Goal: Transaction & Acquisition: Purchase product/service

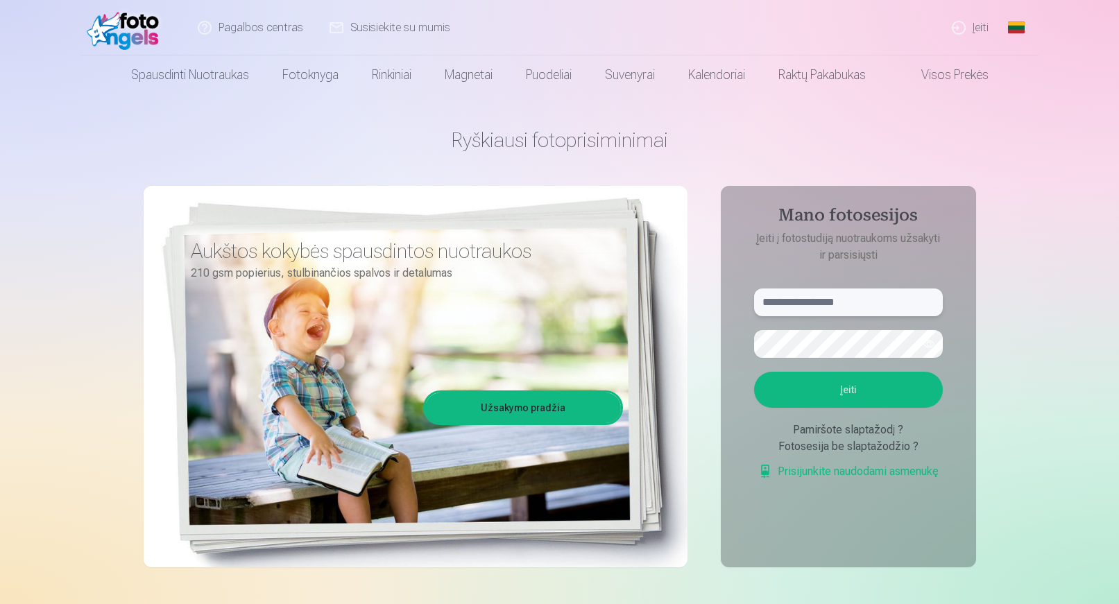
click at [846, 308] on input "text" at bounding box center [848, 303] width 189 height 28
type input "**********"
click at [846, 390] on button "Įeiti" at bounding box center [848, 390] width 189 height 36
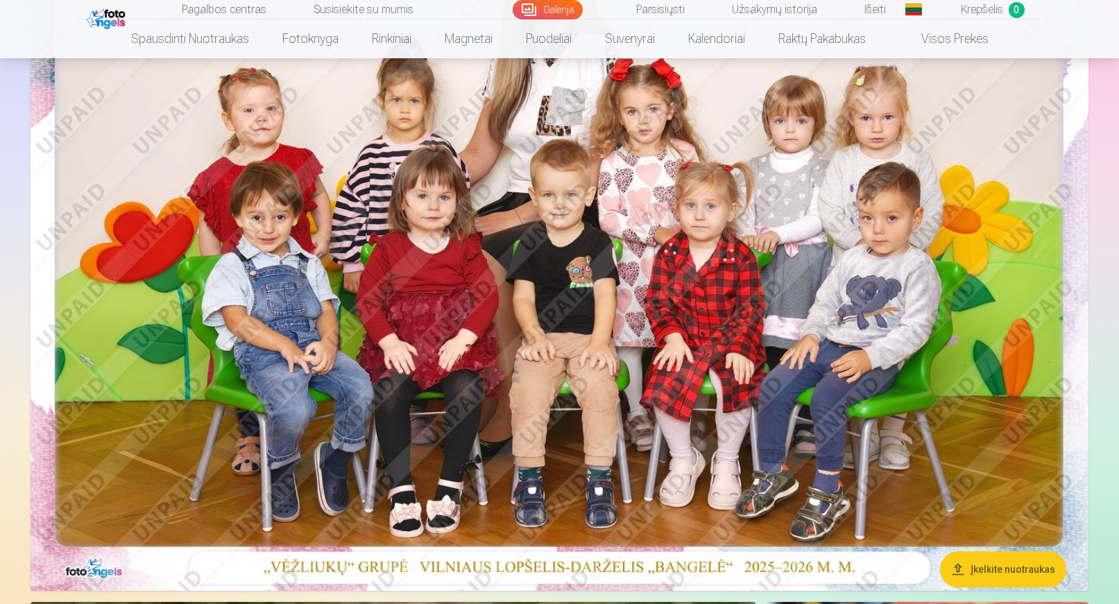
scroll to position [278, 0]
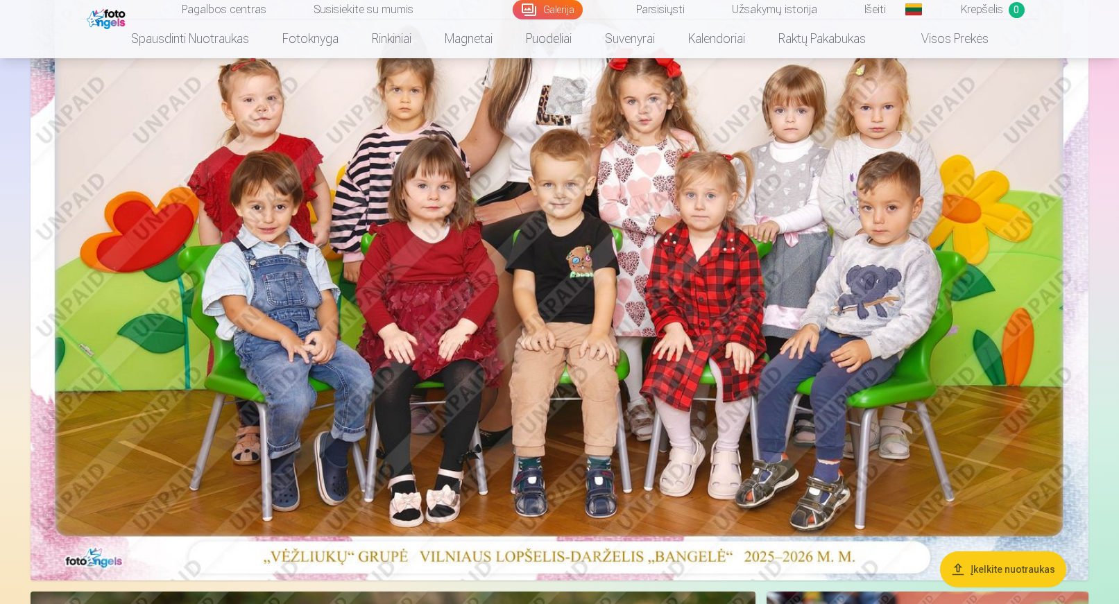
click at [574, 258] on img at bounding box center [560, 228] width 1058 height 706
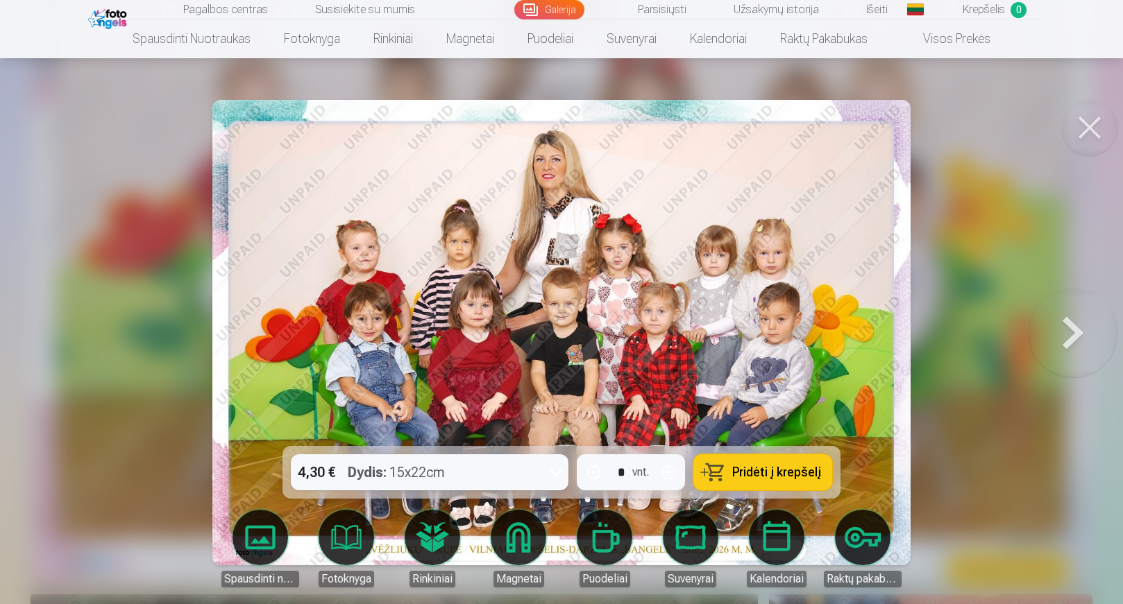
click at [1094, 124] on button at bounding box center [1090, 128] width 56 height 56
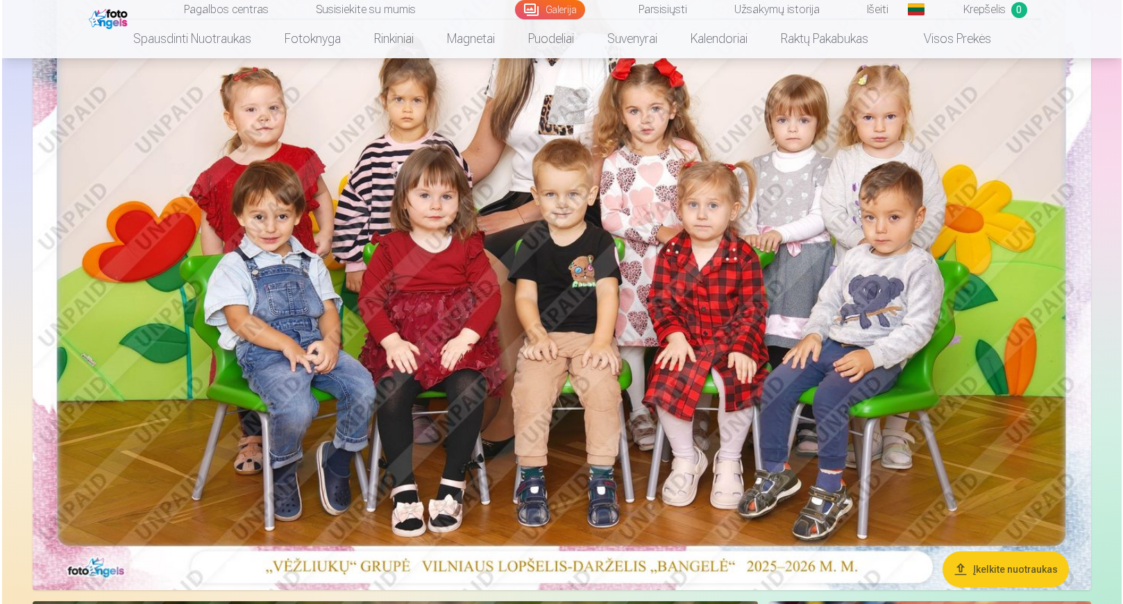
scroll to position [139, 0]
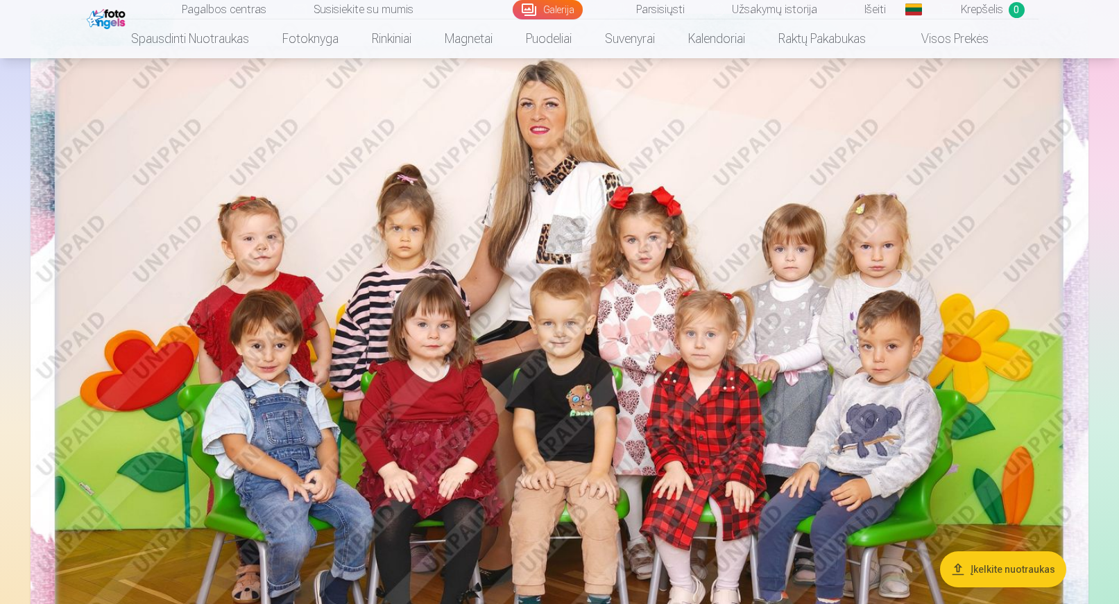
click at [590, 276] on img at bounding box center [560, 367] width 1058 height 706
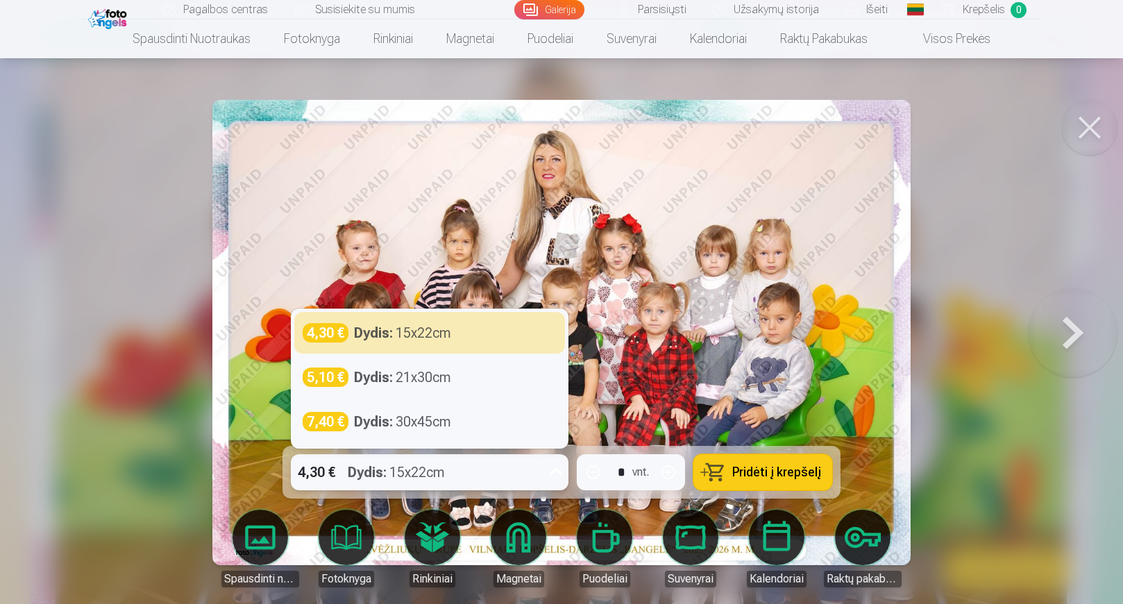
click at [551, 473] on icon at bounding box center [556, 472] width 22 height 22
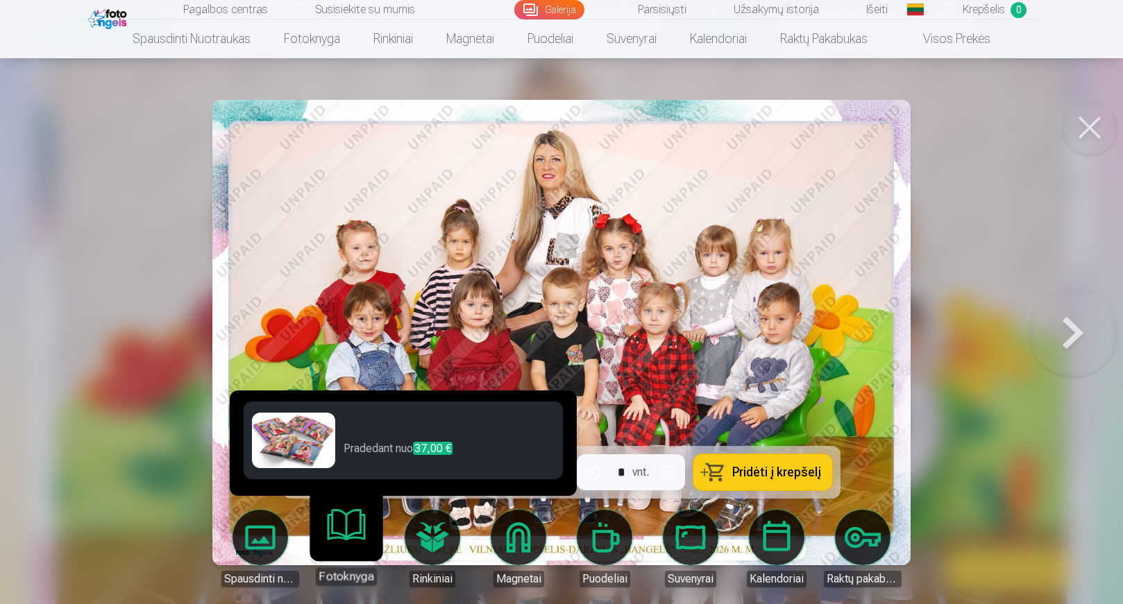
click at [344, 466] on body "Pagalbos centras Susisiekite su mumis Galerija Parsisiųsti Užsakymų istorija Iš…" at bounding box center [561, 163] width 1123 height 604
click at [487, 433] on h6 "Asmeninė fotoknyga 27x27 cm" at bounding box center [448, 427] width 211 height 28
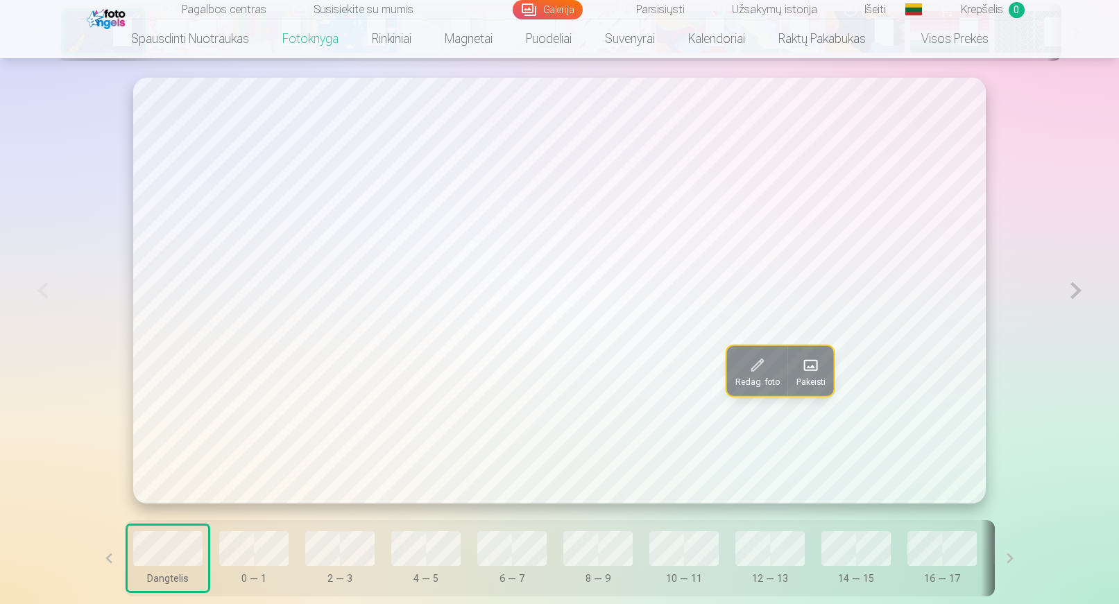
scroll to position [763, 0]
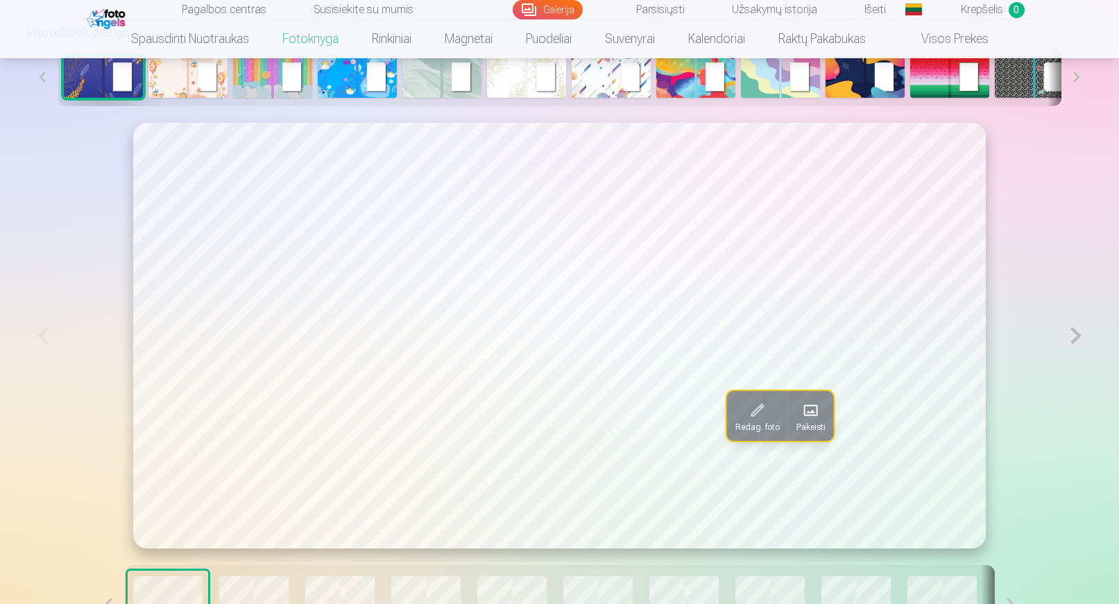
click at [1075, 337] on button at bounding box center [1076, 336] width 32 height 426
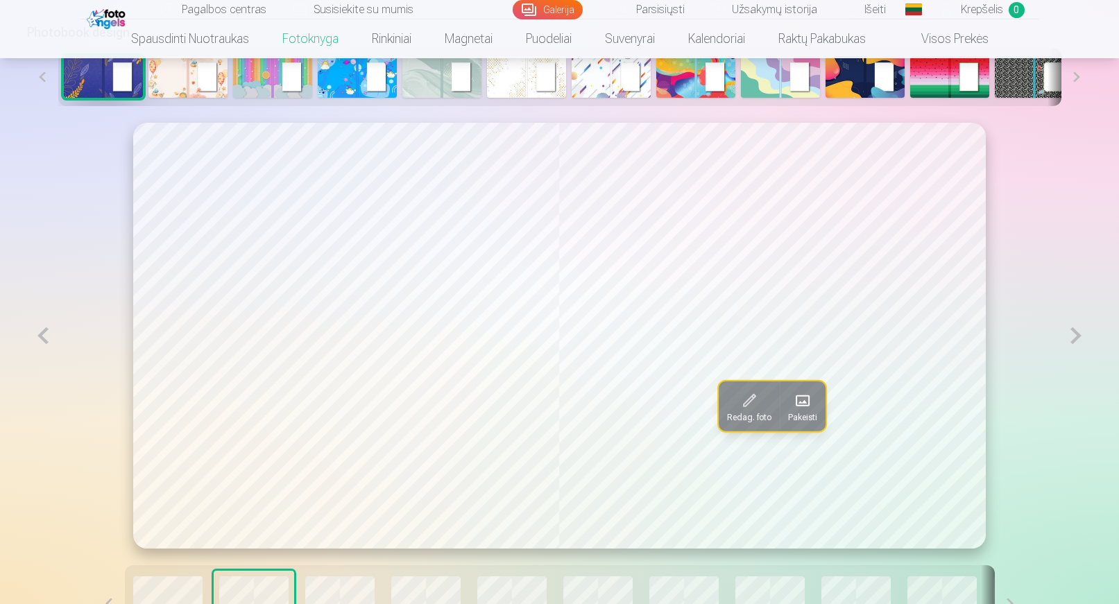
click at [45, 341] on button at bounding box center [43, 336] width 32 height 426
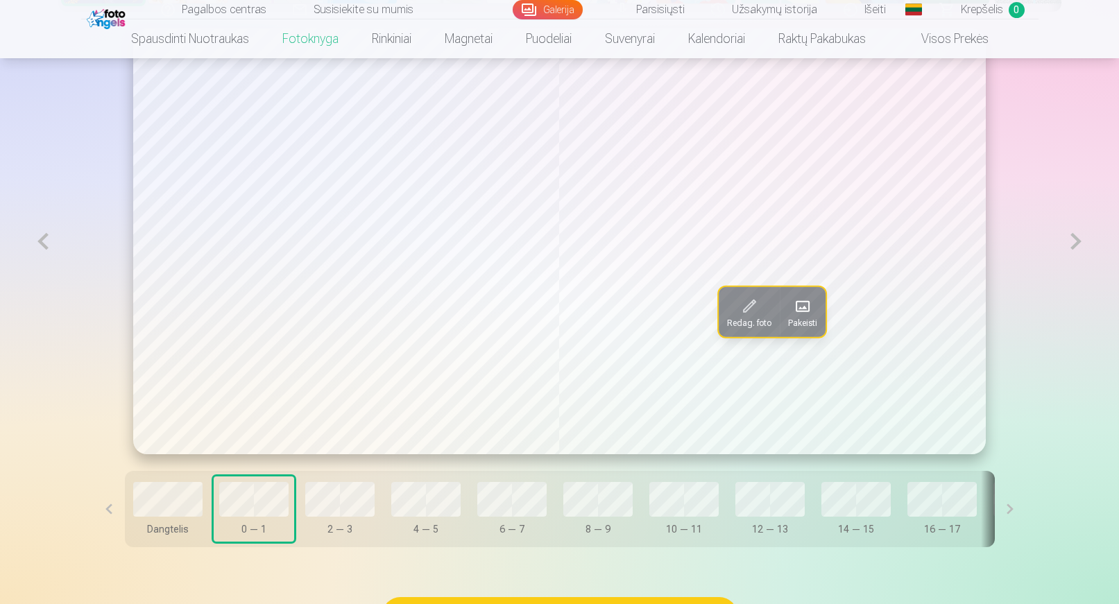
scroll to position [833, 0]
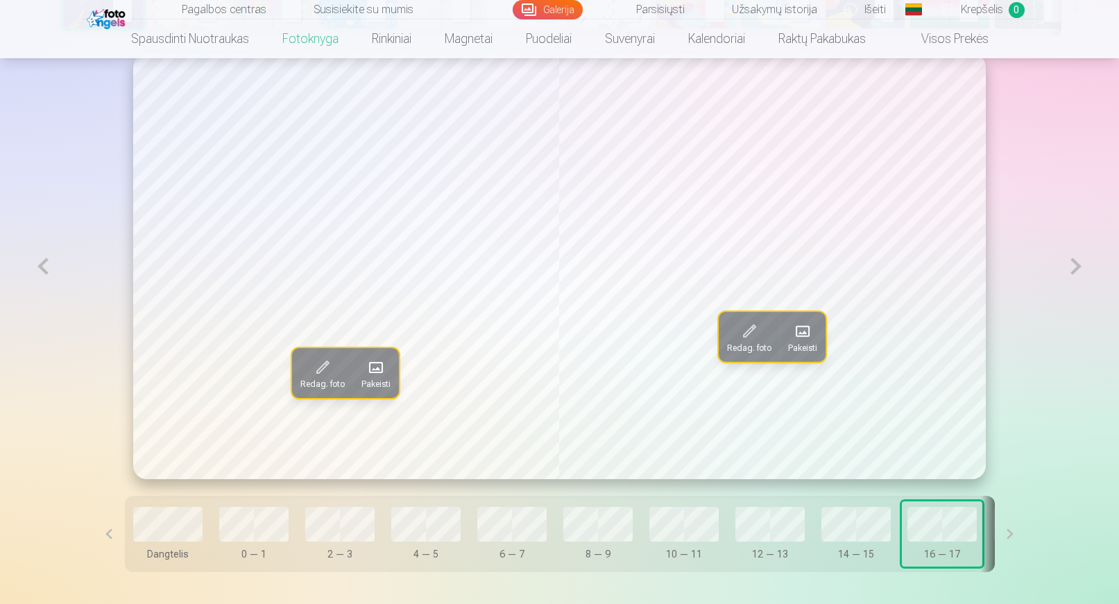
click at [1007, 537] on button at bounding box center [1010, 534] width 31 height 76
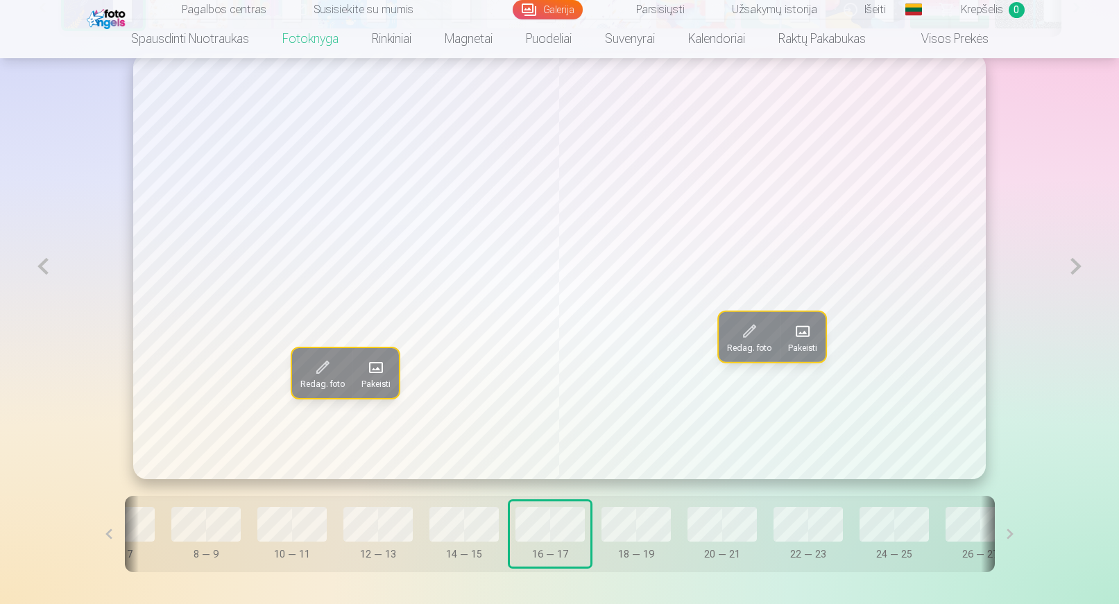
scroll to position [0, 435]
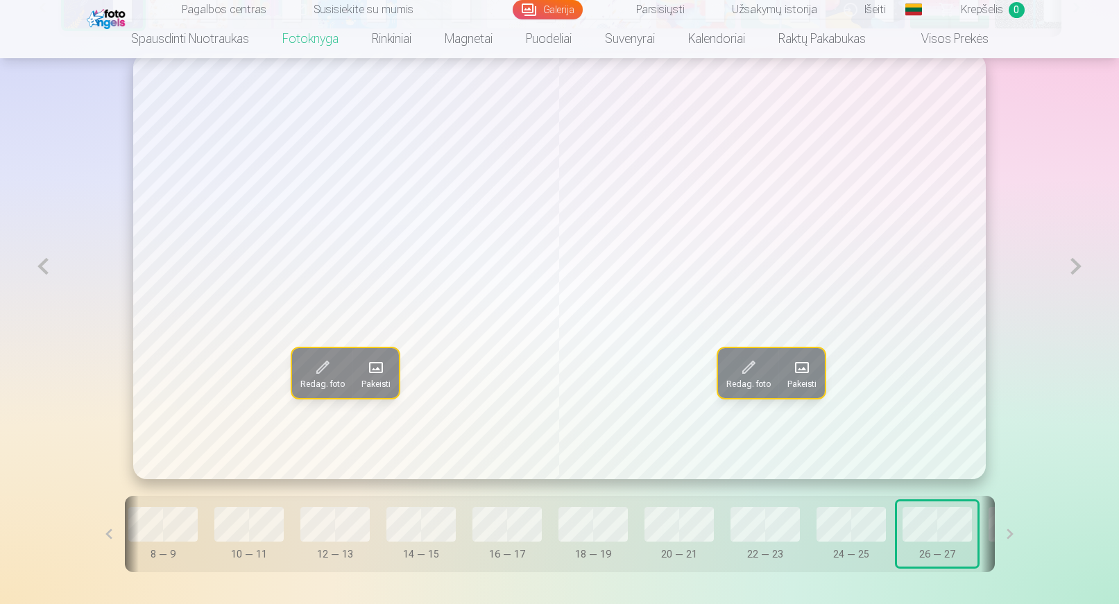
click at [1011, 537] on button at bounding box center [1010, 534] width 31 height 76
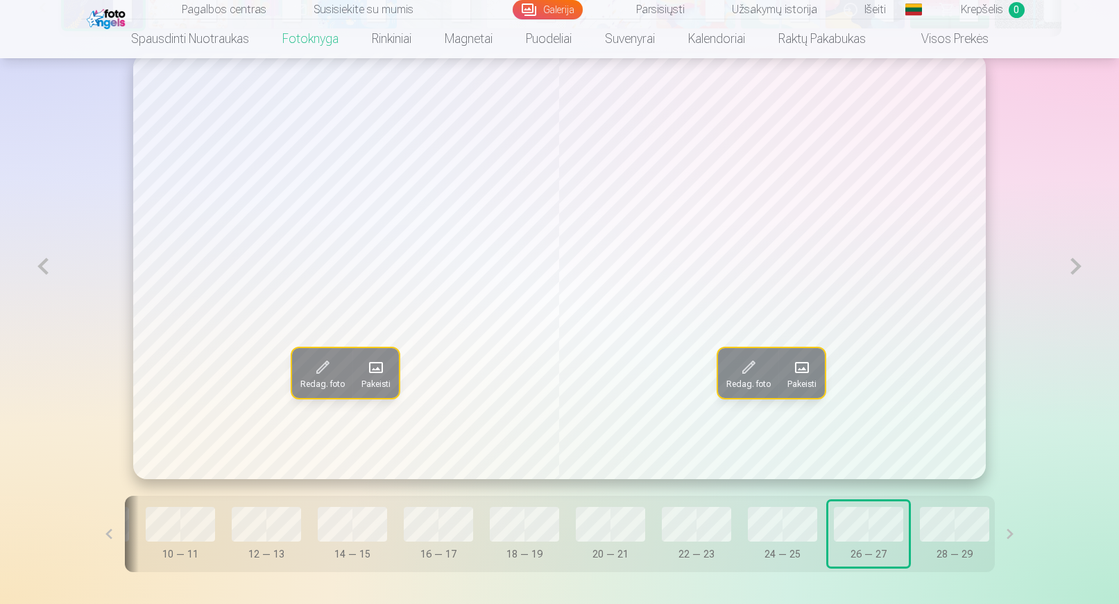
scroll to position [0, 506]
click at [914, 531] on button "28 — 29" at bounding box center [952, 534] width 80 height 65
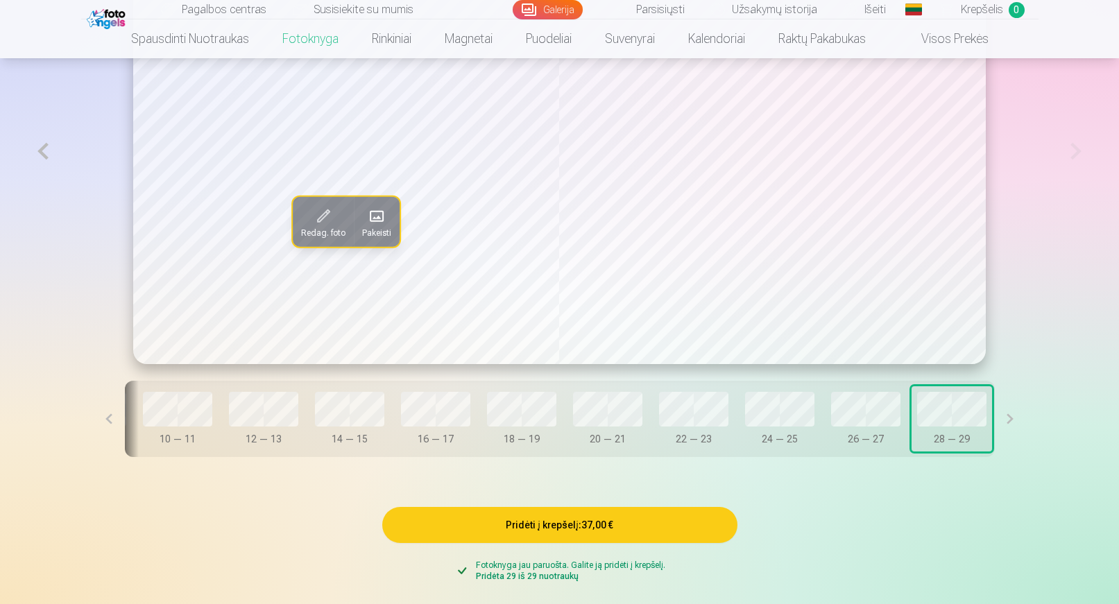
scroll to position [971, 0]
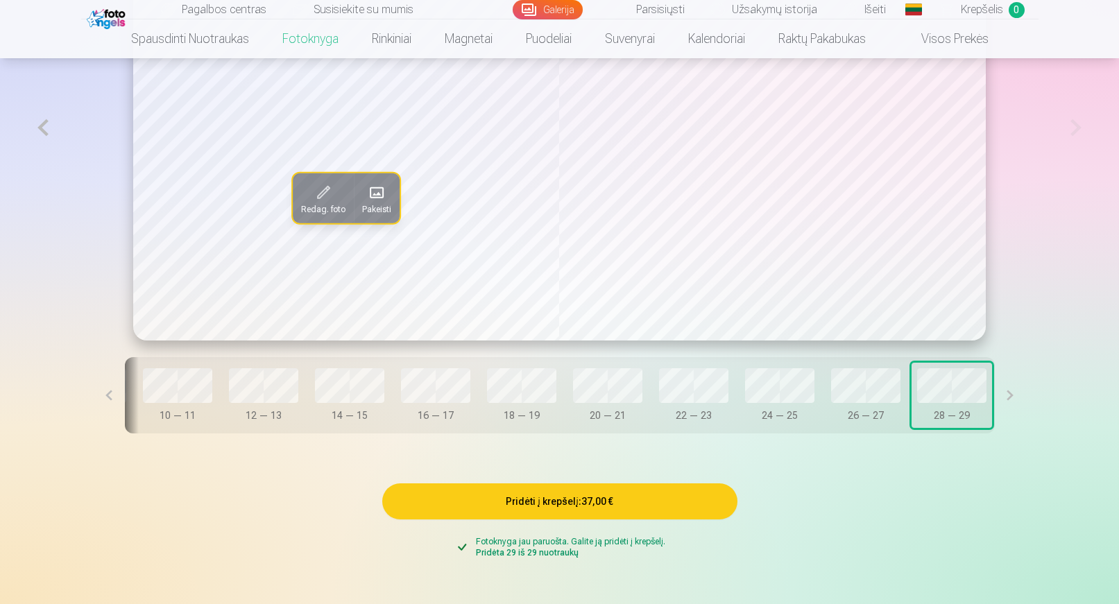
click at [114, 398] on button at bounding box center [109, 395] width 31 height 76
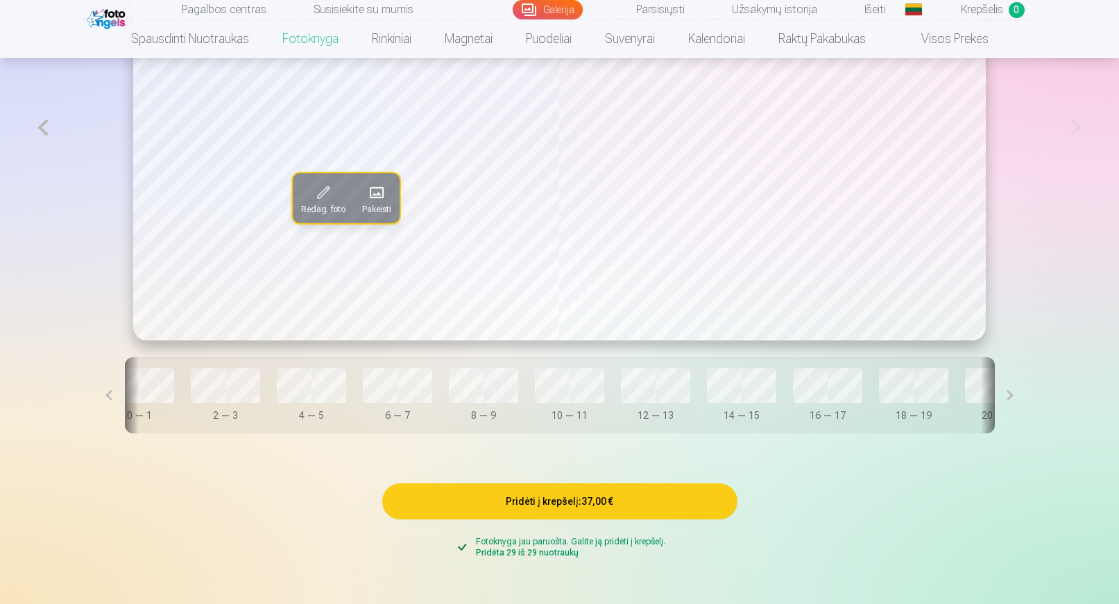
scroll to position [0, 71]
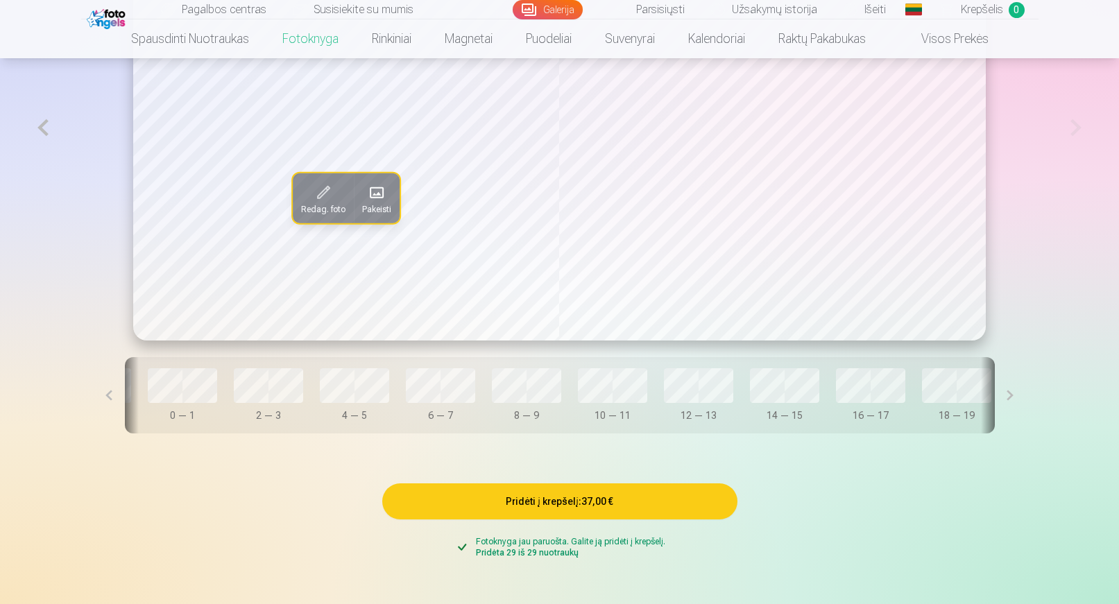
click at [114, 398] on button at bounding box center [109, 395] width 31 height 76
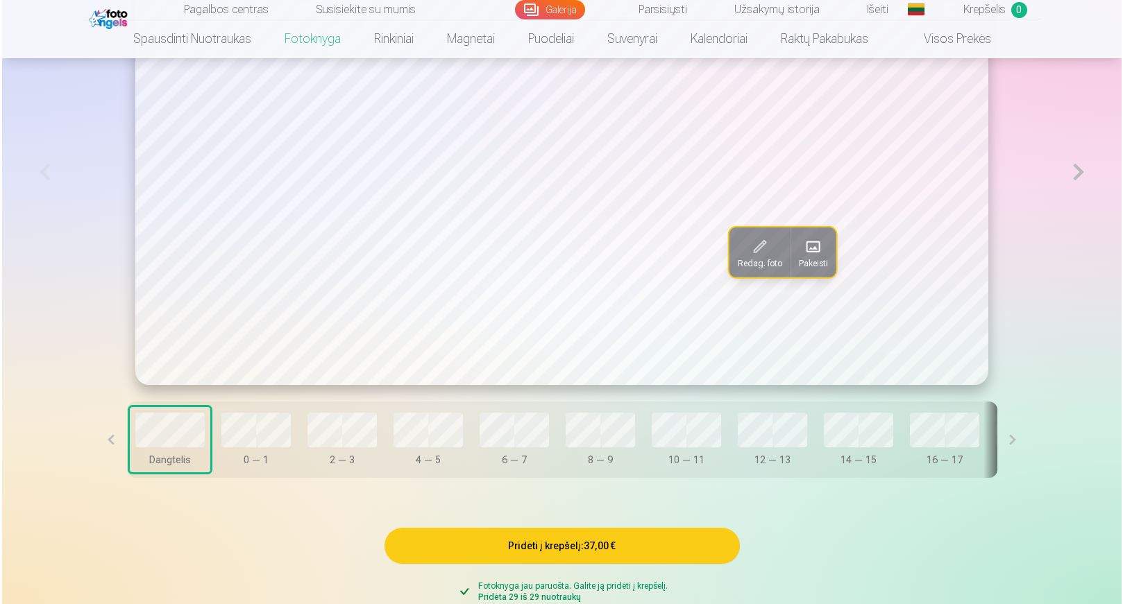
scroll to position [902, 0]
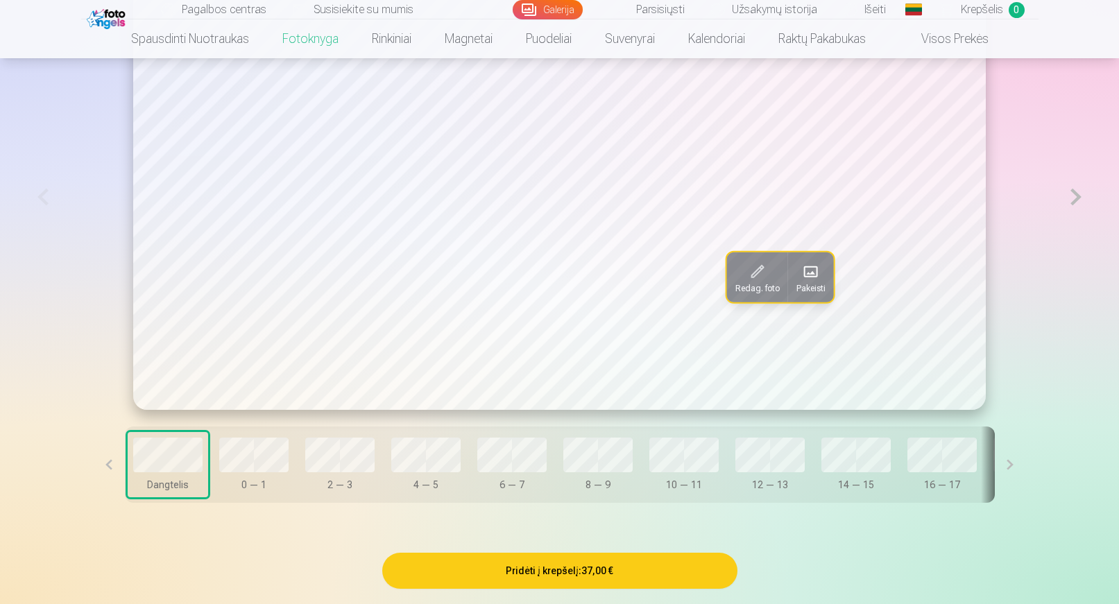
click at [808, 289] on span "Pakeisti" at bounding box center [811, 288] width 29 height 11
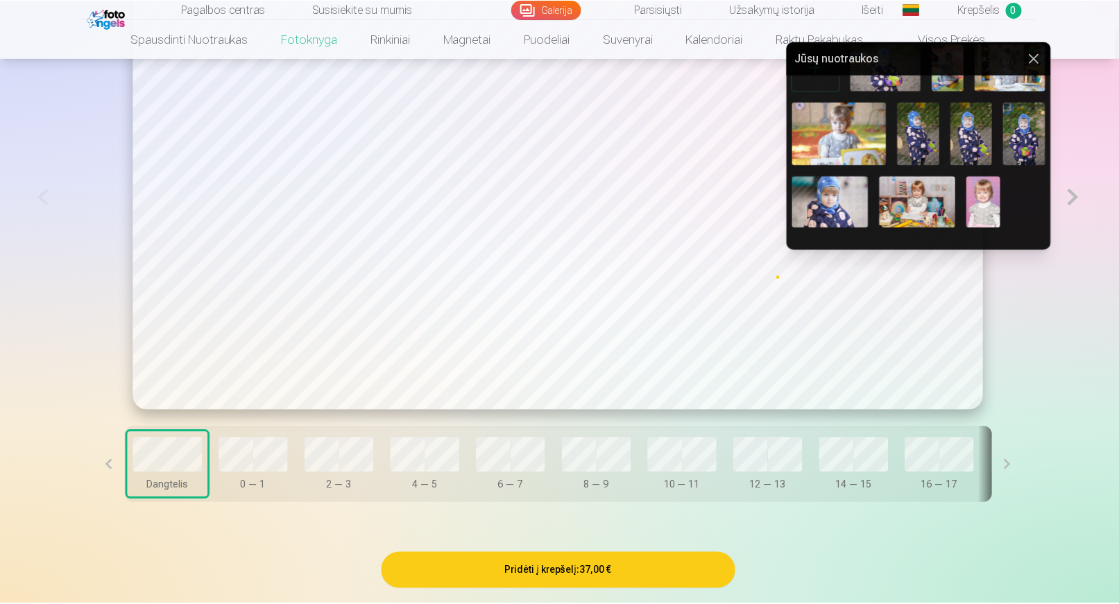
scroll to position [0, 0]
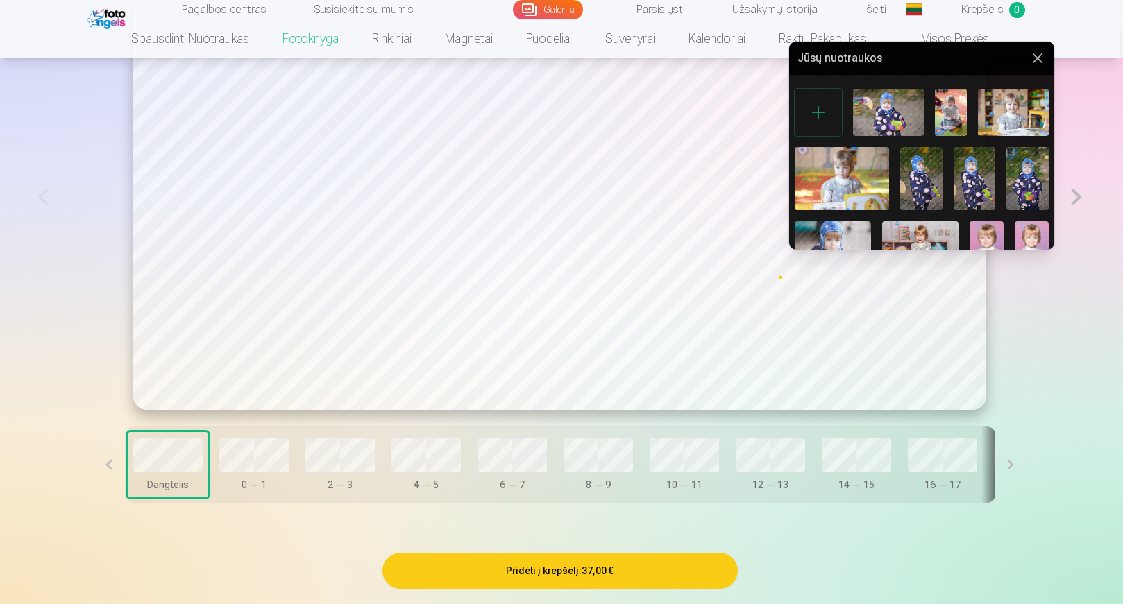
click at [1038, 58] on button at bounding box center [1037, 58] width 17 height 17
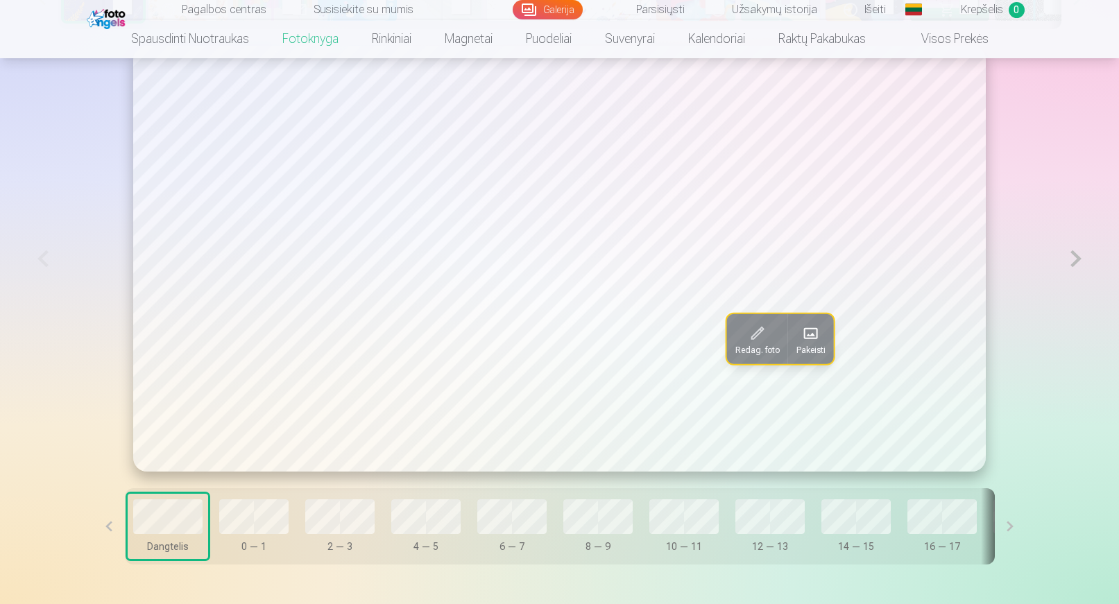
scroll to position [971, 0]
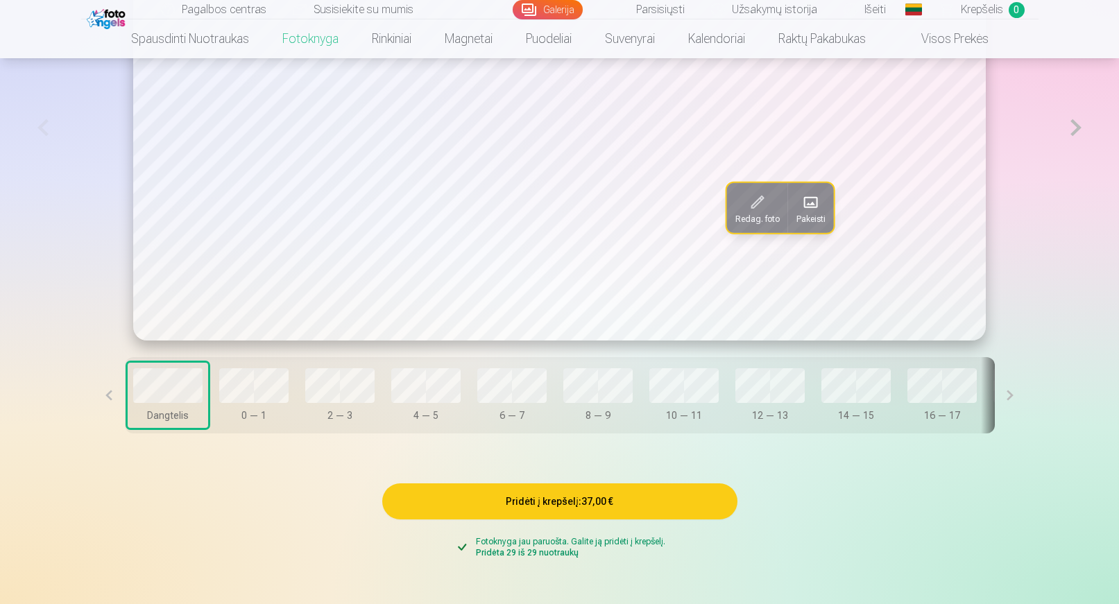
click at [1006, 402] on button at bounding box center [1010, 395] width 31 height 76
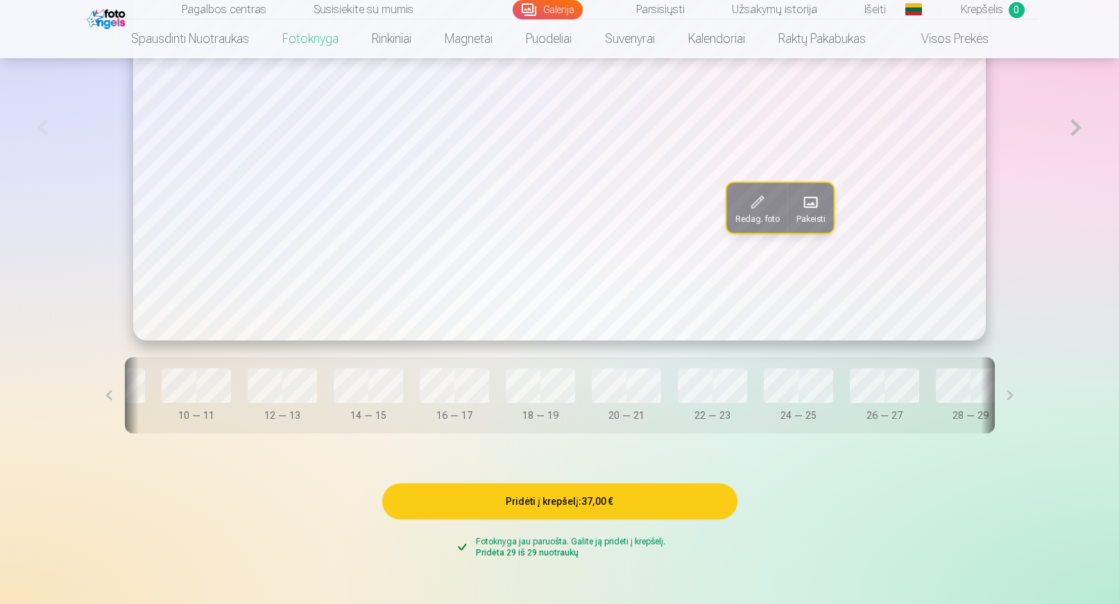
click at [1006, 402] on button at bounding box center [1010, 395] width 31 height 76
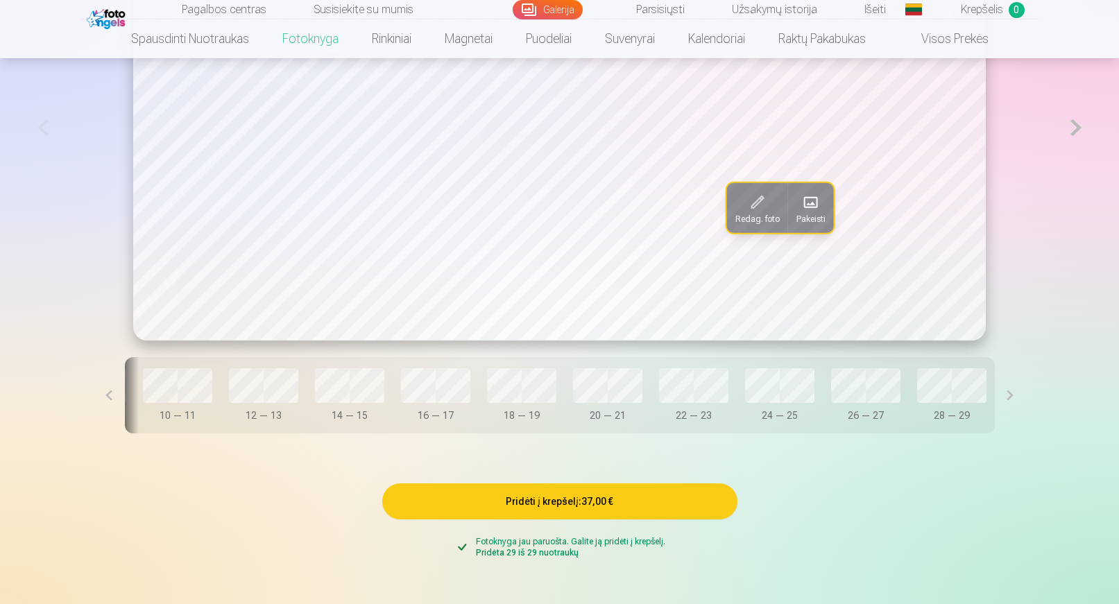
click at [1006, 402] on button at bounding box center [1010, 395] width 31 height 76
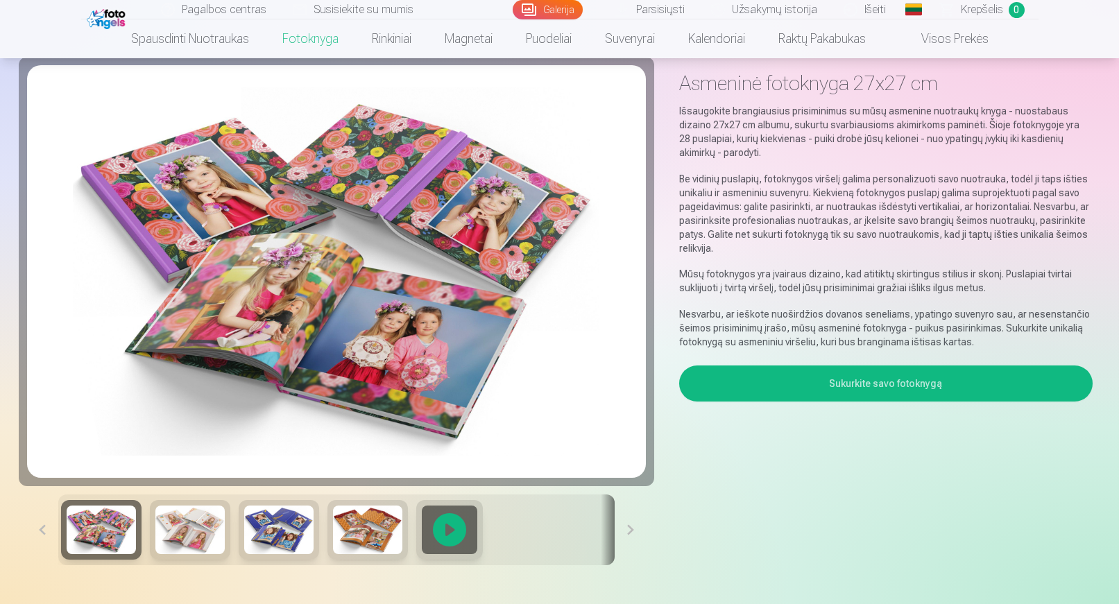
scroll to position [0, 0]
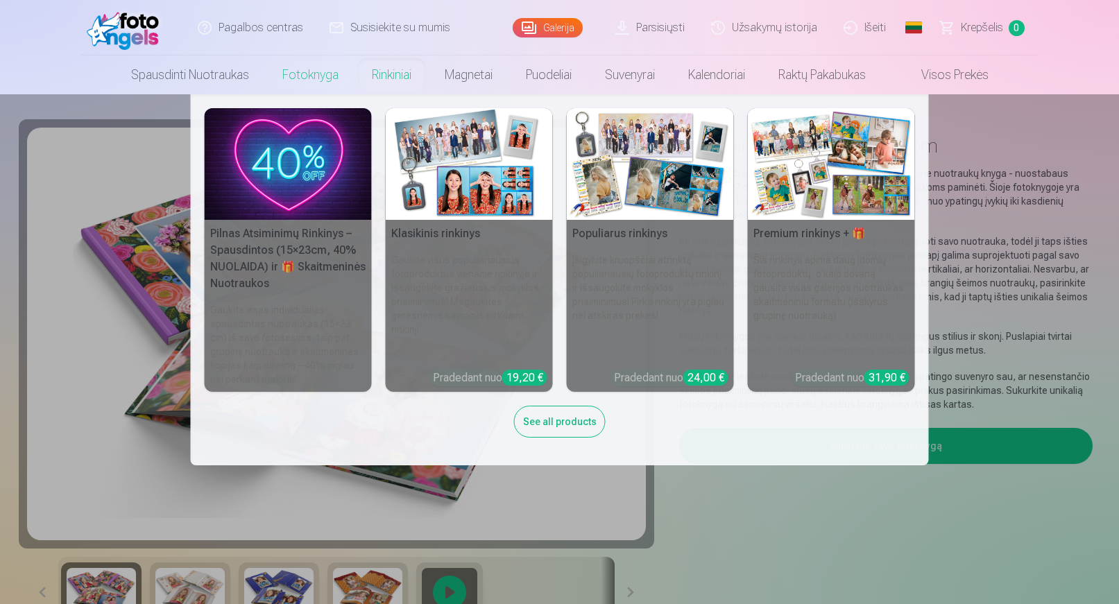
click at [385, 74] on link "Rinkiniai" at bounding box center [391, 75] width 73 height 39
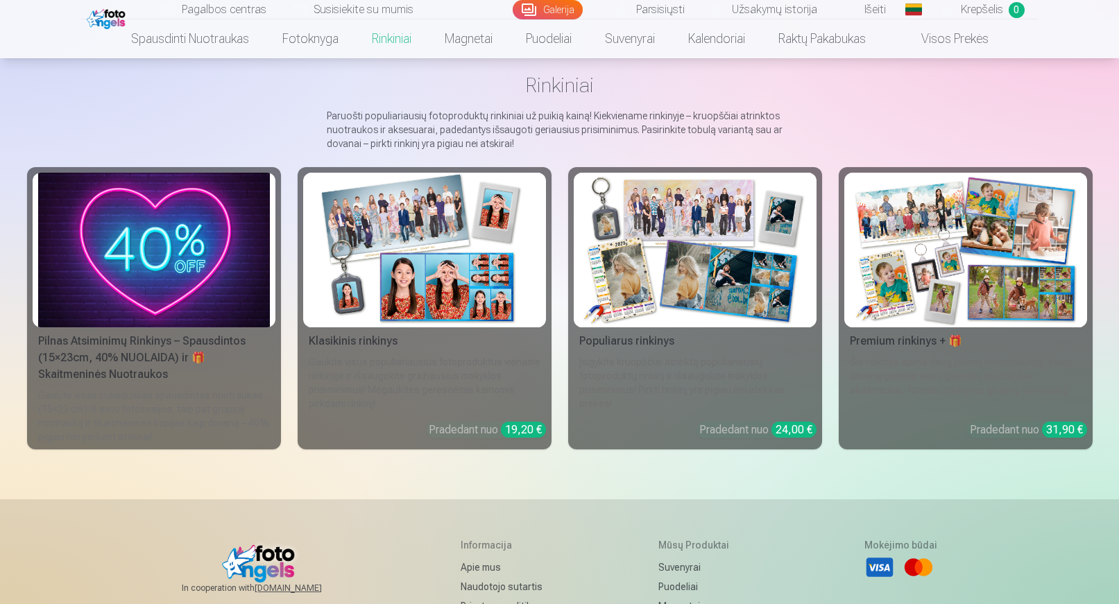
scroll to position [65, 0]
click at [174, 264] on img at bounding box center [154, 250] width 232 height 155
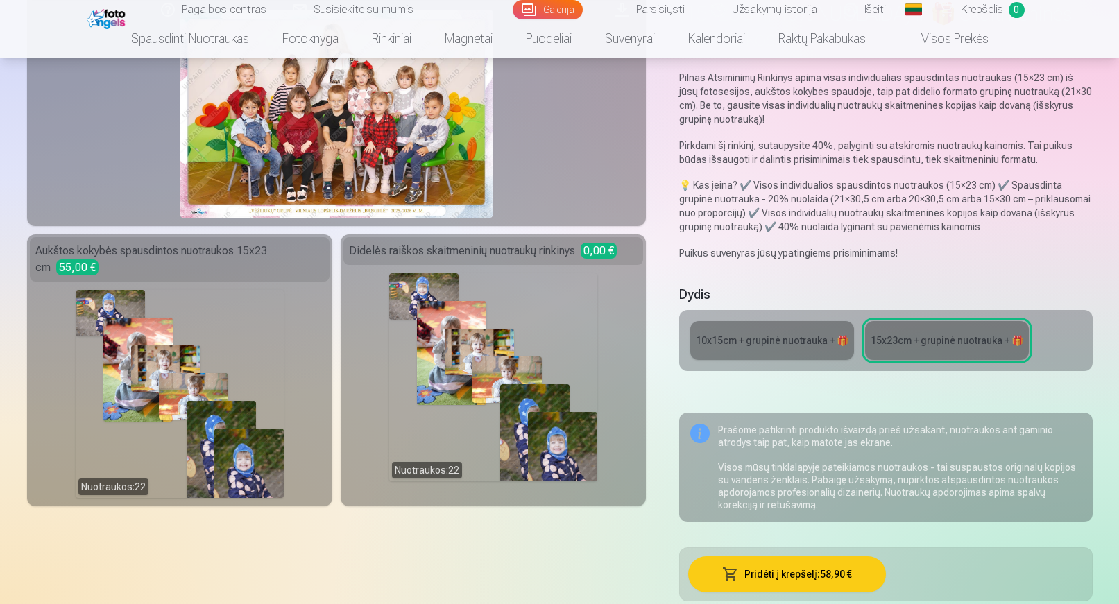
scroll to position [208, 0]
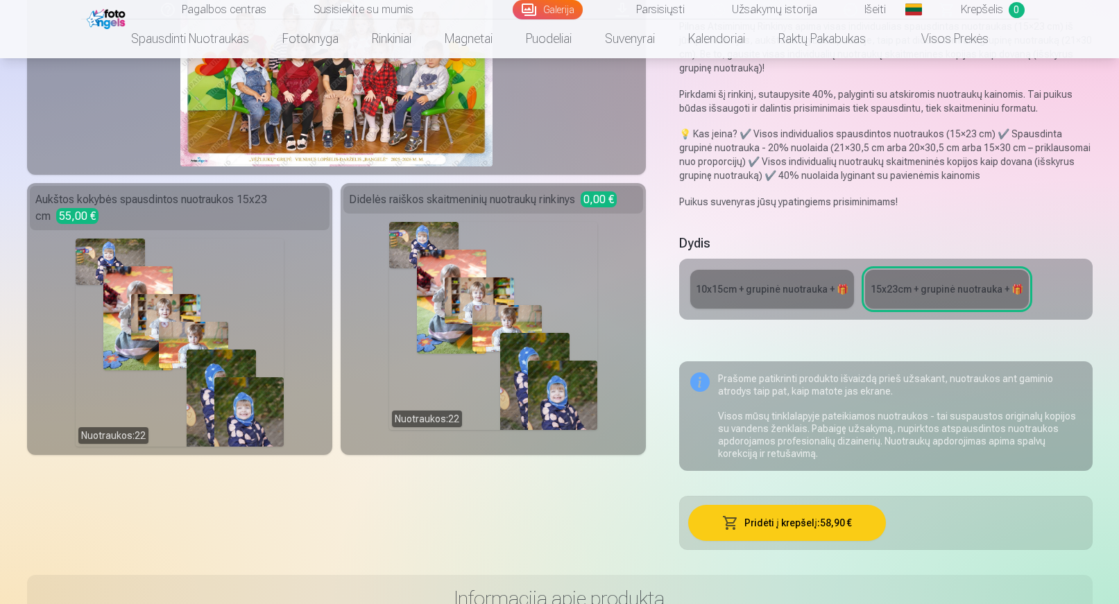
click at [790, 289] on div "10x15сm + grupinė nuotrauka + 🎁" at bounding box center [772, 289] width 153 height 14
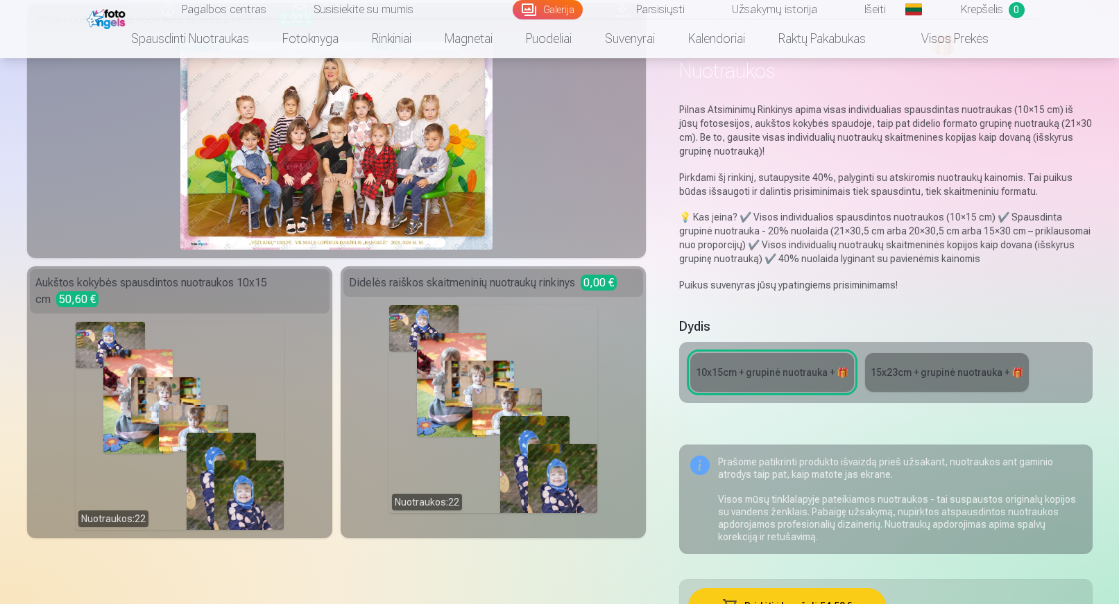
scroll to position [139, 0]
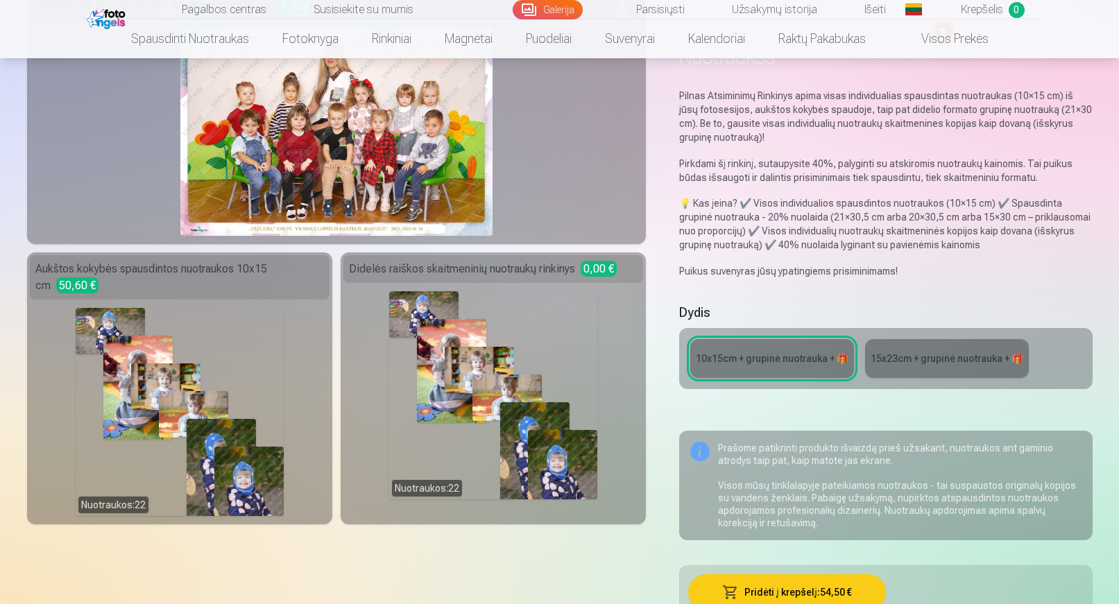
click at [901, 359] on div "15x23сm + grupinė nuotrauka + 🎁" at bounding box center [947, 359] width 153 height 14
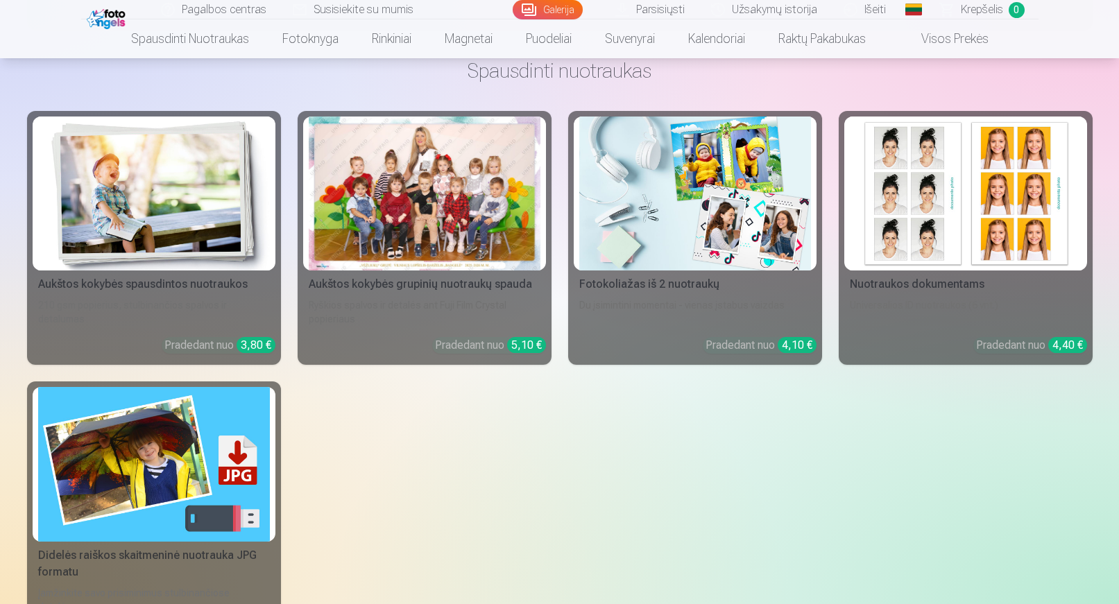
scroll to position [902, 0]
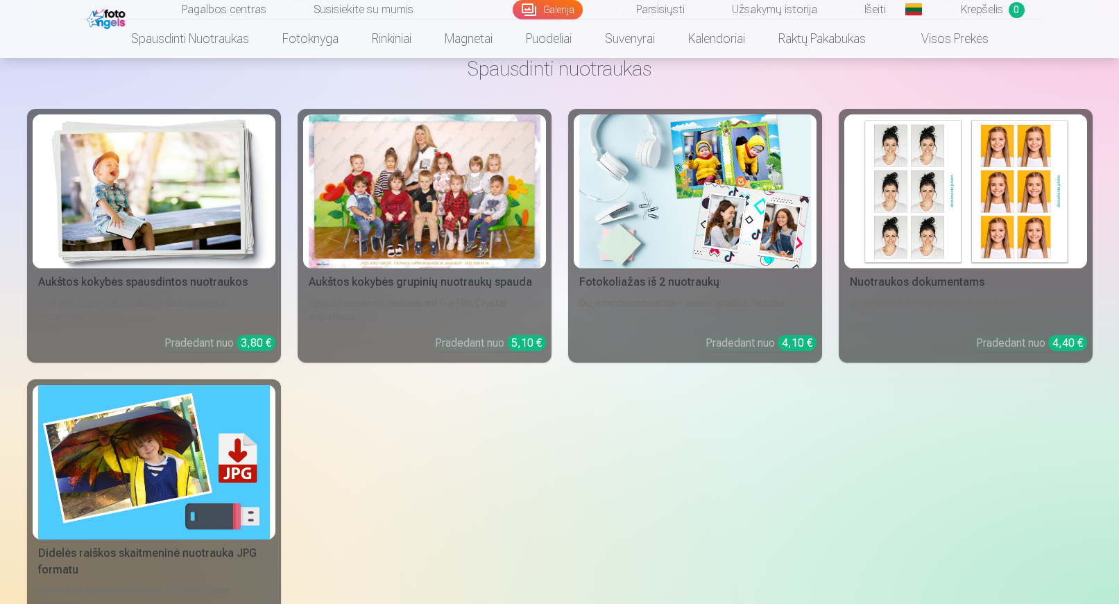
click at [436, 246] on div at bounding box center [425, 191] width 232 height 155
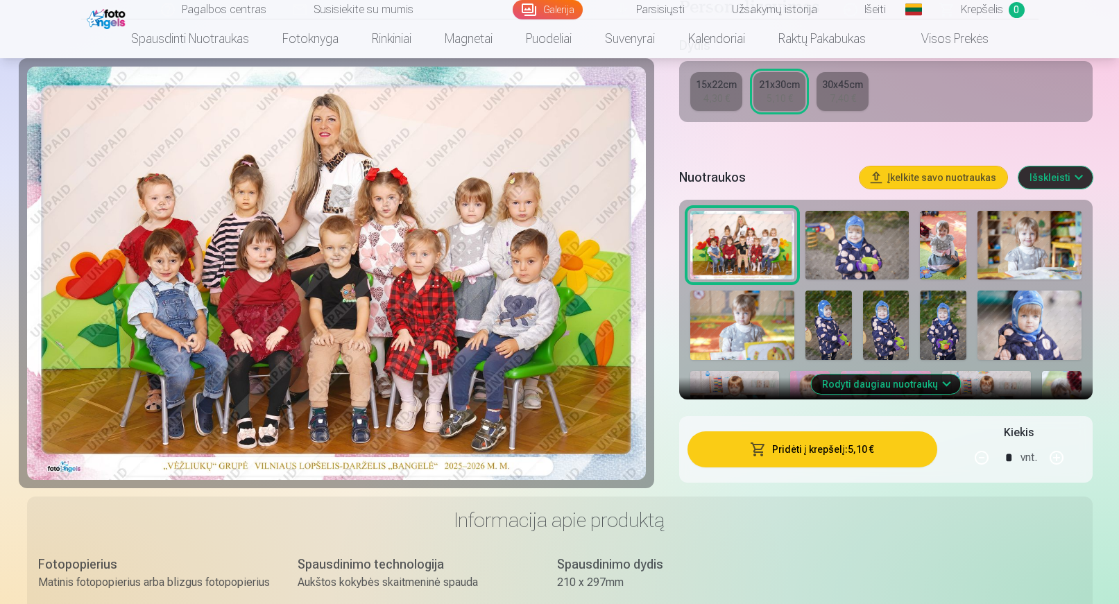
scroll to position [347, 0]
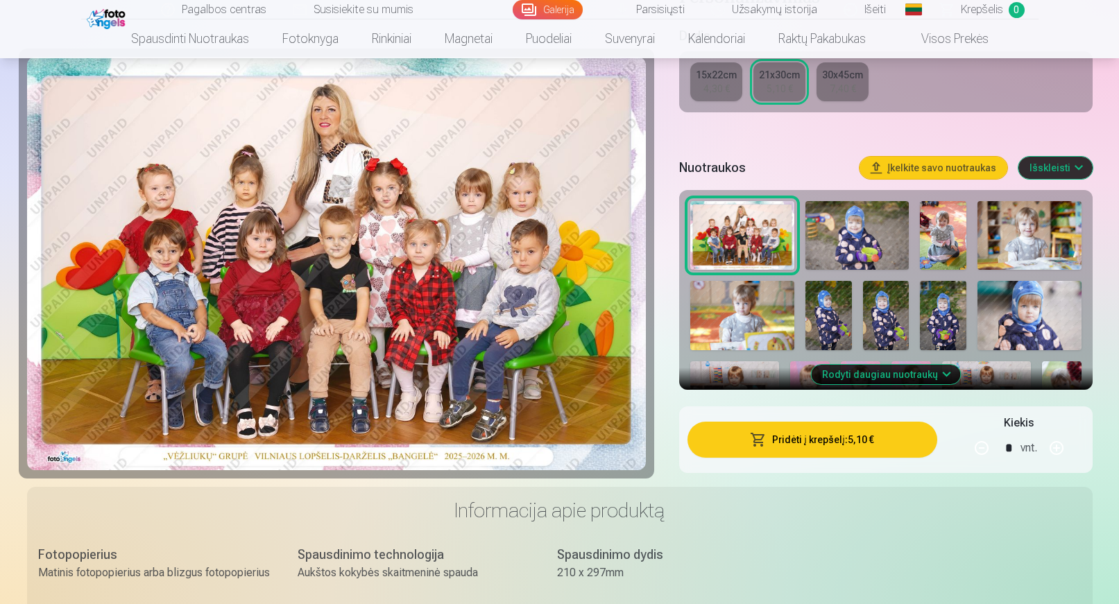
click at [1057, 452] on button "button" at bounding box center [1056, 448] width 33 height 33
click at [985, 452] on button "button" at bounding box center [981, 448] width 33 height 33
type input "*"
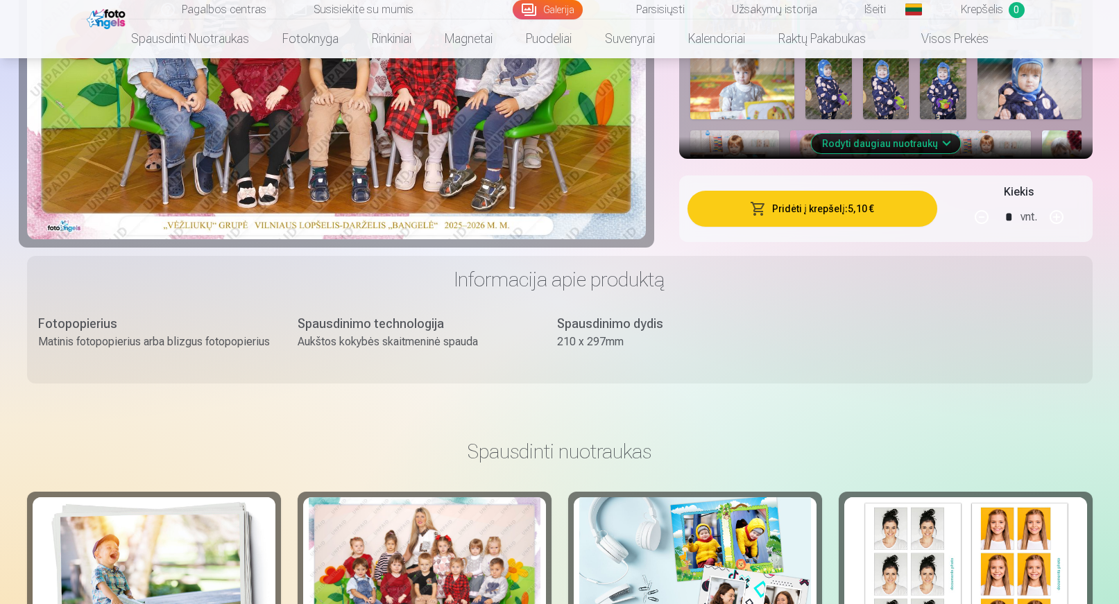
scroll to position [486, 0]
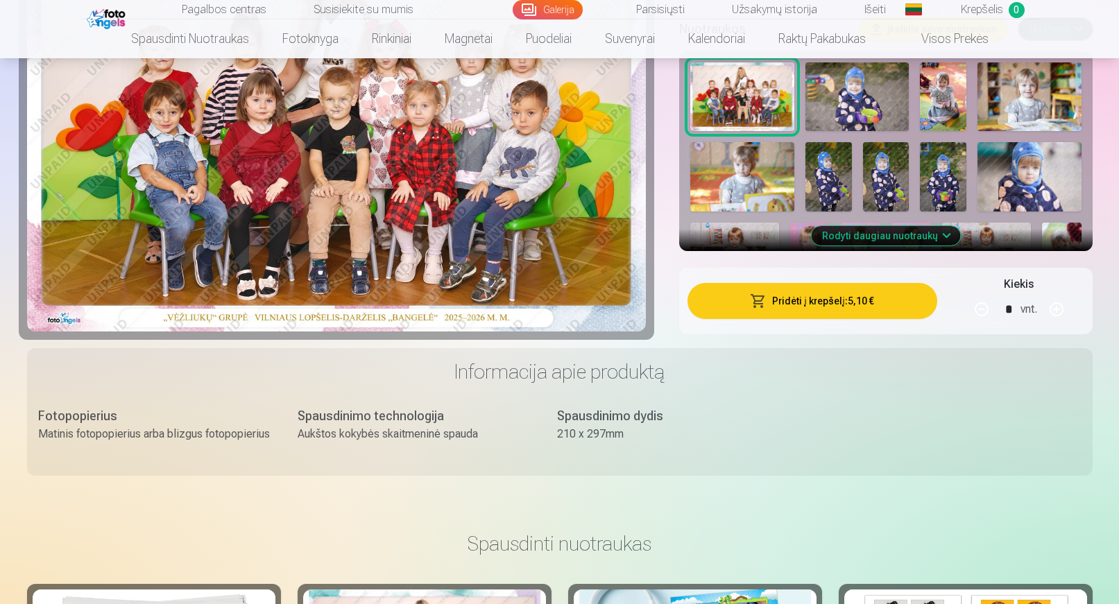
click at [943, 232] on button "Rodyti daugiau nuotraukų" at bounding box center [885, 235] width 149 height 19
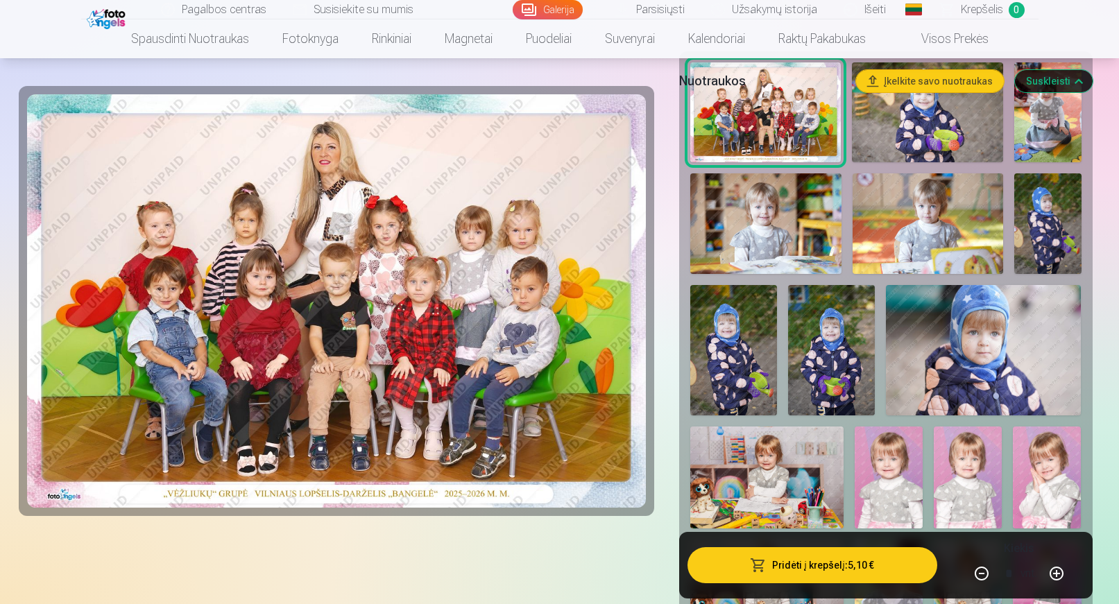
click at [918, 135] on img at bounding box center [927, 112] width 151 height 101
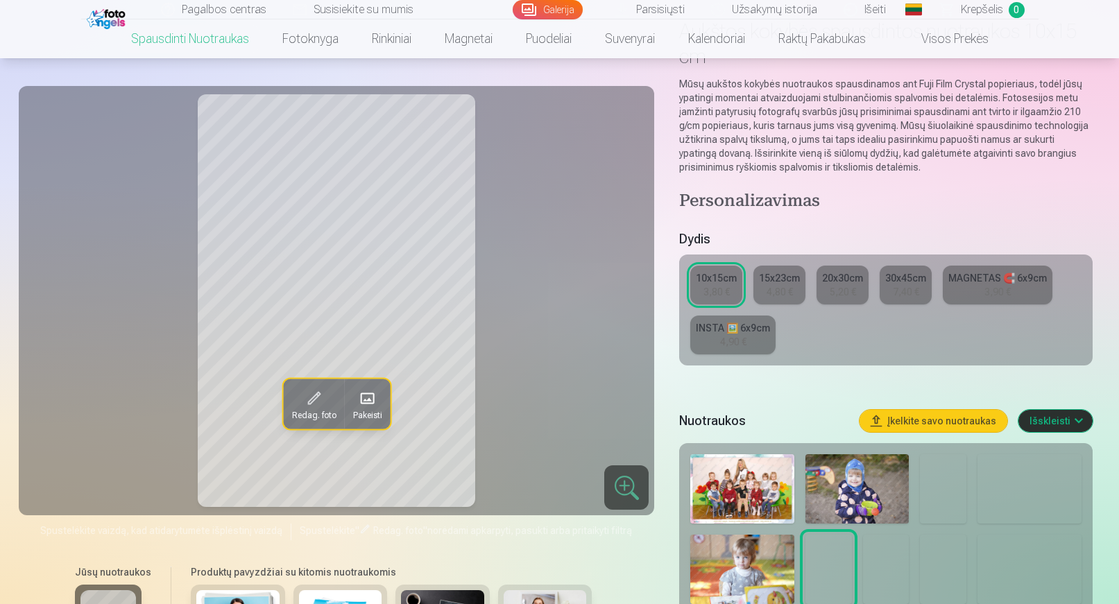
scroll to position [139, 0]
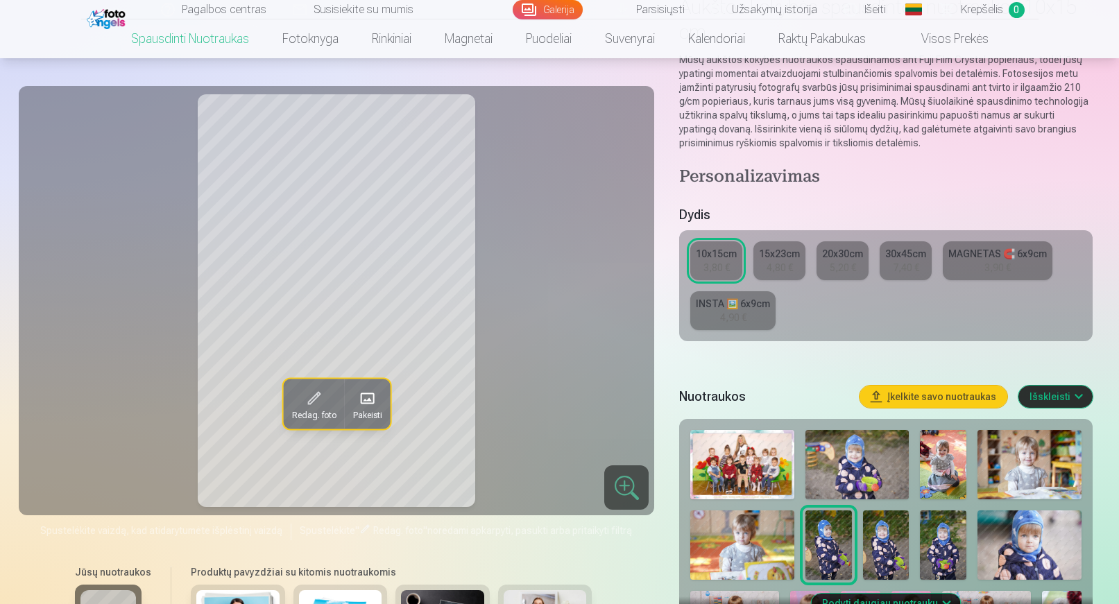
click at [749, 476] on img at bounding box center [741, 464] width 103 height 69
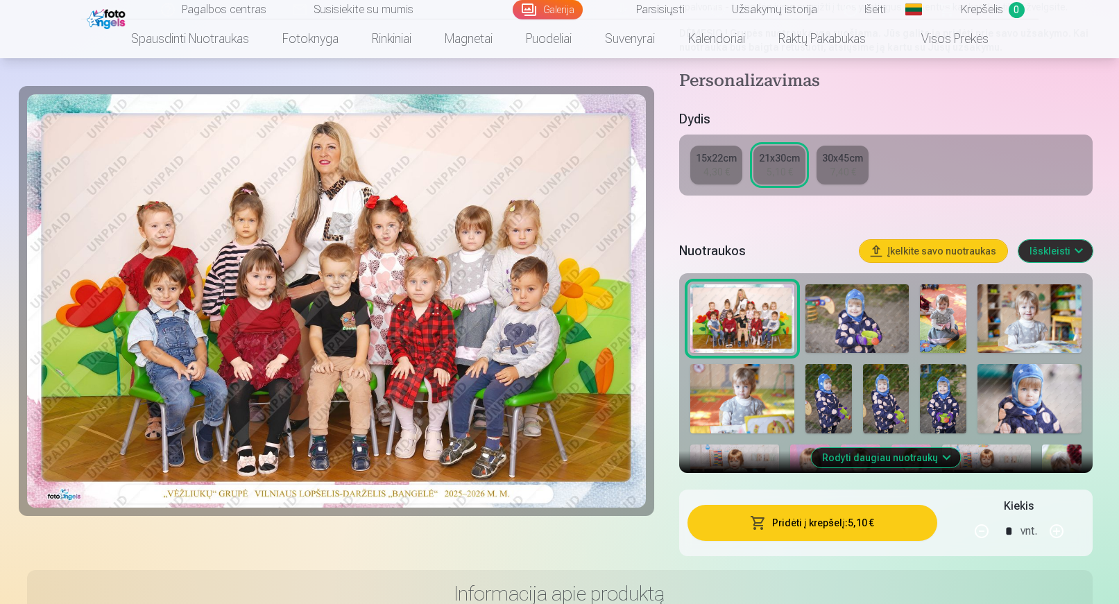
scroll to position [278, 0]
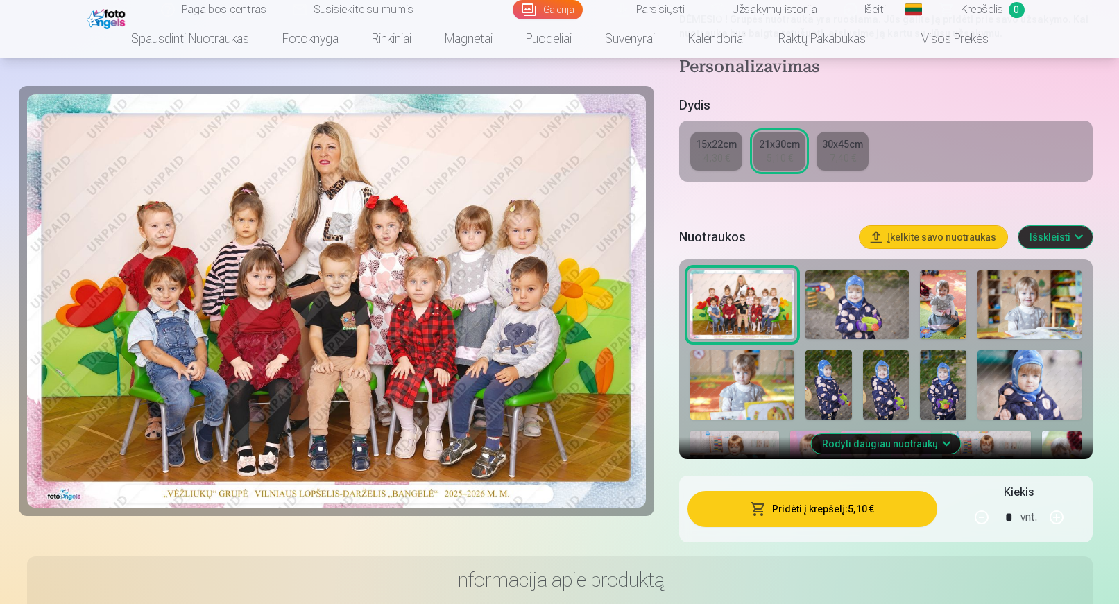
click at [885, 236] on button "Įkelkite savo nuotraukas" at bounding box center [934, 237] width 148 height 22
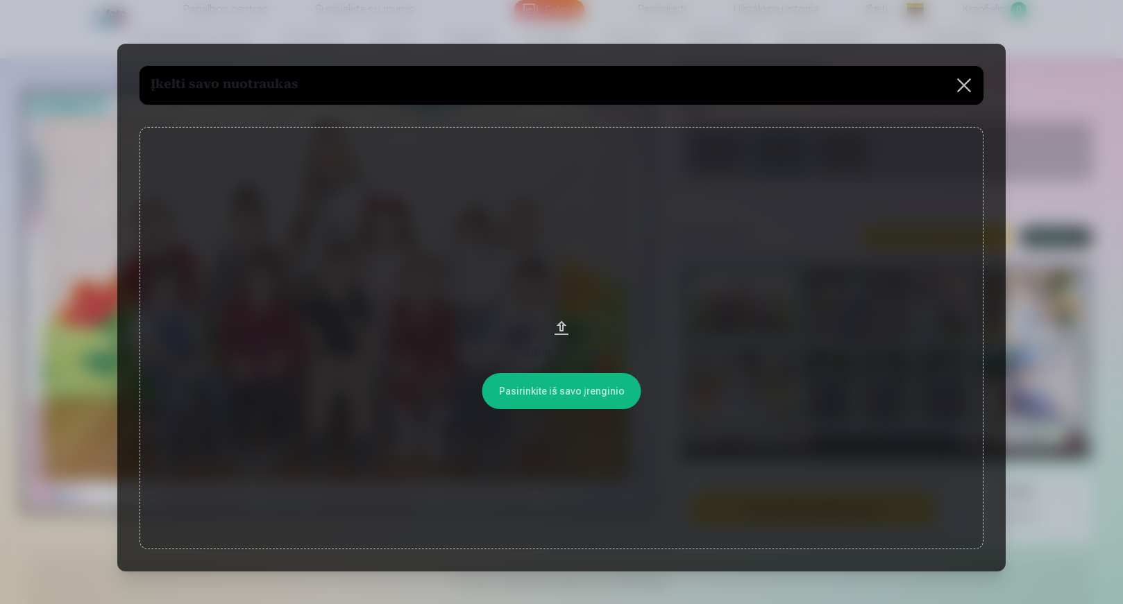
click at [970, 85] on button at bounding box center [963, 85] width 39 height 39
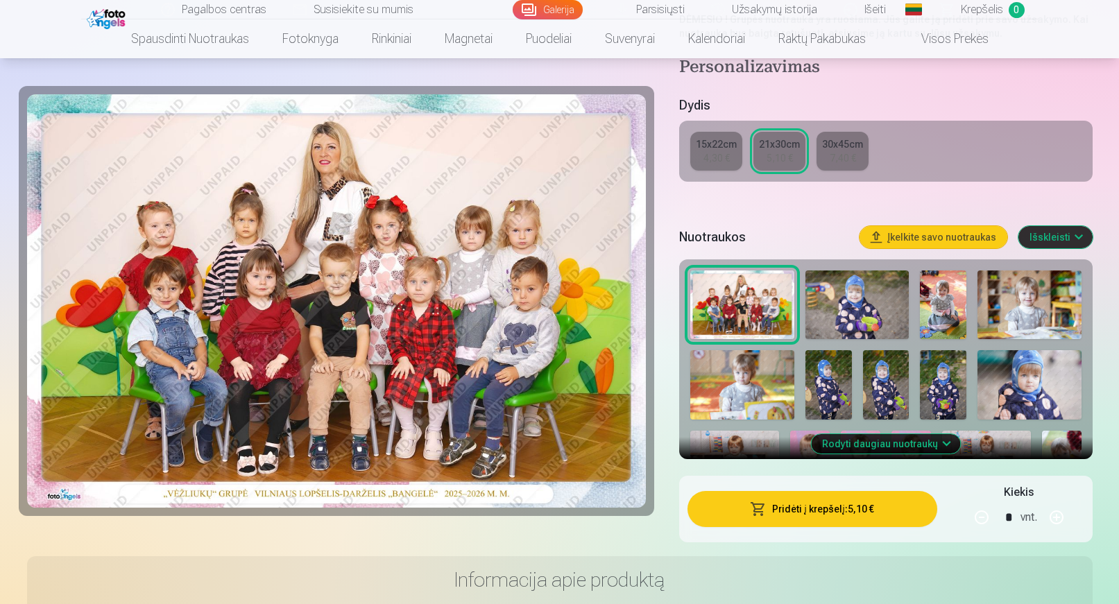
click at [923, 443] on button "Rodyti daugiau nuotraukų" at bounding box center [885, 443] width 149 height 19
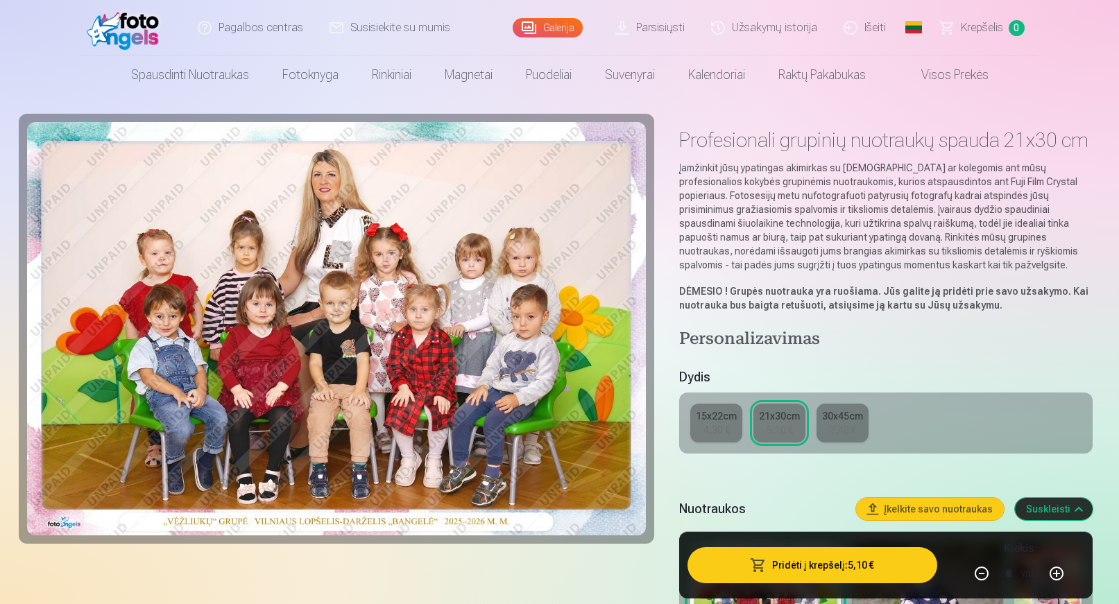
scroll to position [0, 0]
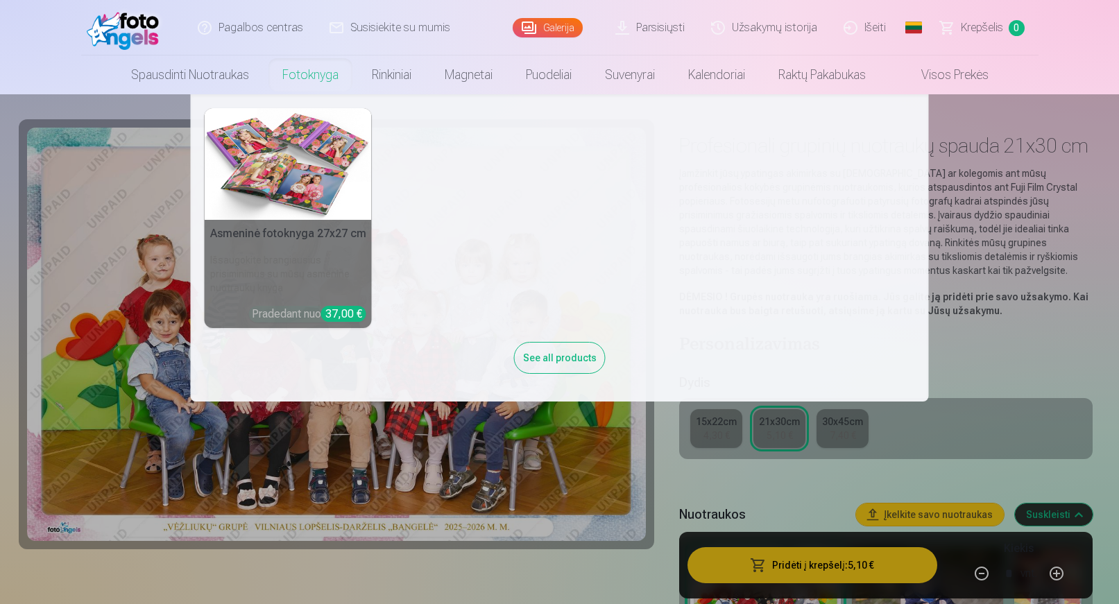
click at [312, 80] on link "Fotoknyga" at bounding box center [311, 75] width 90 height 39
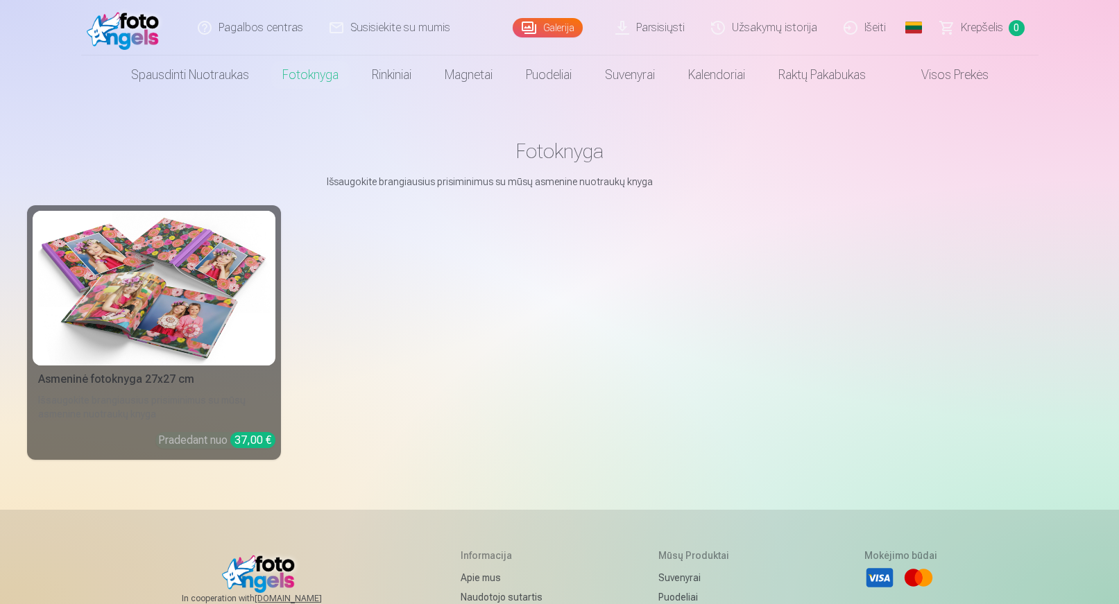
click at [207, 295] on img at bounding box center [154, 288] width 232 height 155
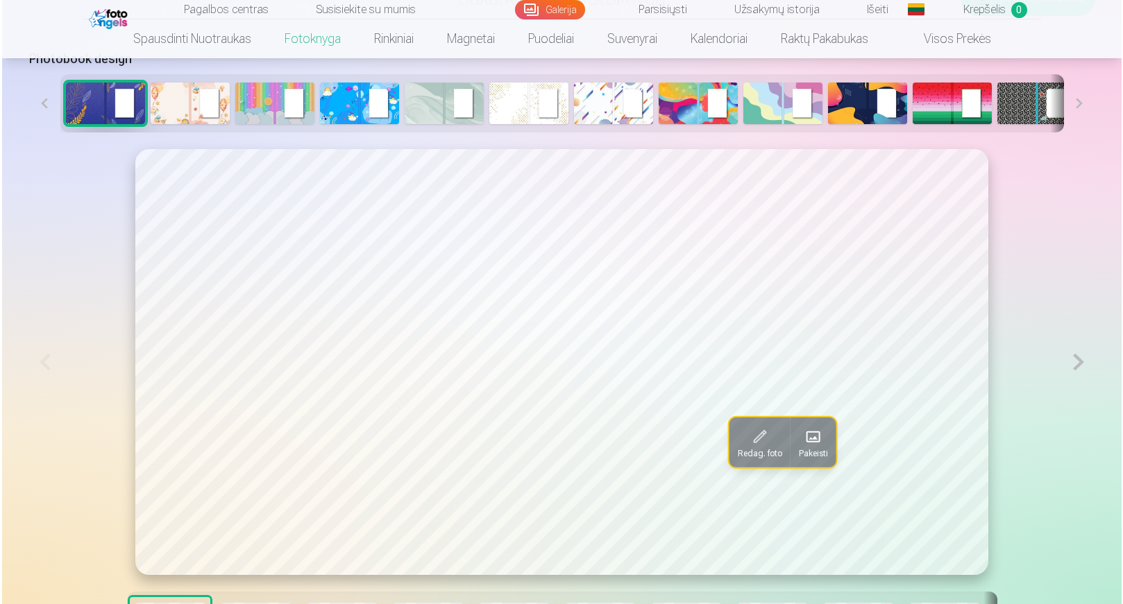
scroll to position [763, 0]
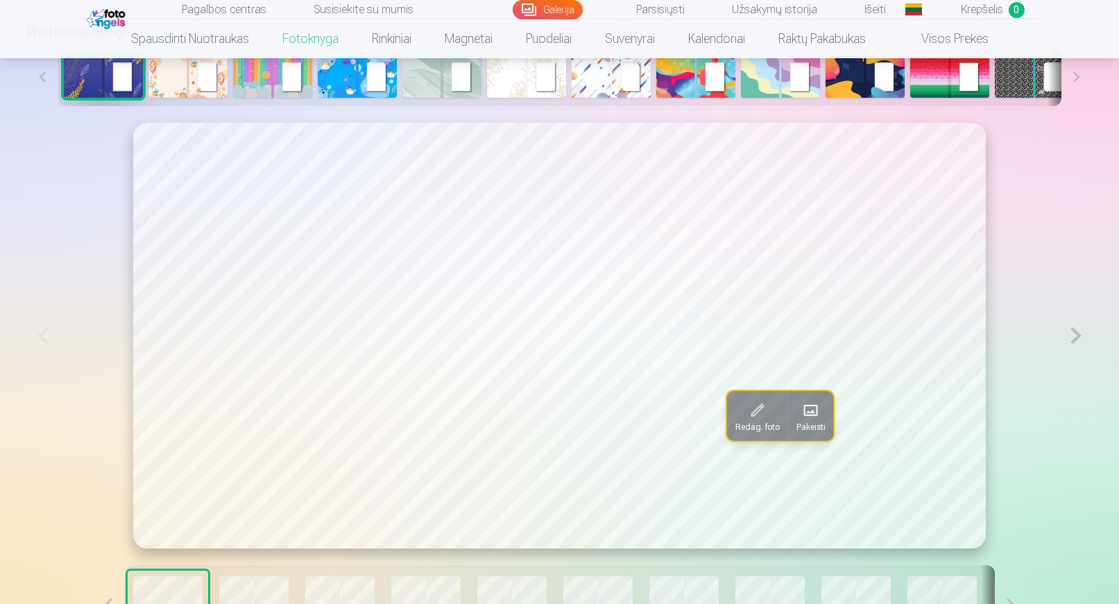
click at [1073, 342] on button at bounding box center [1076, 336] width 32 height 426
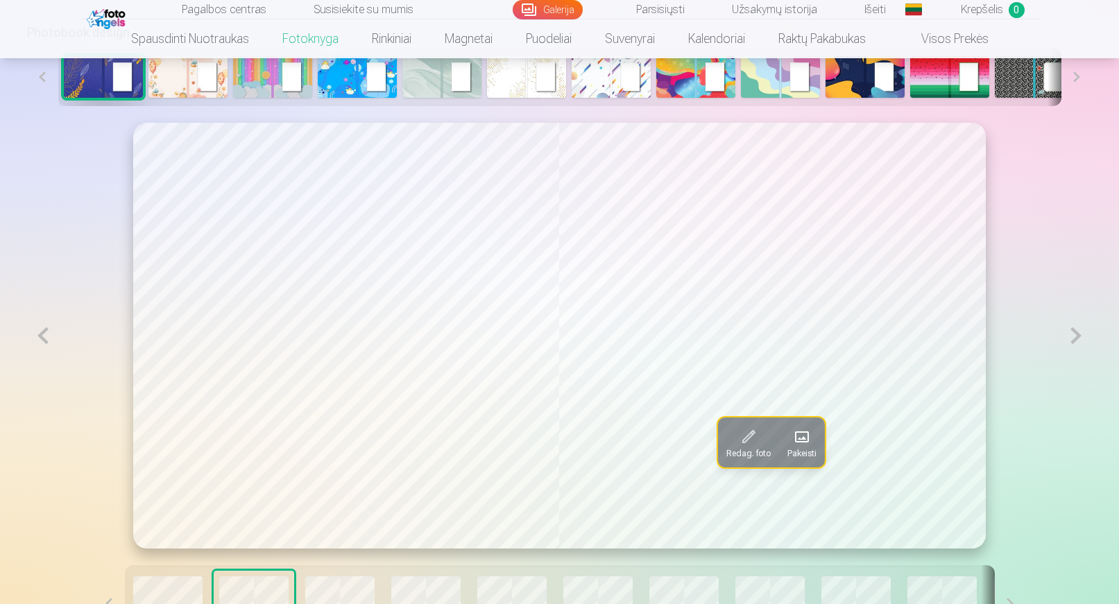
click at [1073, 346] on button at bounding box center [1076, 336] width 32 height 426
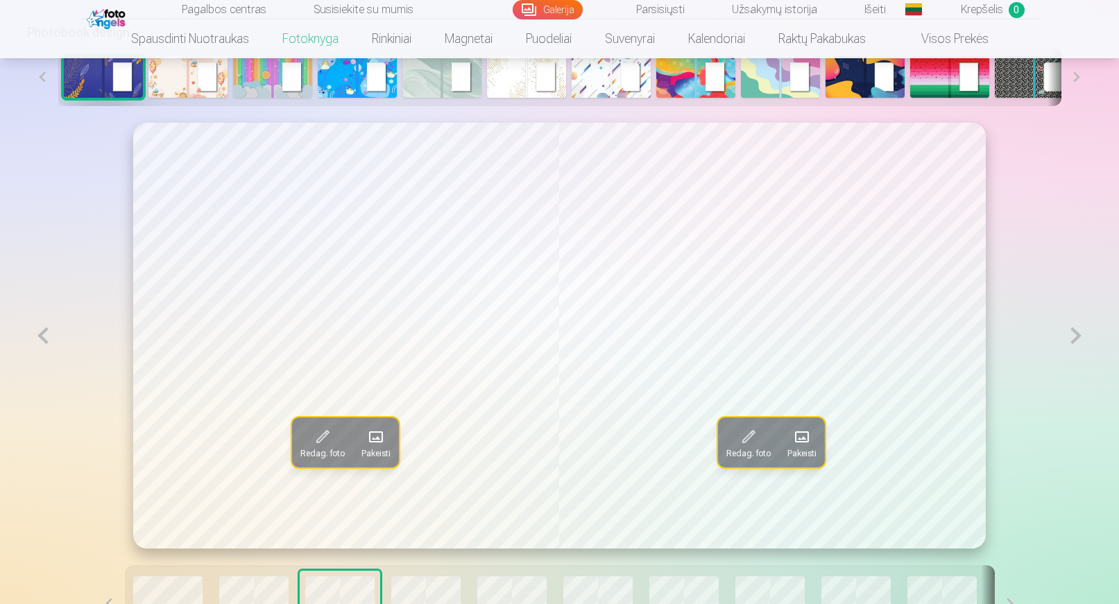
click at [1074, 341] on button at bounding box center [1076, 336] width 32 height 426
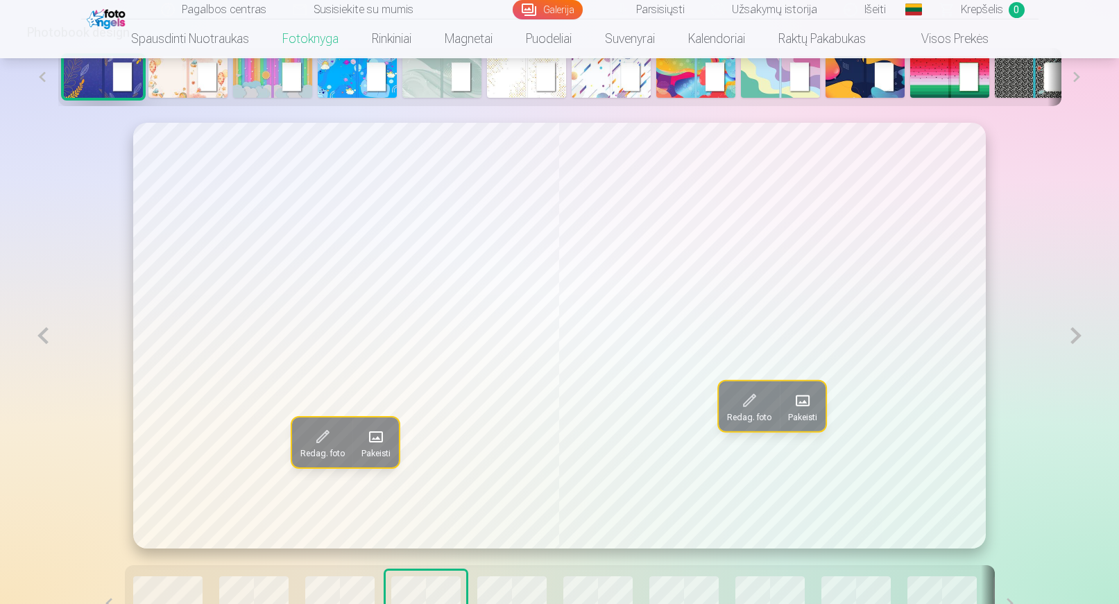
click at [1079, 339] on button at bounding box center [1076, 336] width 32 height 426
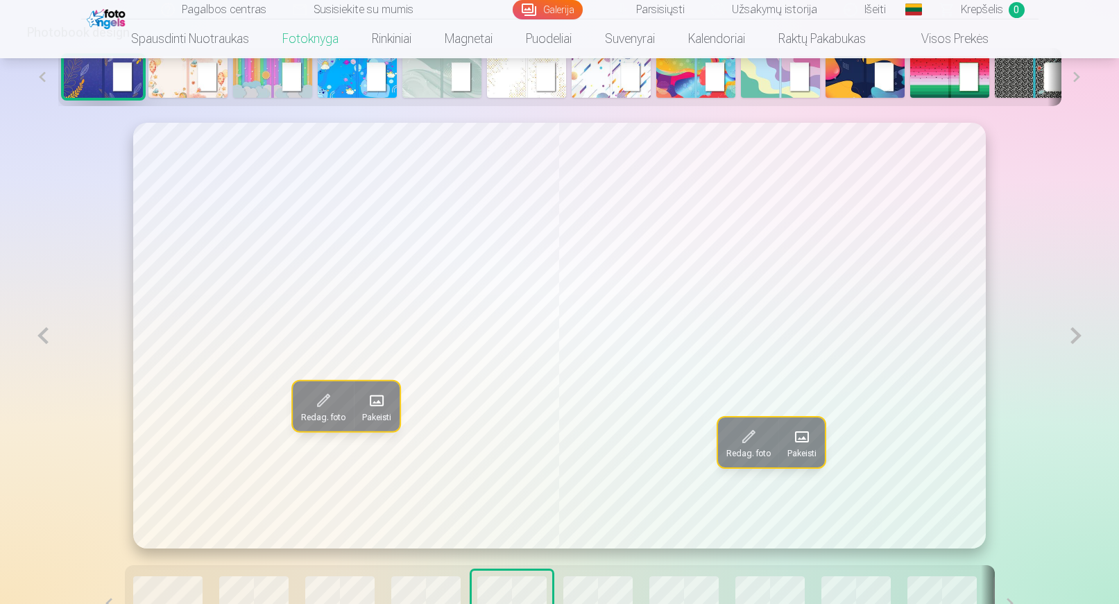
click at [1079, 339] on button at bounding box center [1076, 336] width 32 height 426
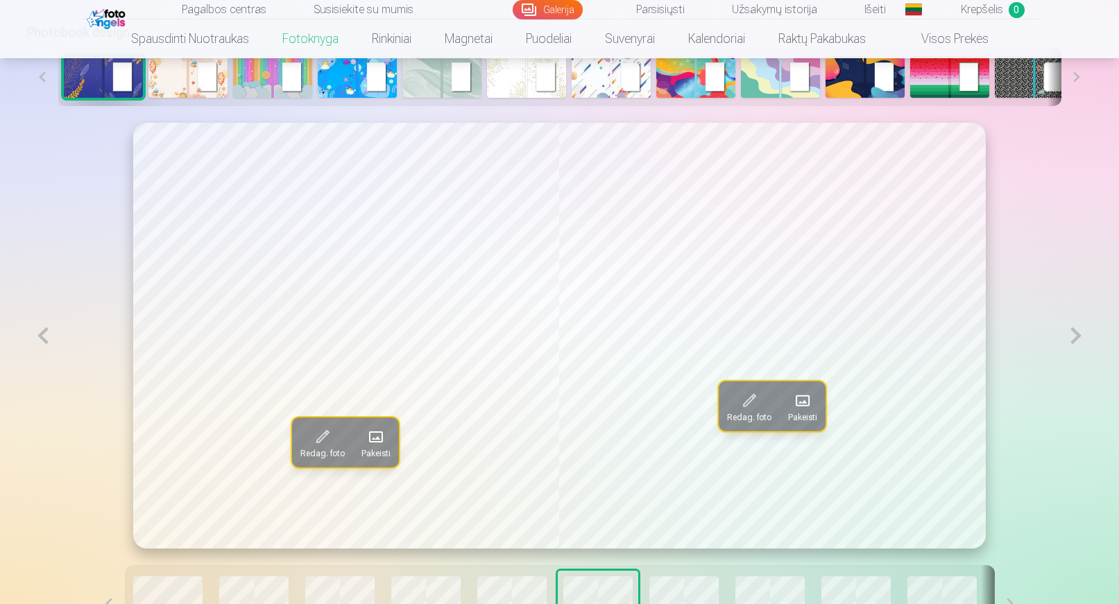
click at [1076, 342] on button at bounding box center [1076, 336] width 32 height 426
click at [1077, 337] on button at bounding box center [1076, 336] width 32 height 426
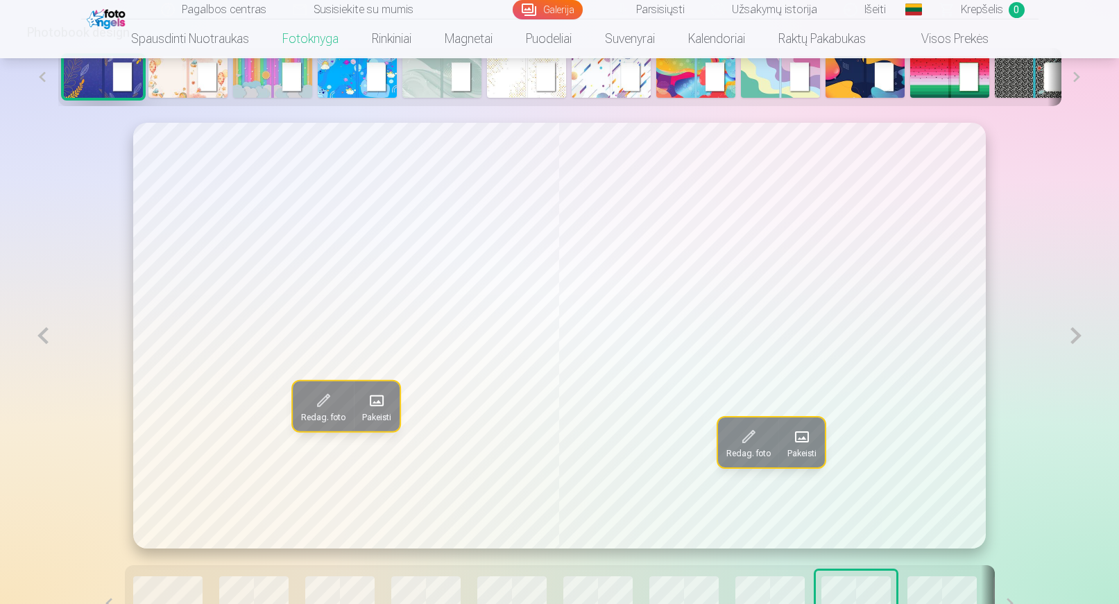
click at [1075, 338] on button at bounding box center [1076, 336] width 32 height 426
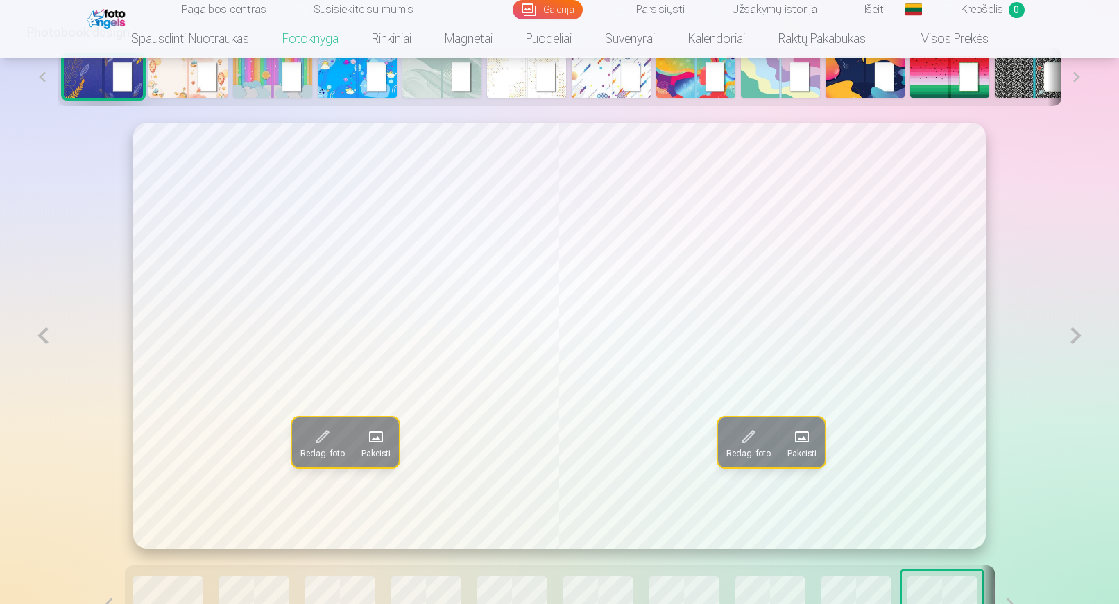
click at [1075, 338] on button at bounding box center [1076, 336] width 32 height 426
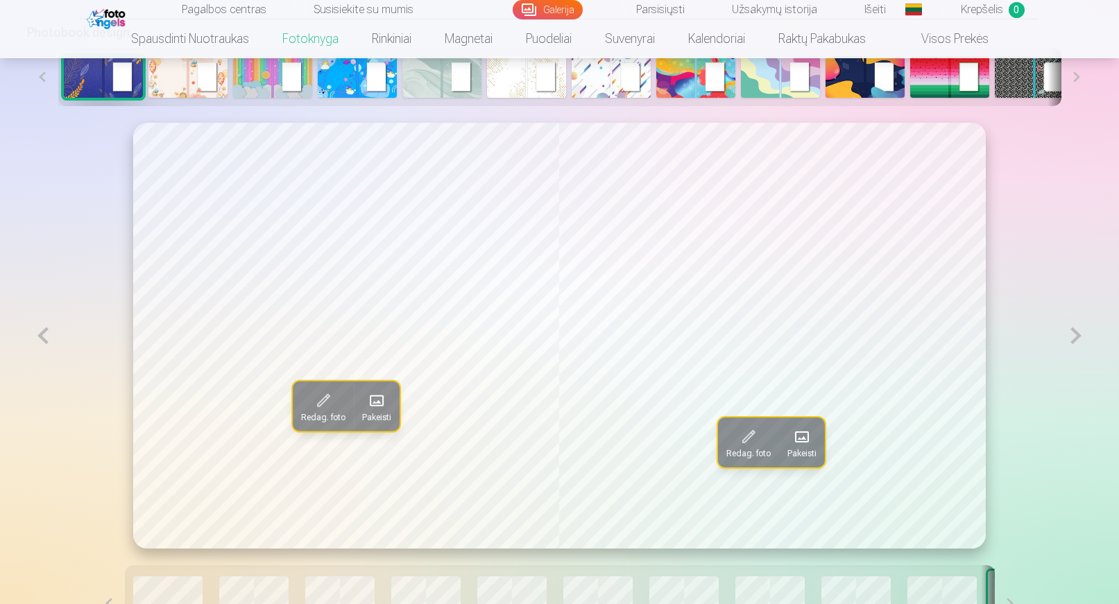
click at [1075, 338] on button at bounding box center [1076, 336] width 32 height 426
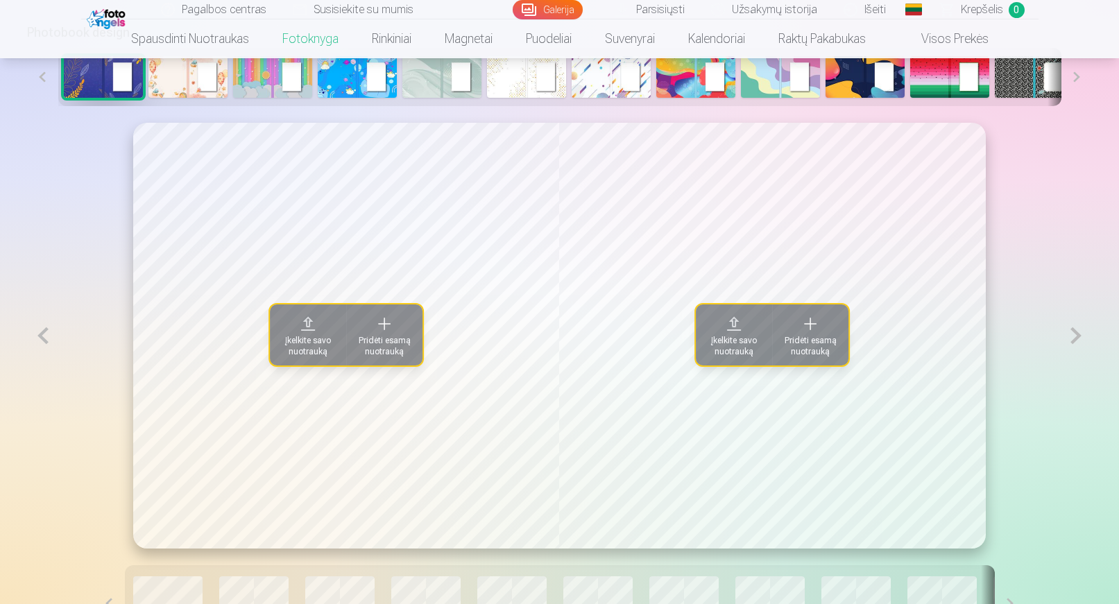
click at [397, 346] on span "Pridėti esamą nuotrauką" at bounding box center [385, 346] width 60 height 22
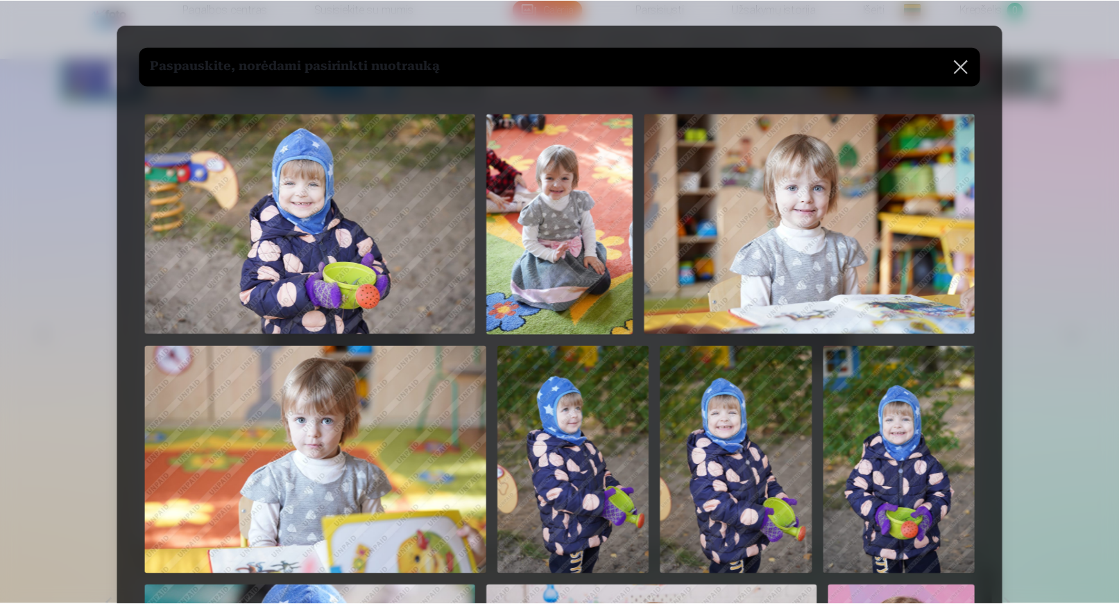
scroll to position [0, 0]
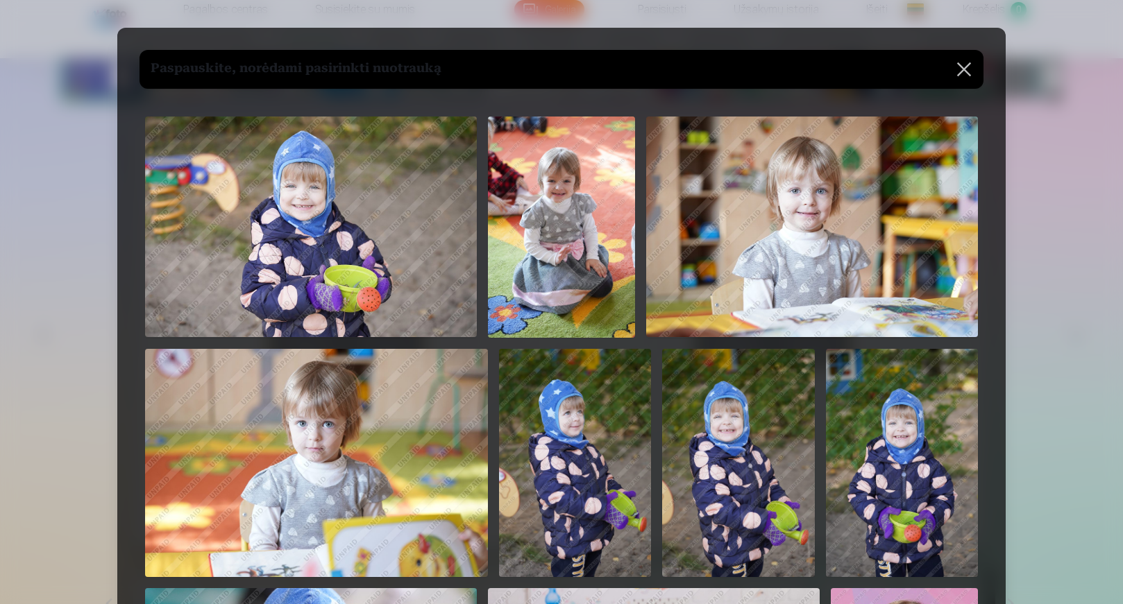
click at [964, 64] on button at bounding box center [963, 69] width 39 height 39
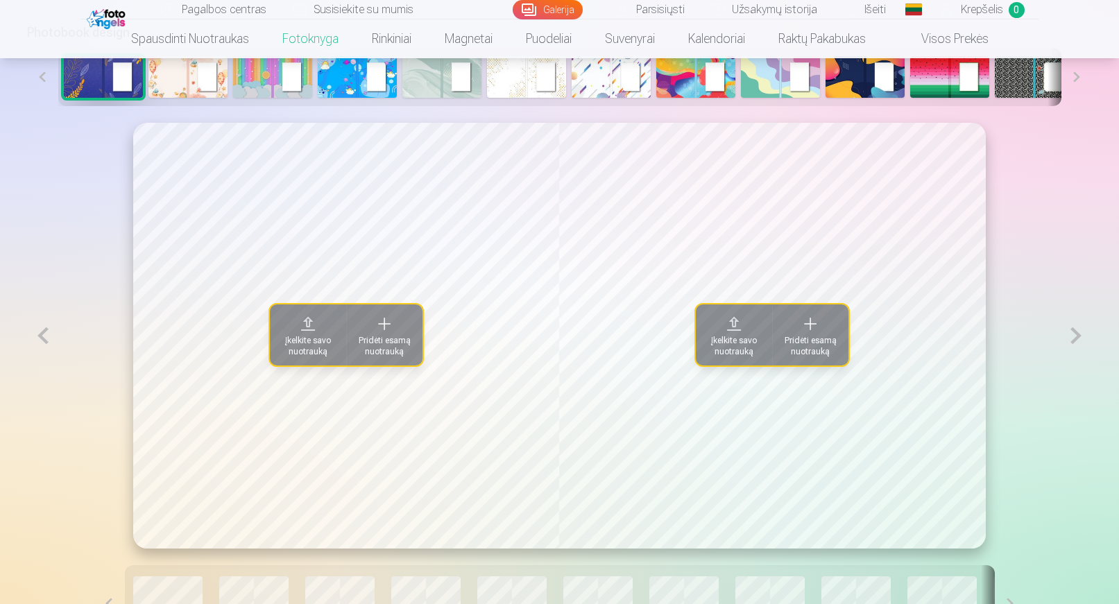
click at [295, 348] on span "Įkelkite savo nuotrauką" at bounding box center [308, 346] width 60 height 22
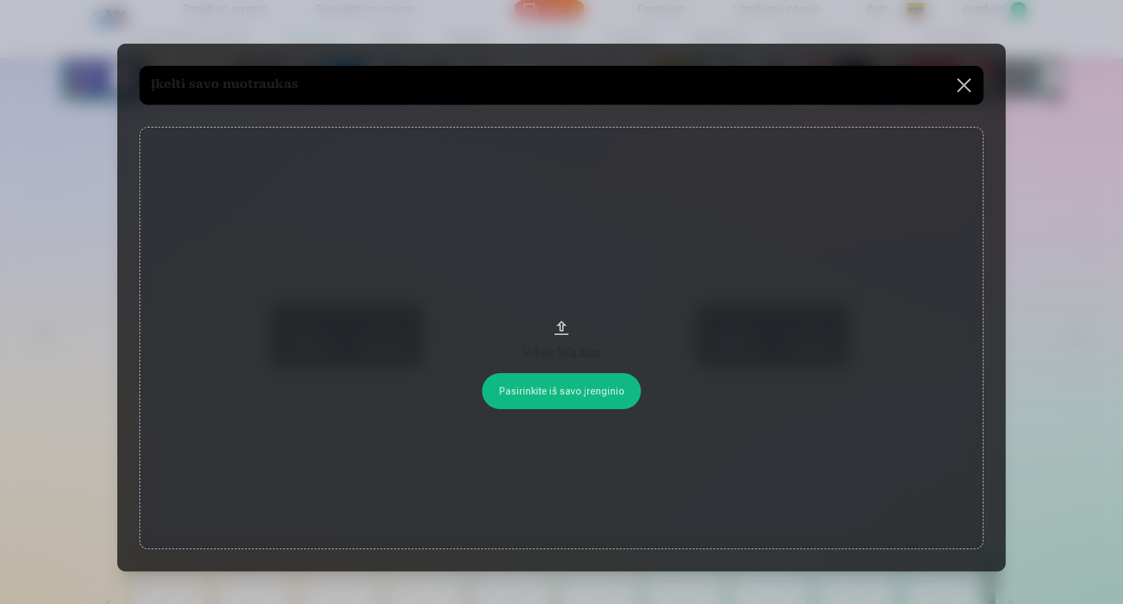
click at [965, 91] on button at bounding box center [963, 85] width 39 height 39
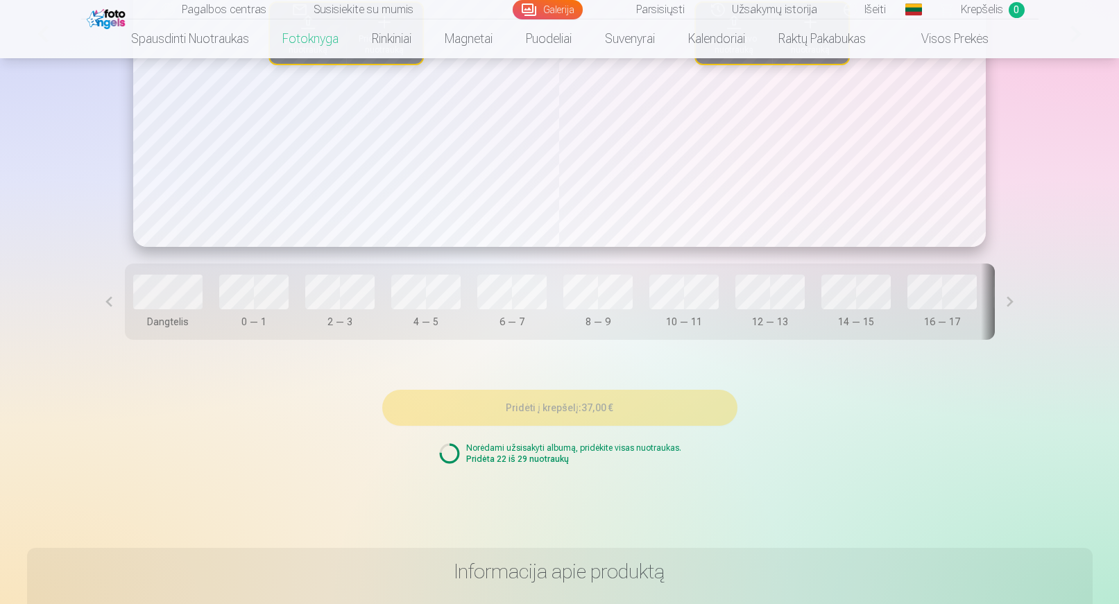
scroll to position [1110, 0]
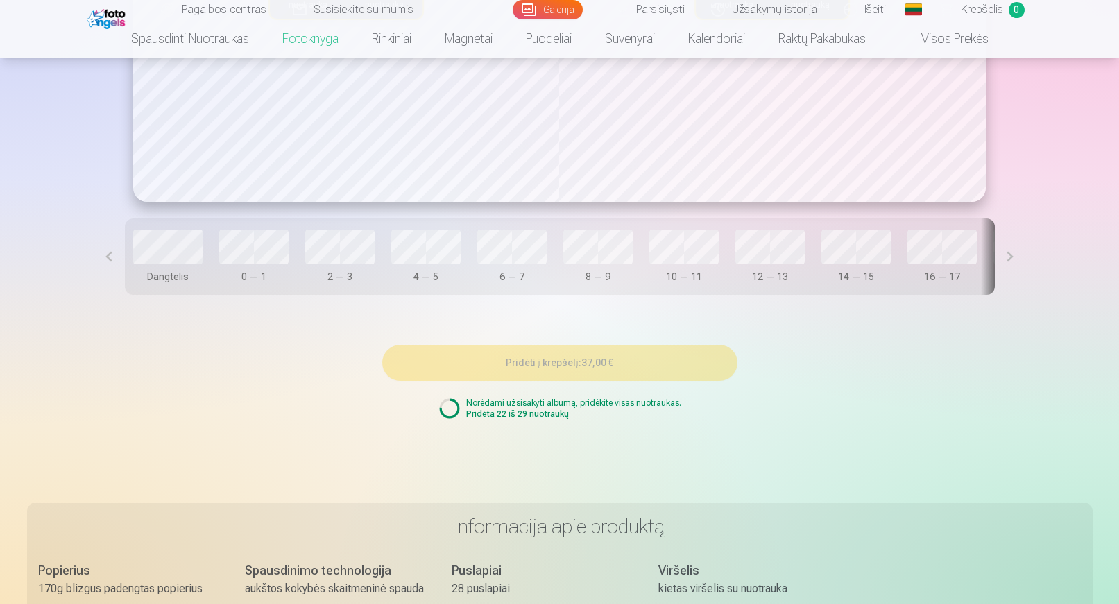
click at [110, 262] on button at bounding box center [109, 257] width 31 height 76
click at [1014, 267] on button at bounding box center [1010, 257] width 31 height 76
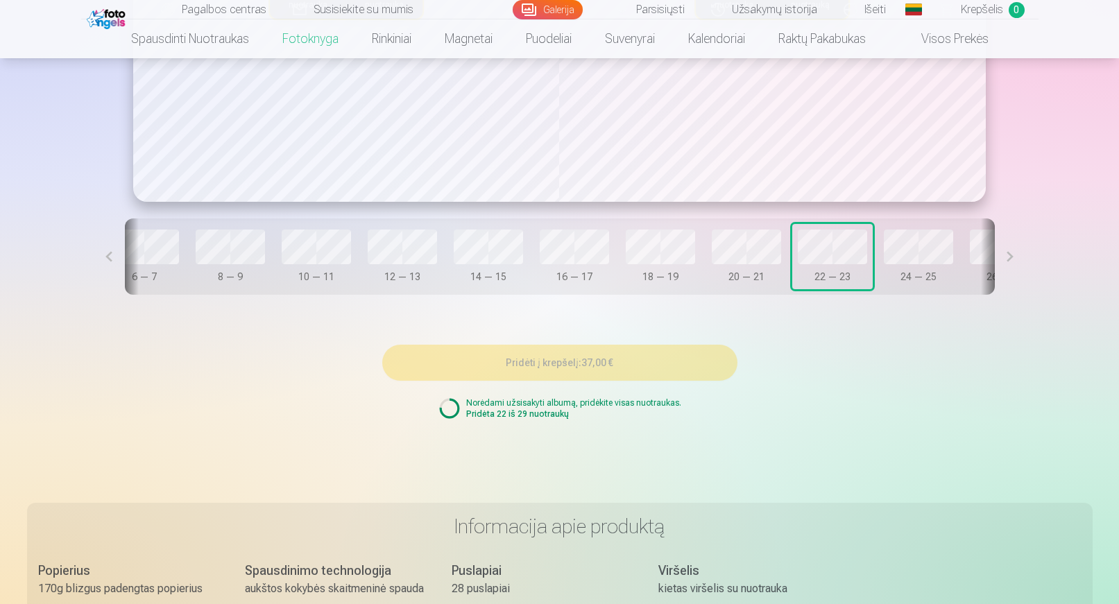
scroll to position [0, 435]
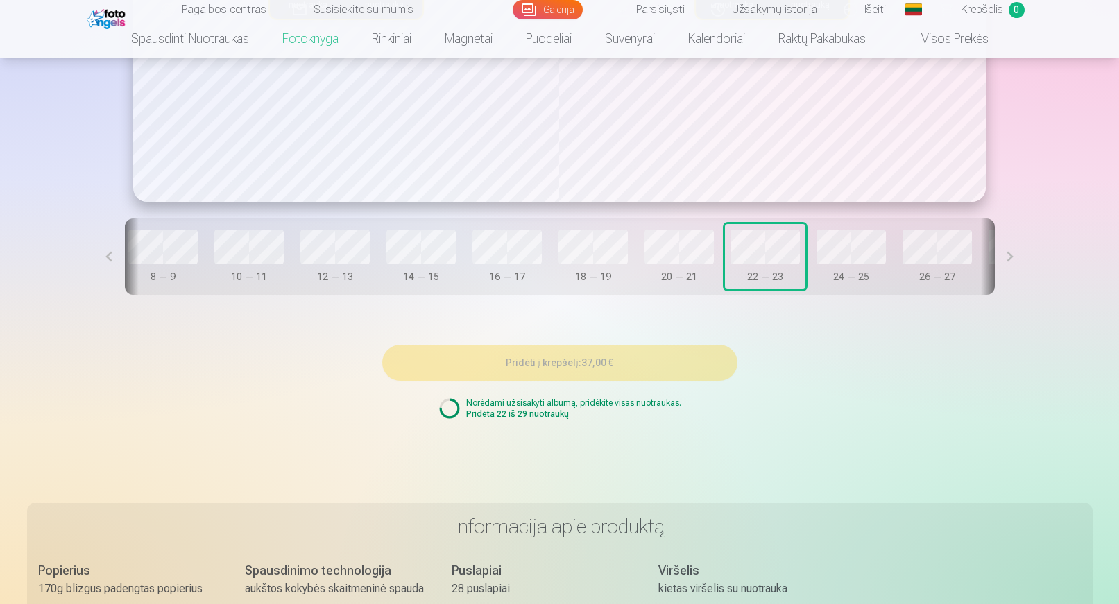
click at [1022, 264] on button at bounding box center [1010, 257] width 31 height 76
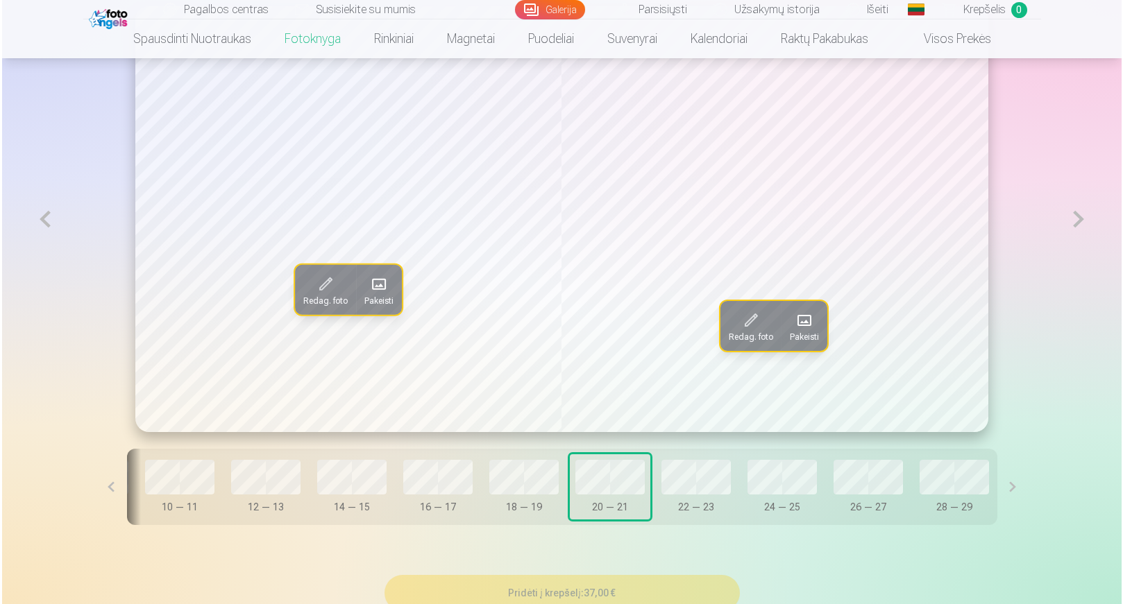
scroll to position [833, 0]
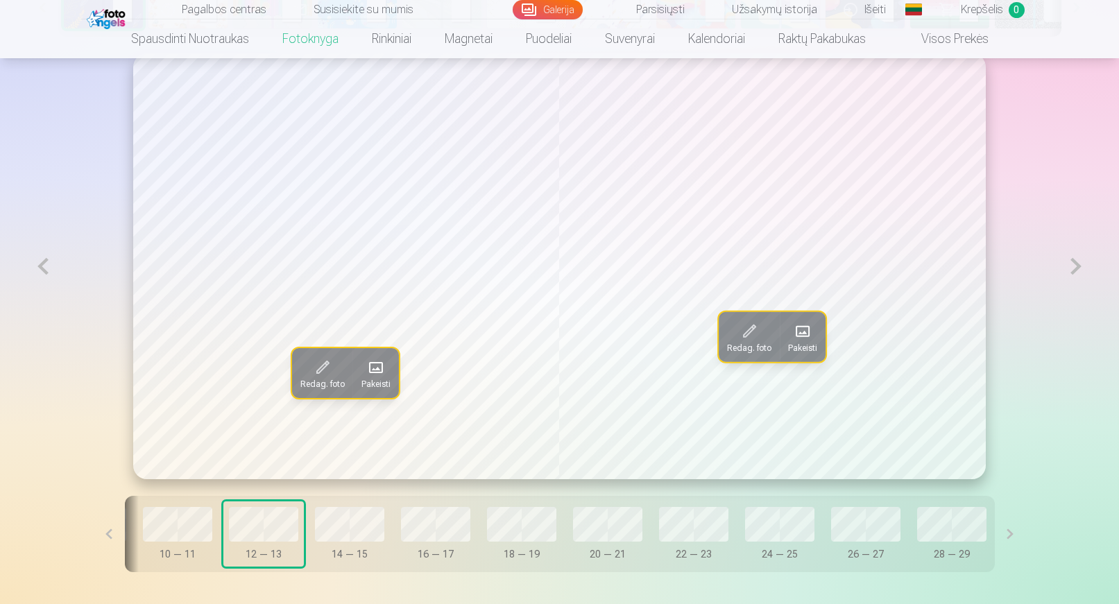
click at [738, 346] on span "Redag. foto" at bounding box center [750, 348] width 44 height 11
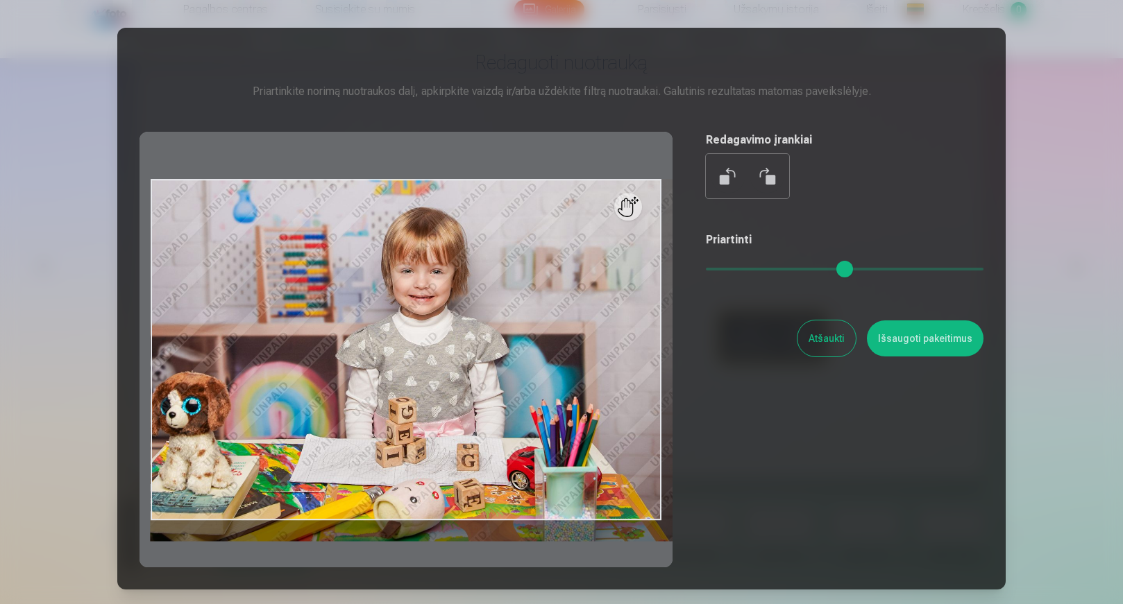
type input "*"
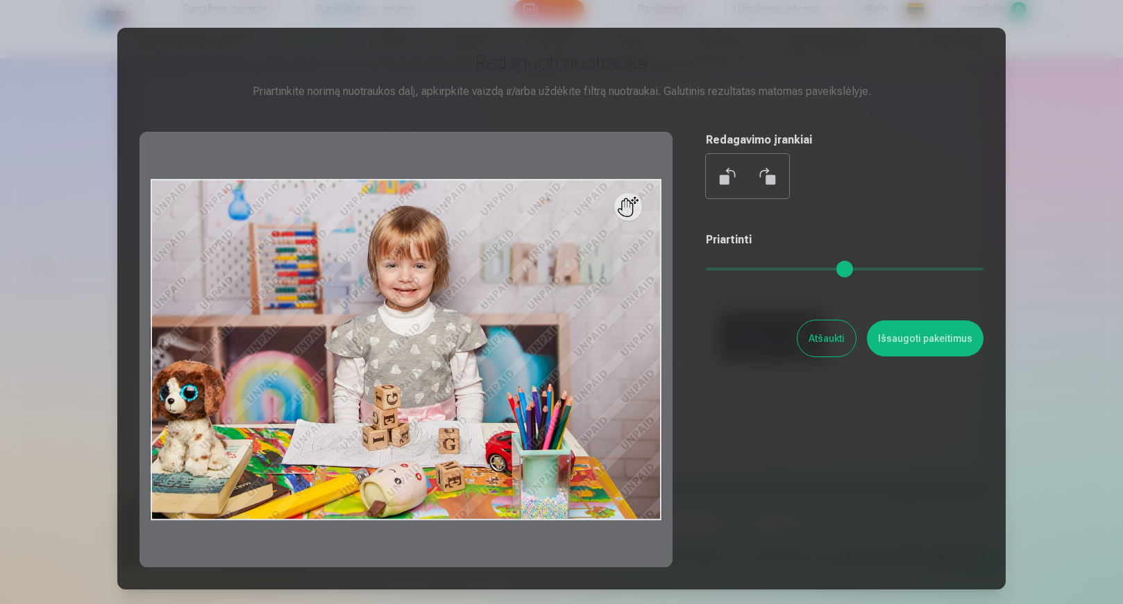
drag, startPoint x: 717, startPoint y: 270, endPoint x: 679, endPoint y: 266, distance: 38.4
click at [706, 268] on input "range" at bounding box center [845, 269] width 278 height 3
click at [833, 338] on button "Atšaukti" at bounding box center [826, 339] width 58 height 36
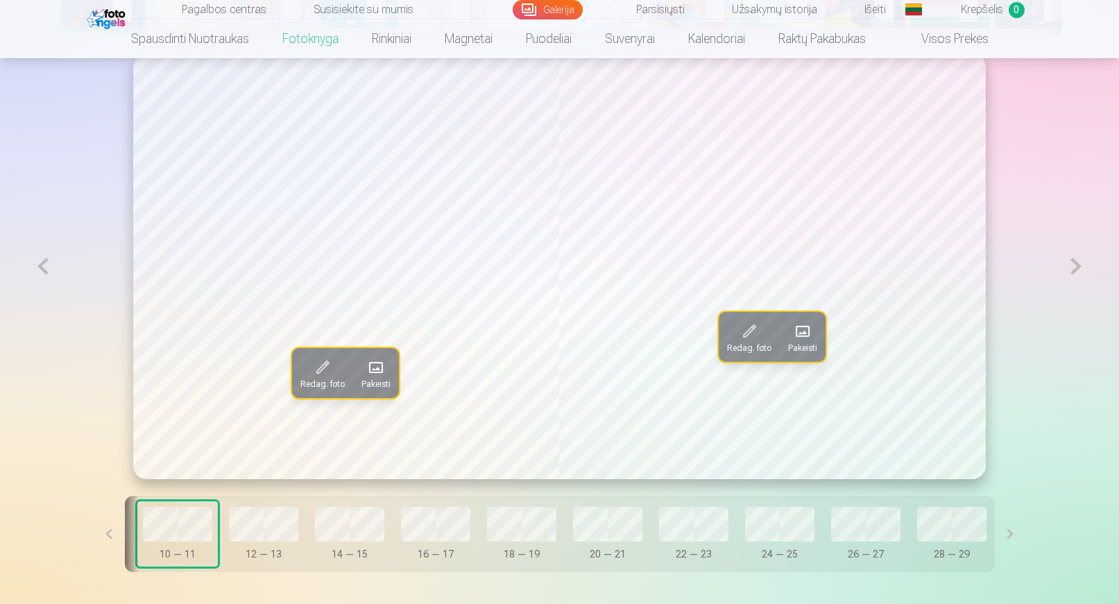
click at [385, 382] on span "Pakeisti" at bounding box center [375, 384] width 29 height 11
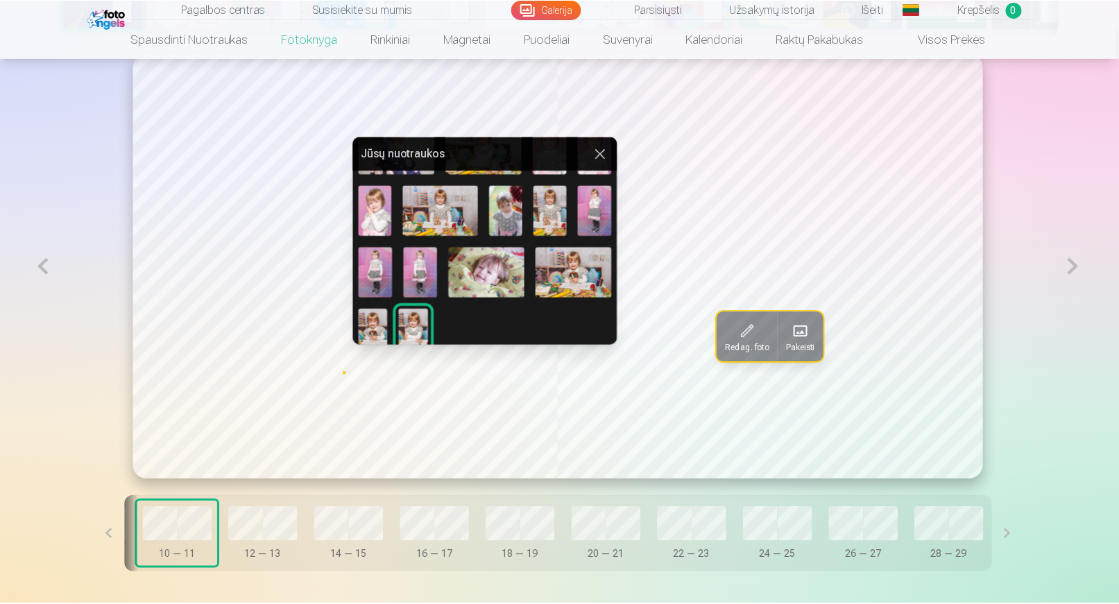
scroll to position [203, 0]
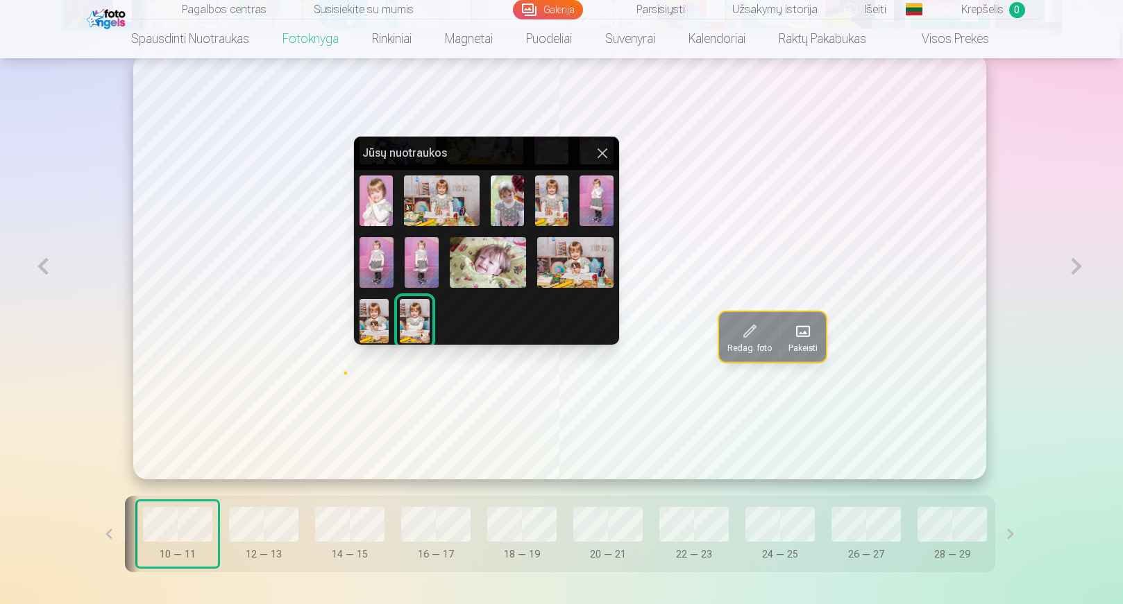
click at [420, 315] on img at bounding box center [415, 321] width 30 height 44
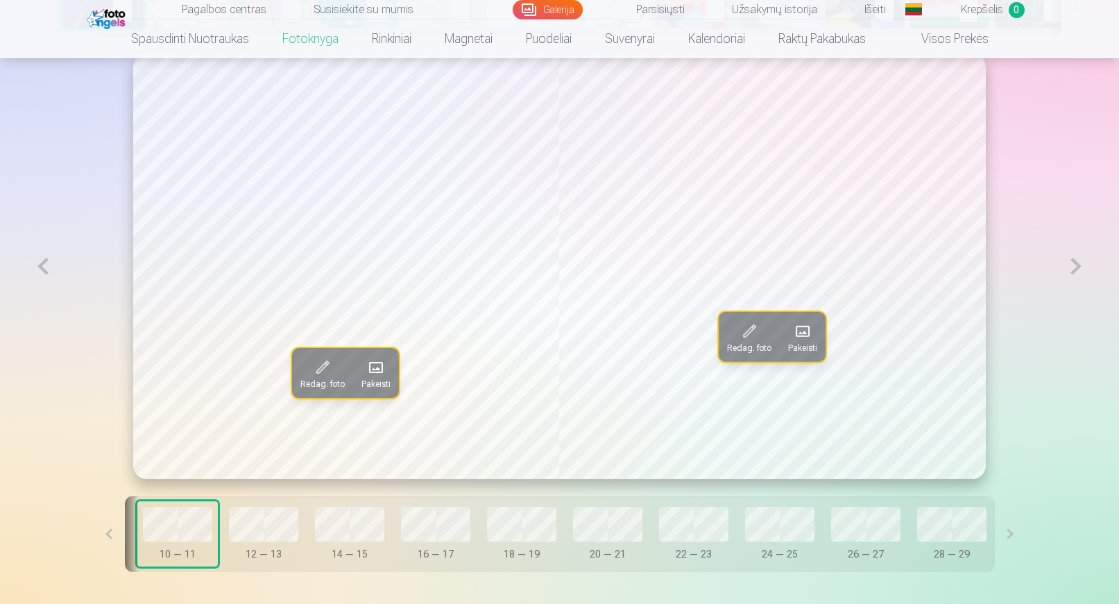
click at [317, 390] on span "Redag. foto" at bounding box center [322, 384] width 44 height 11
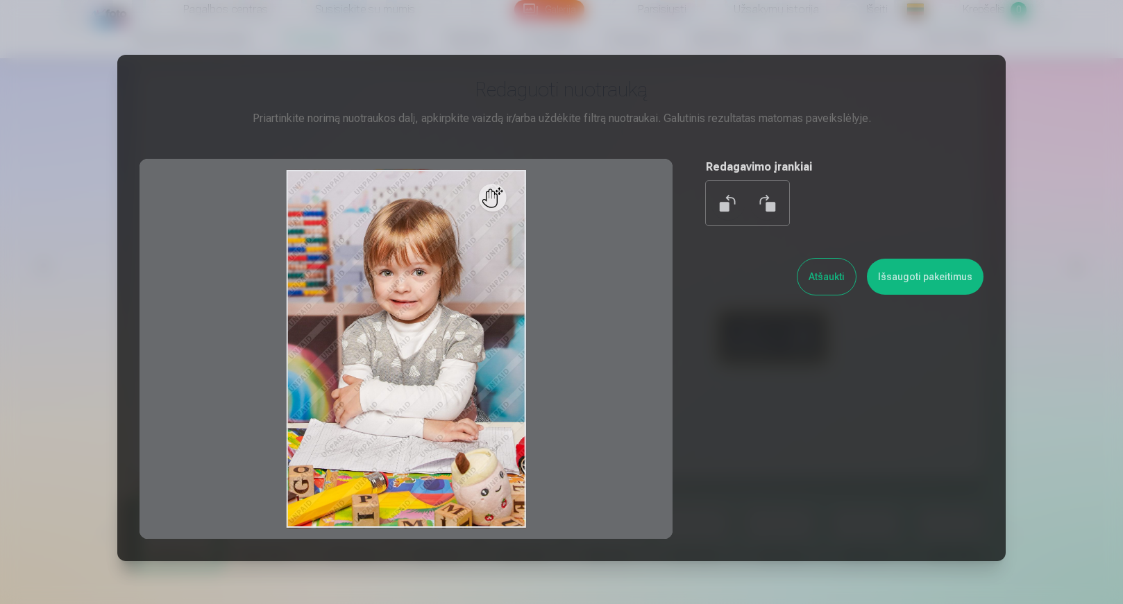
click at [767, 198] on button at bounding box center [766, 203] width 33 height 33
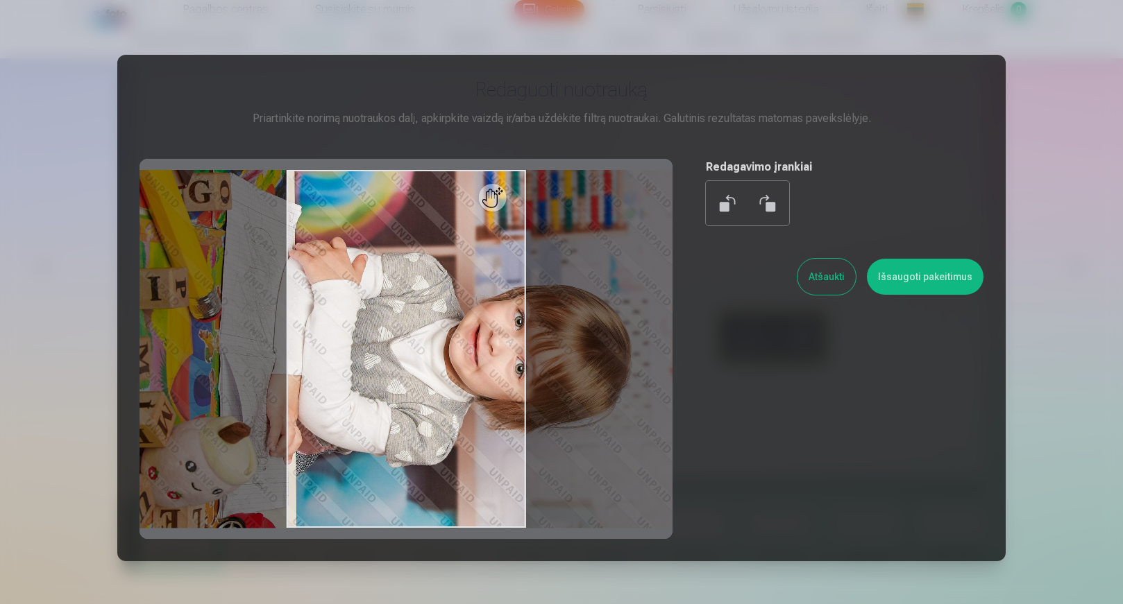
click at [767, 198] on button at bounding box center [766, 203] width 33 height 33
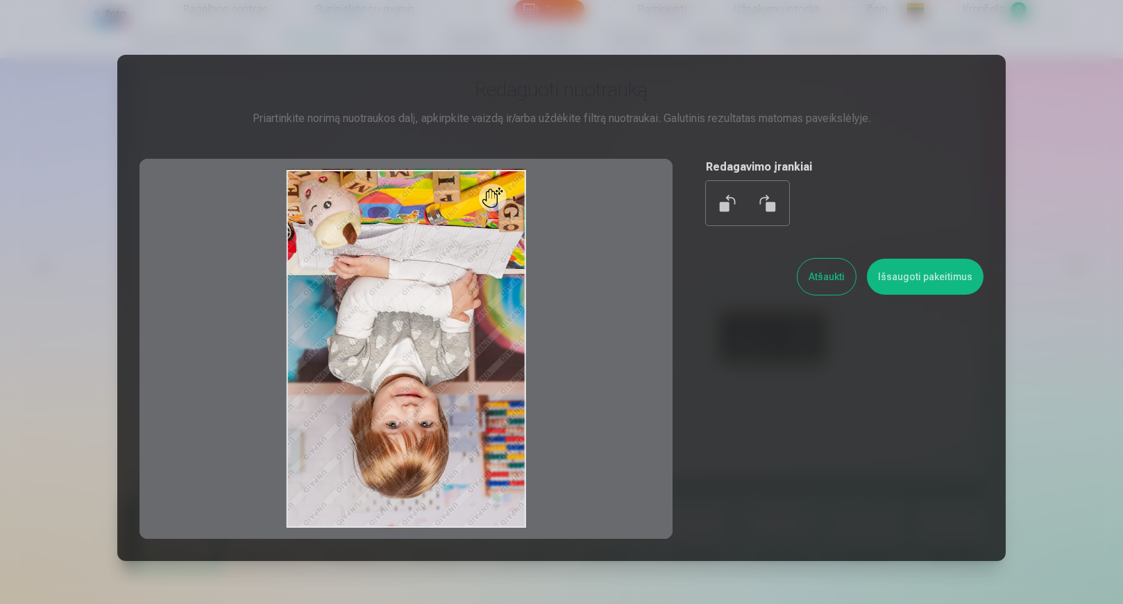
click at [767, 198] on button at bounding box center [766, 203] width 33 height 33
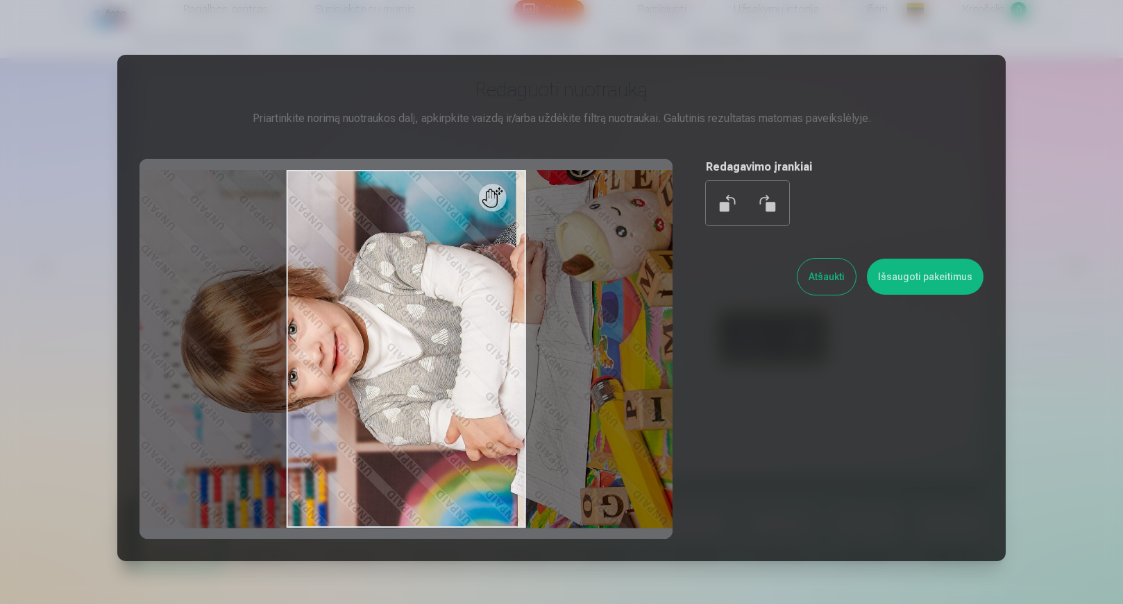
click at [764, 202] on button at bounding box center [766, 203] width 33 height 33
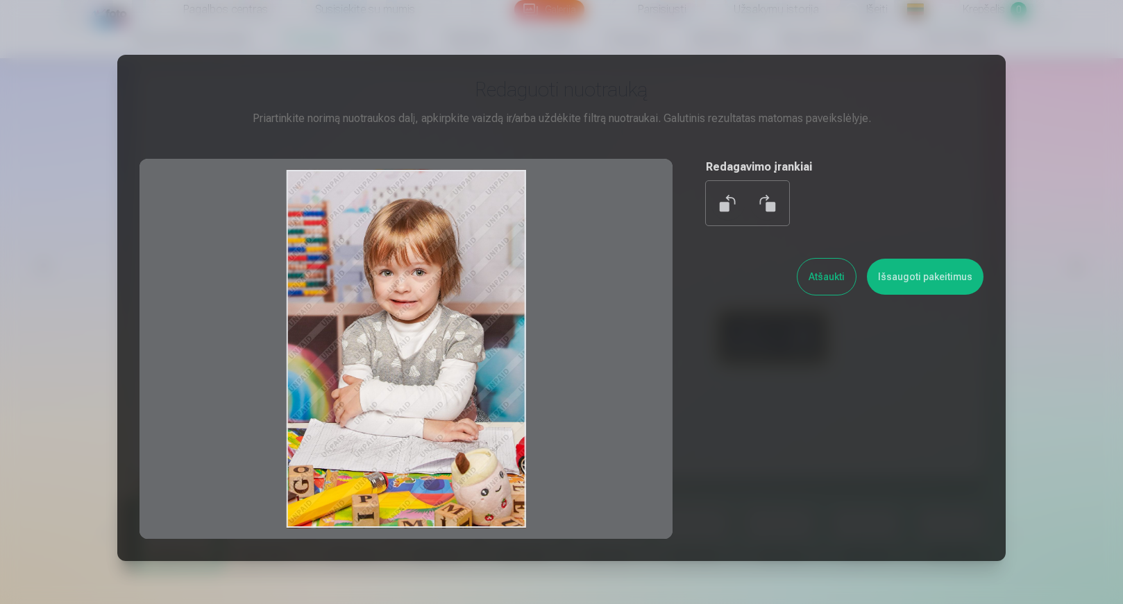
drag, startPoint x: 495, startPoint y: 205, endPoint x: 488, endPoint y: 189, distance: 17.4
click at [509, 142] on div "Redaguoti nuotrauką Priartinkite norimą nuotraukos dalį, apkirpkite vaizdą ir/a…" at bounding box center [561, 308] width 844 height 462
drag, startPoint x: 477, startPoint y: 227, endPoint x: 548, endPoint y: 196, distance: 77.4
click at [545, 194] on div at bounding box center [405, 349] width 533 height 380
drag, startPoint x: 370, startPoint y: 287, endPoint x: 547, endPoint y: 307, distance: 178.8
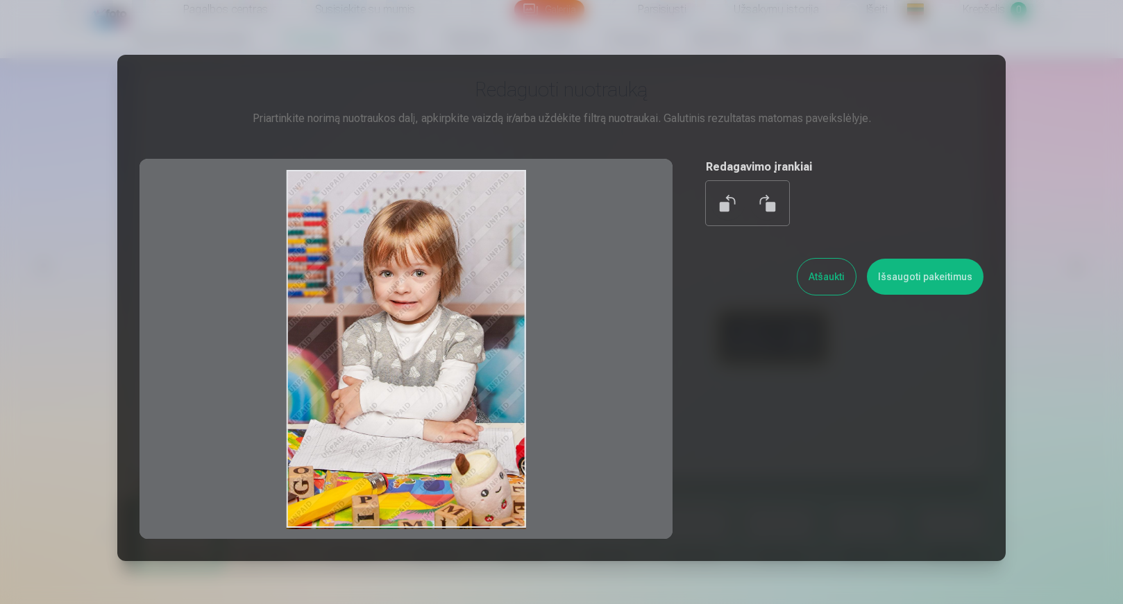
click at [547, 307] on div at bounding box center [405, 349] width 533 height 380
drag, startPoint x: 445, startPoint y: 307, endPoint x: 422, endPoint y: 300, distance: 24.4
click at [429, 305] on div at bounding box center [405, 349] width 533 height 380
click at [824, 278] on button "Atšaukti" at bounding box center [826, 277] width 58 height 36
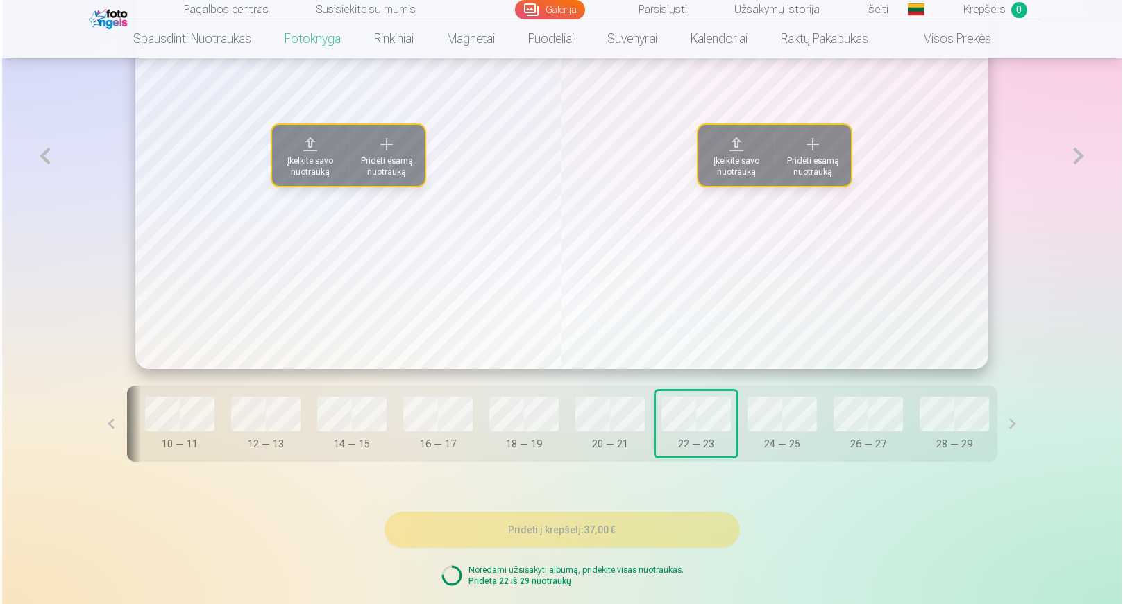
scroll to position [763, 0]
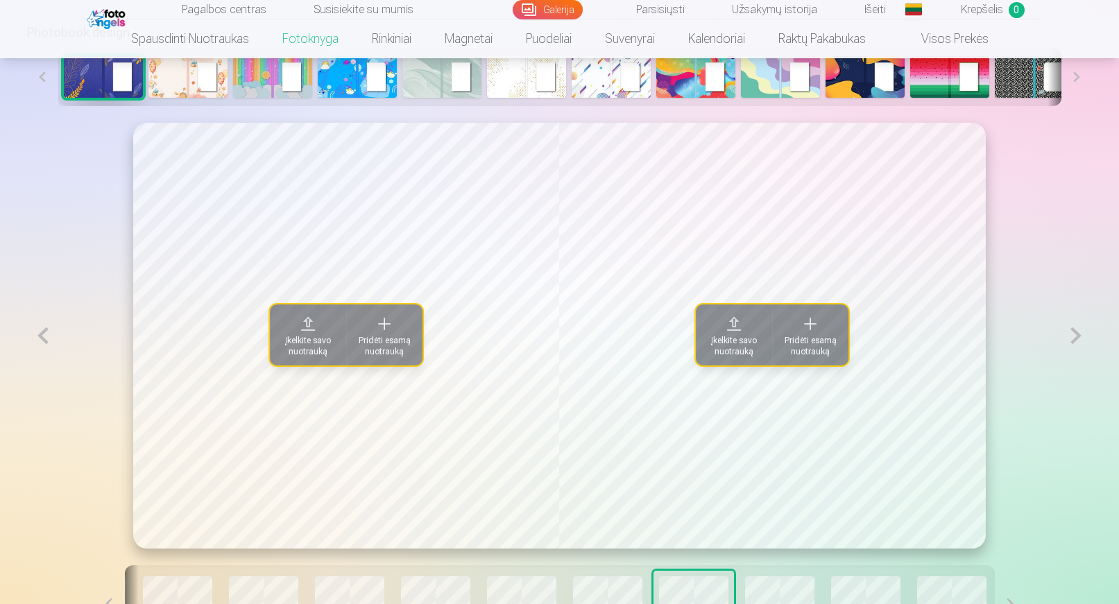
click at [387, 357] on span "Pridėti esamą nuotrauką" at bounding box center [385, 346] width 60 height 22
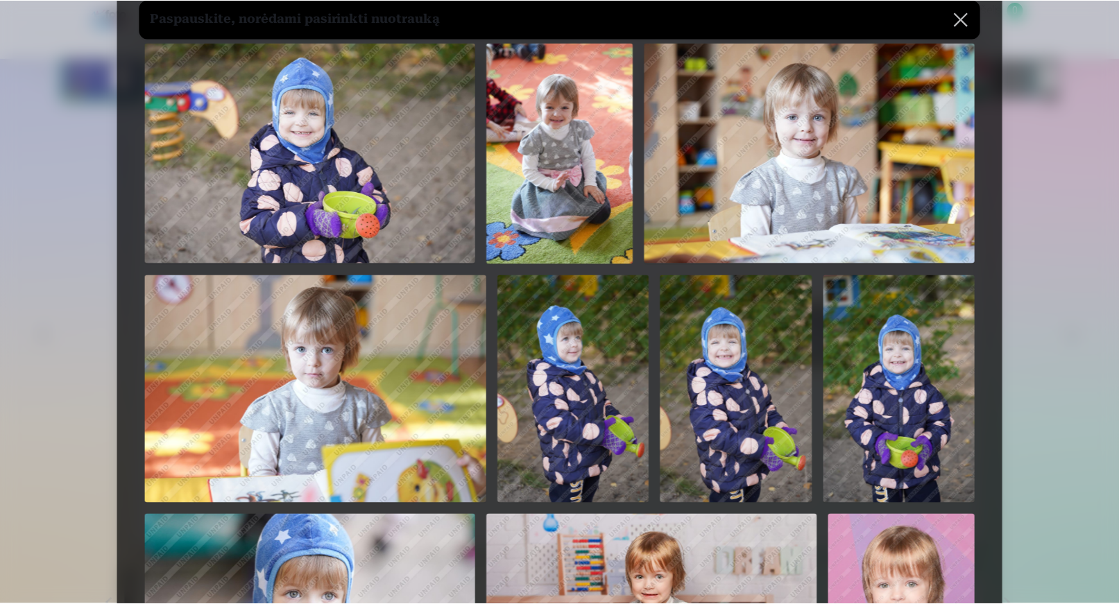
scroll to position [69, 0]
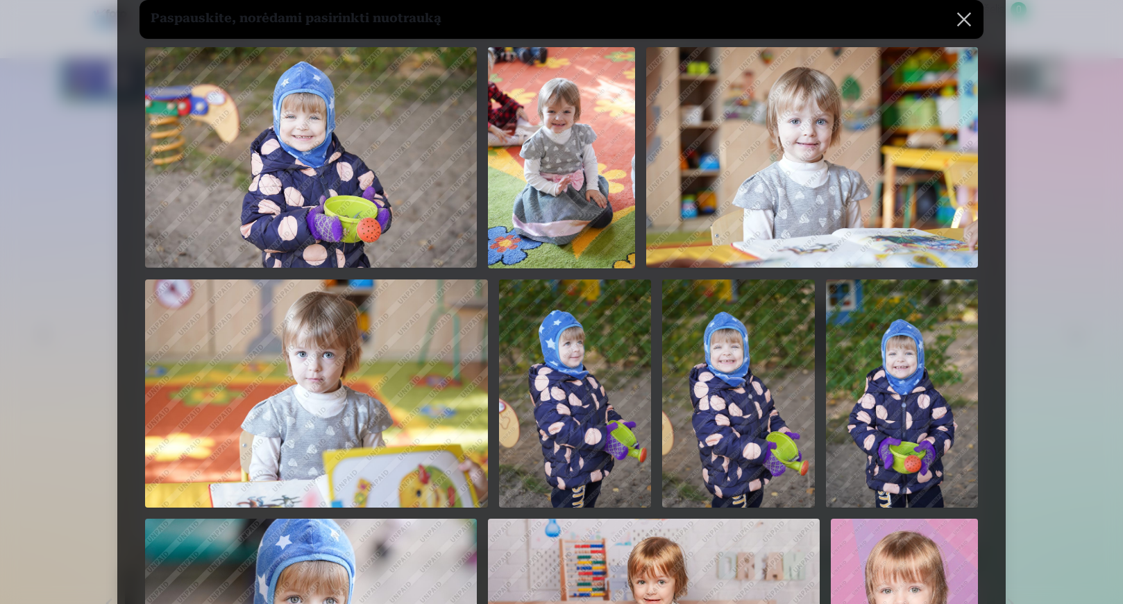
click at [958, 20] on button at bounding box center [963, 19] width 39 height 39
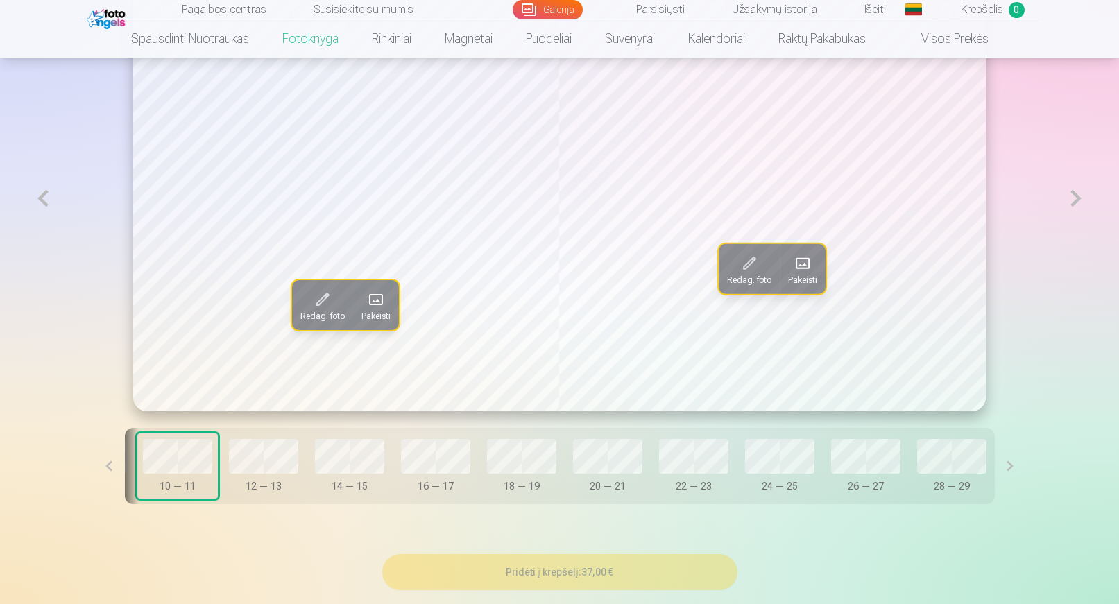
scroll to position [902, 0]
click at [107, 472] on button at bounding box center [109, 465] width 31 height 76
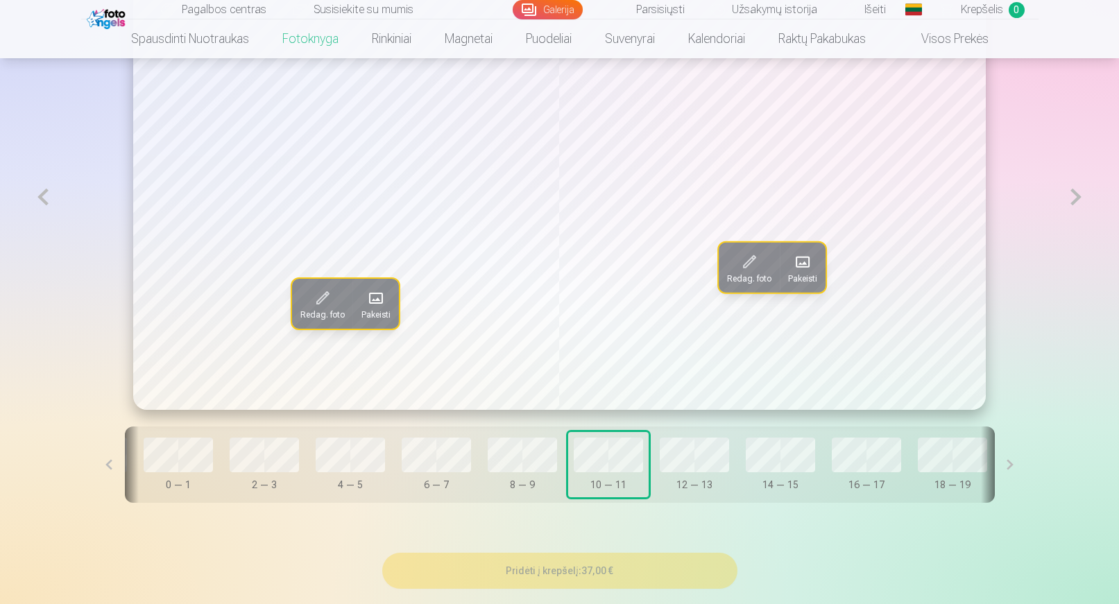
scroll to position [0, 71]
click at [108, 472] on button at bounding box center [109, 465] width 31 height 76
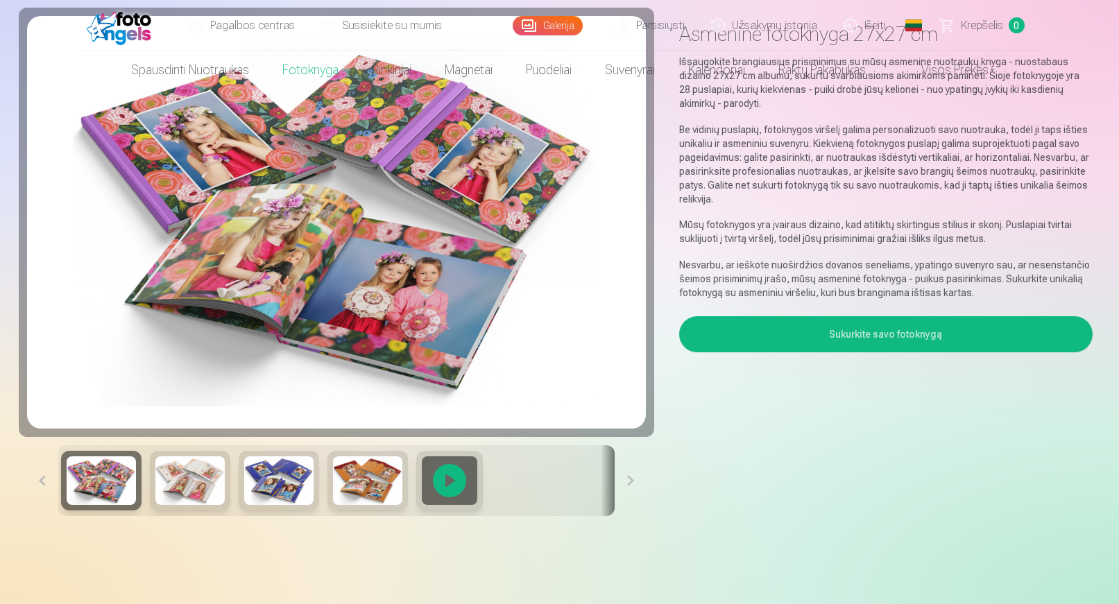
scroll to position [0, 0]
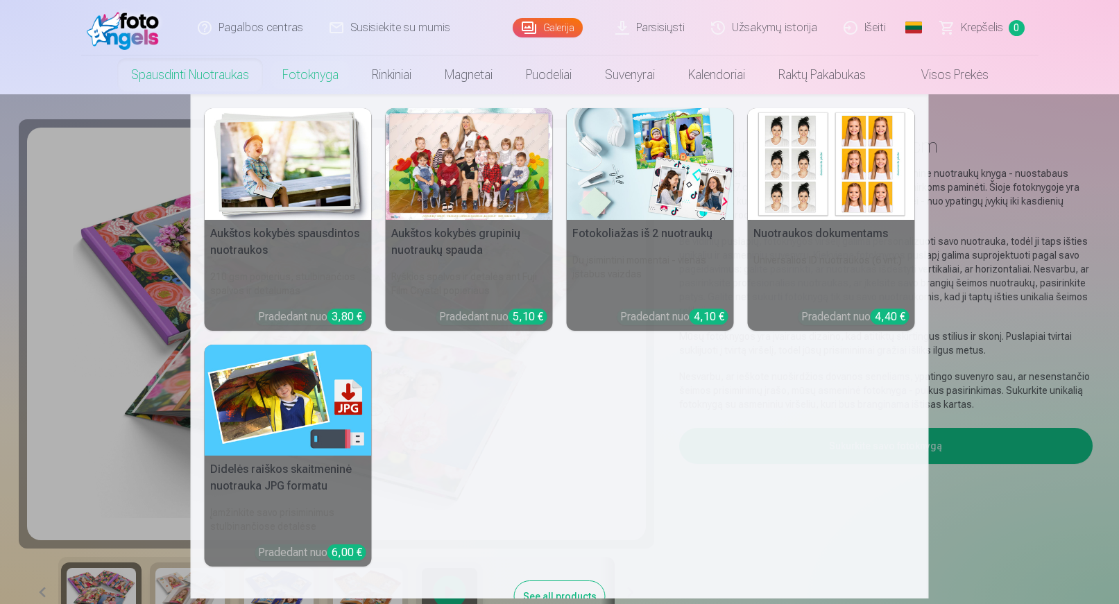
click at [295, 194] on img at bounding box center [288, 164] width 167 height 112
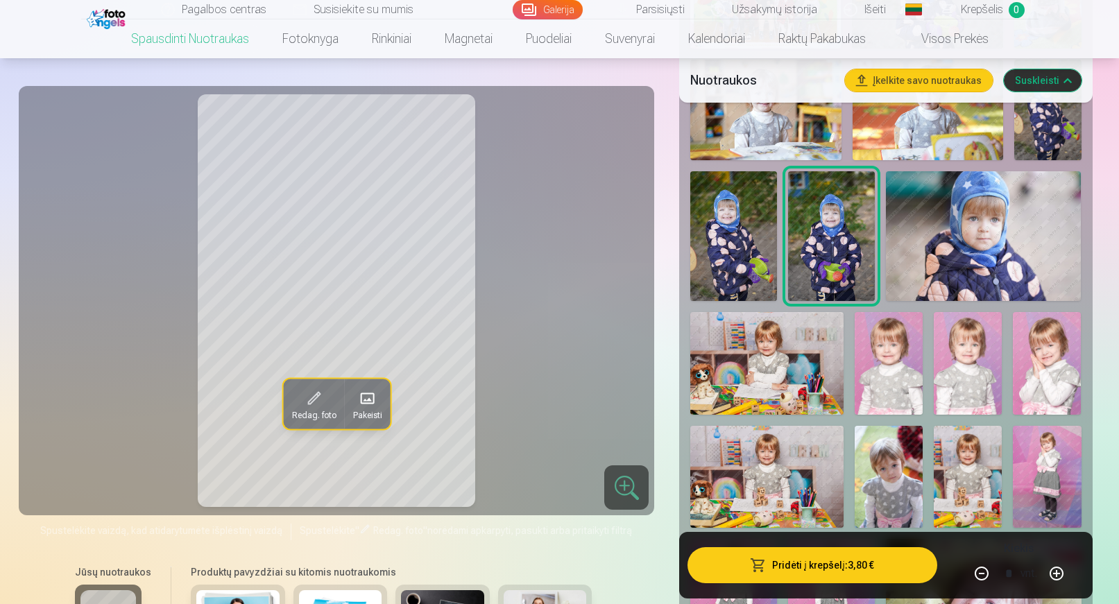
scroll to position [624, 0]
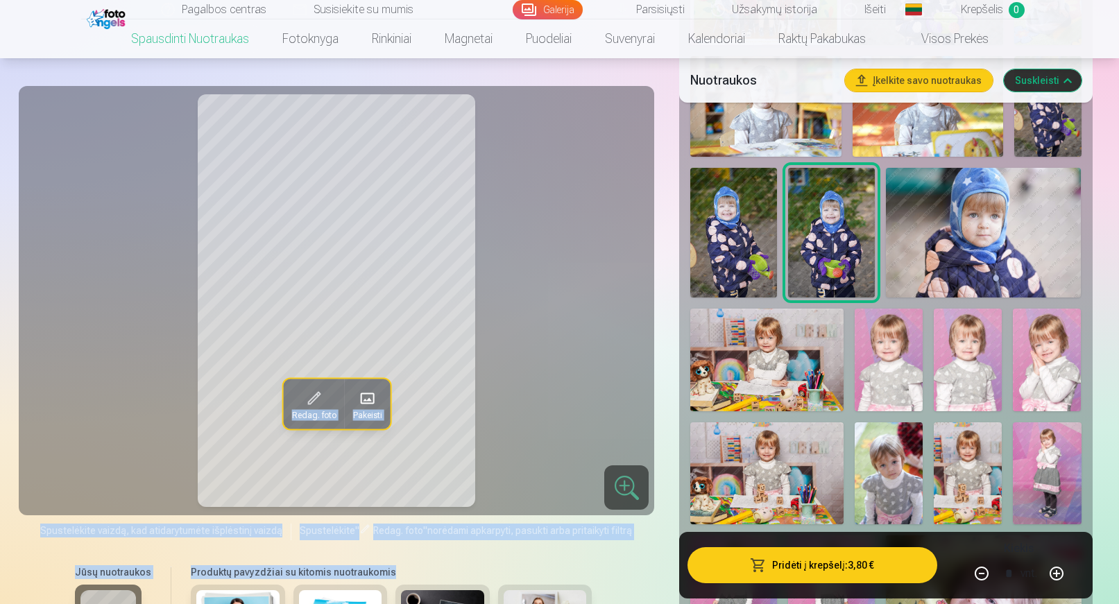
drag, startPoint x: 565, startPoint y: 556, endPoint x: 588, endPoint y: 391, distance: 167.4
click at [588, 391] on div "Redag. foto Pakeisti Spustelėkite vaizdą, kad atidarytumėte išplėstinį vaizdą S…" at bounding box center [337, 449] width 620 height 710
click at [612, 556] on div "Redag. foto Pakeisti Spustelėkite vaizdą, kad atidarytumėte išplėstinį vaizdą S…" at bounding box center [337, 449] width 620 height 710
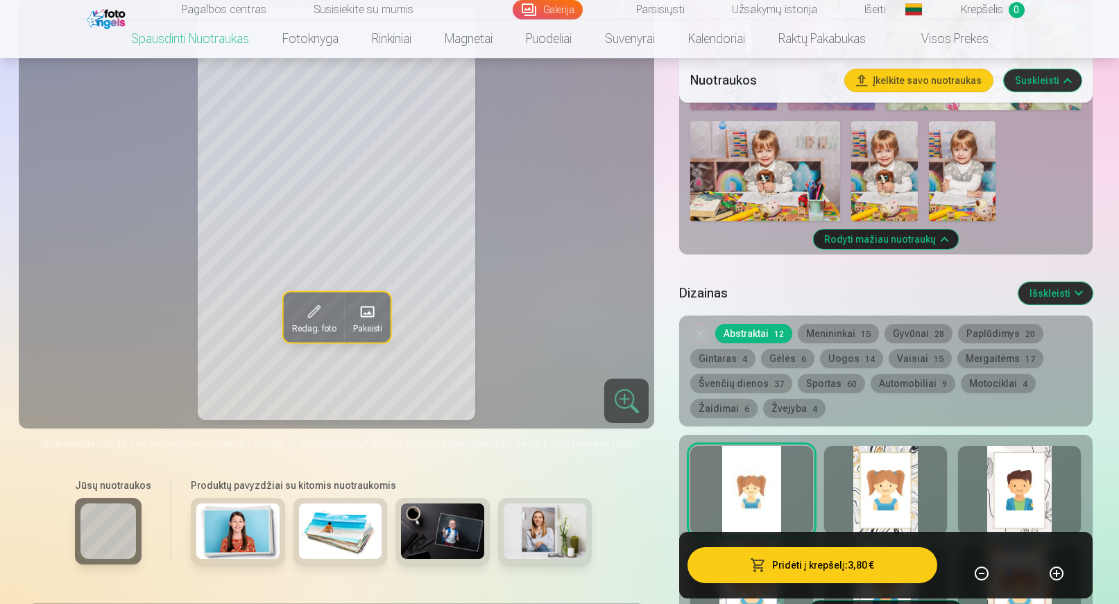
scroll to position [1249, 0]
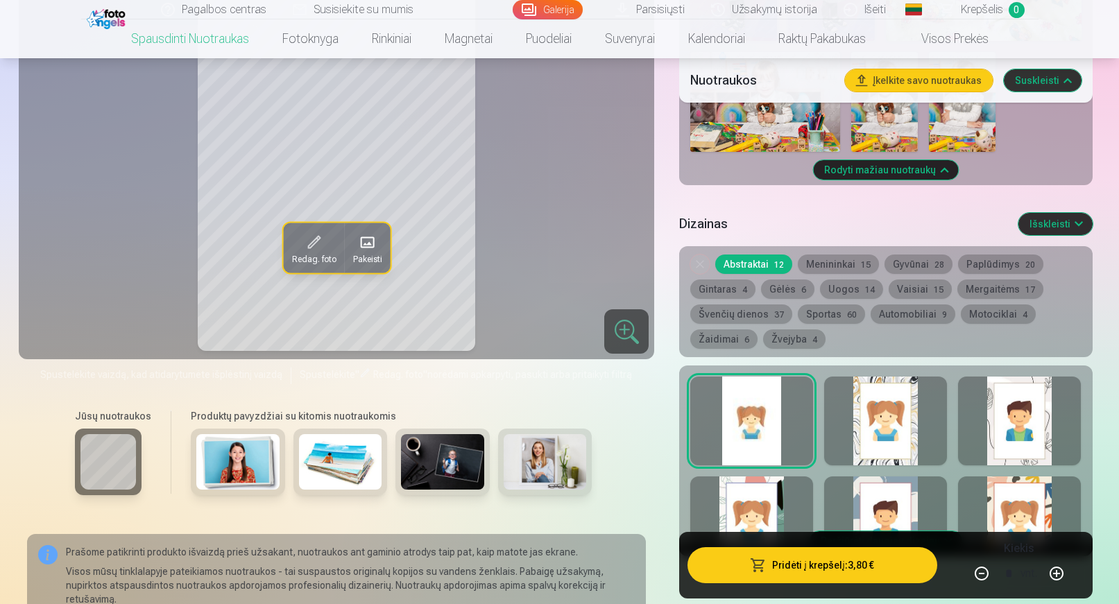
click at [1028, 219] on button "Išskleisti" at bounding box center [1056, 224] width 74 height 22
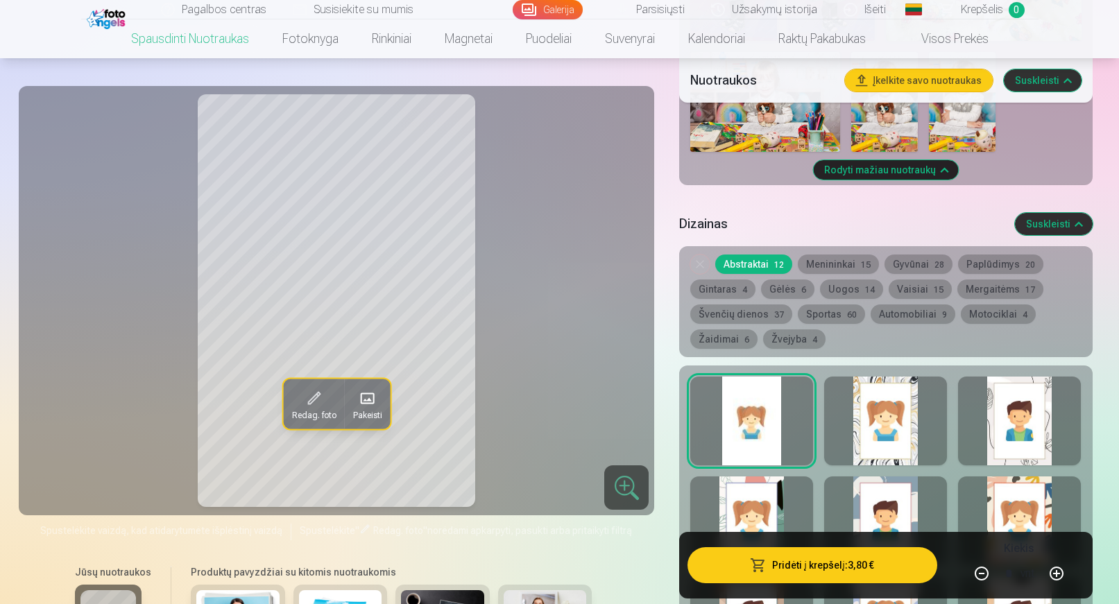
click at [1039, 222] on button "Suskleisti" at bounding box center [1054, 224] width 78 height 22
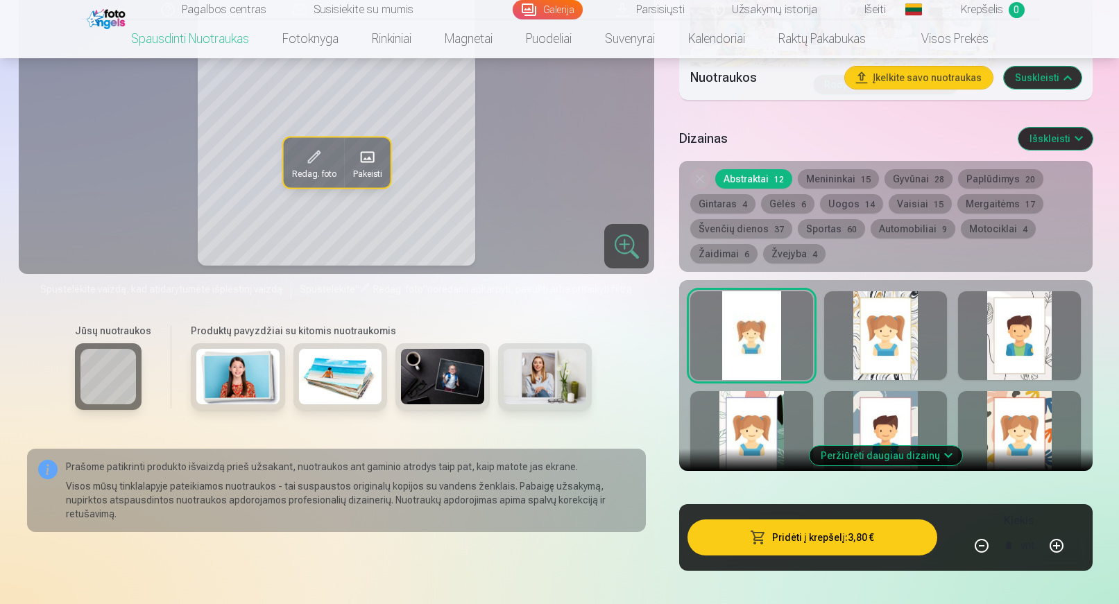
click at [1059, 139] on button "Išskleisti" at bounding box center [1056, 139] width 74 height 22
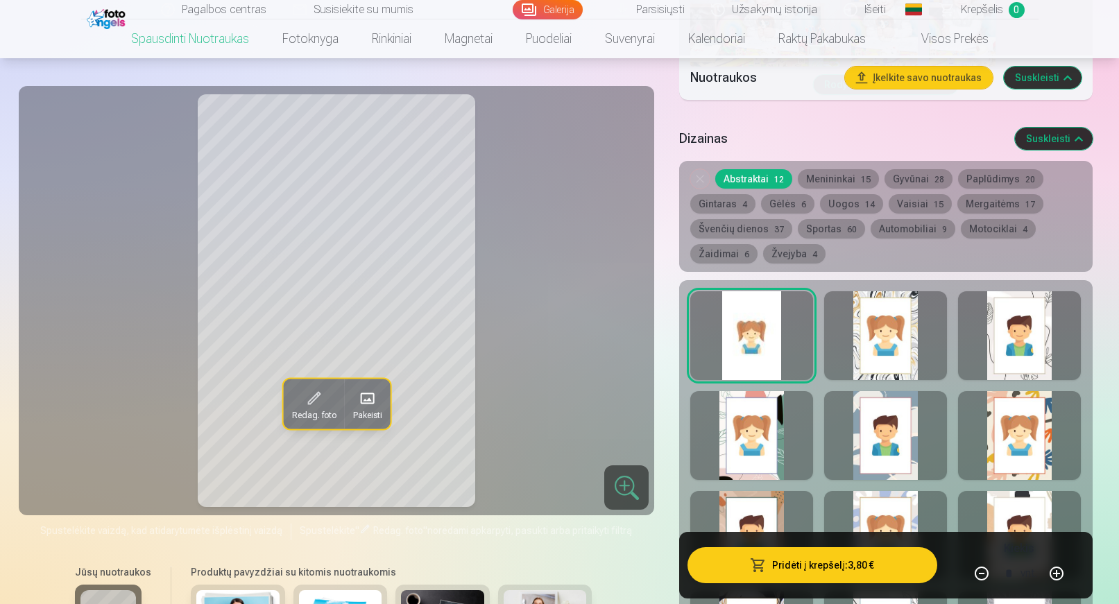
click at [1062, 142] on button "Suskleisti" at bounding box center [1054, 139] width 78 height 22
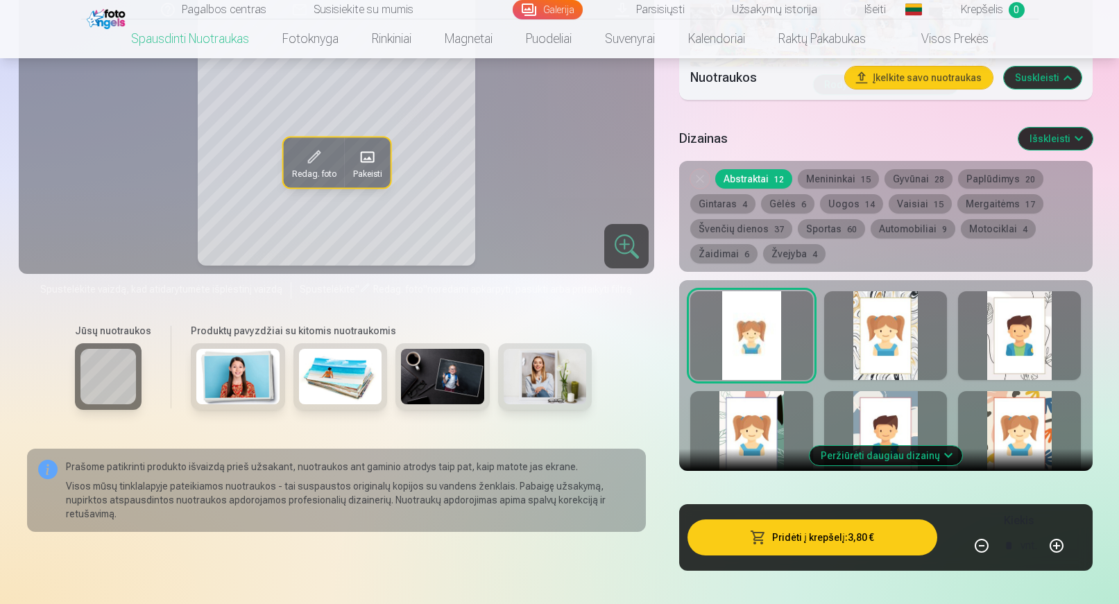
click at [1062, 142] on button "Išskleisti" at bounding box center [1056, 139] width 74 height 22
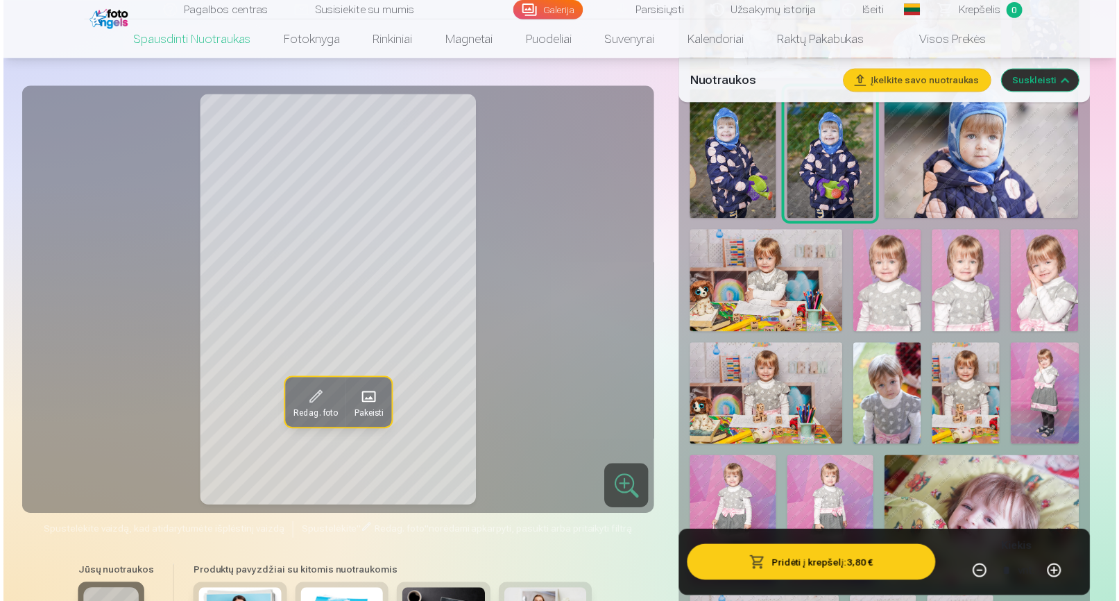
scroll to position [363, 0]
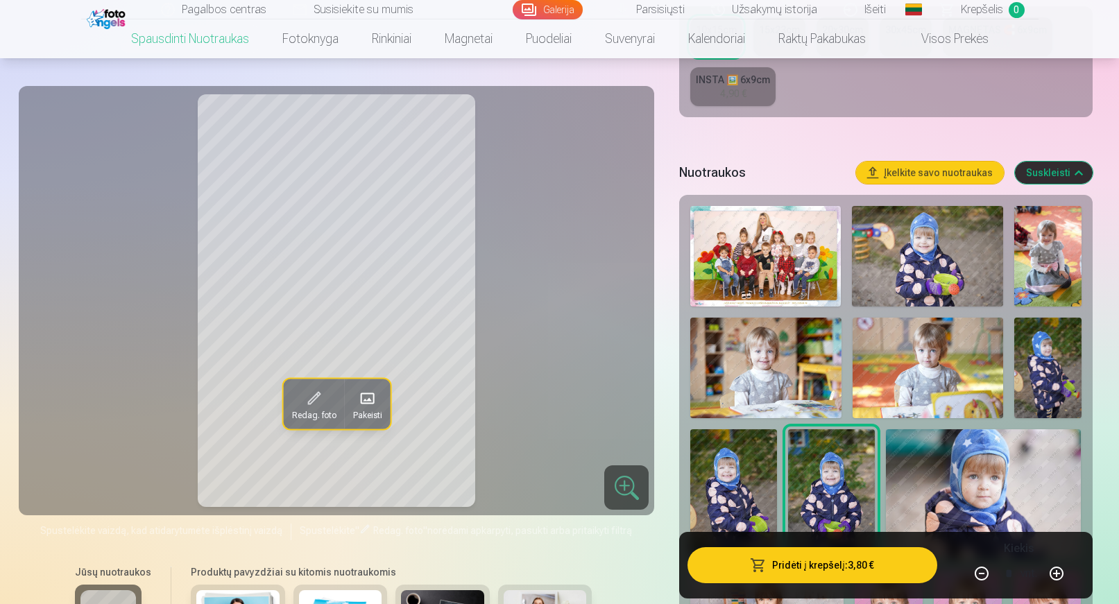
click at [754, 252] on img at bounding box center [765, 256] width 151 height 101
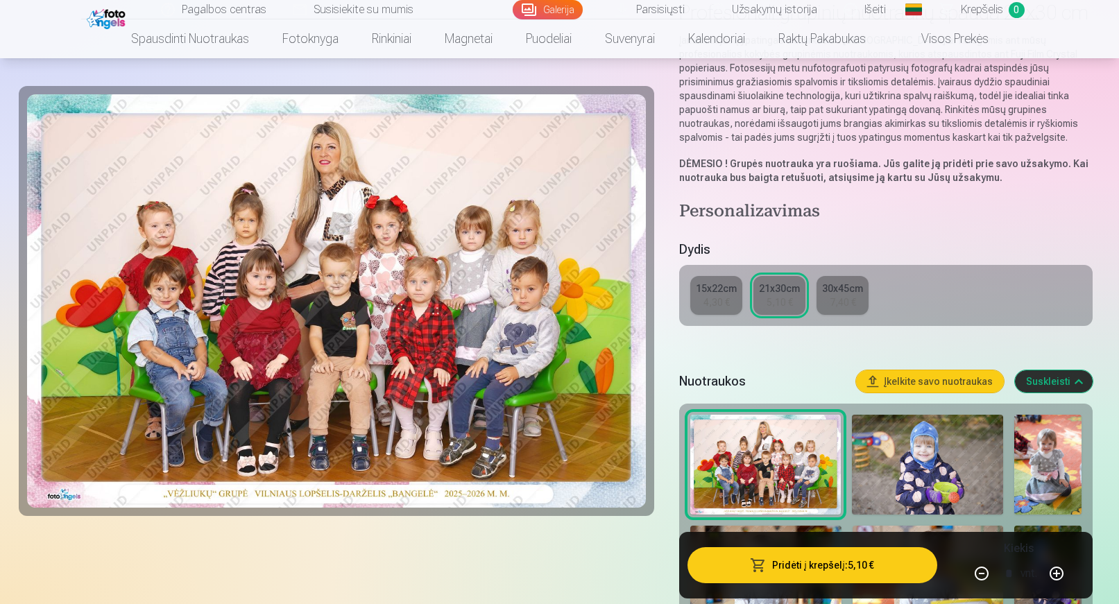
scroll to position [139, 0]
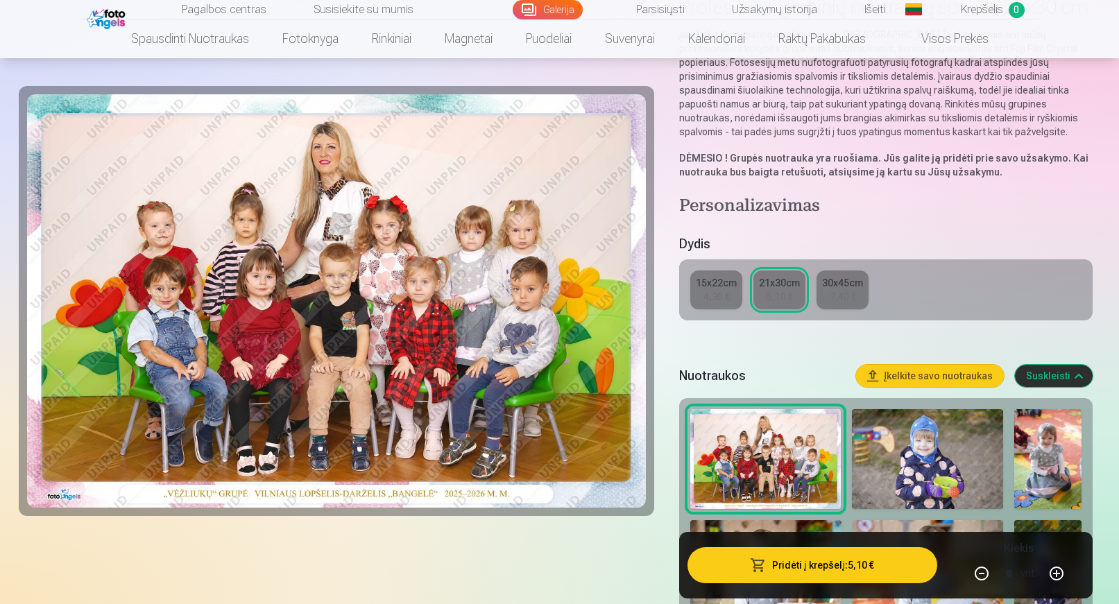
click at [711, 292] on div "4,30 €" at bounding box center [717, 297] width 26 height 14
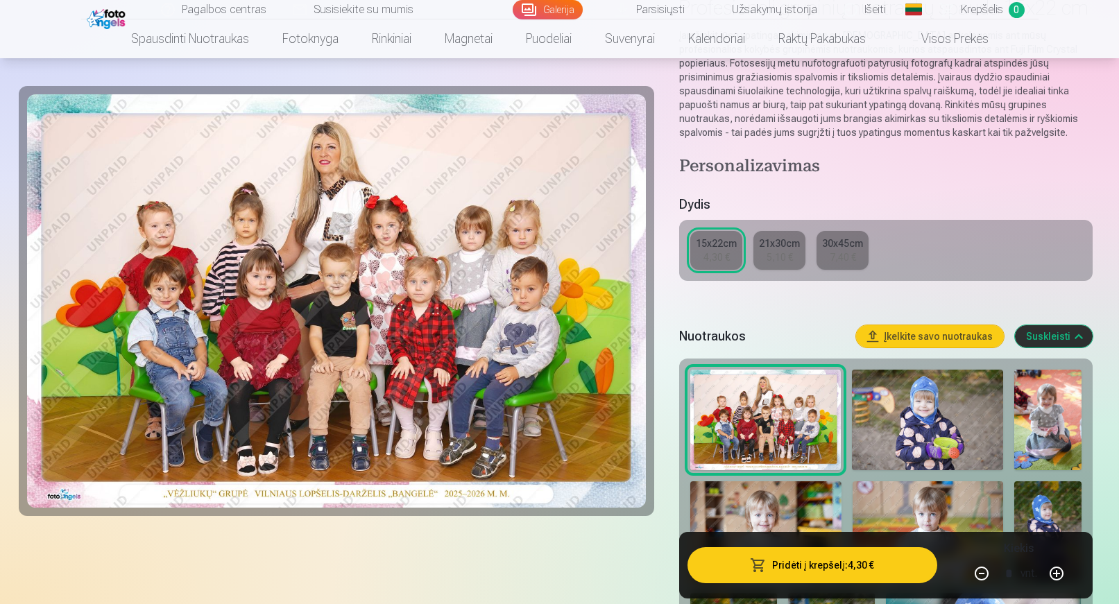
scroll to position [139, 0]
click at [777, 561] on button "Pridėti į krepšelį : 4,30 €" at bounding box center [812, 565] width 249 height 36
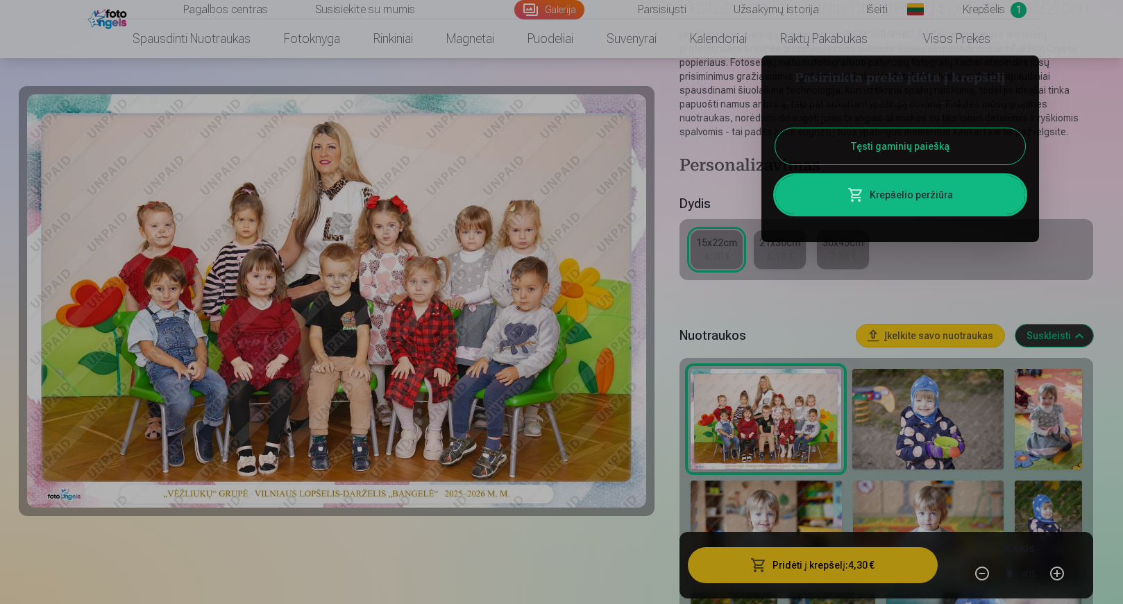
click at [830, 145] on button "Tęsti gaminių paiešką" at bounding box center [900, 146] width 250 height 36
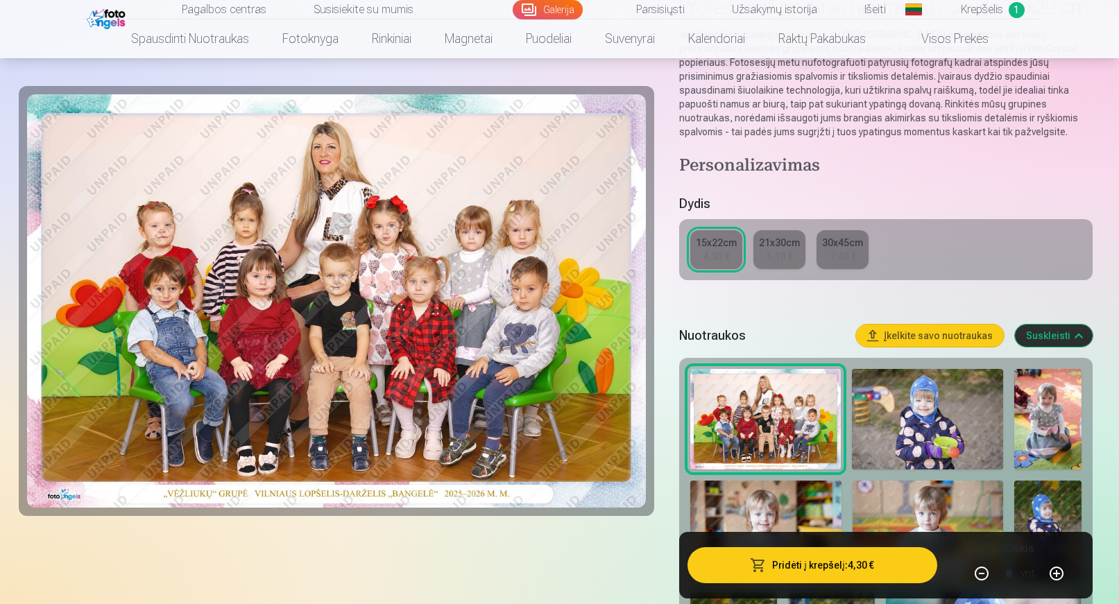
click at [907, 420] on img at bounding box center [927, 419] width 151 height 101
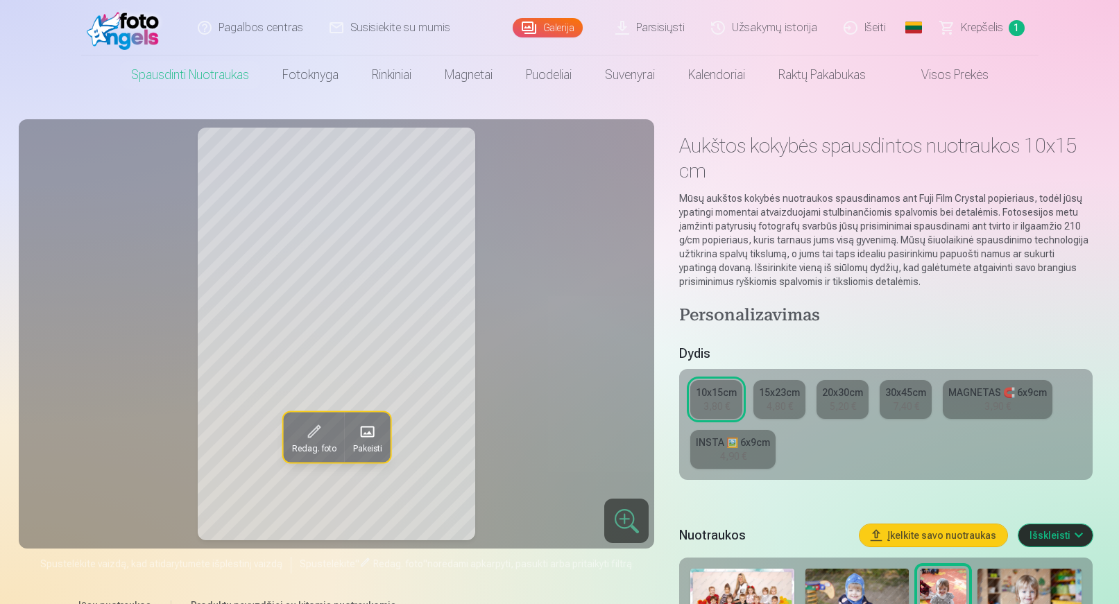
click at [705, 409] on div "3,80 €" at bounding box center [717, 407] width 26 height 14
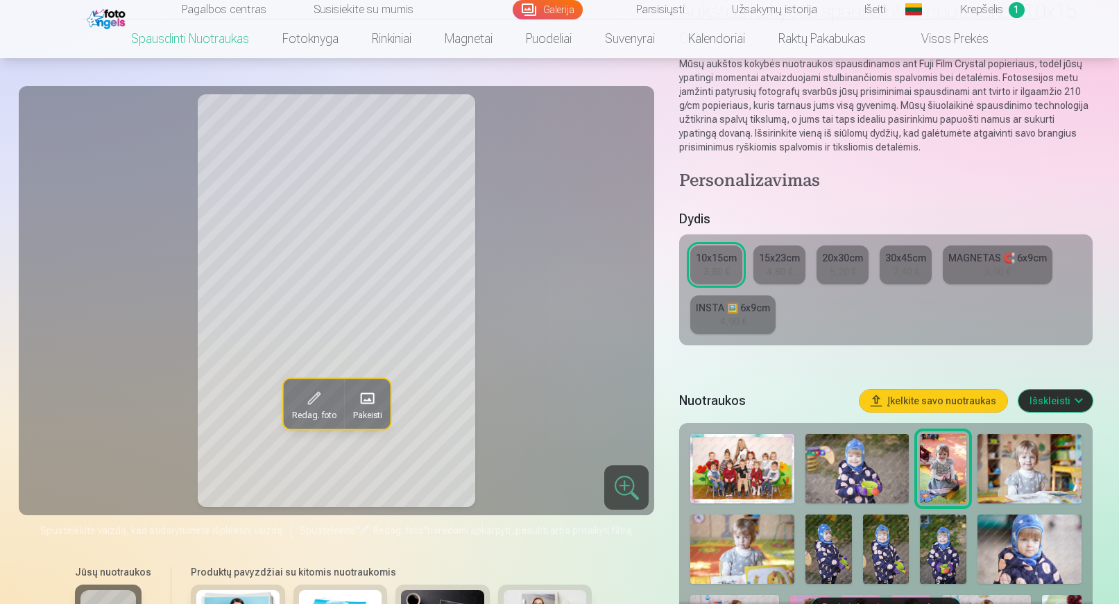
scroll to position [139, 0]
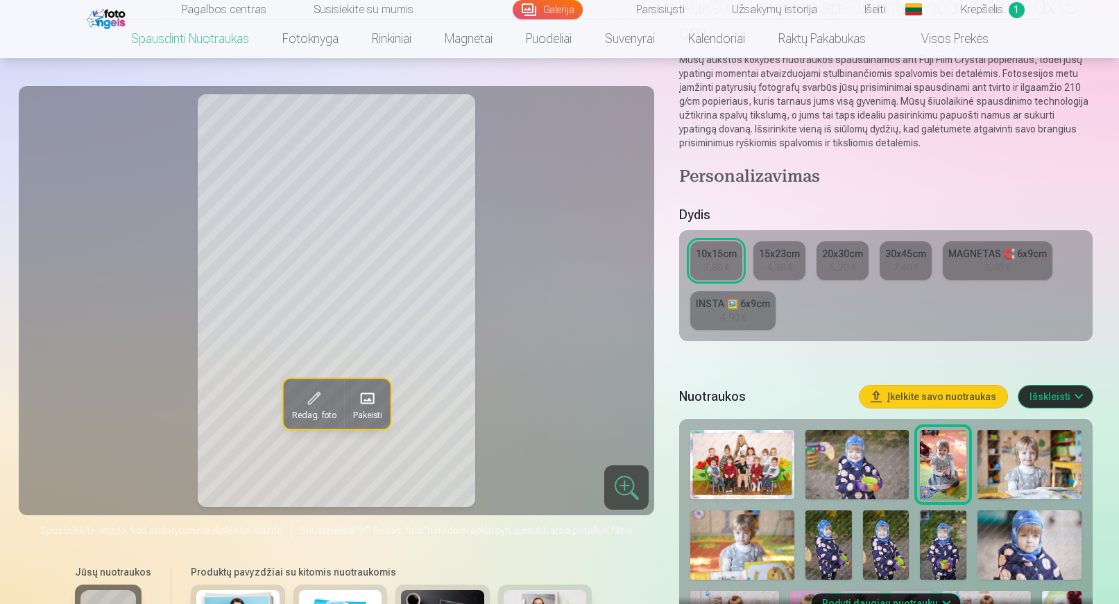
click at [898, 488] on img at bounding box center [858, 464] width 104 height 69
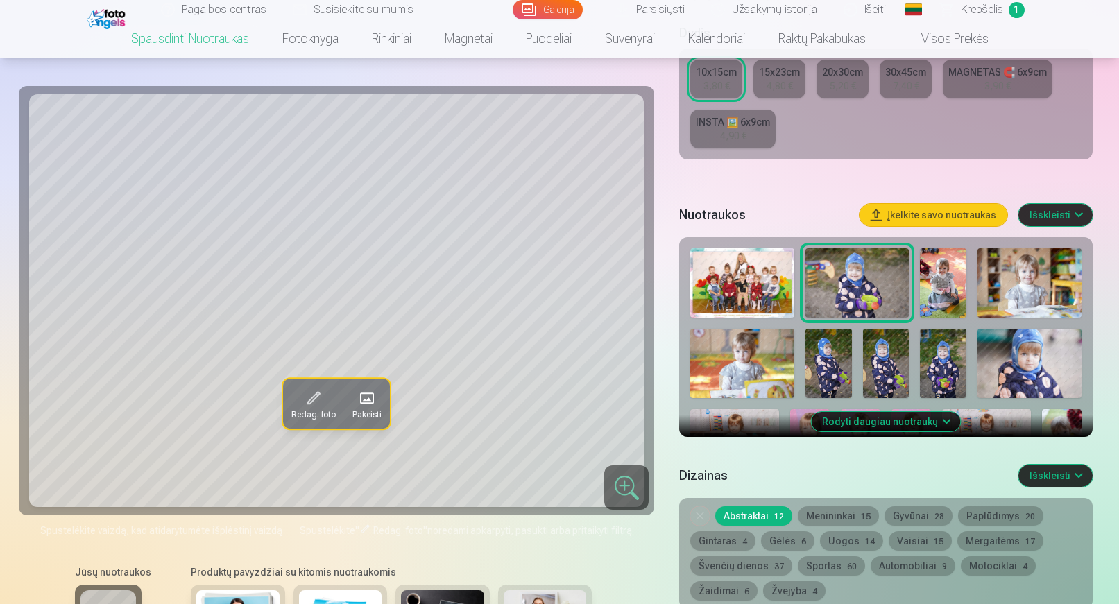
scroll to position [416, 0]
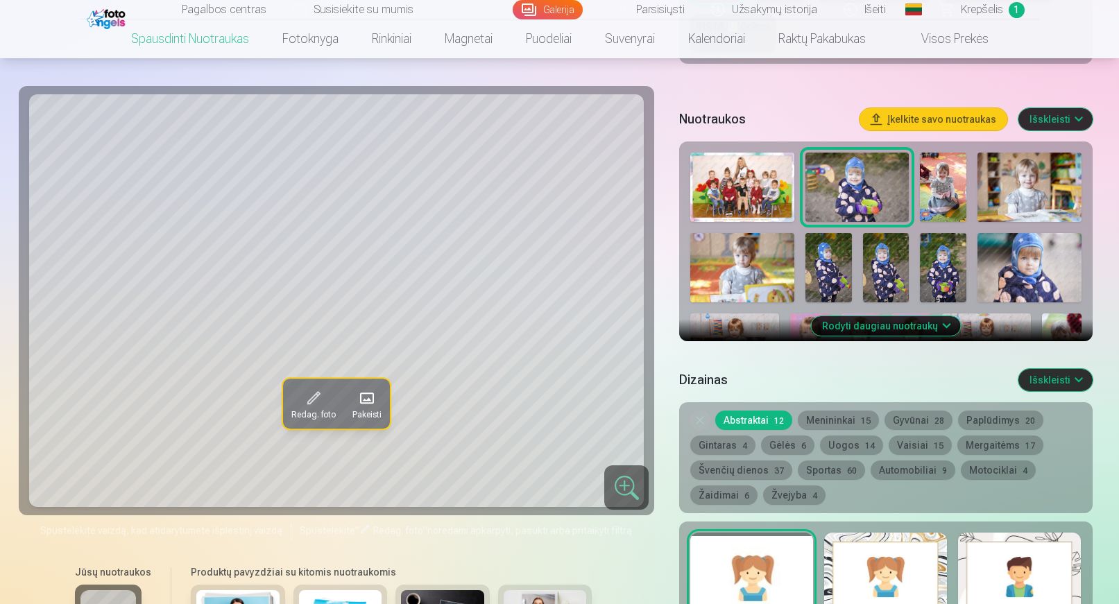
click at [818, 423] on button "Menininkai 15" at bounding box center [838, 420] width 81 height 19
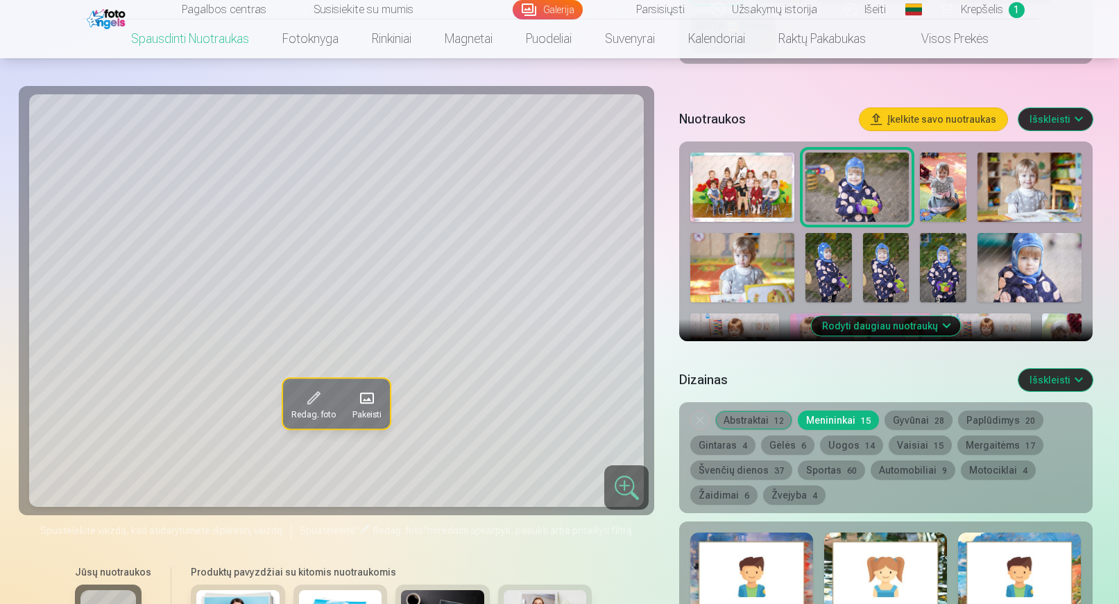
click at [761, 420] on button "Abstraktai 12" at bounding box center [753, 420] width 77 height 19
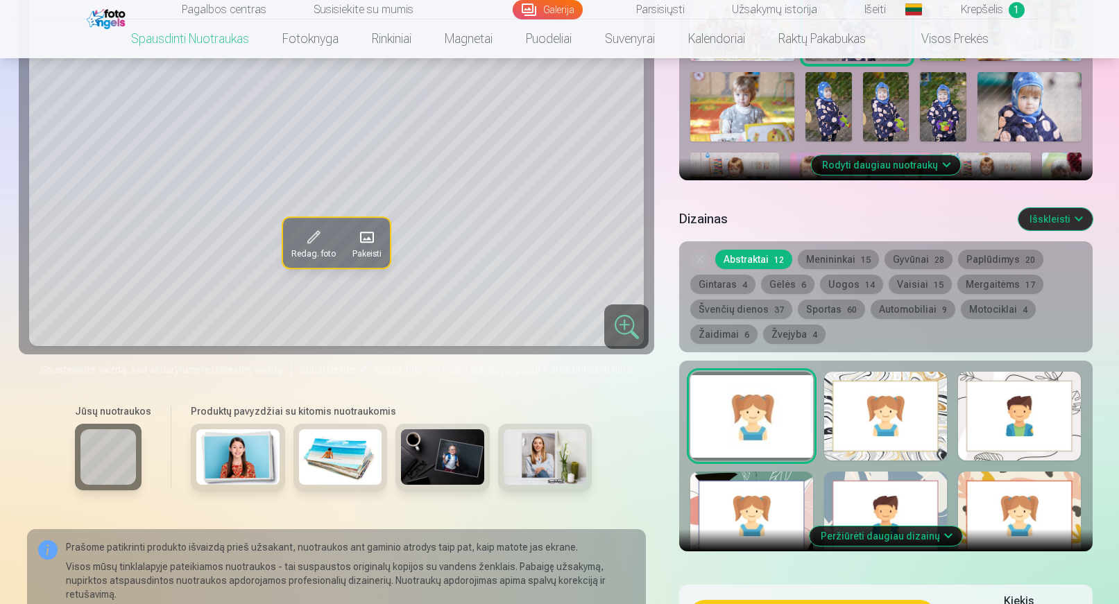
scroll to position [624, 0]
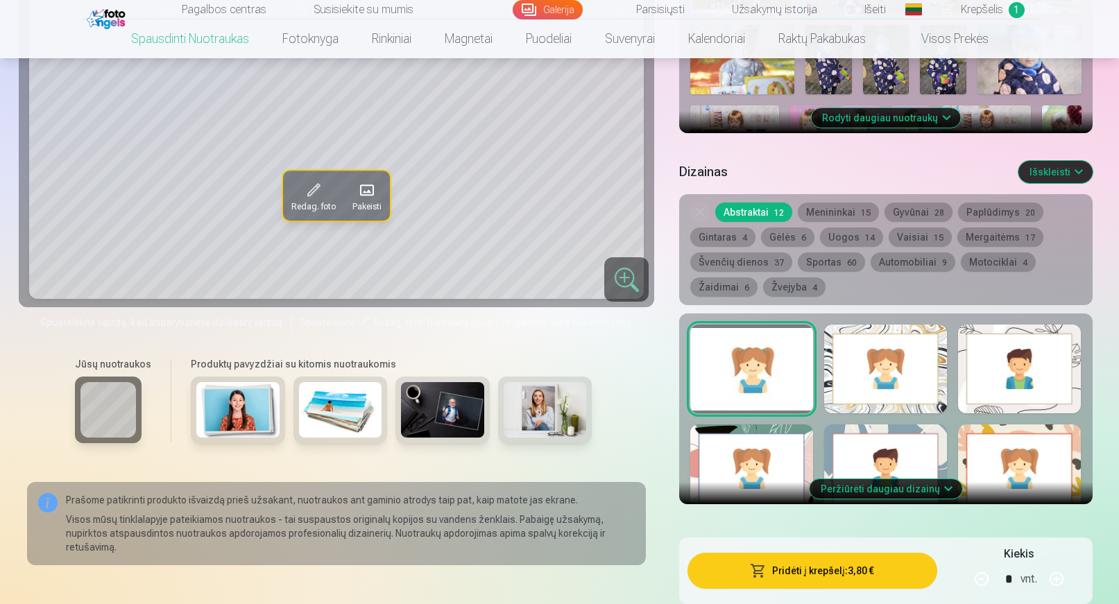
click at [846, 215] on button "Menininkai 15" at bounding box center [838, 212] width 81 height 19
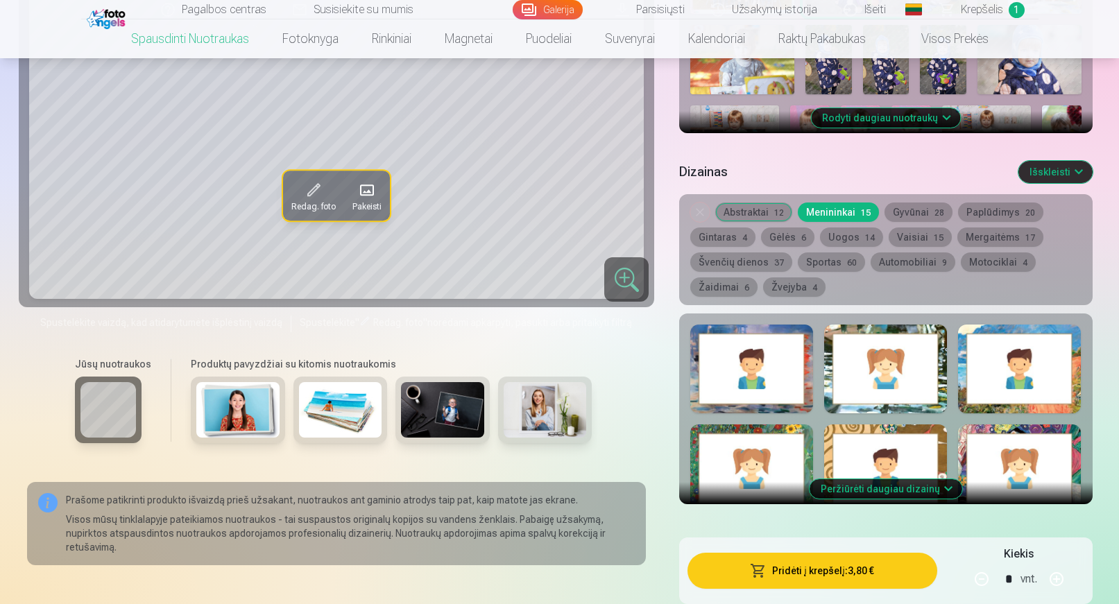
click at [902, 217] on button "Gyvūnai 28" at bounding box center [919, 212] width 68 height 19
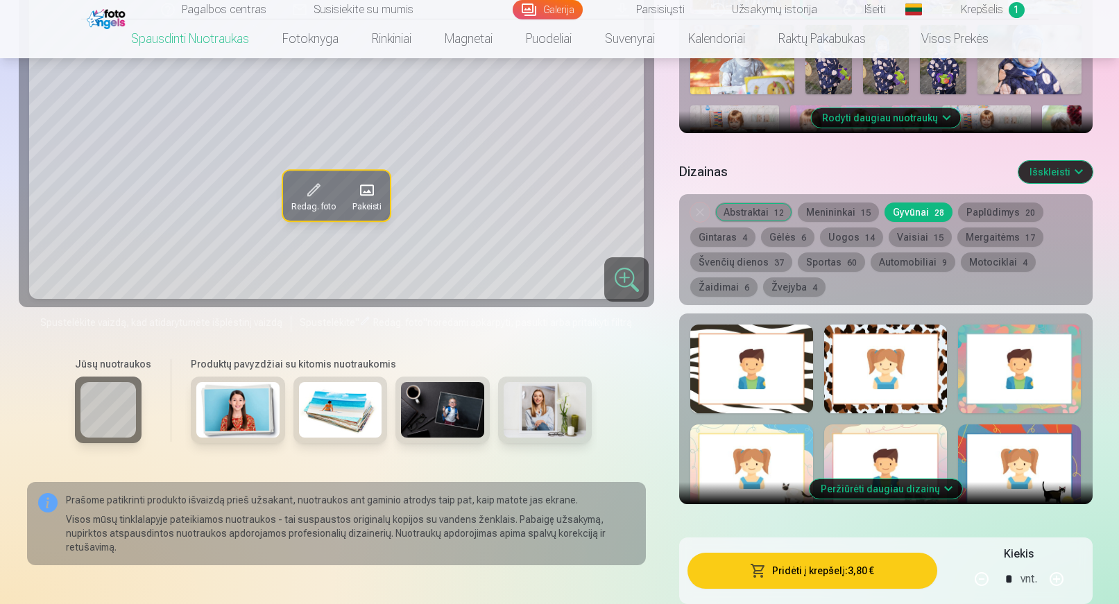
click at [991, 212] on button "Paplūdimys 20" at bounding box center [1000, 212] width 85 height 19
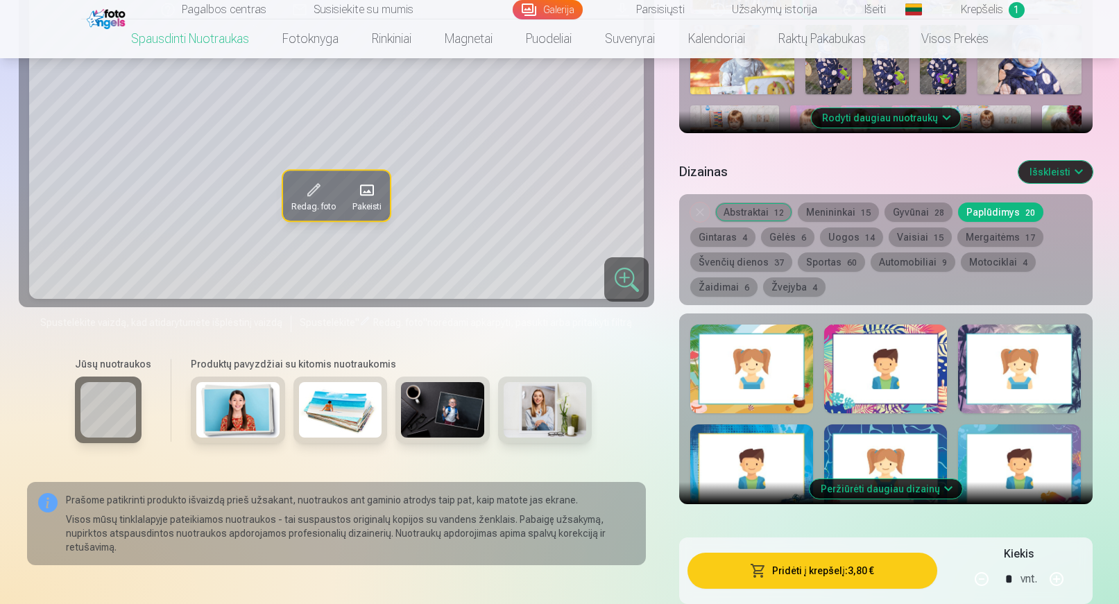
click at [726, 232] on button "Gintaras 4" at bounding box center [722, 237] width 65 height 19
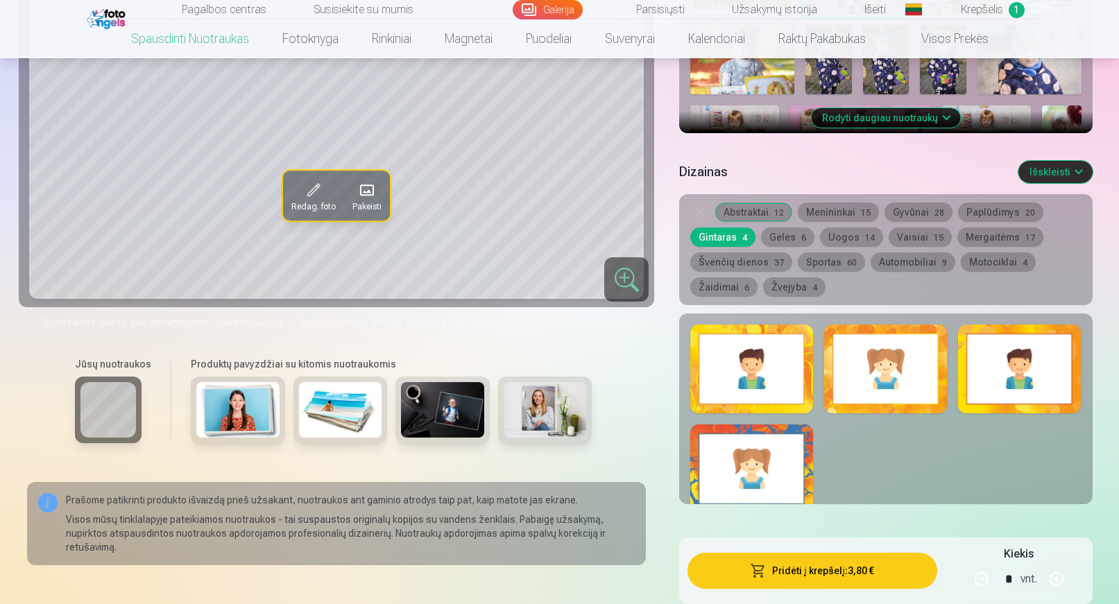
click at [772, 237] on button "Gėlės 6" at bounding box center [787, 237] width 53 height 19
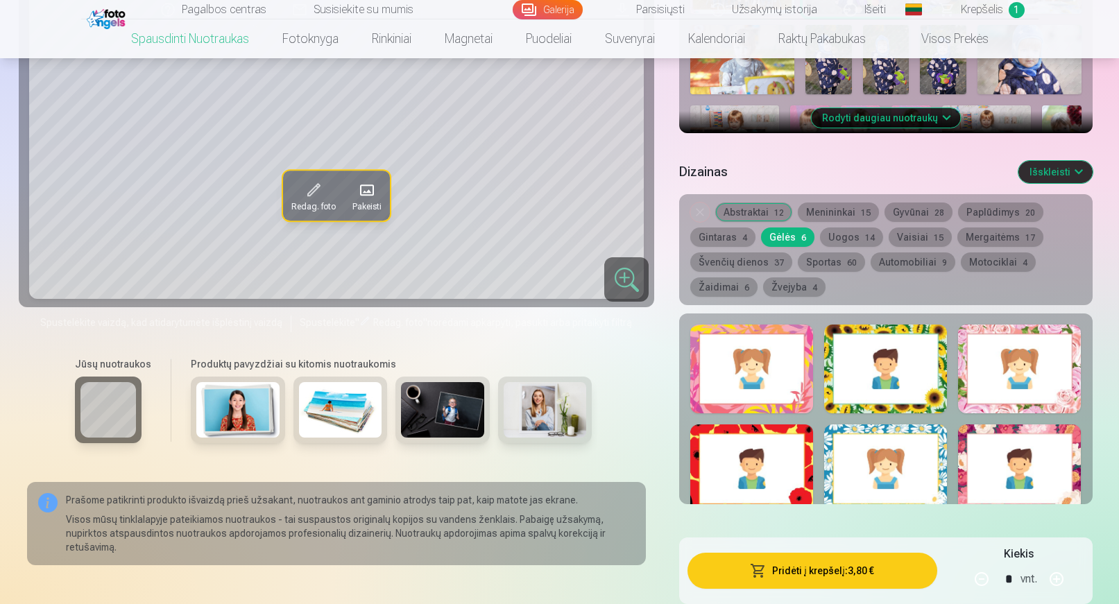
click at [844, 235] on button "Uogos 14" at bounding box center [851, 237] width 63 height 19
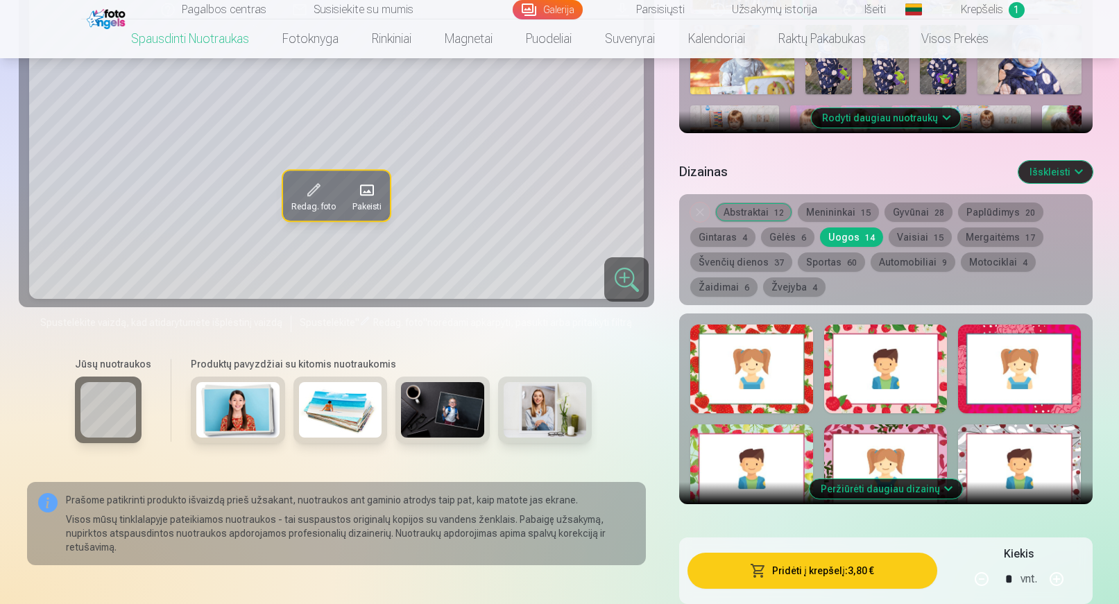
click at [921, 239] on button "Vaisiai 15" at bounding box center [920, 237] width 63 height 19
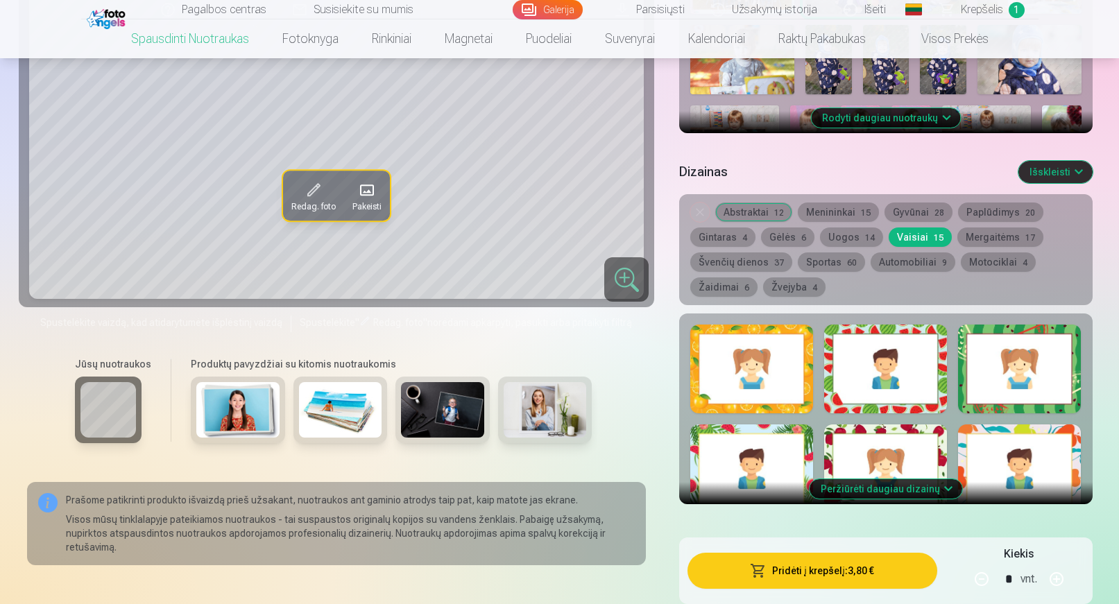
click at [994, 235] on button "Mergaitėms 17" at bounding box center [1000, 237] width 86 height 19
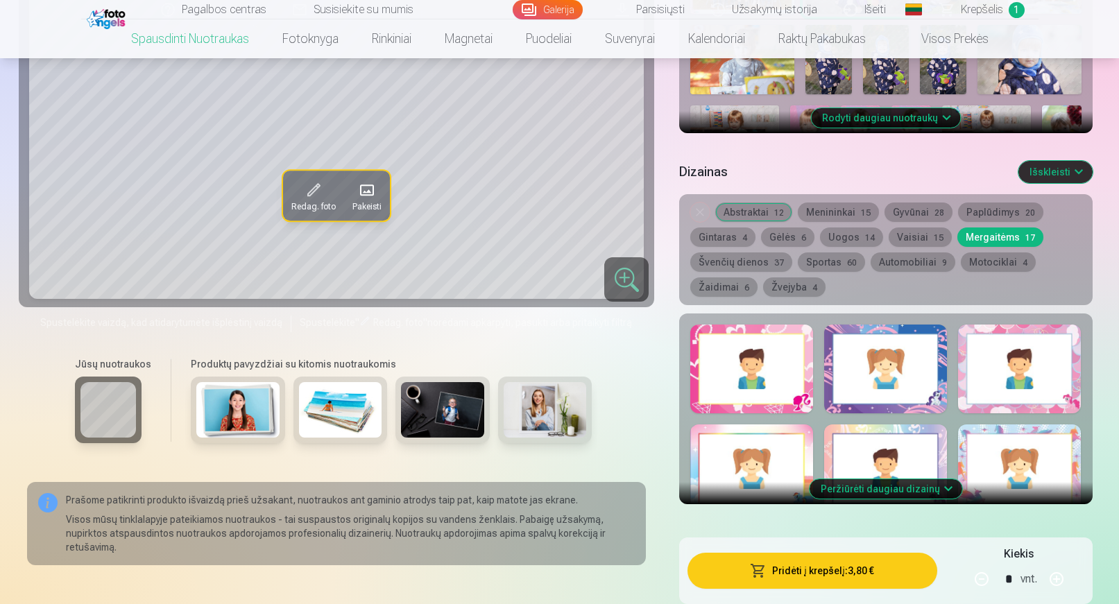
click at [987, 260] on button "Motociklai 4" at bounding box center [998, 262] width 75 height 19
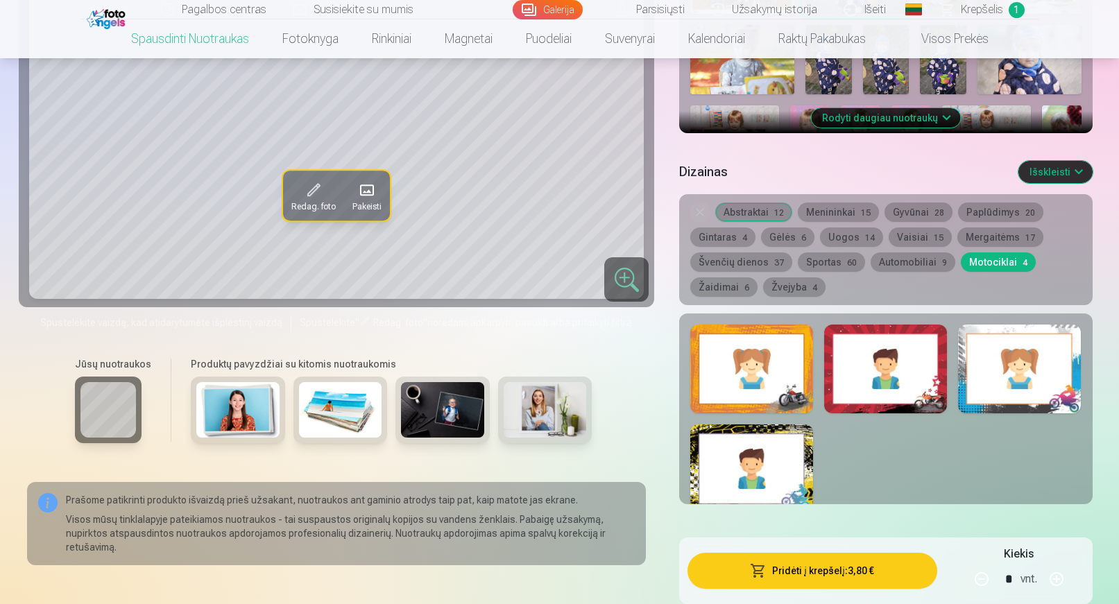
click at [738, 287] on button "Žaidimai 6" at bounding box center [723, 287] width 67 height 19
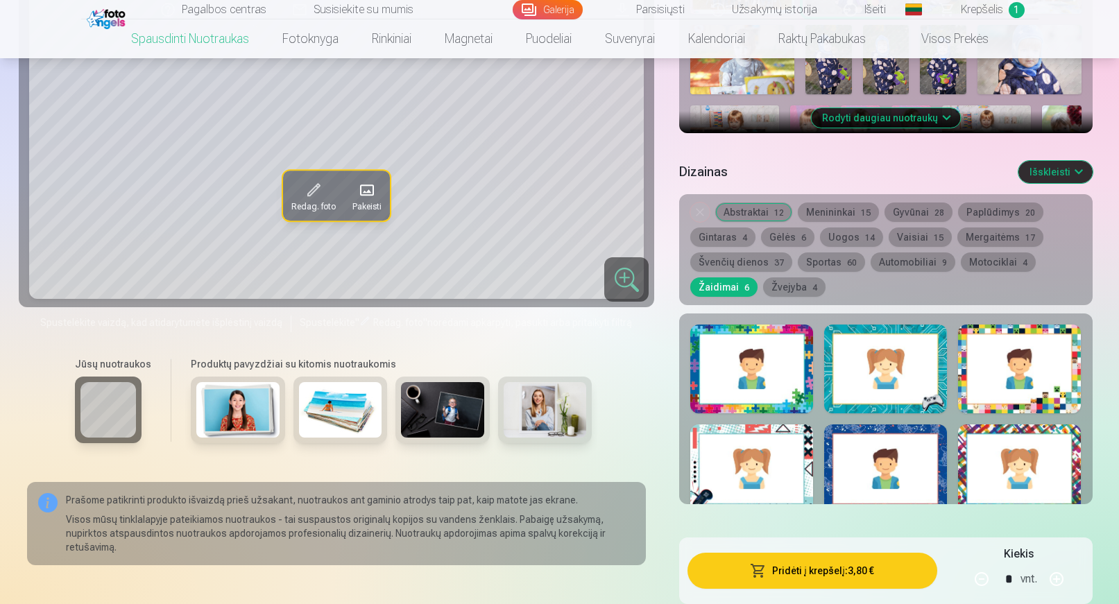
click at [791, 286] on button "Žvejyba 4" at bounding box center [794, 287] width 62 height 19
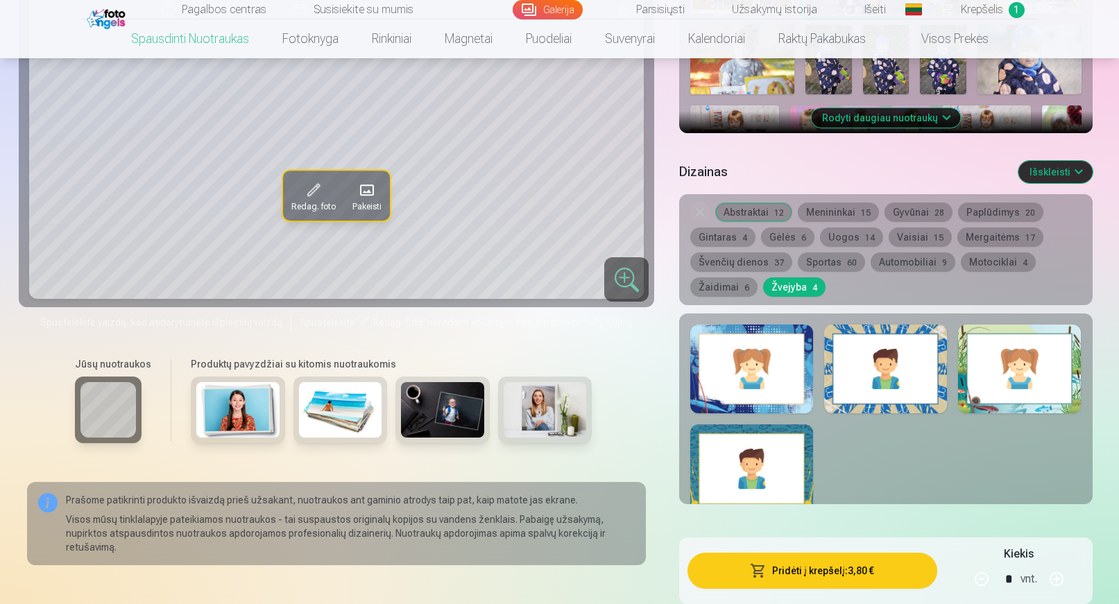
click at [765, 217] on button "Abstraktai 12" at bounding box center [753, 212] width 77 height 19
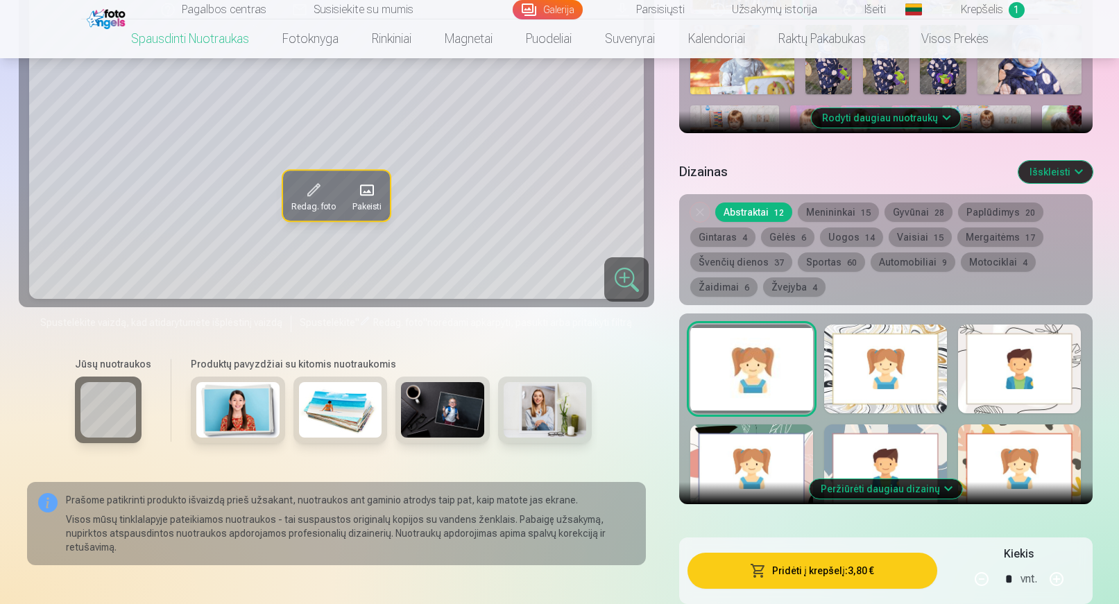
click at [858, 384] on div at bounding box center [885, 369] width 123 height 89
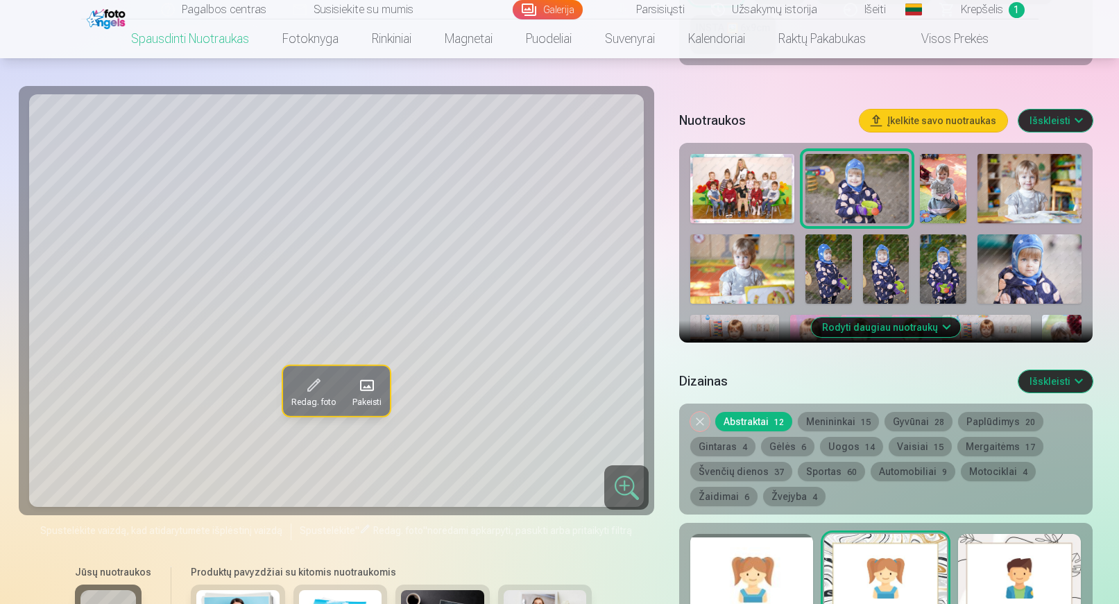
scroll to position [416, 0]
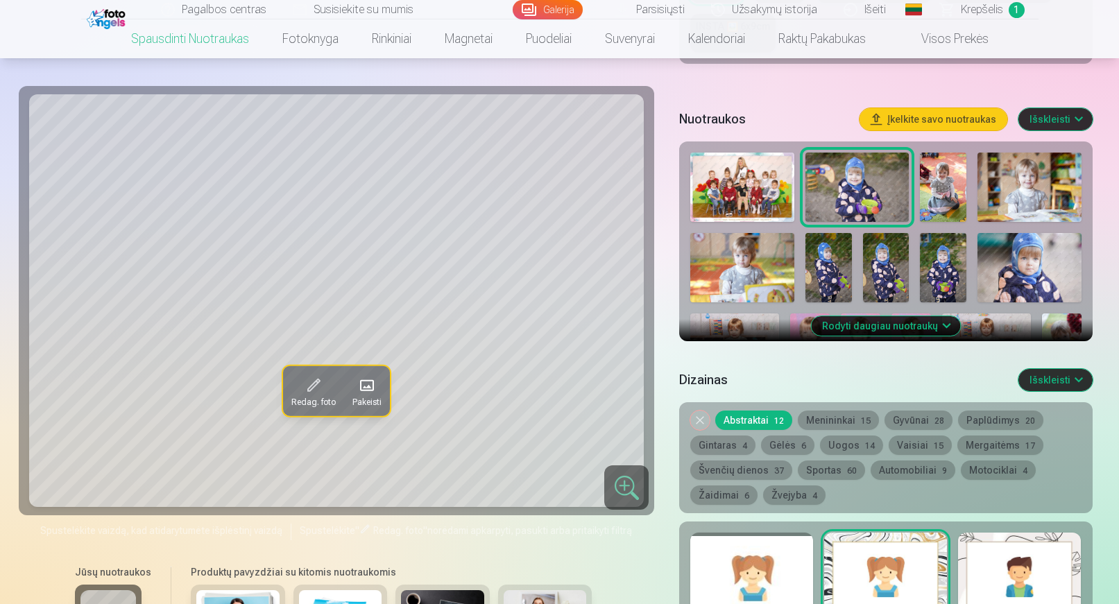
click at [756, 560] on div at bounding box center [751, 577] width 123 height 89
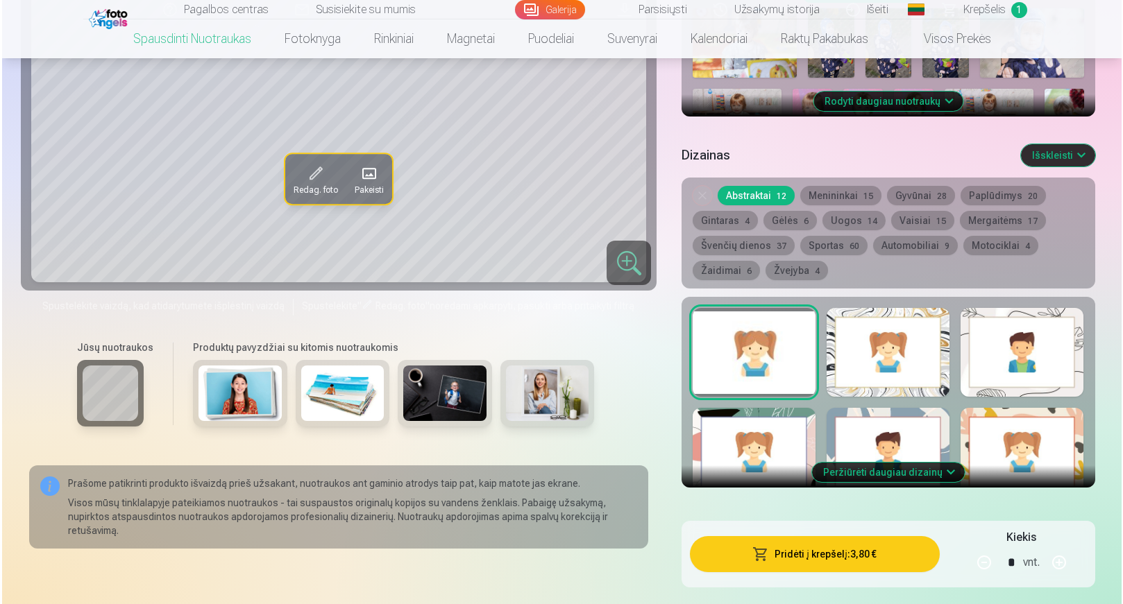
scroll to position [694, 0]
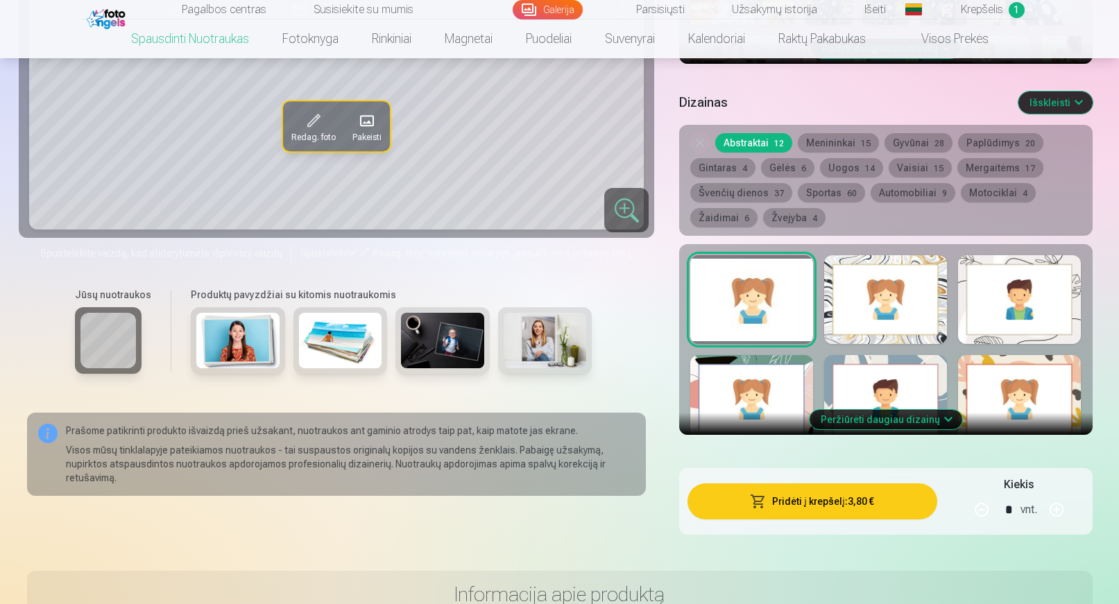
click at [794, 502] on button "Pridėti į krepšelį : 3,80 €" at bounding box center [812, 502] width 249 height 36
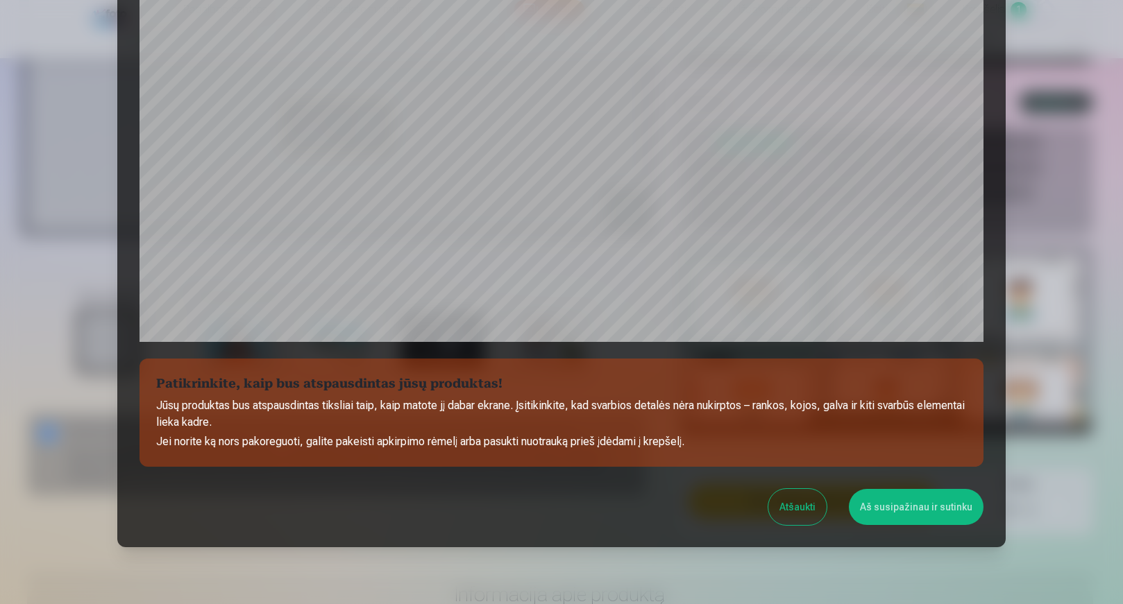
scroll to position [347, 0]
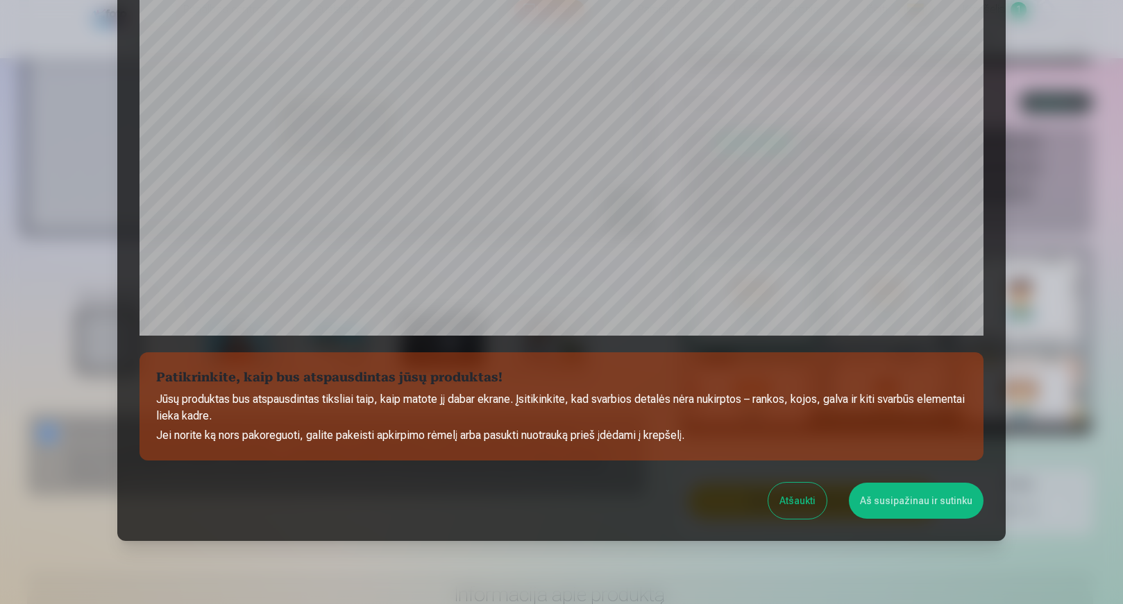
click at [803, 506] on button "Atšaukti" at bounding box center [797, 501] width 58 height 36
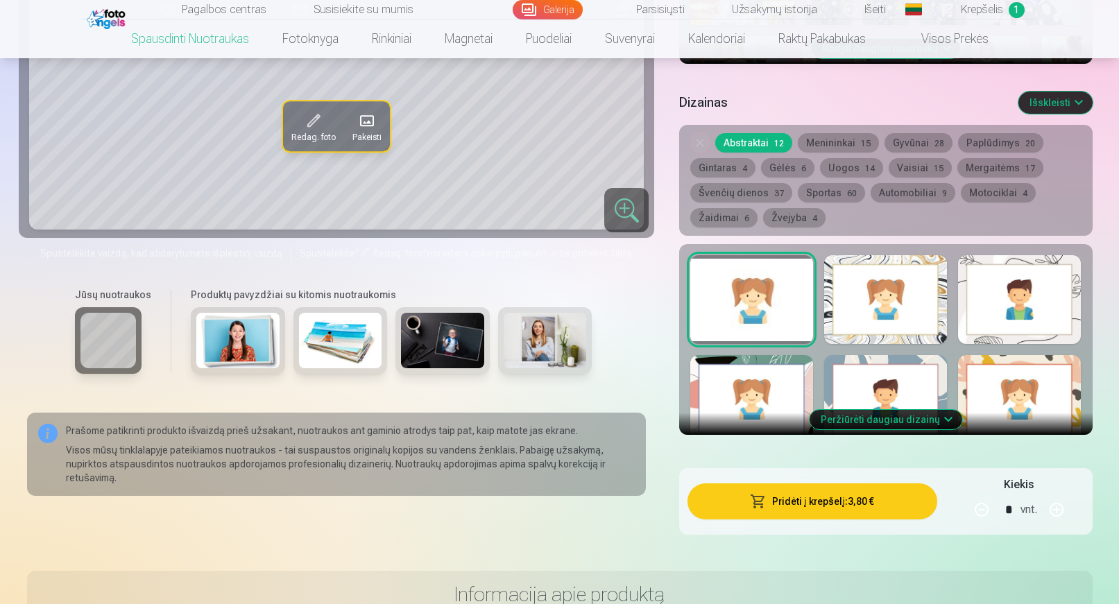
click at [878, 311] on div at bounding box center [885, 299] width 123 height 89
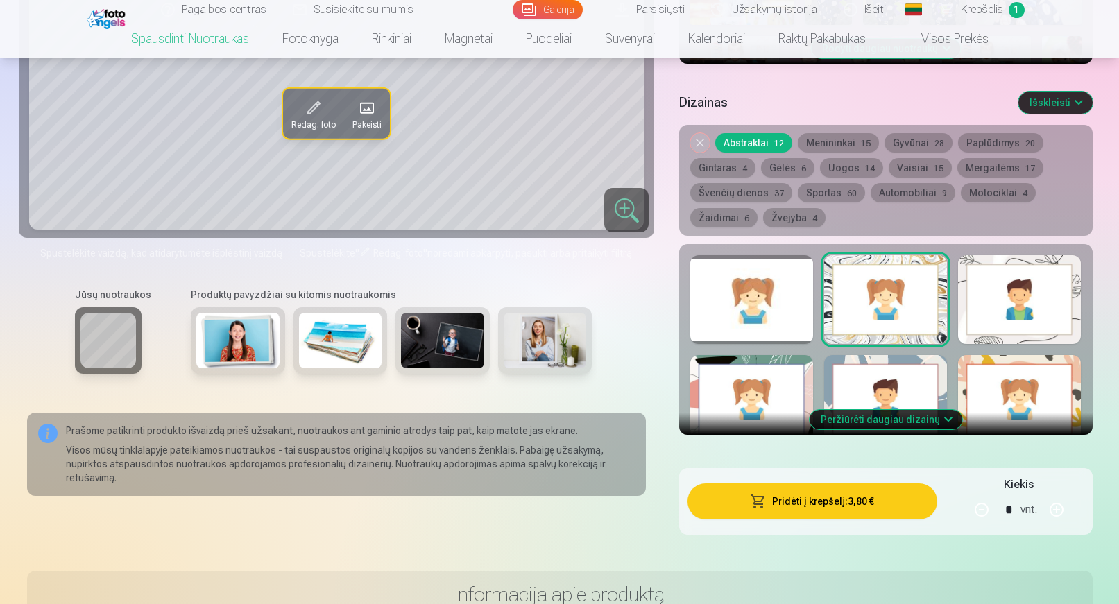
click at [806, 506] on button "Pridėti į krepšelį : 3,80 €" at bounding box center [812, 502] width 249 height 36
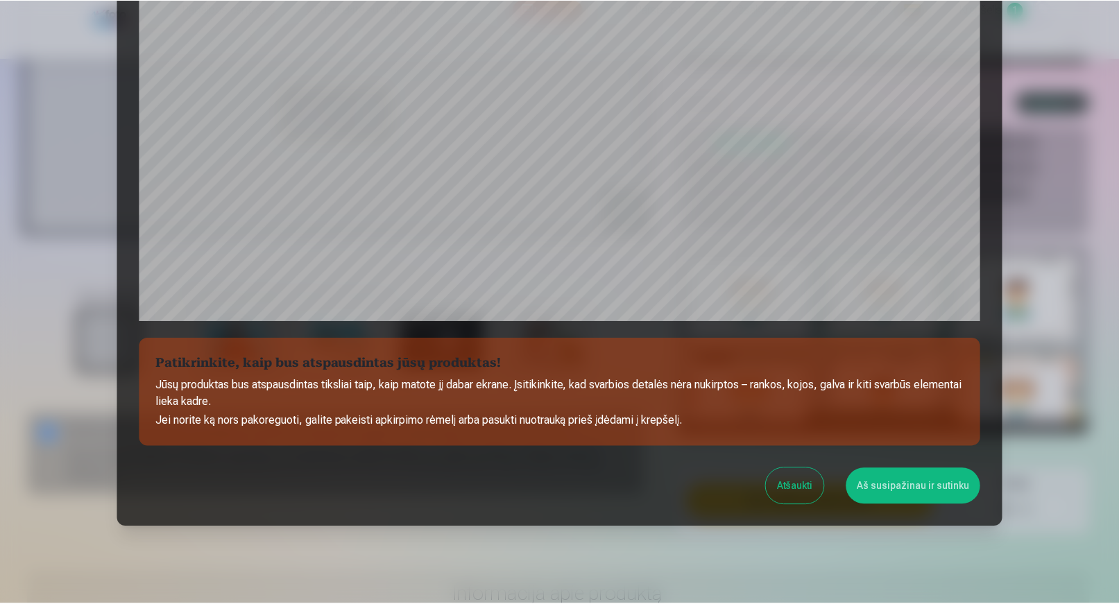
scroll to position [395, 0]
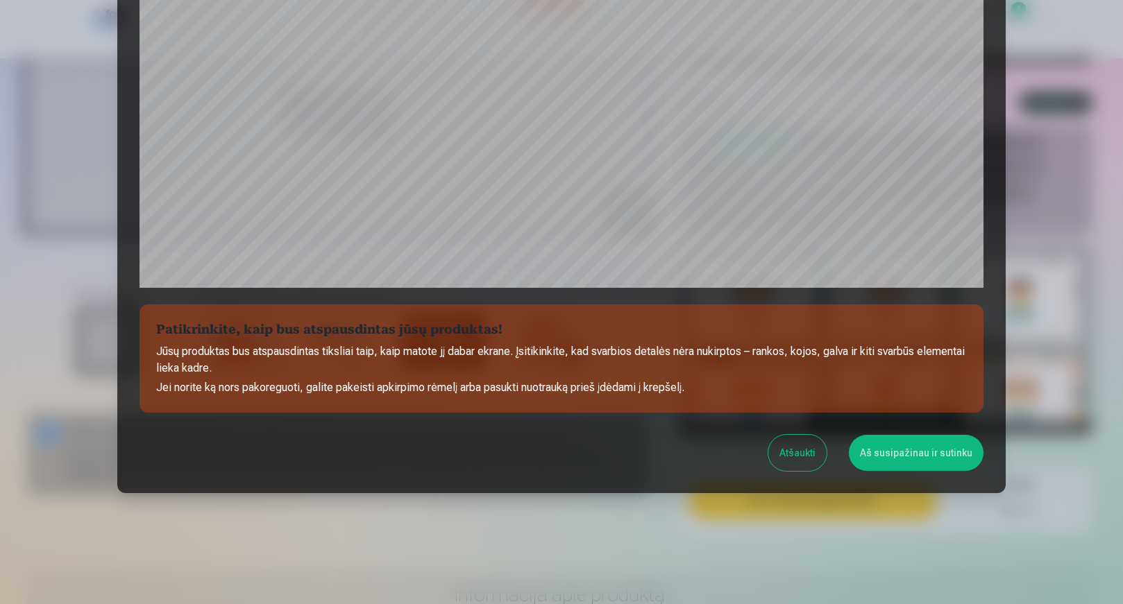
click at [806, 459] on button "Atšaukti" at bounding box center [797, 453] width 58 height 36
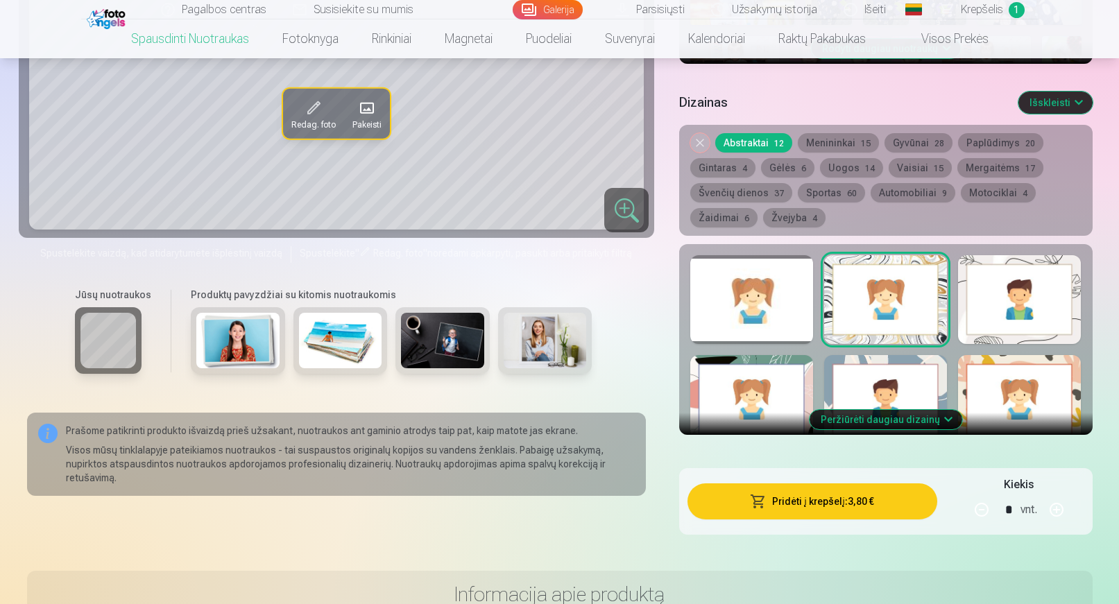
click at [763, 308] on div at bounding box center [751, 299] width 123 height 89
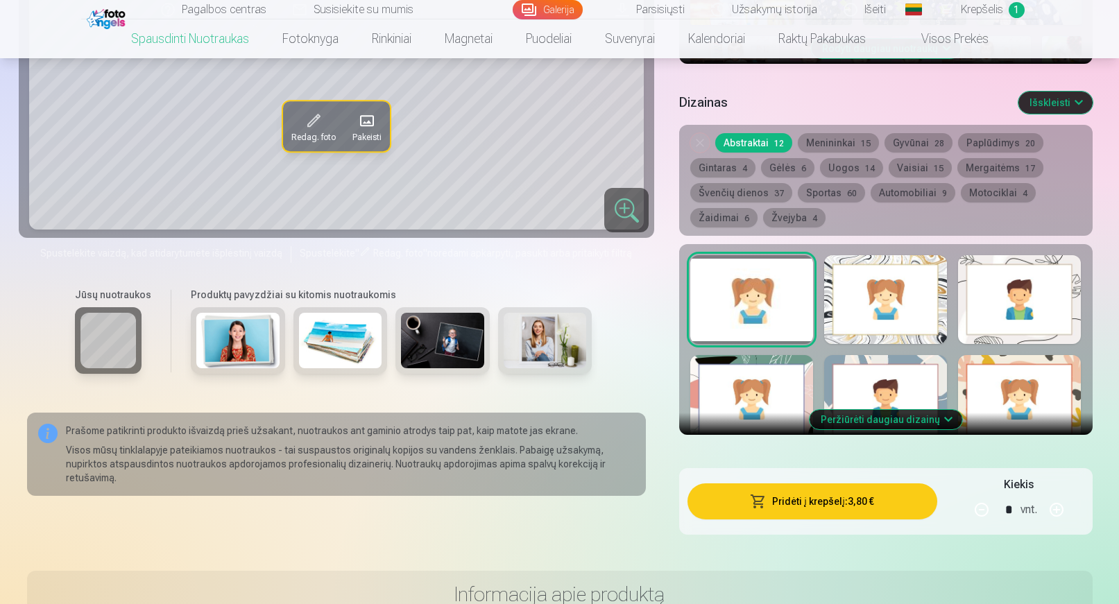
scroll to position [624, 0]
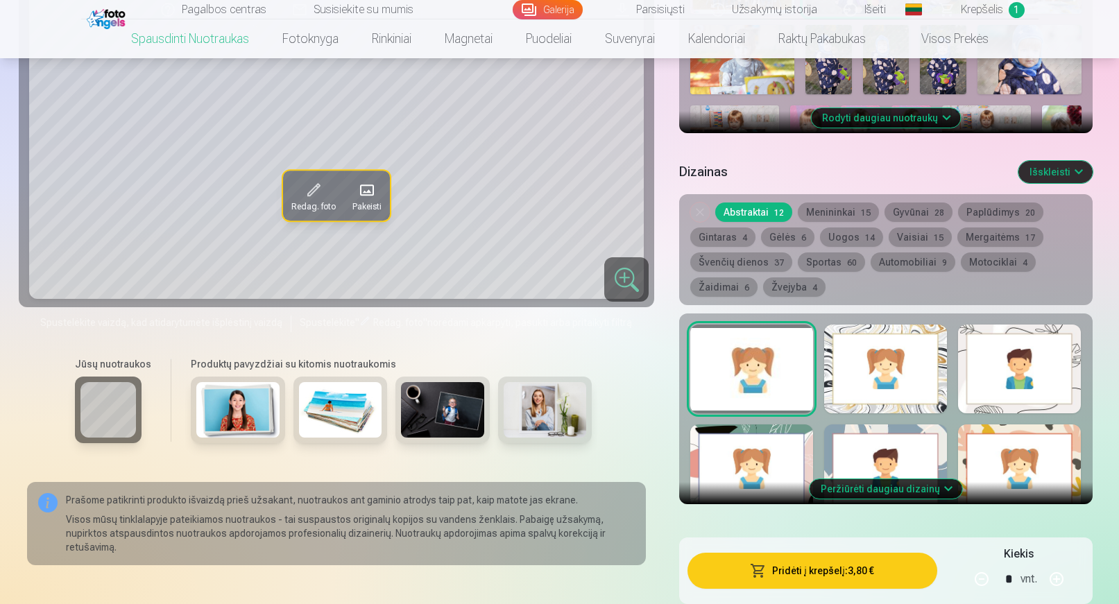
click at [316, 201] on span at bounding box center [314, 190] width 22 height 22
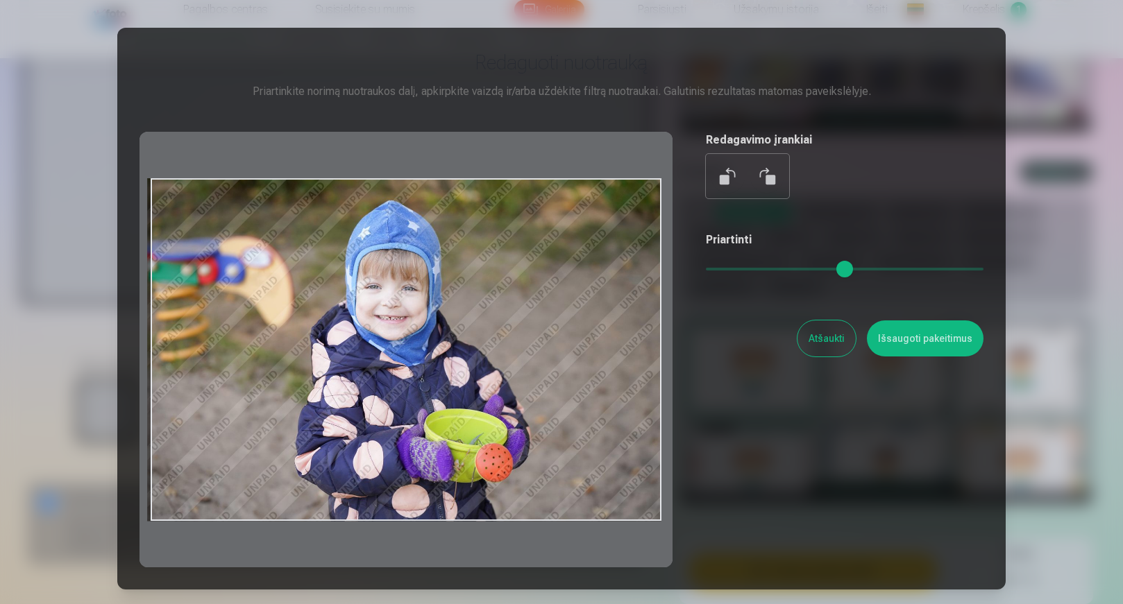
drag, startPoint x: 631, startPoint y: 210, endPoint x: 548, endPoint y: 234, distance: 86.7
click at [548, 234] on div at bounding box center [405, 350] width 533 height 436
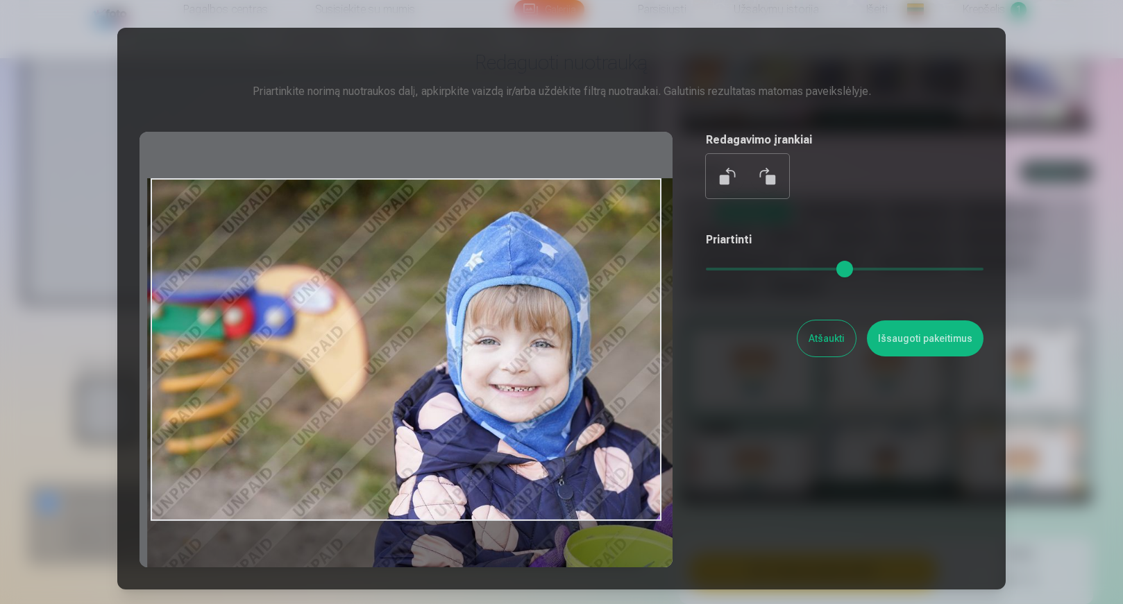
drag, startPoint x: 719, startPoint y: 267, endPoint x: 778, endPoint y: 270, distance: 59.0
click at [778, 270] on input "range" at bounding box center [845, 269] width 278 height 3
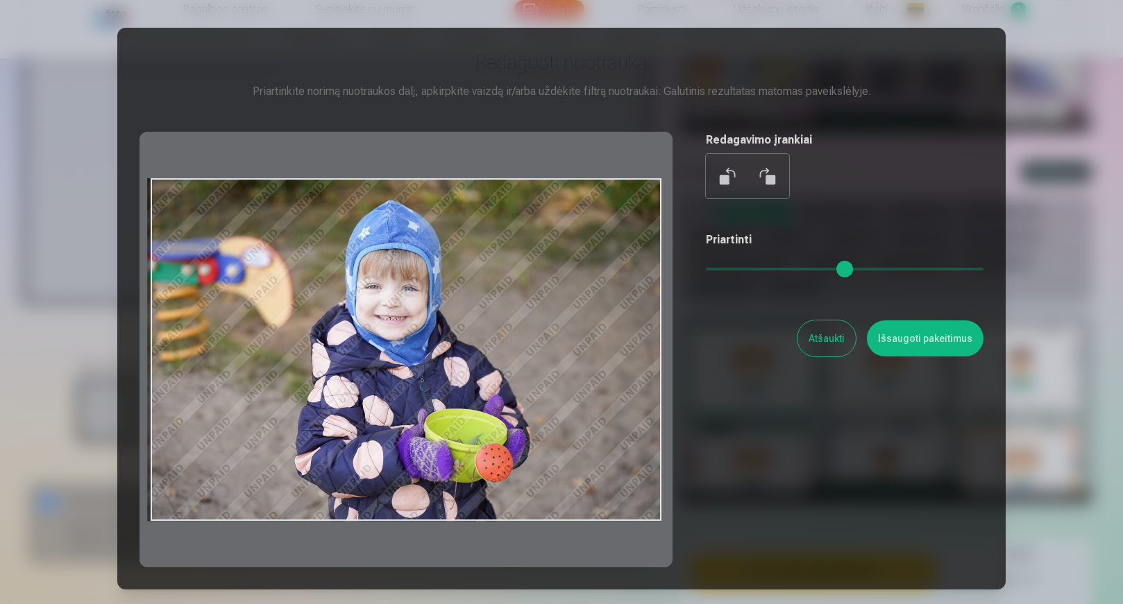
drag, startPoint x: 780, startPoint y: 268, endPoint x: 699, endPoint y: 277, distance: 81.0
type input "*"
click at [706, 271] on input "range" at bounding box center [845, 269] width 278 height 3
drag, startPoint x: 826, startPoint y: 346, endPoint x: 761, endPoint y: 376, distance: 71.1
click at [825, 346] on button "Atšaukti" at bounding box center [826, 339] width 58 height 36
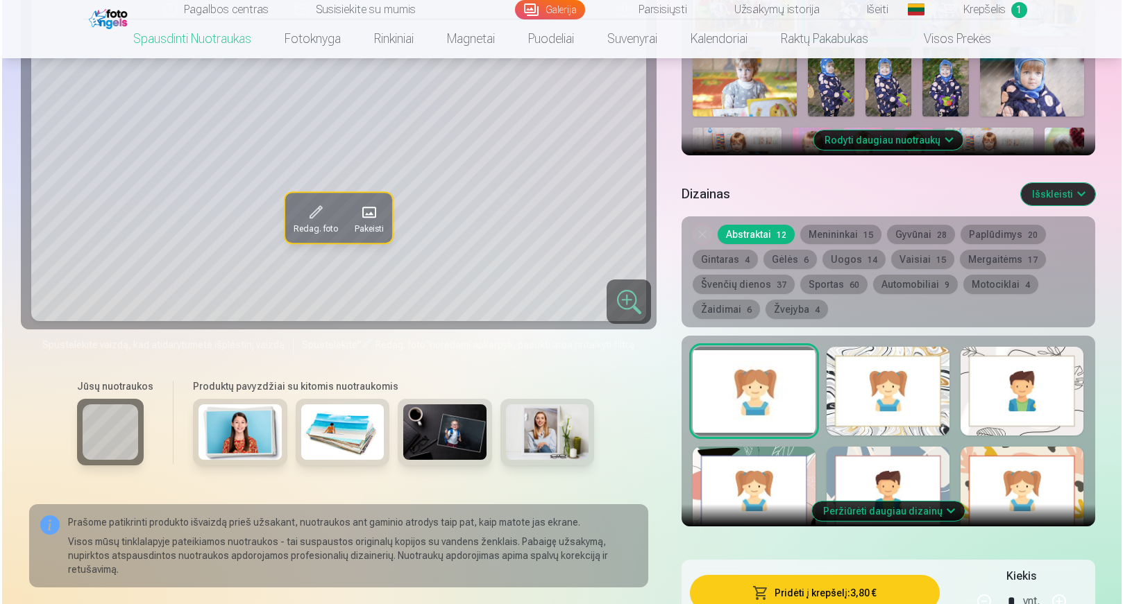
scroll to position [694, 0]
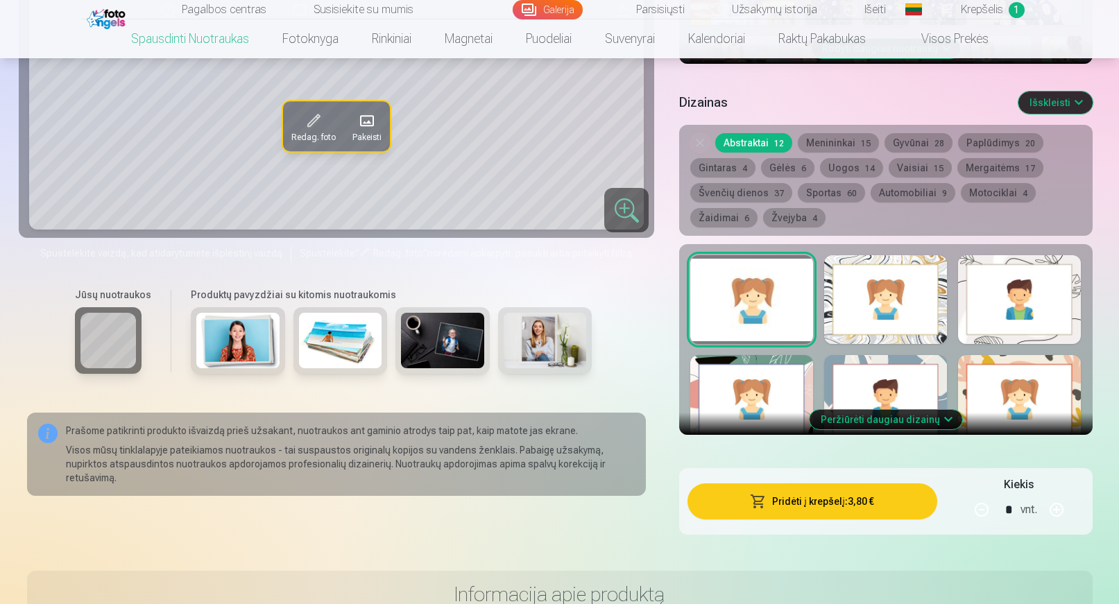
click at [794, 506] on button "Pridėti į krepšelį : 3,80 €" at bounding box center [812, 502] width 249 height 36
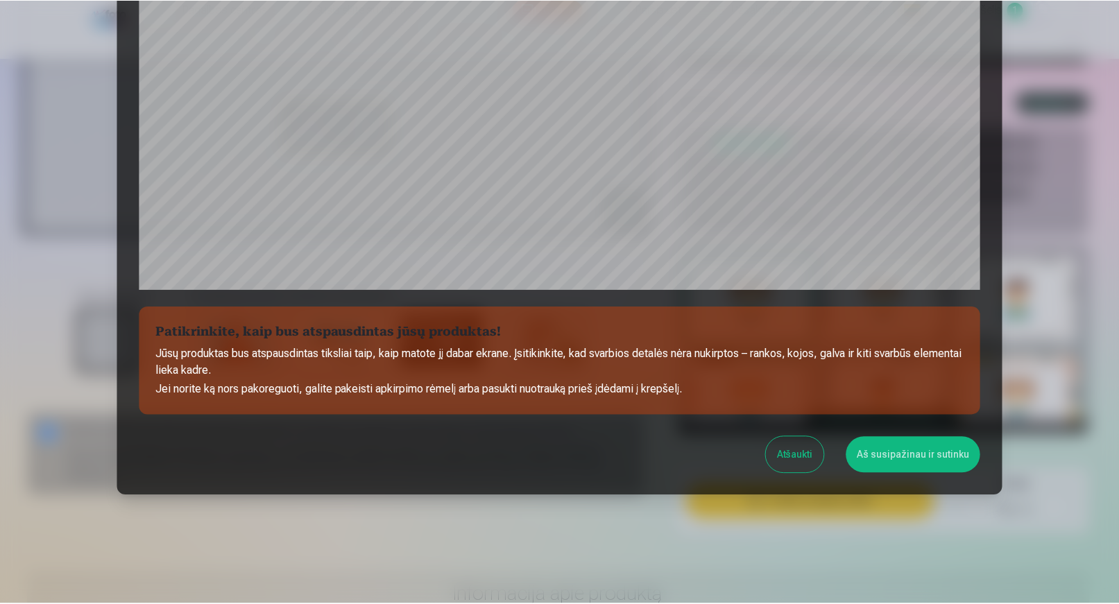
scroll to position [395, 0]
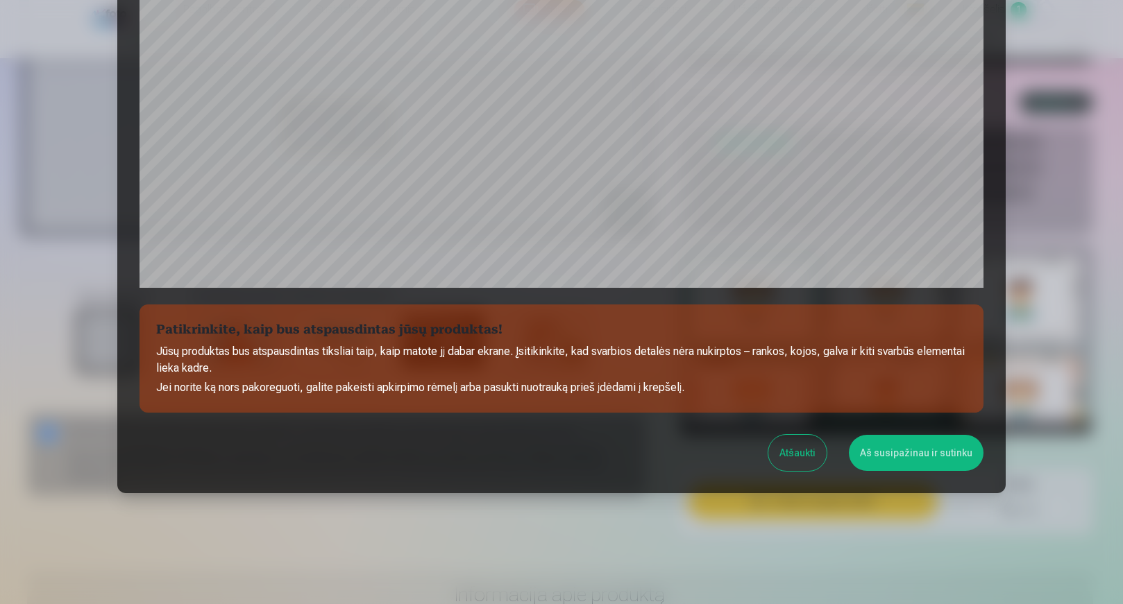
click at [908, 455] on button "Aš susipažinau ir sutinku" at bounding box center [916, 453] width 135 height 36
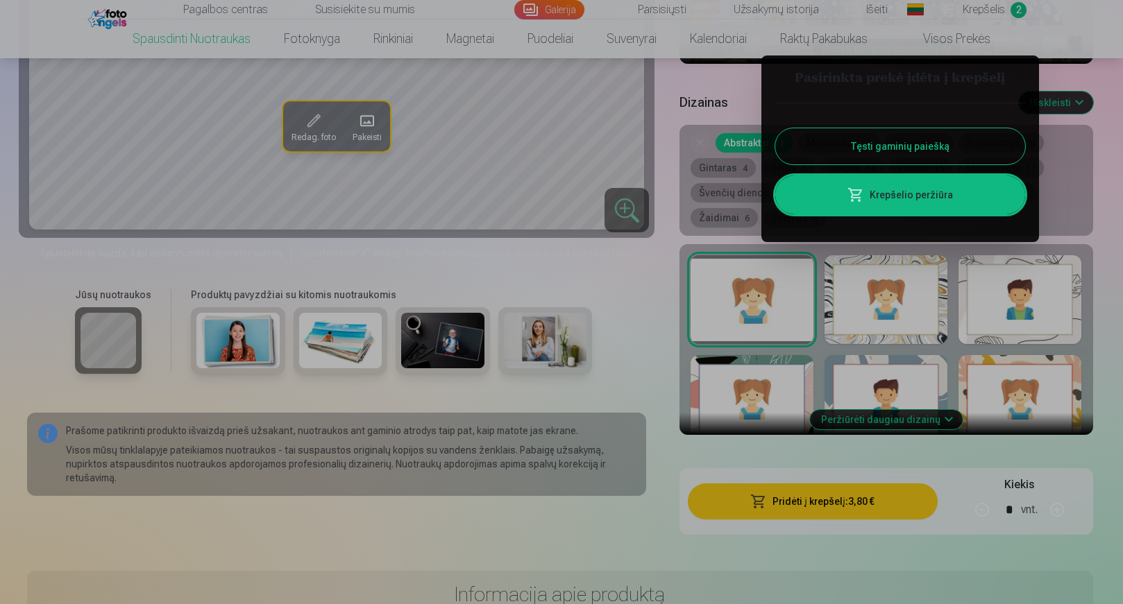
click at [837, 153] on button "Tęsti gaminių paiešką" at bounding box center [900, 146] width 250 height 36
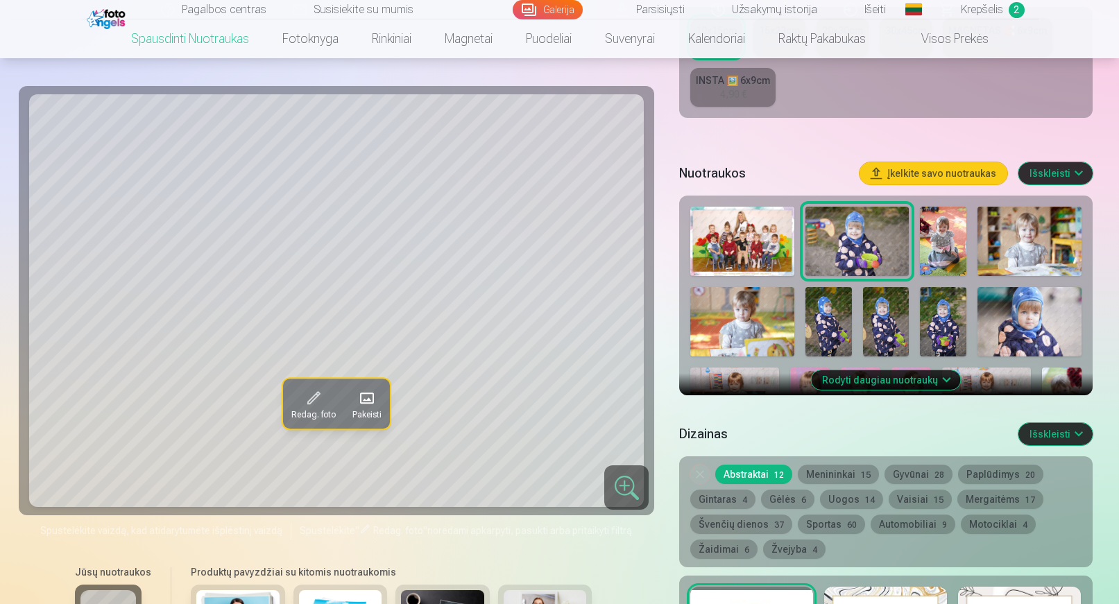
scroll to position [278, 0]
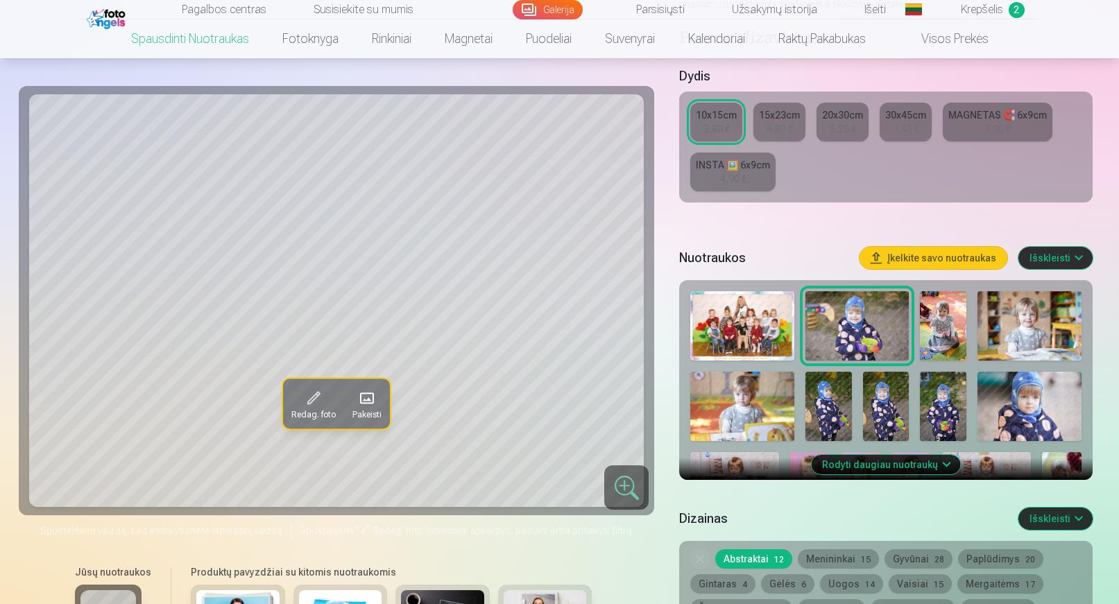
click at [943, 326] on img at bounding box center [943, 325] width 46 height 69
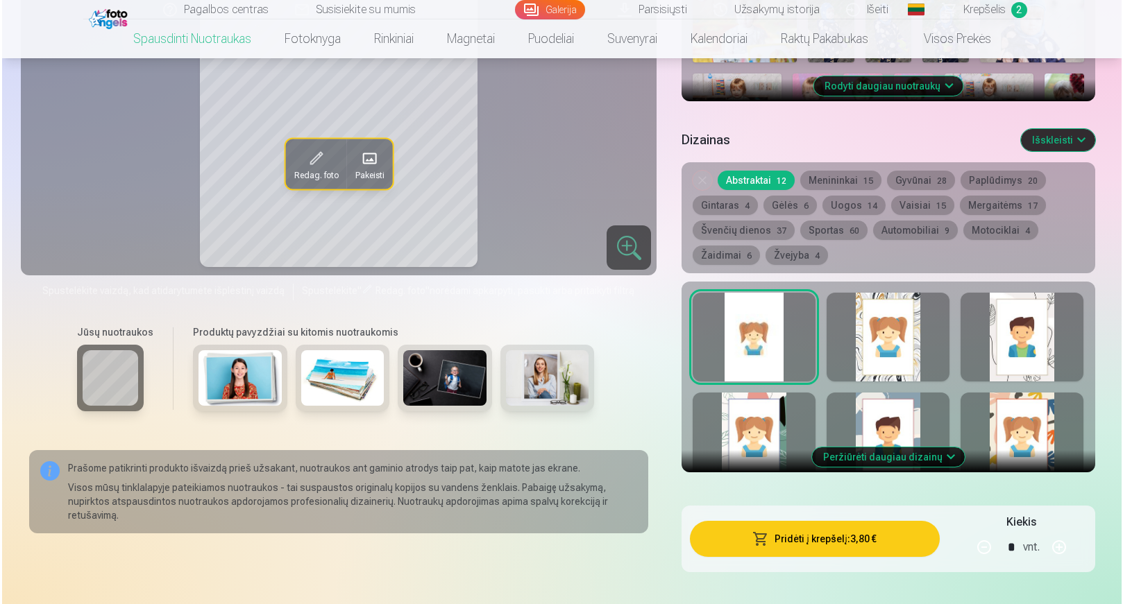
scroll to position [694, 0]
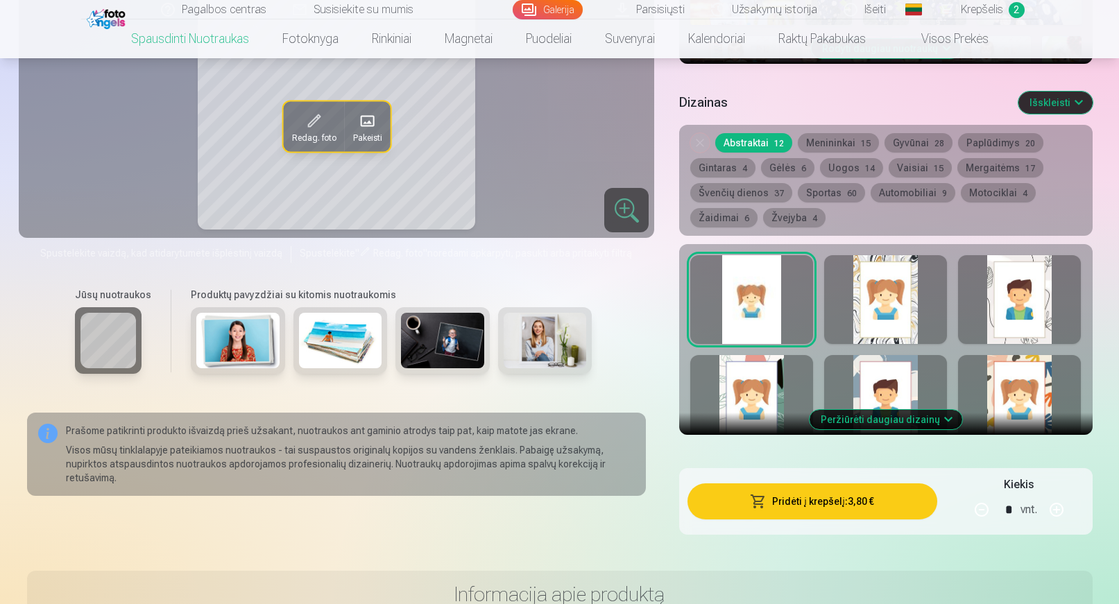
click at [837, 504] on button "Pridėti į krepšelį : 3,80 €" at bounding box center [812, 502] width 249 height 36
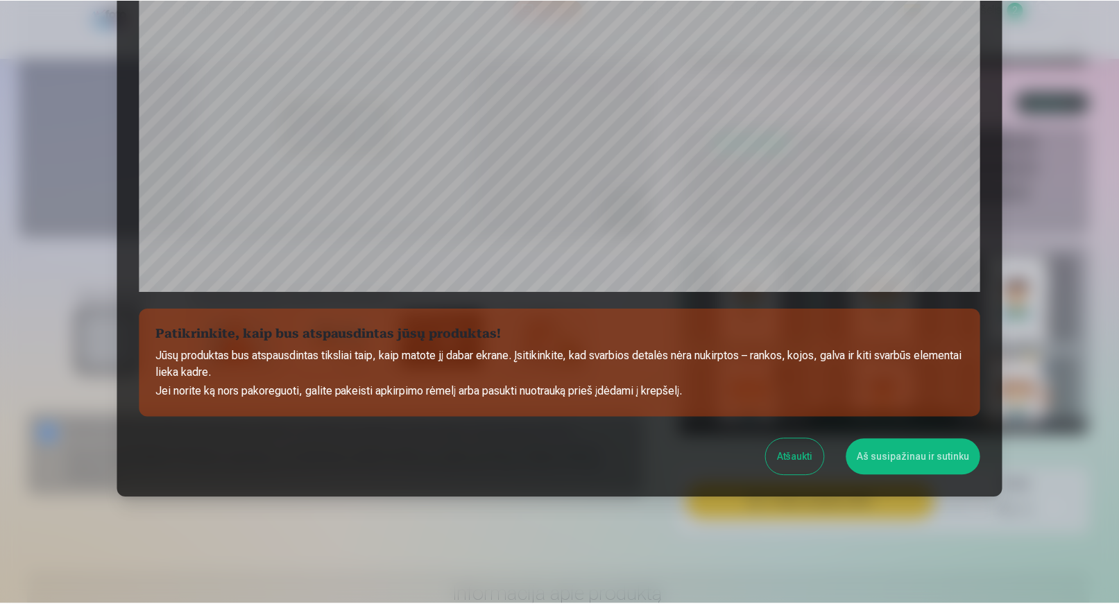
scroll to position [395, 0]
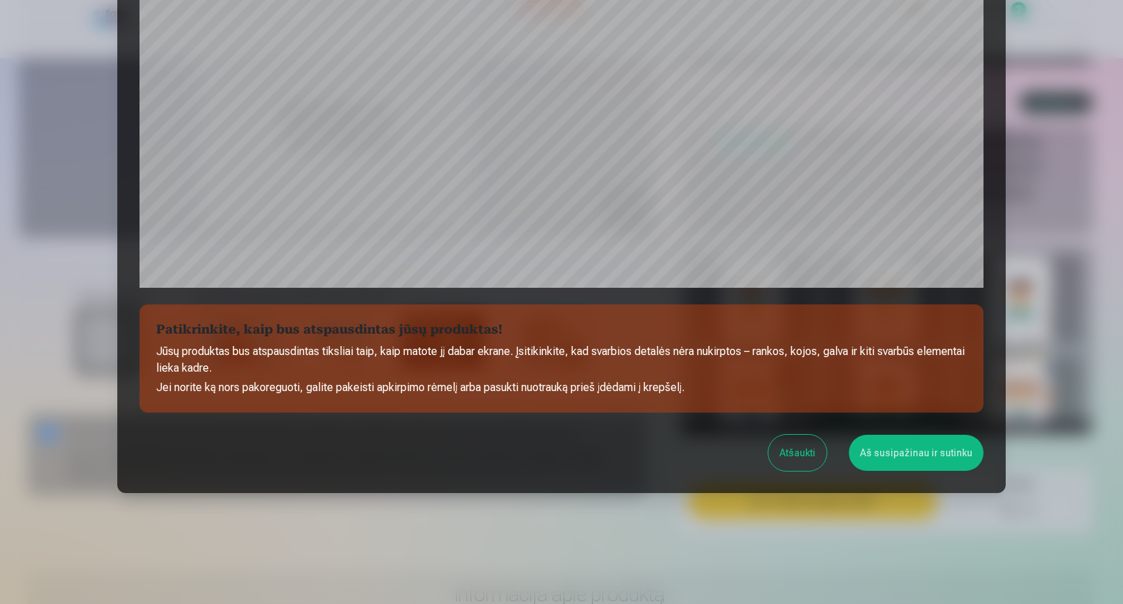
click at [886, 459] on button "Aš susipažinau ir sutinku" at bounding box center [916, 453] width 135 height 36
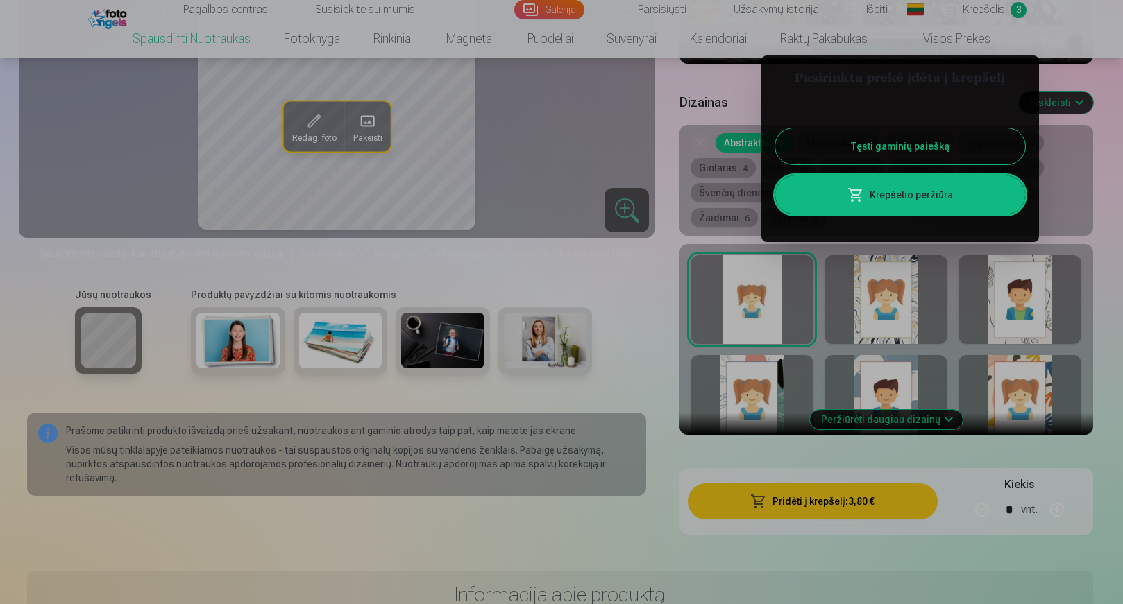
click at [892, 143] on button "Tęsti gaminių paiešką" at bounding box center [900, 146] width 250 height 36
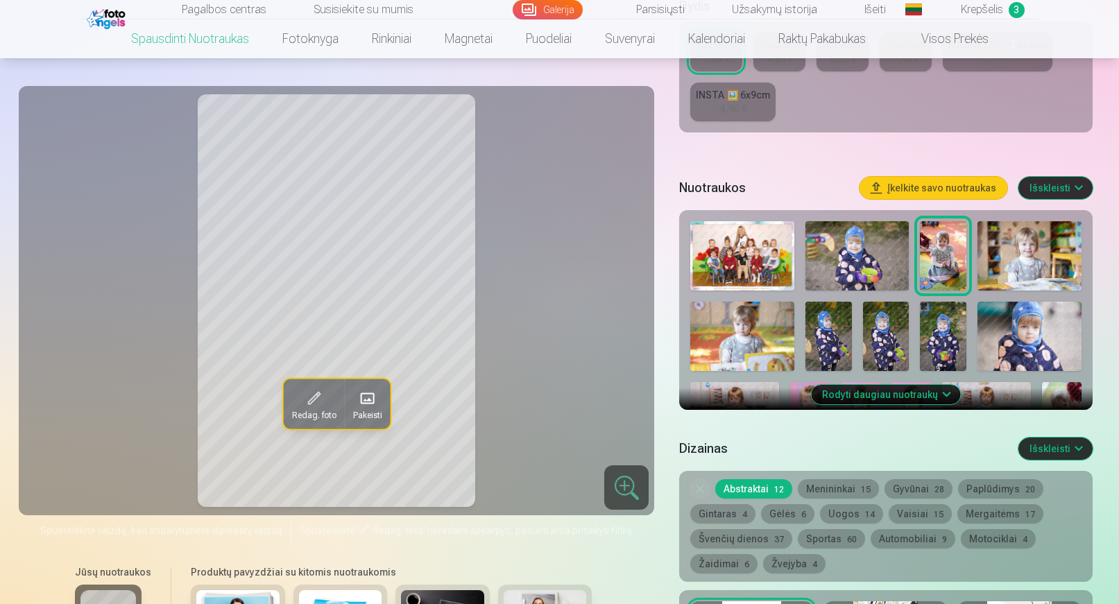
scroll to position [347, 0]
click at [1014, 259] on img at bounding box center [1030, 256] width 104 height 69
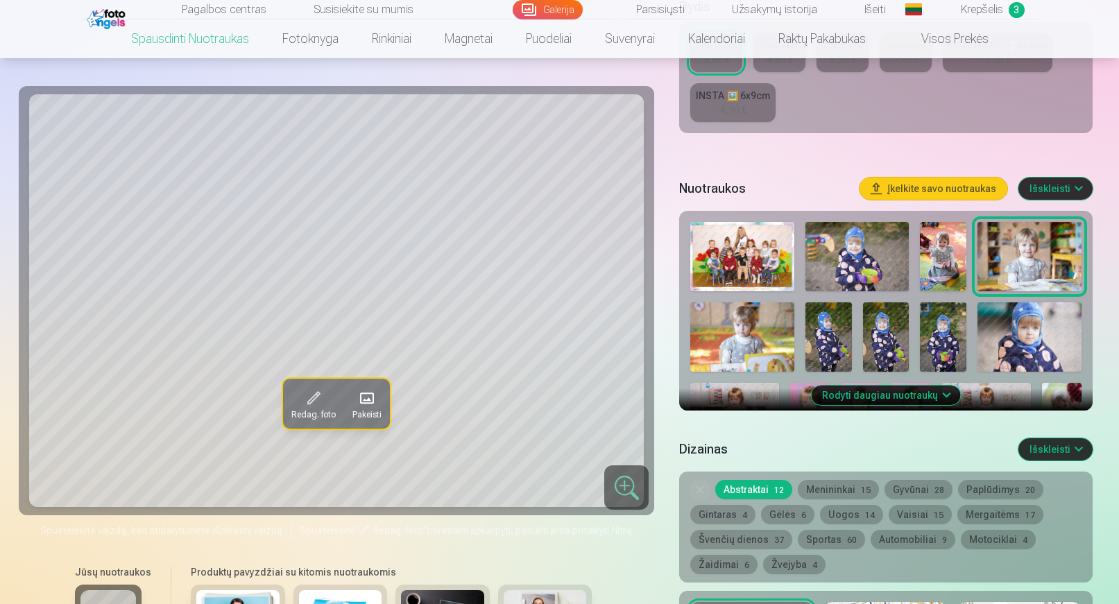
click at [756, 346] on img at bounding box center [742, 337] width 104 height 69
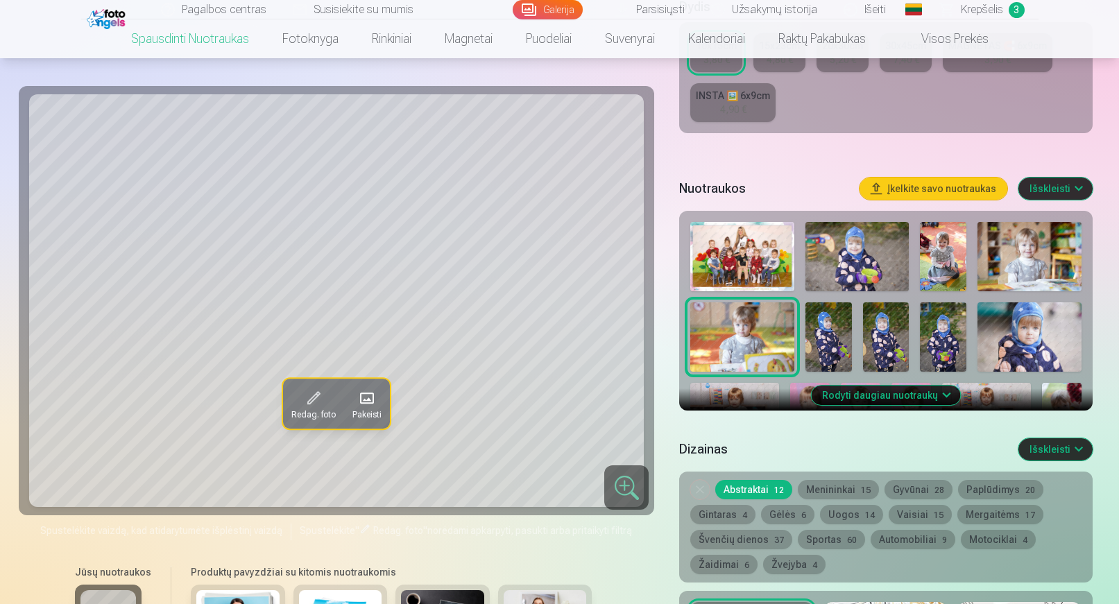
click at [1014, 259] on img at bounding box center [1030, 256] width 104 height 69
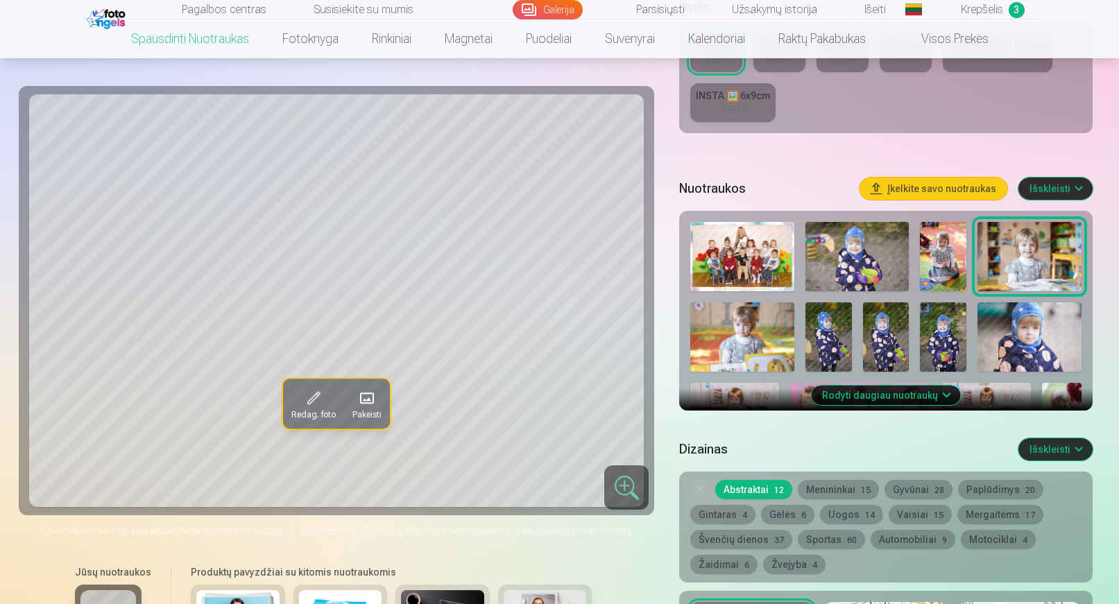
click at [749, 330] on img at bounding box center [742, 337] width 104 height 69
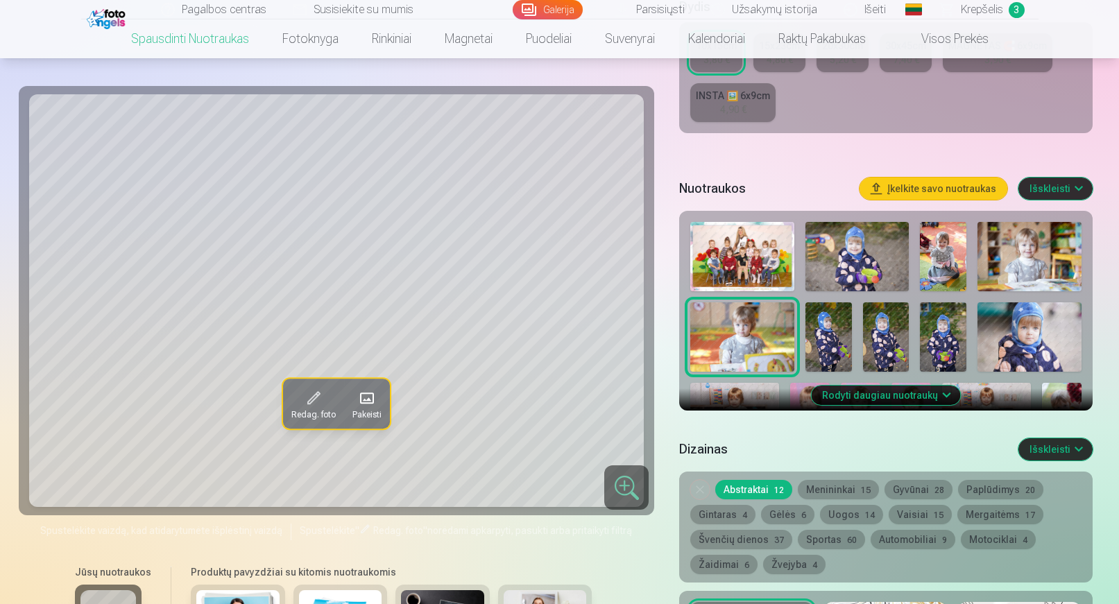
click at [942, 256] on img at bounding box center [943, 256] width 46 height 69
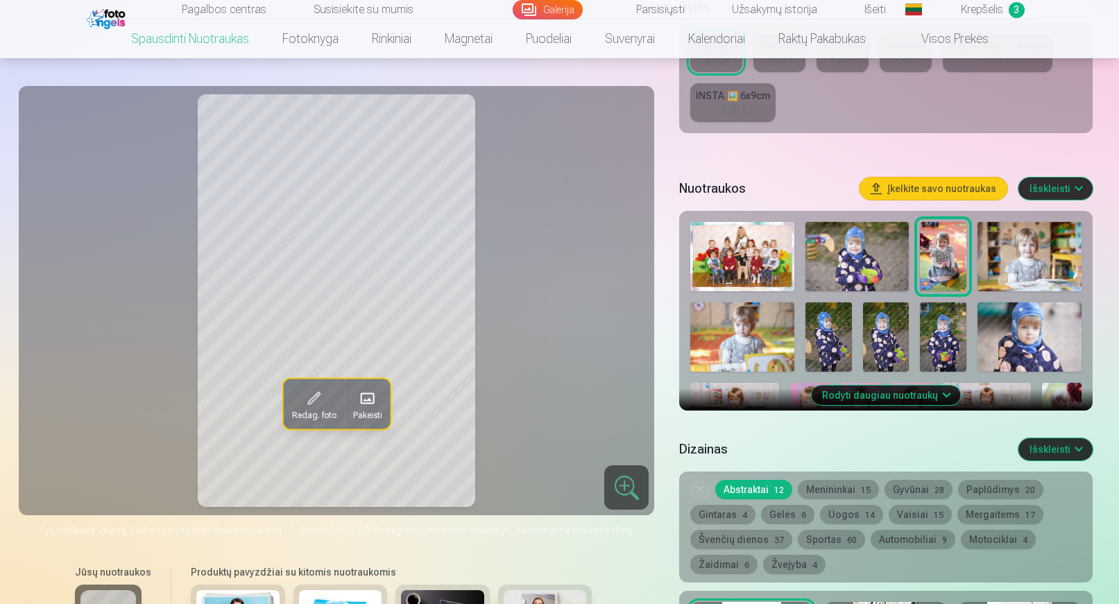
click at [1057, 255] on img at bounding box center [1030, 256] width 104 height 69
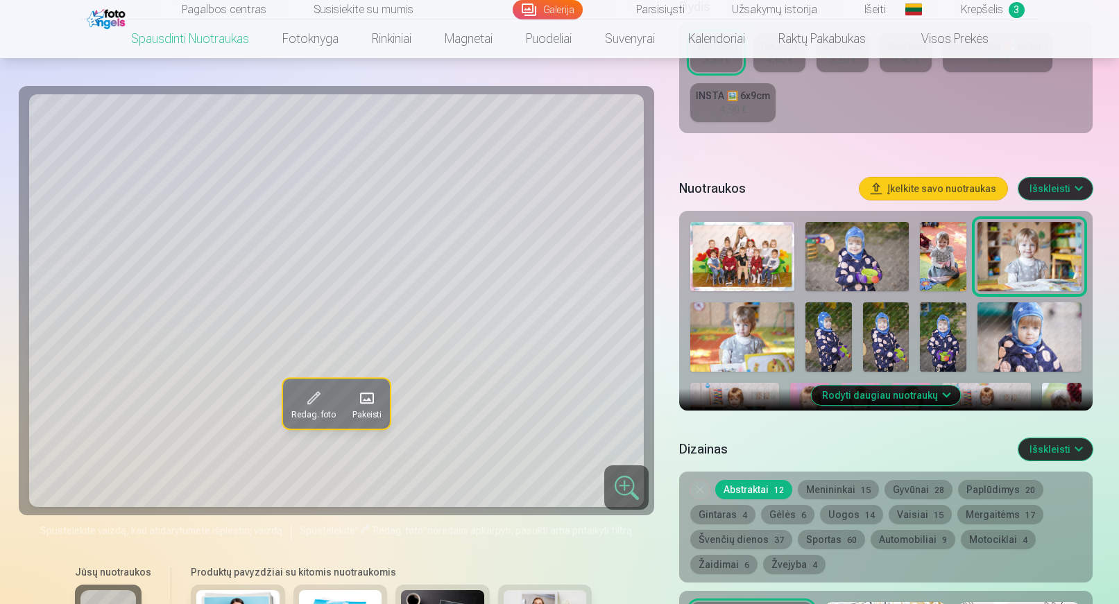
click at [753, 336] on img at bounding box center [742, 337] width 104 height 69
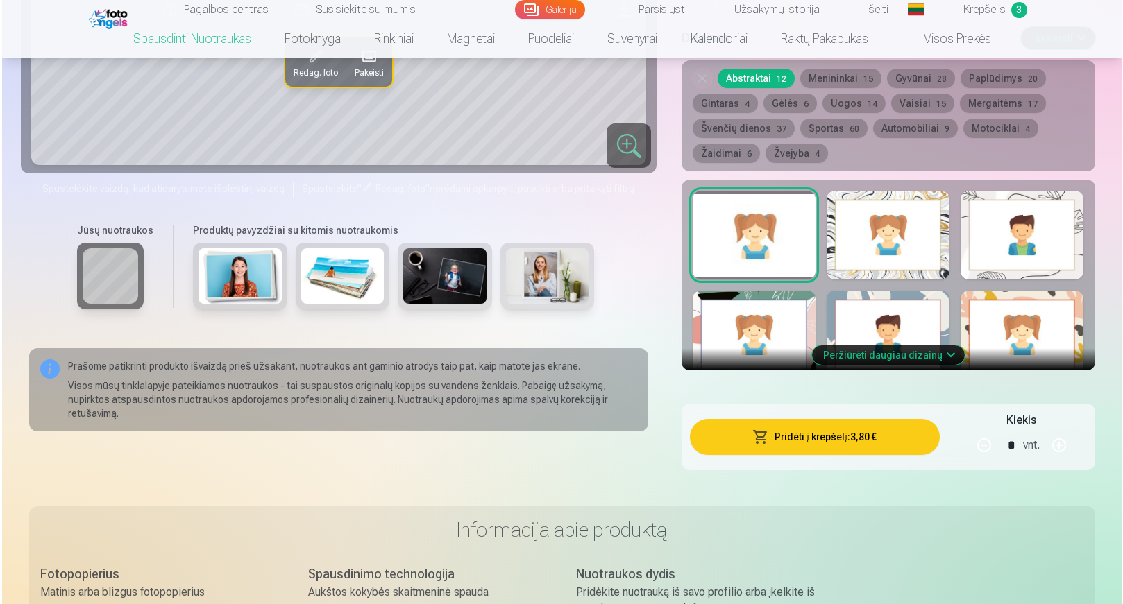
scroll to position [763, 0]
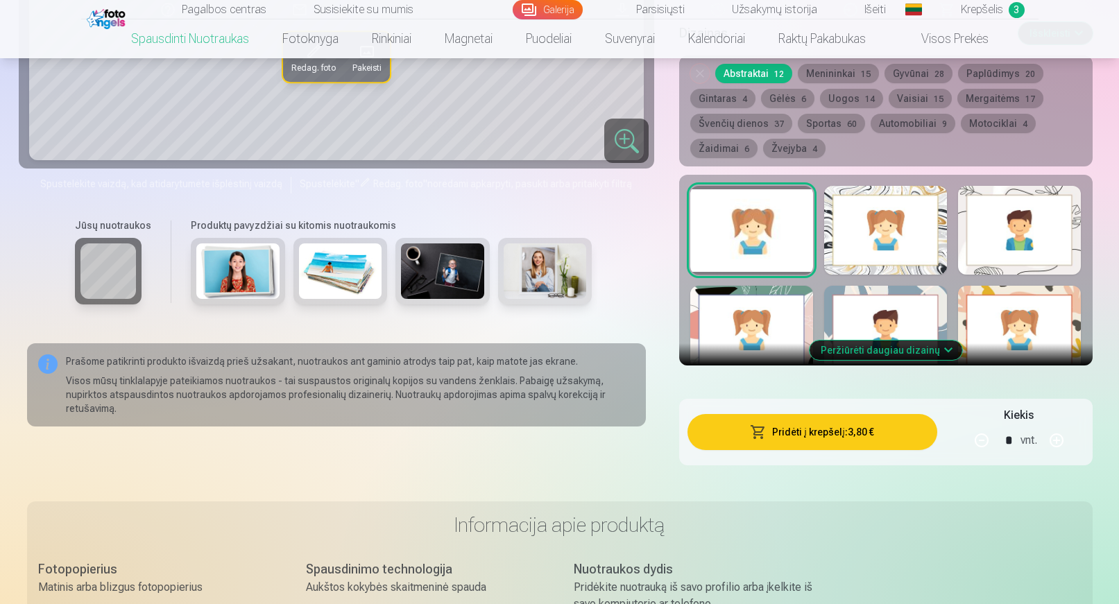
click at [844, 434] on button "Pridėti į krepšelį : 3,80 €" at bounding box center [812, 432] width 249 height 36
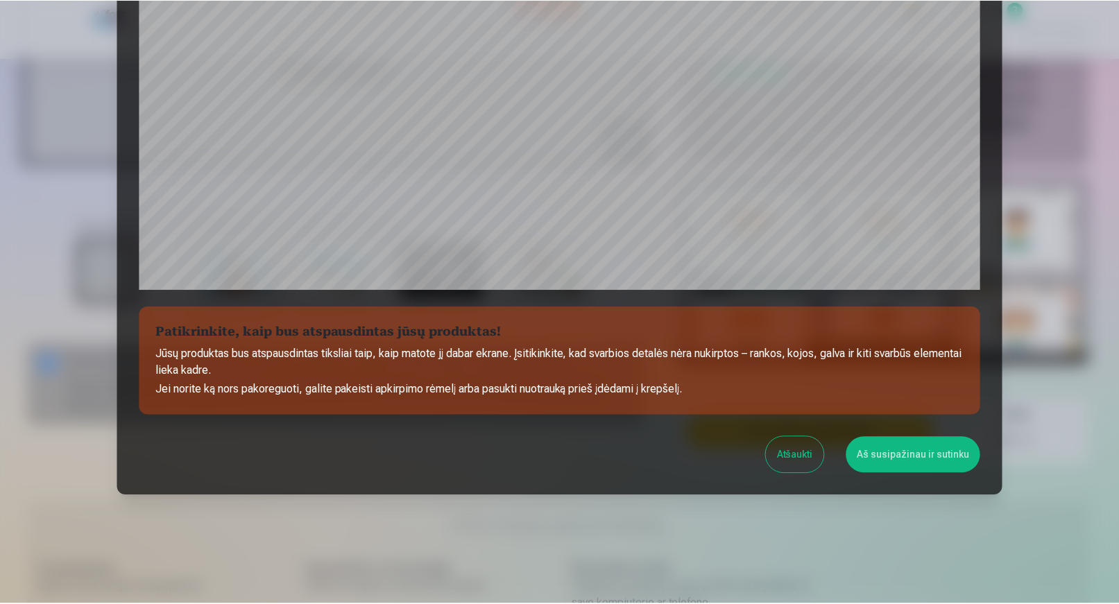
scroll to position [395, 0]
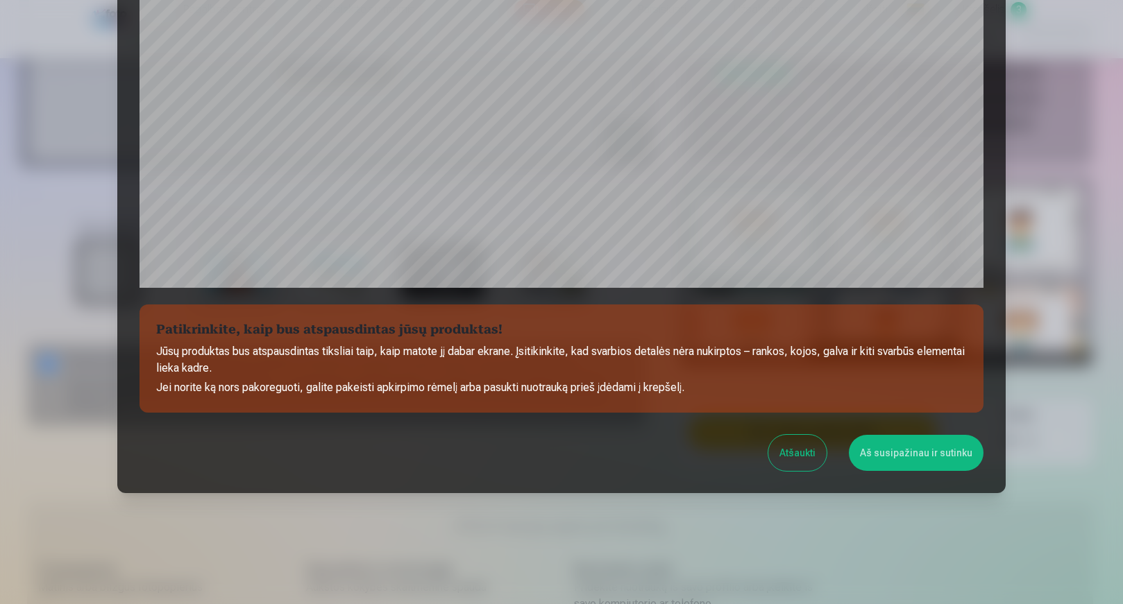
click at [926, 458] on button "Aš susipažinau ir sutinku" at bounding box center [916, 453] width 135 height 36
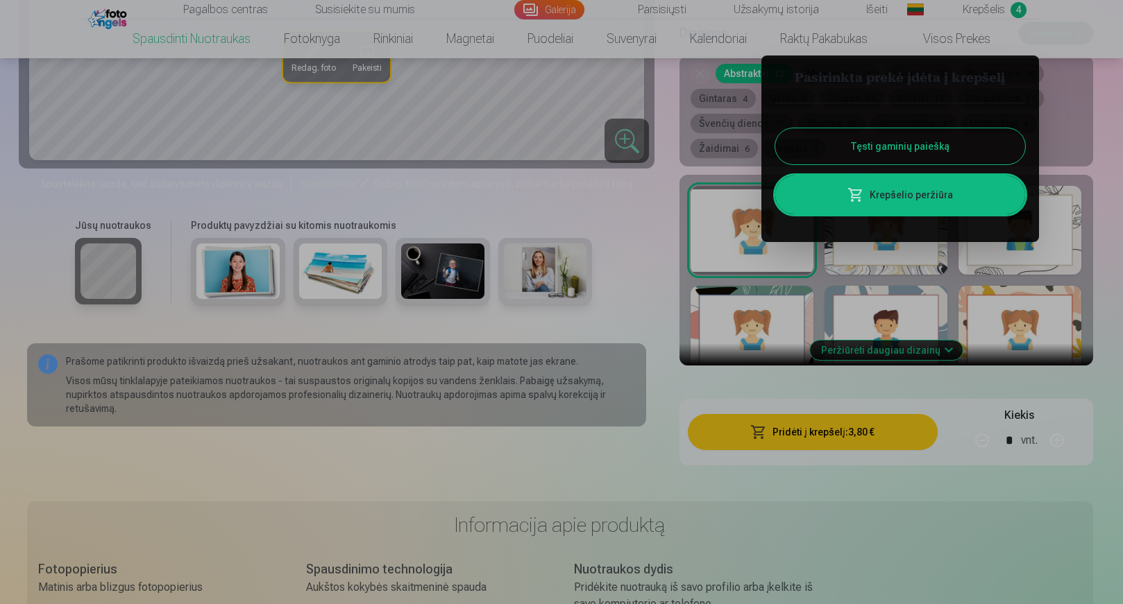
click at [874, 144] on button "Tęsti gaminių paiešką" at bounding box center [900, 146] width 250 height 36
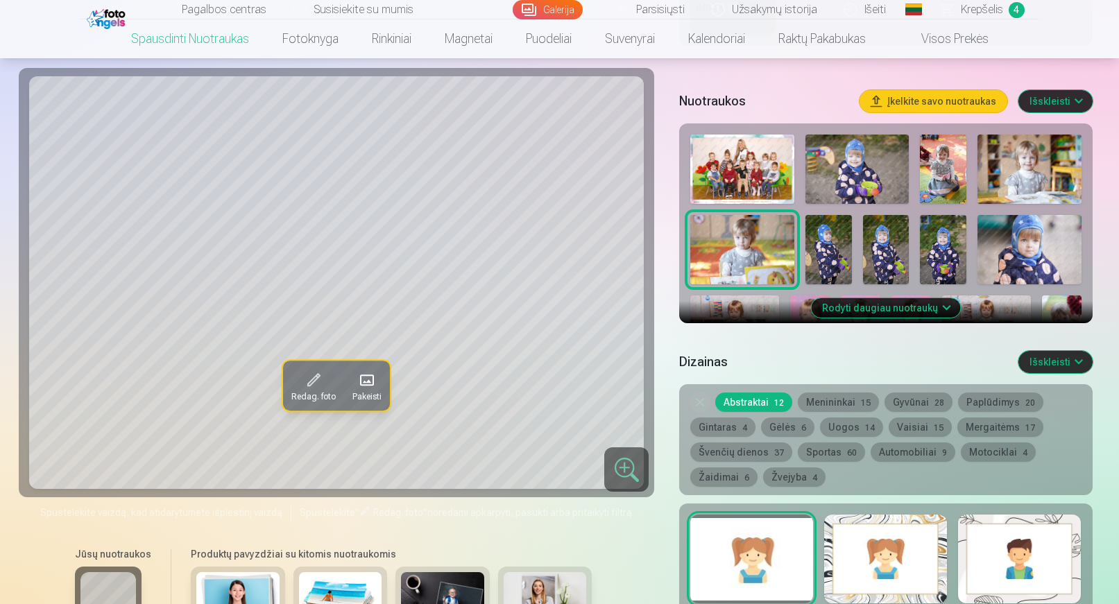
scroll to position [416, 0]
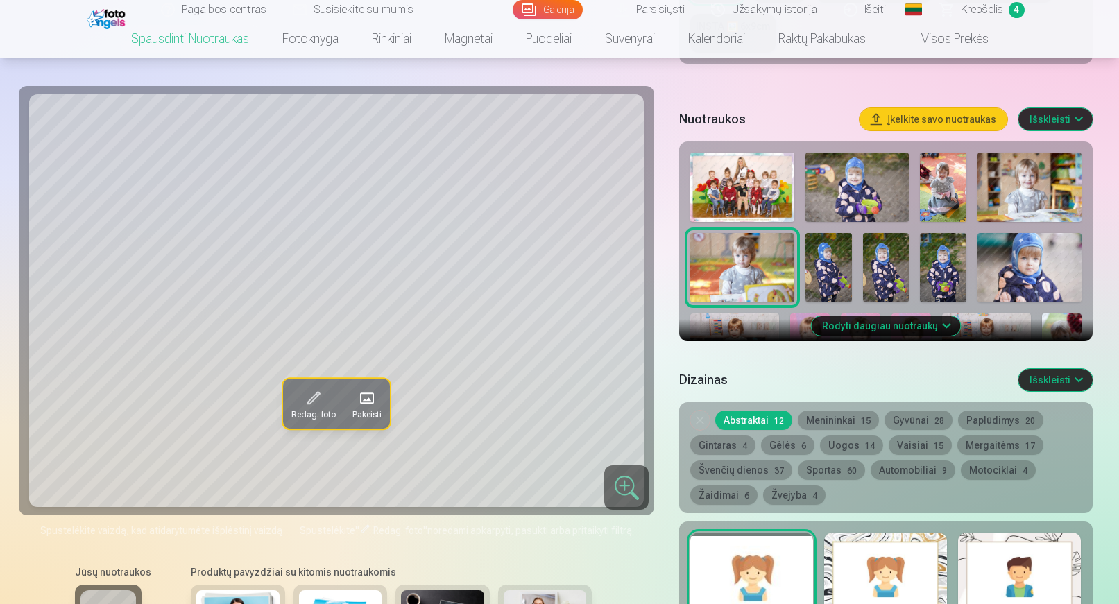
click at [840, 271] on img at bounding box center [829, 267] width 46 height 69
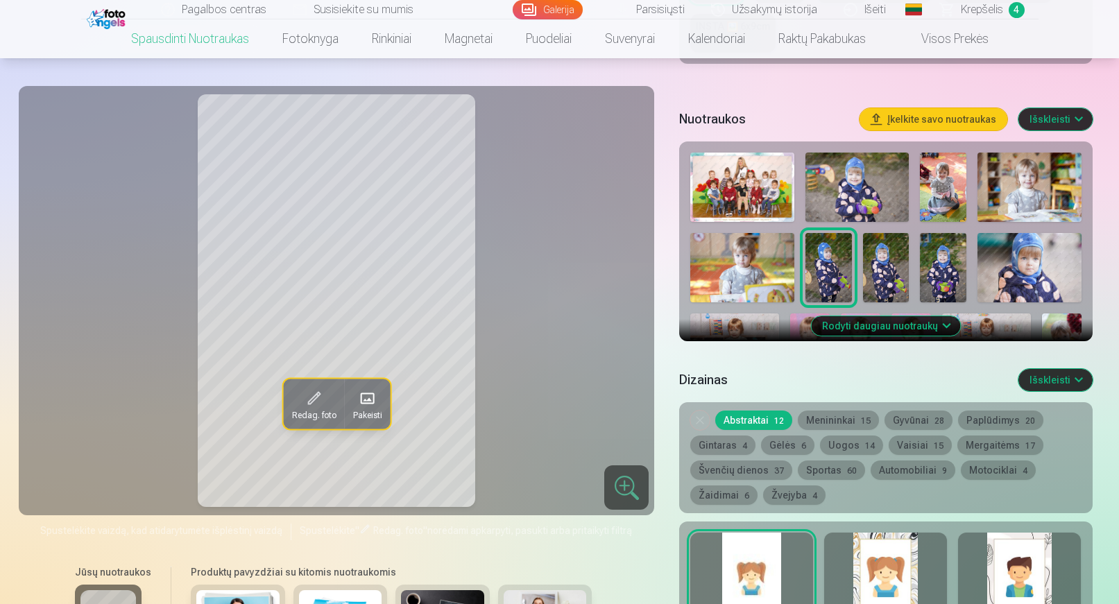
click at [871, 266] on img at bounding box center [886, 267] width 46 height 69
click at [935, 266] on img at bounding box center [943, 267] width 46 height 69
click at [833, 273] on img at bounding box center [829, 267] width 46 height 69
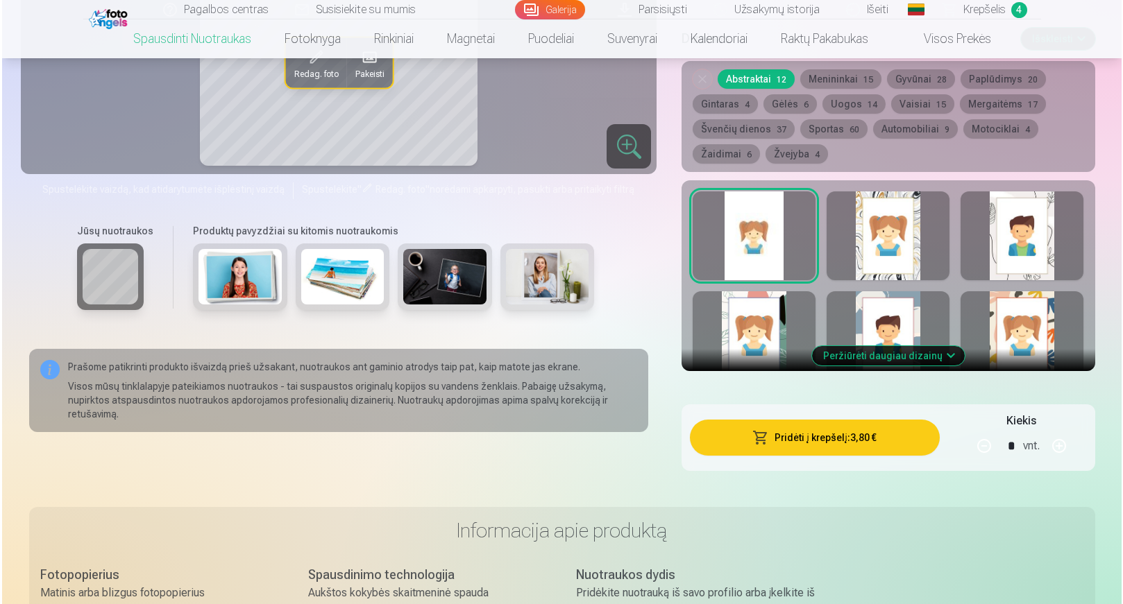
scroll to position [763, 0]
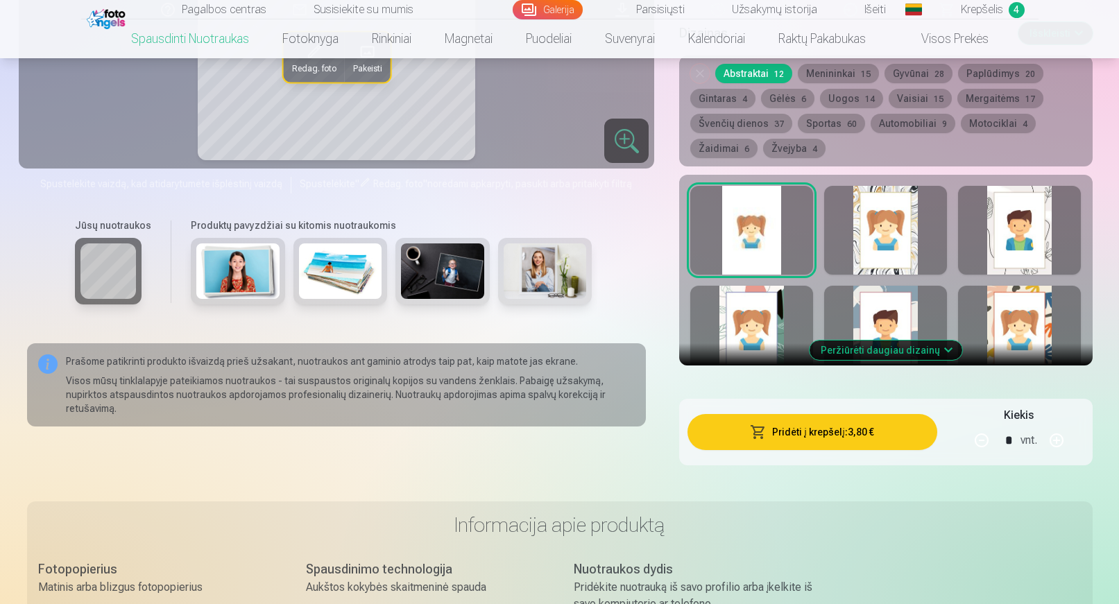
click at [798, 423] on button "Pridėti į krepšelį : 3,80 €" at bounding box center [812, 432] width 249 height 36
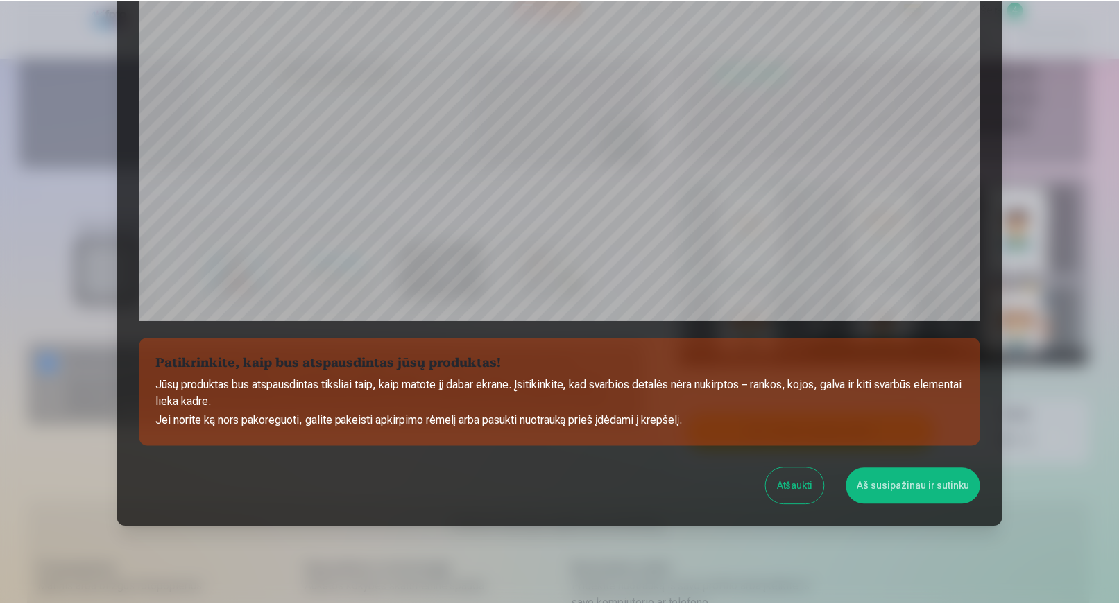
scroll to position [395, 0]
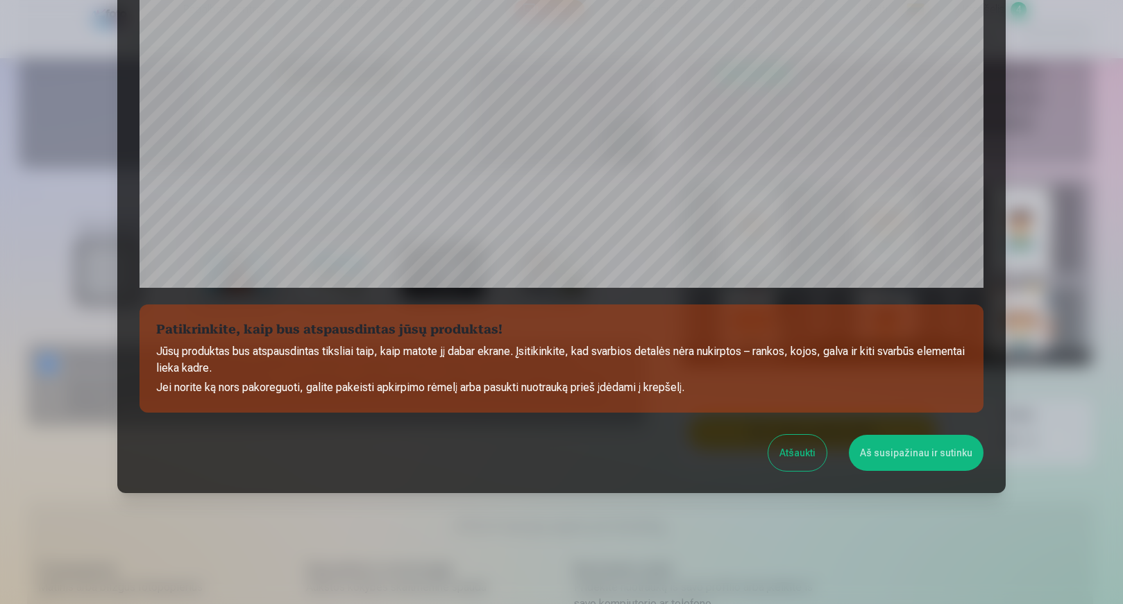
click at [892, 459] on button "Aš susipažinau ir sutinku" at bounding box center [916, 453] width 135 height 36
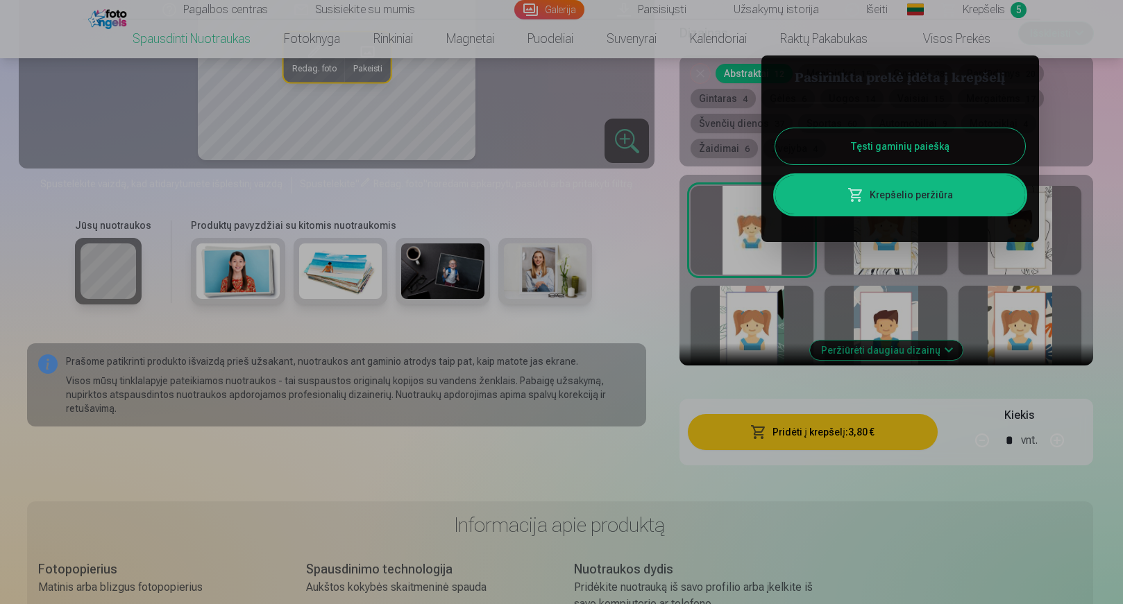
click at [886, 144] on button "Tęsti gaminių paiešką" at bounding box center [900, 146] width 250 height 36
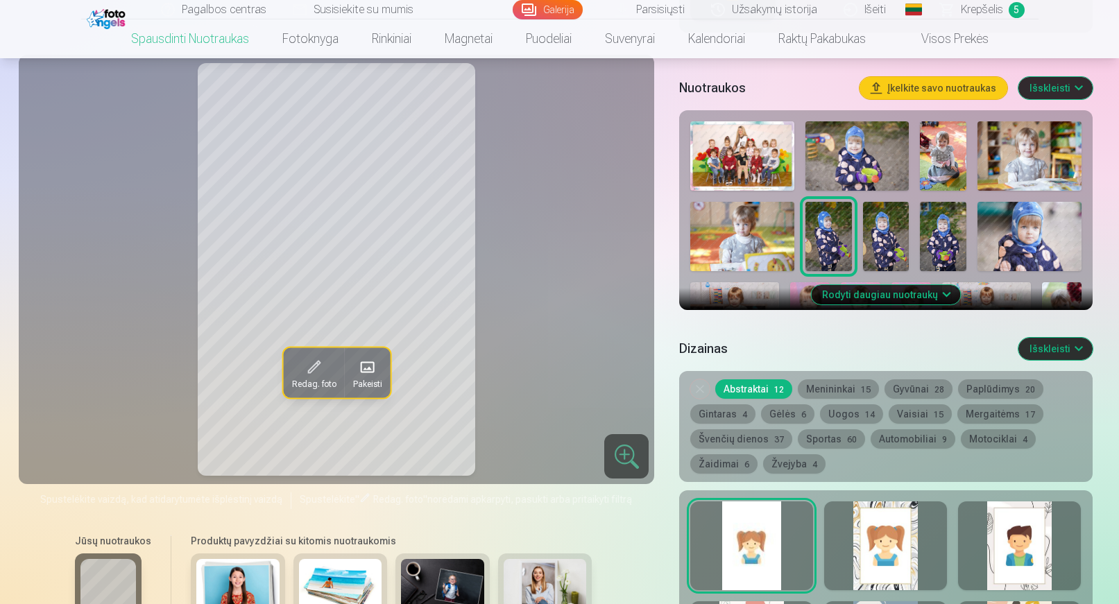
scroll to position [416, 0]
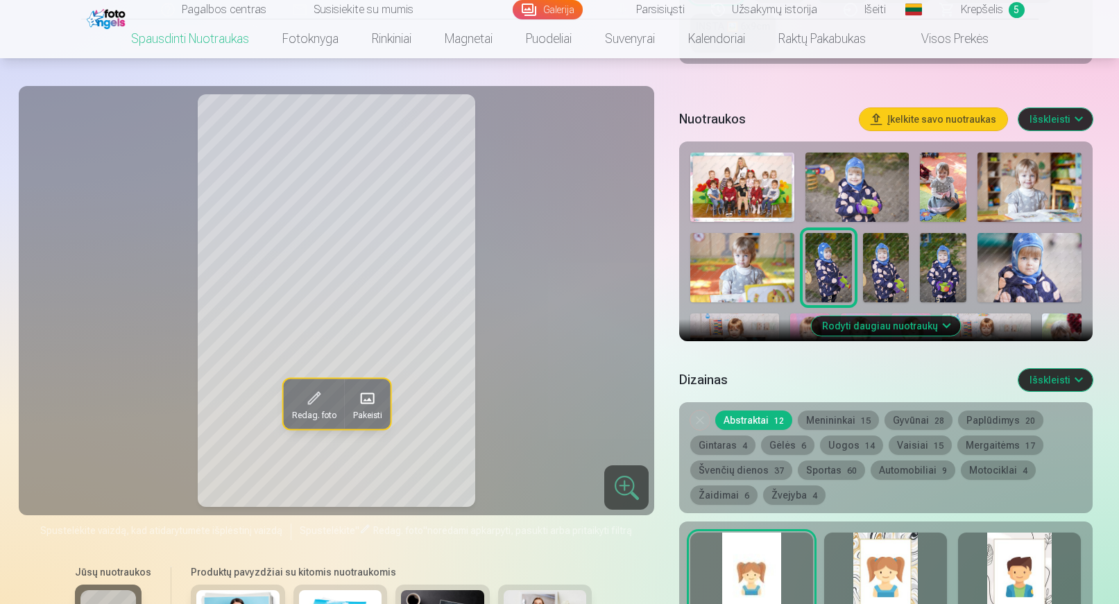
click at [874, 260] on img at bounding box center [886, 267] width 46 height 69
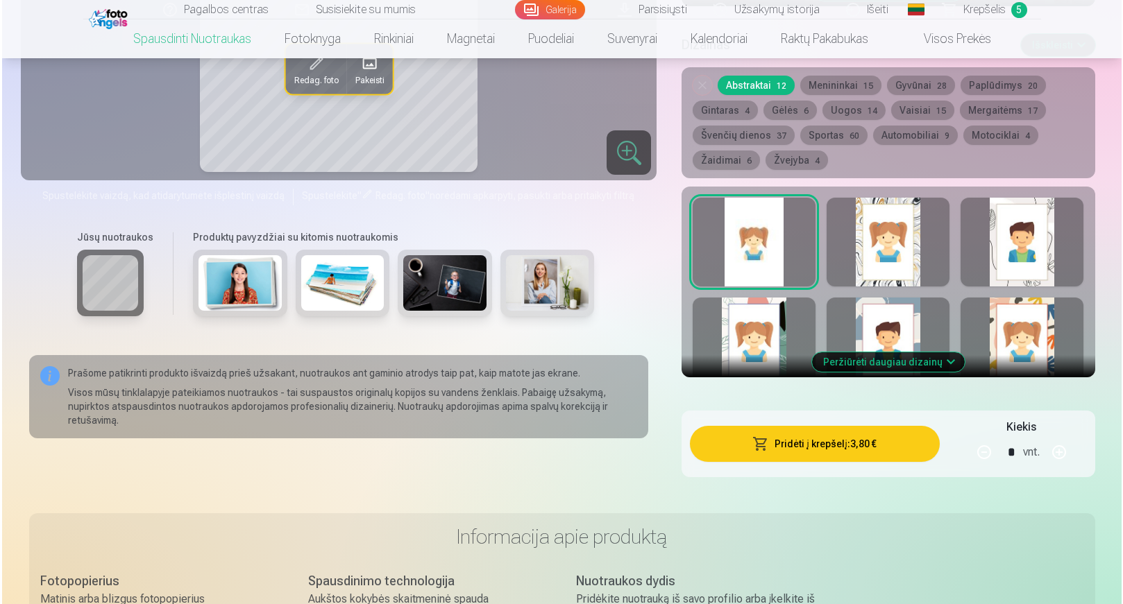
scroll to position [763, 0]
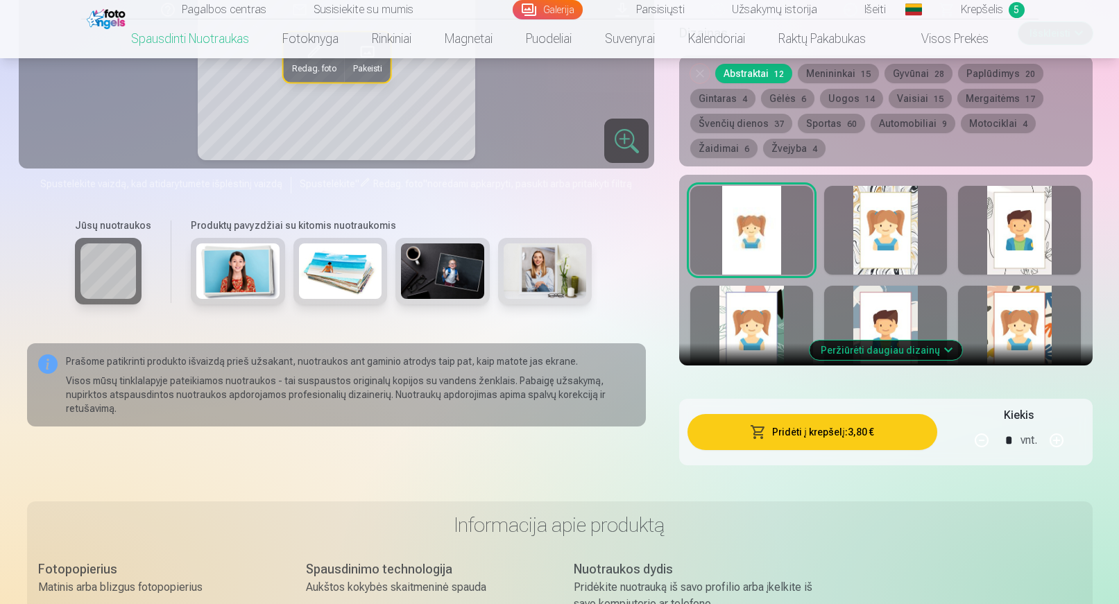
click at [811, 438] on button "Pridėti į krepšelį : 3,80 €" at bounding box center [812, 432] width 249 height 36
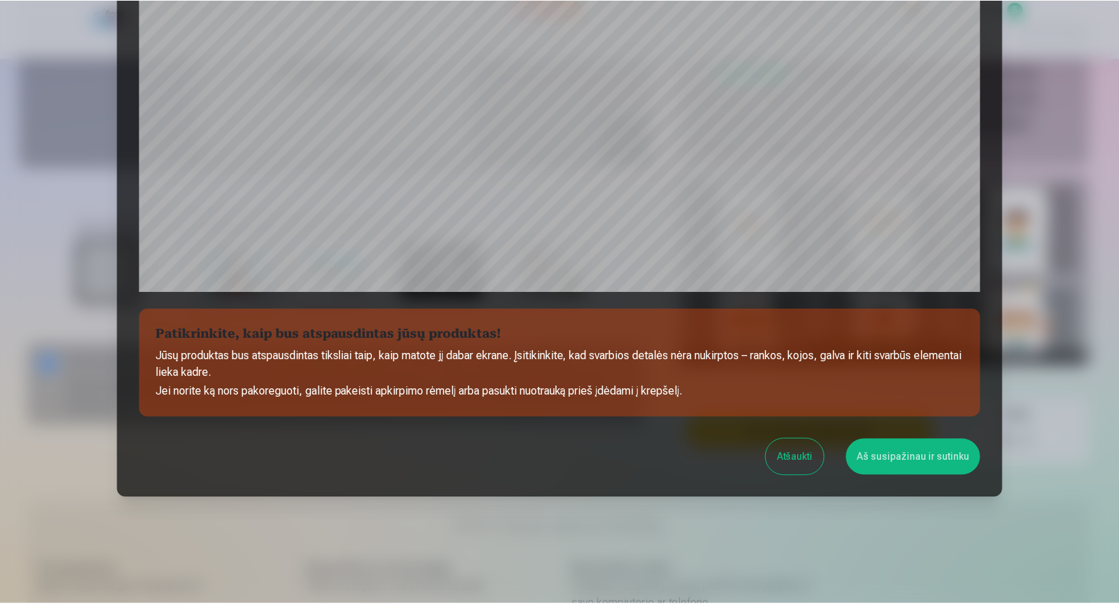
scroll to position [395, 0]
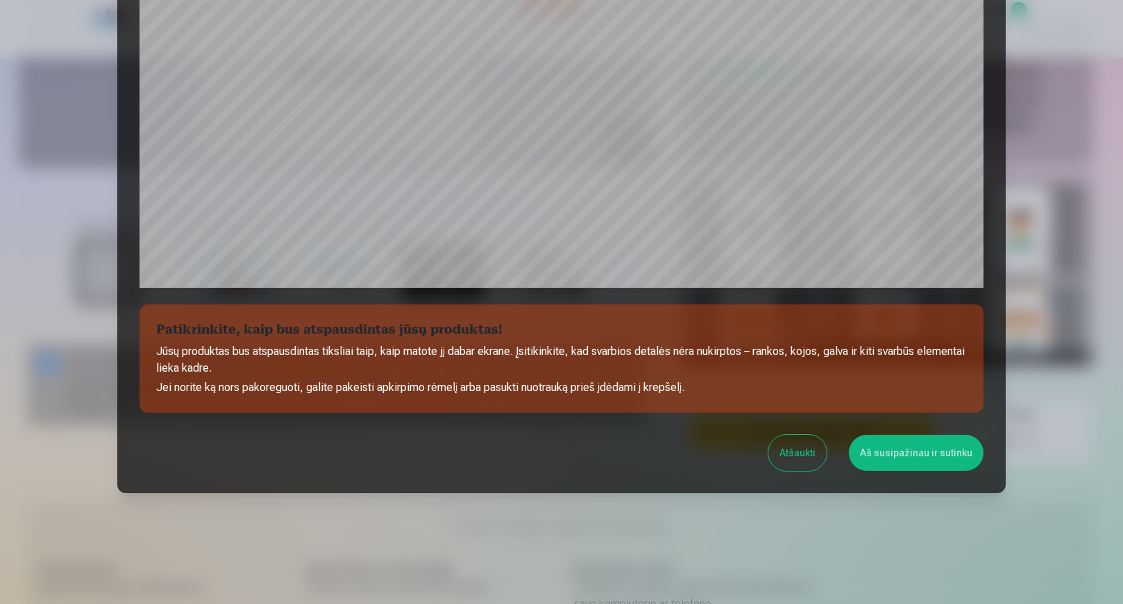
click at [903, 456] on button "Aš susipažinau ir sutinku" at bounding box center [916, 453] width 135 height 36
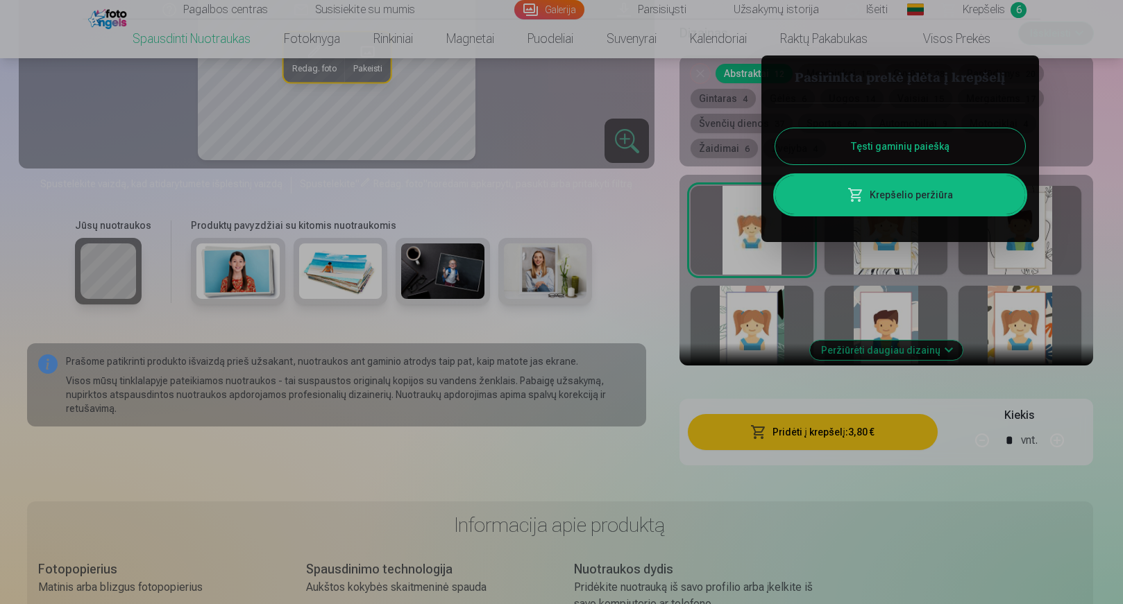
click at [894, 155] on button "Tęsti gaminių paiešką" at bounding box center [900, 146] width 250 height 36
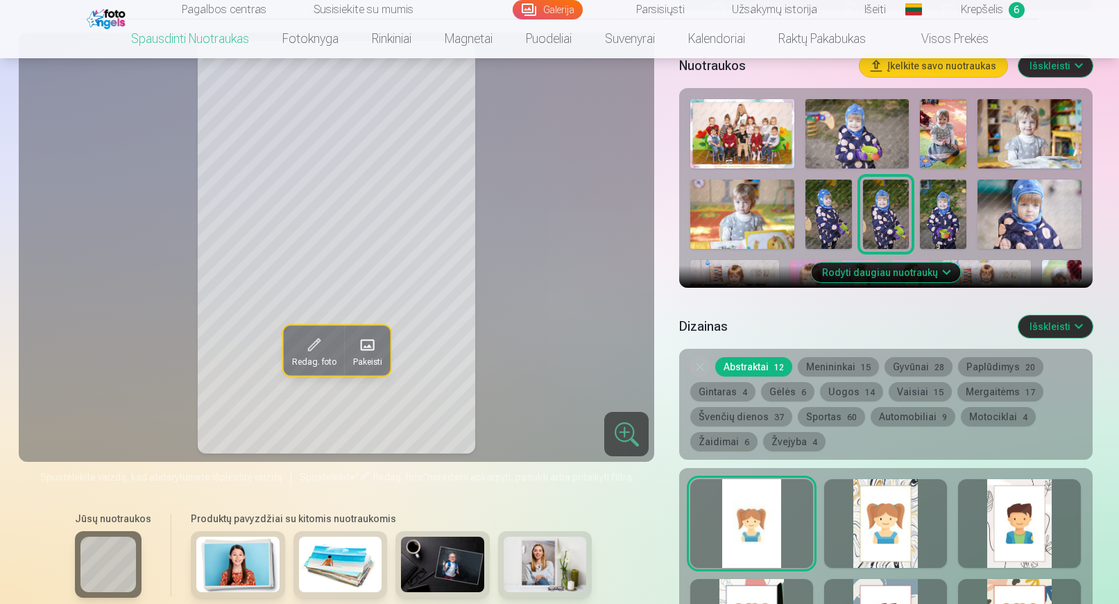
scroll to position [416, 0]
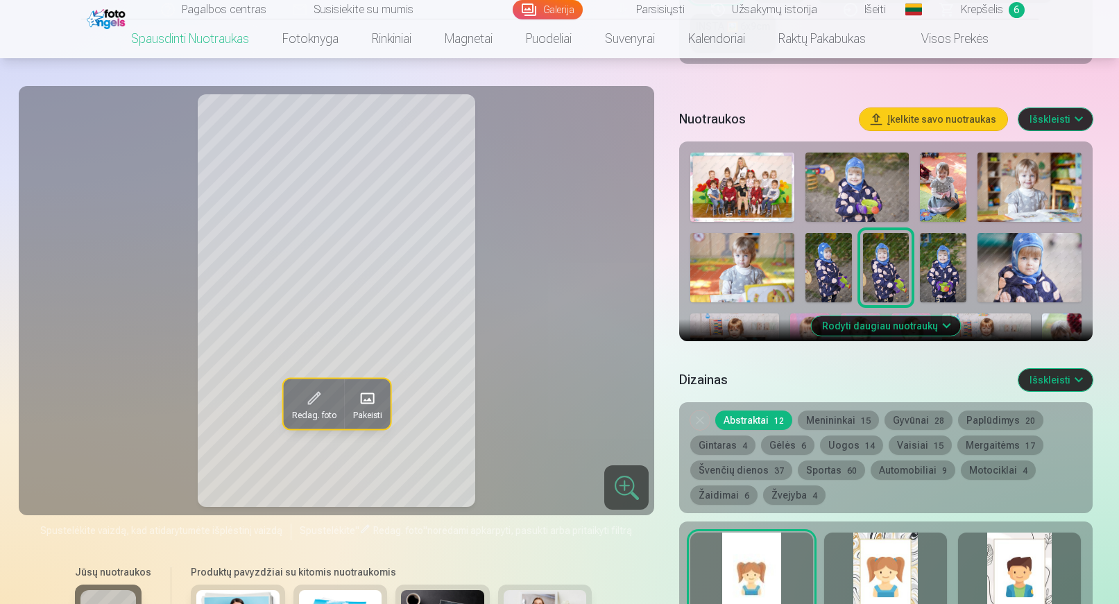
click at [950, 272] on img at bounding box center [943, 267] width 46 height 69
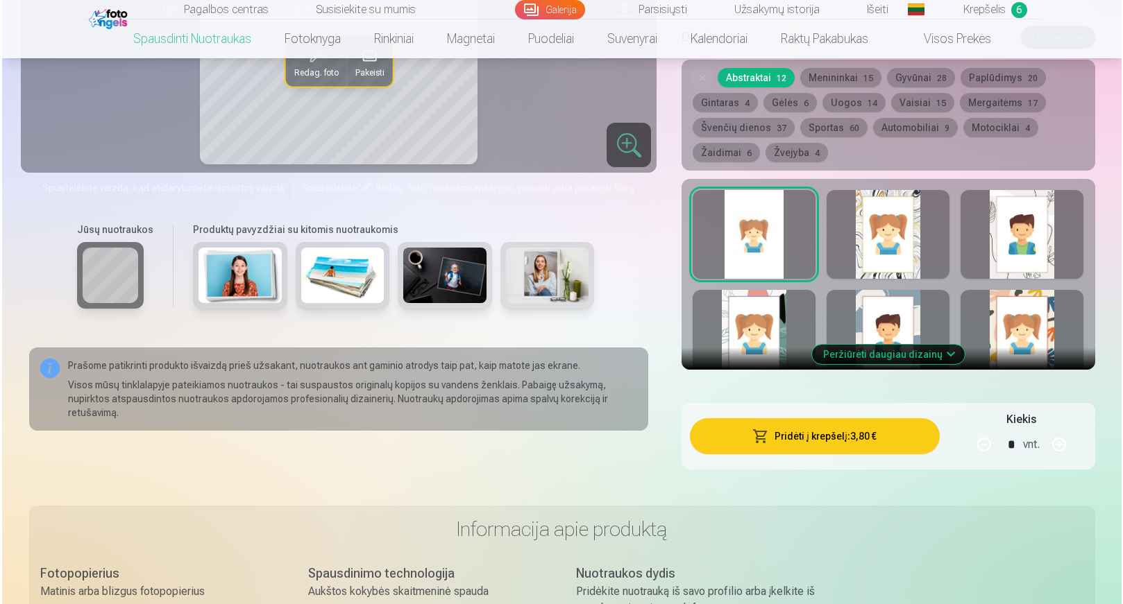
scroll to position [763, 0]
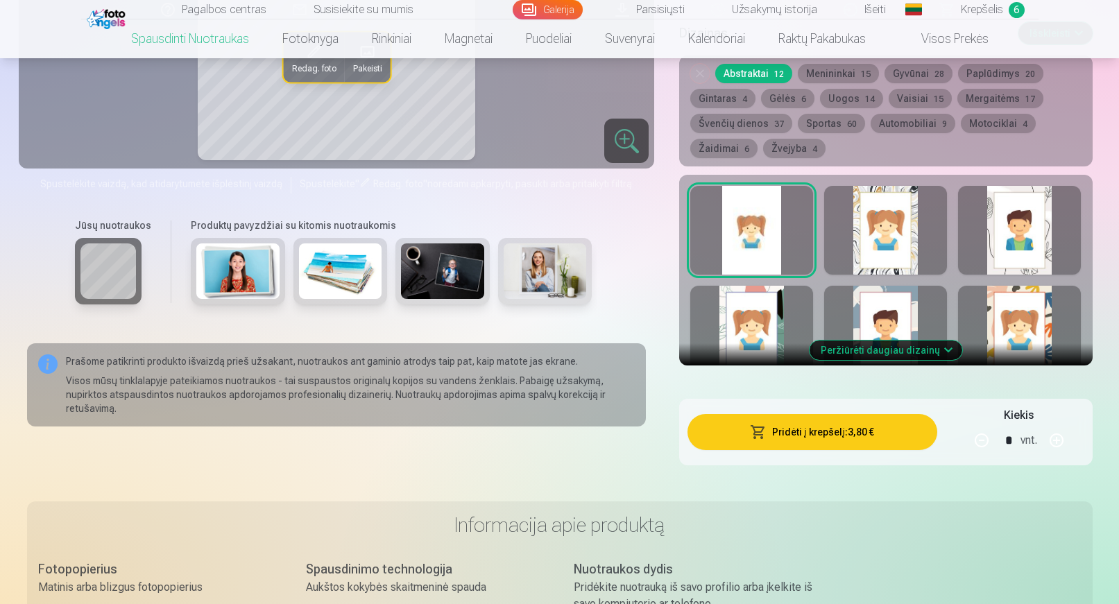
click at [841, 441] on button "Pridėti į krepšelį : 3,80 €" at bounding box center [812, 432] width 249 height 36
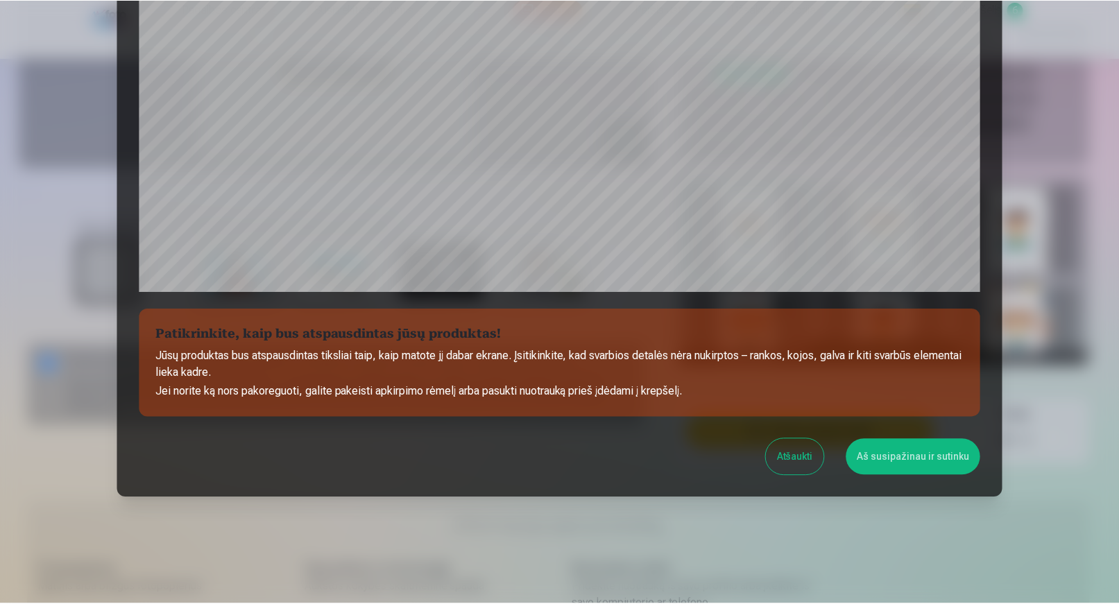
scroll to position [395, 0]
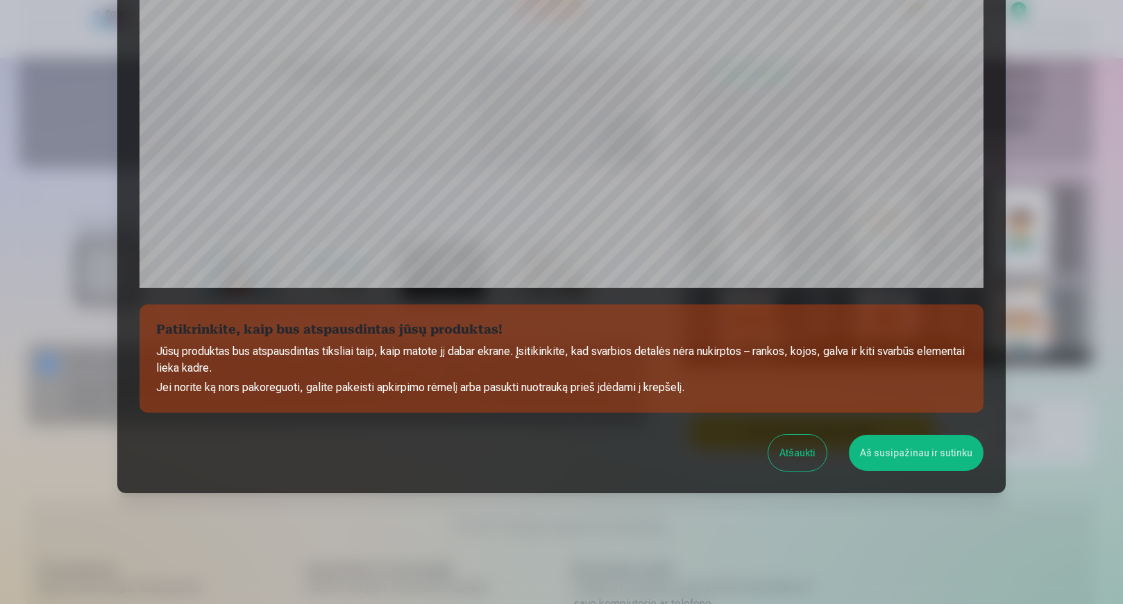
click at [897, 460] on button "Aš susipažinau ir sutinku" at bounding box center [916, 453] width 135 height 36
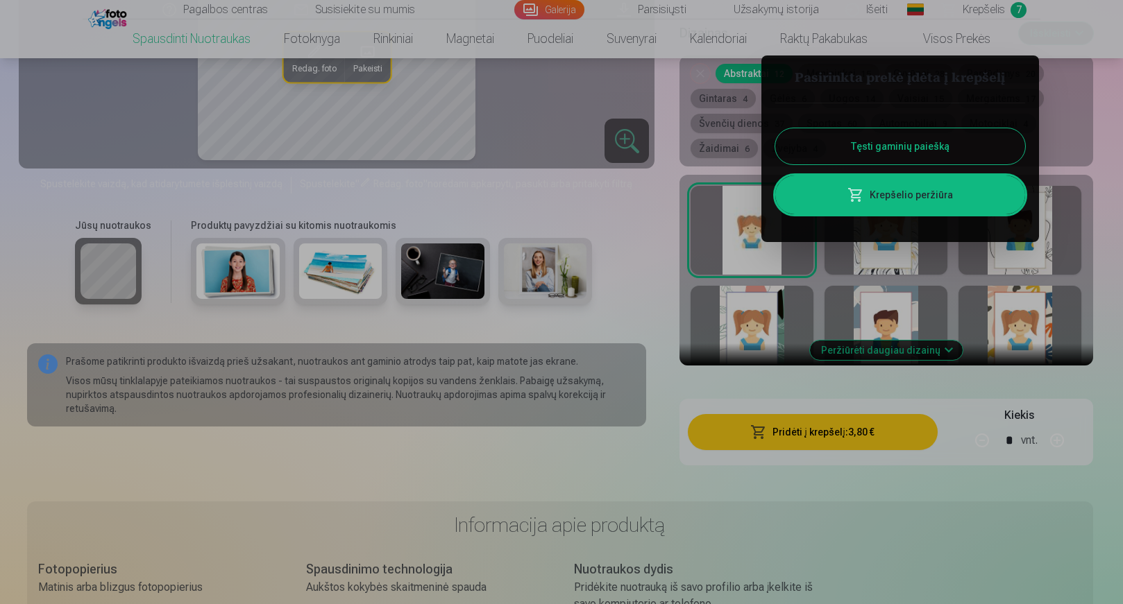
click at [890, 152] on button "Tęsti gaminių paiešką" at bounding box center [900, 146] width 250 height 36
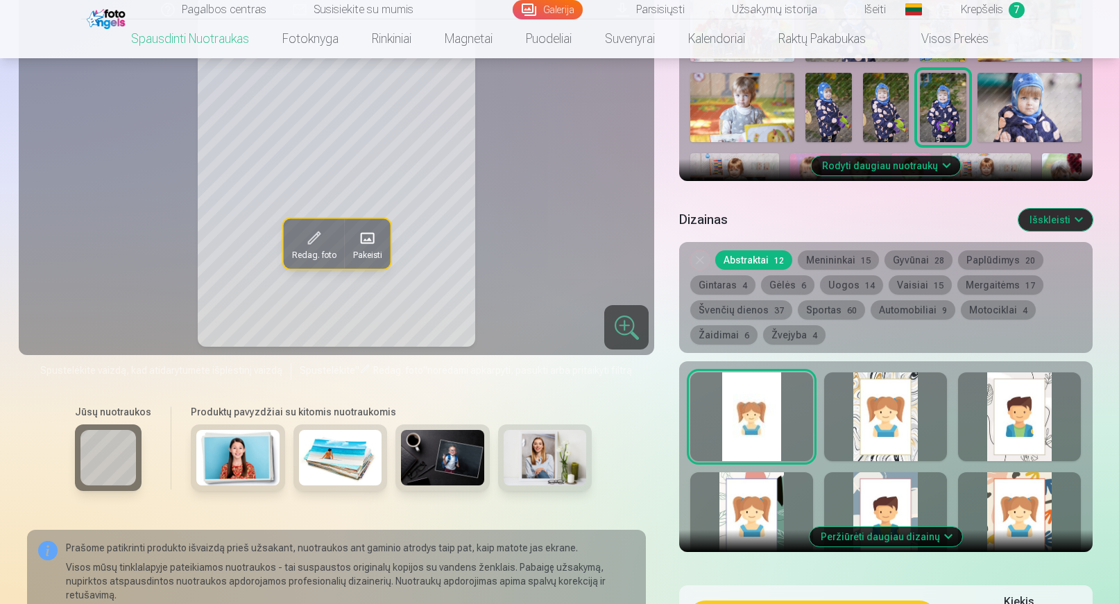
scroll to position [486, 0]
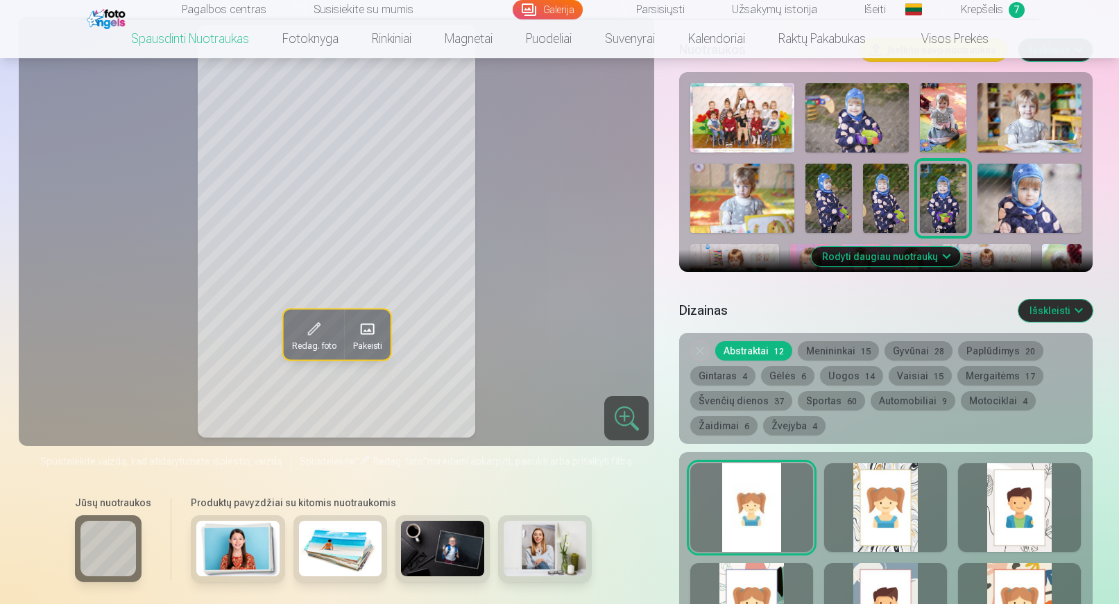
click at [1029, 208] on img at bounding box center [1030, 198] width 104 height 69
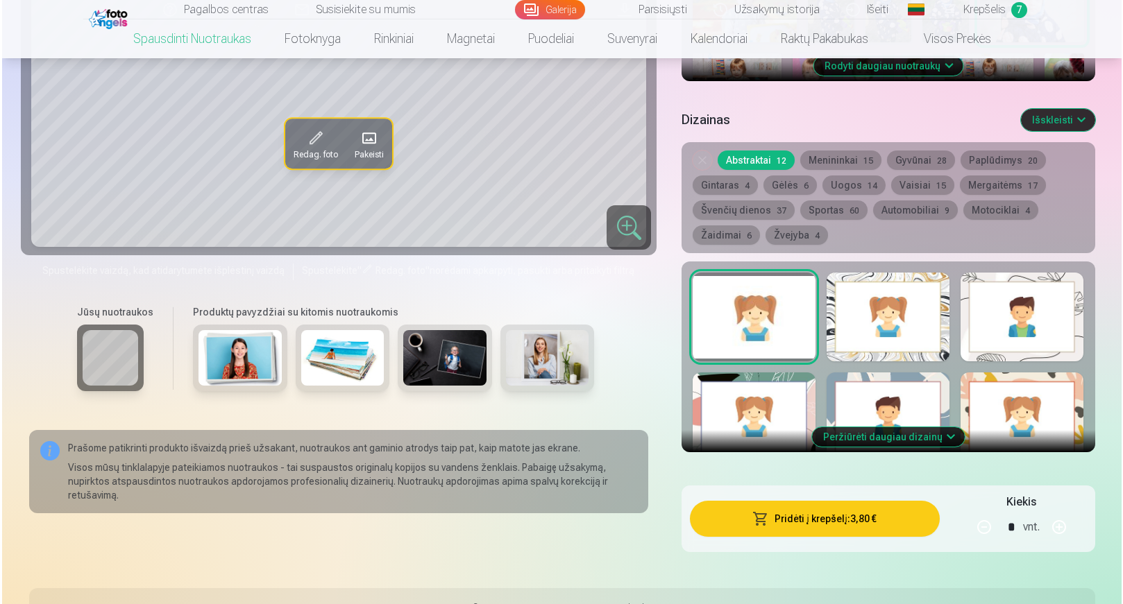
scroll to position [694, 0]
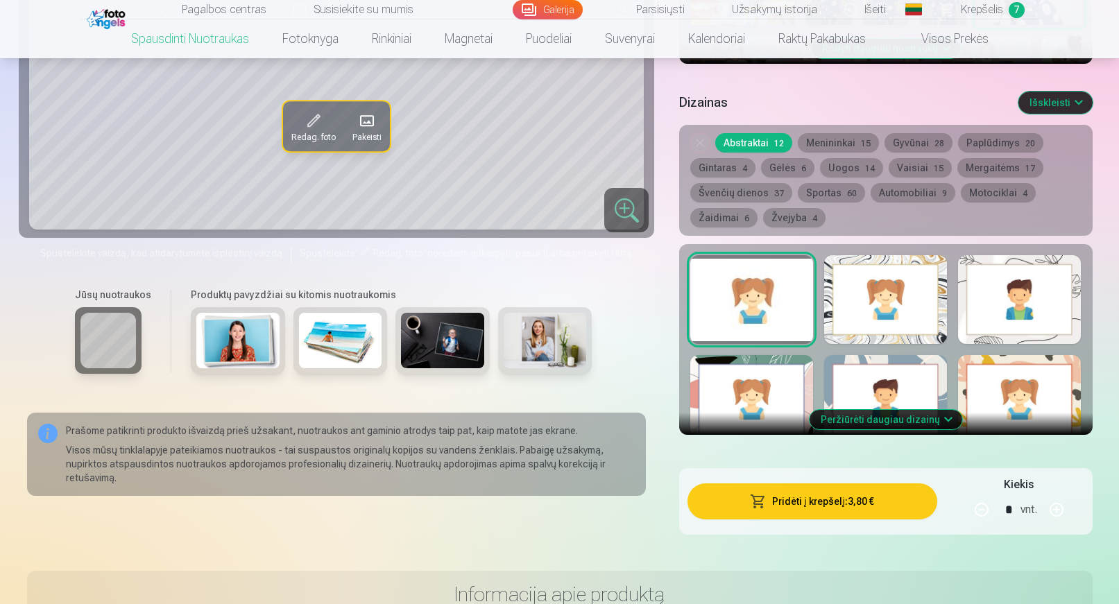
click at [836, 500] on button "Pridėti į krepšelį : 3,80 €" at bounding box center [812, 502] width 249 height 36
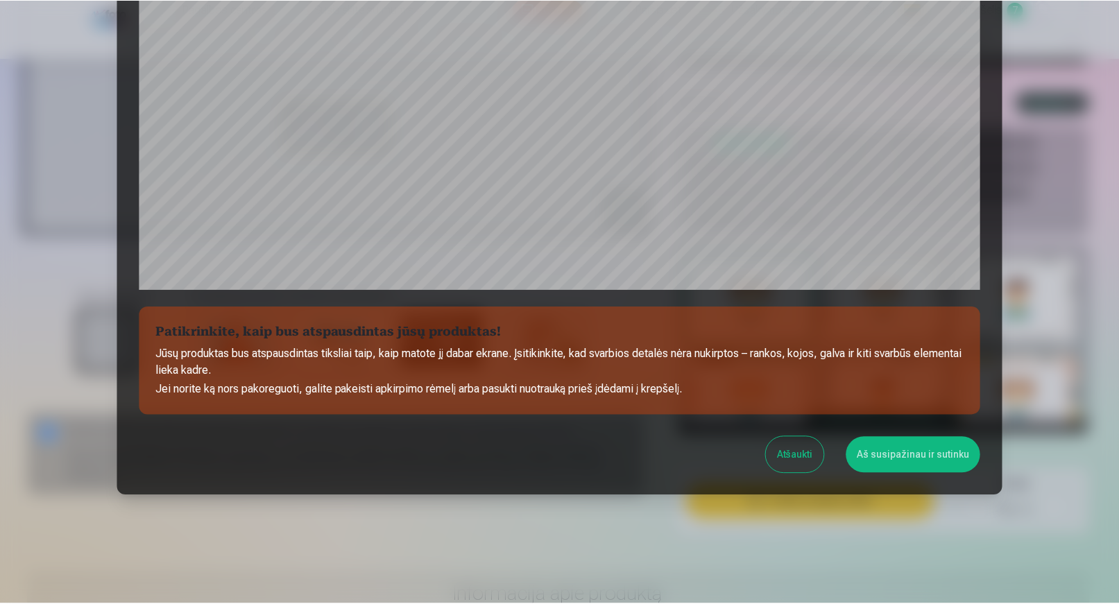
scroll to position [395, 0]
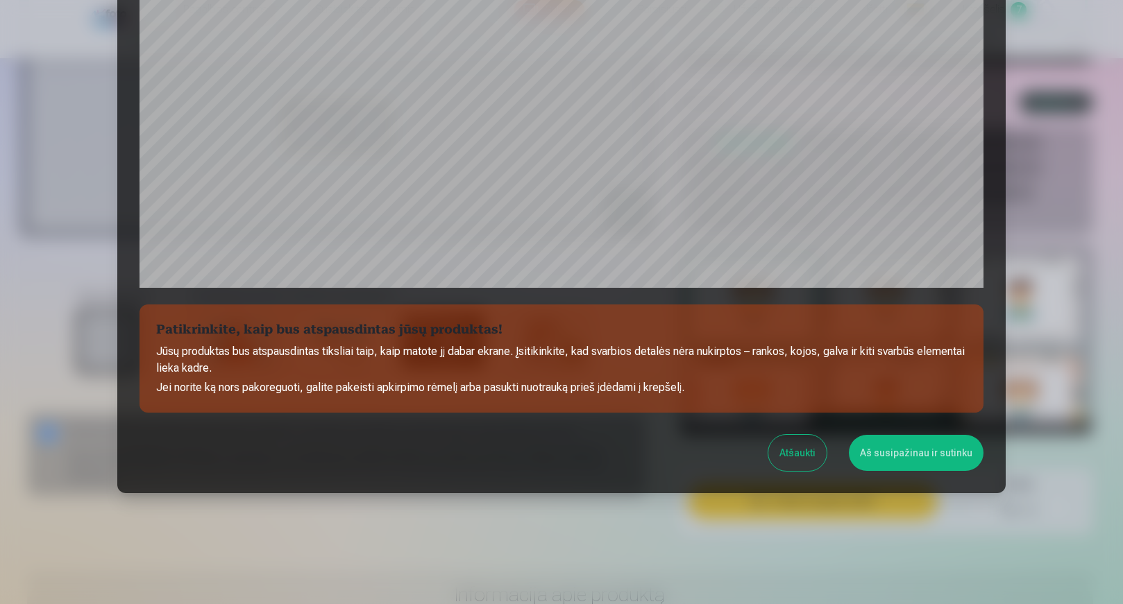
click at [892, 452] on button "Aš susipažinau ir sutinku" at bounding box center [916, 453] width 135 height 36
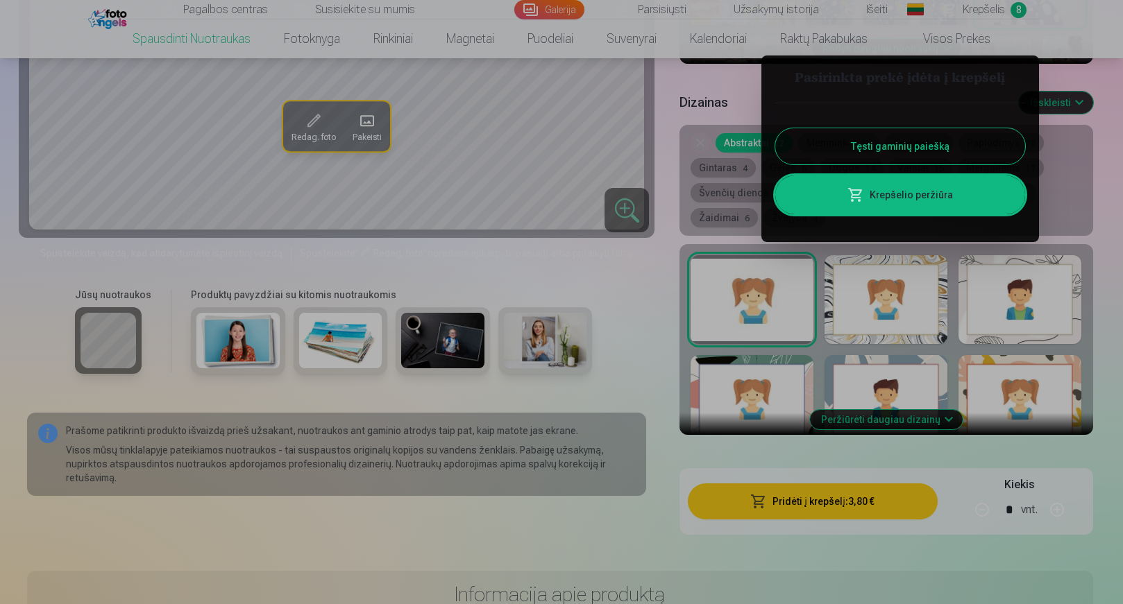
click at [894, 145] on button "Tęsti gaminių paiešką" at bounding box center [900, 146] width 250 height 36
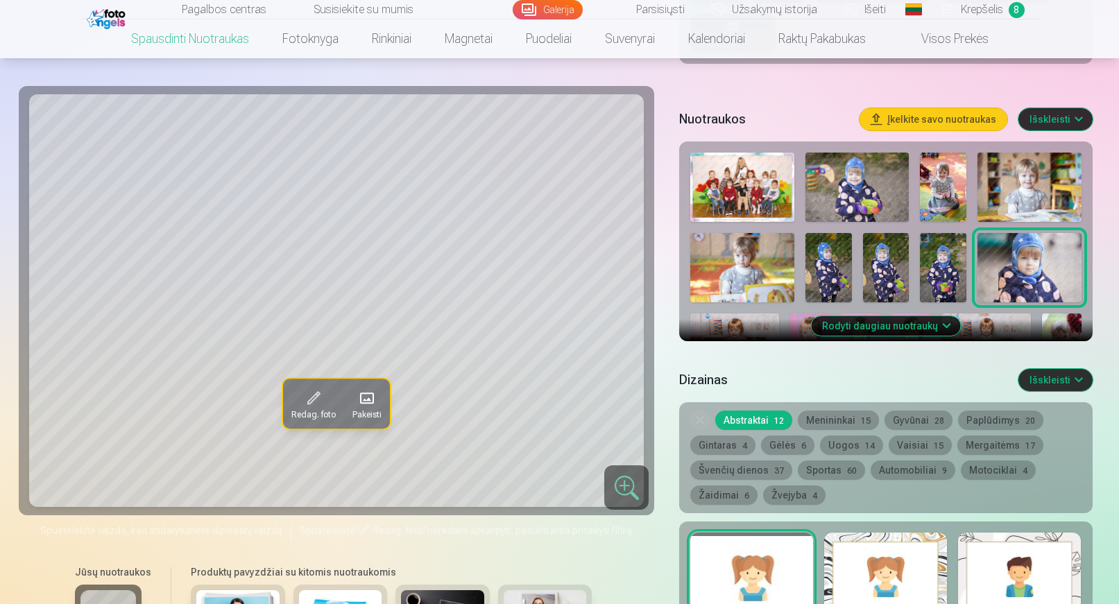
scroll to position [486, 0]
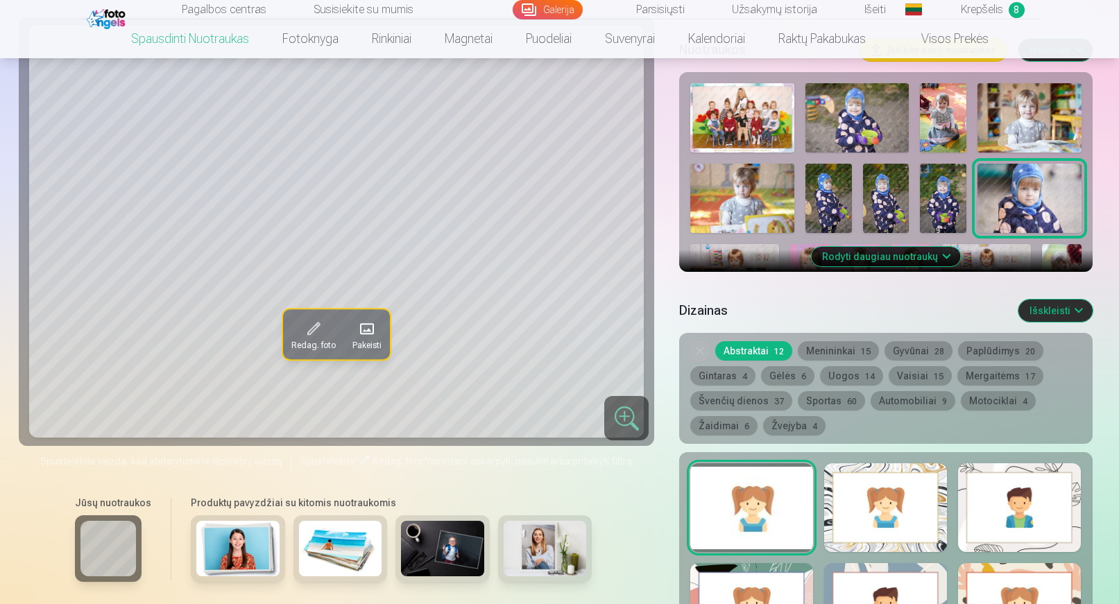
click at [907, 262] on button "Rodyti daugiau nuotraukų" at bounding box center [885, 256] width 149 height 19
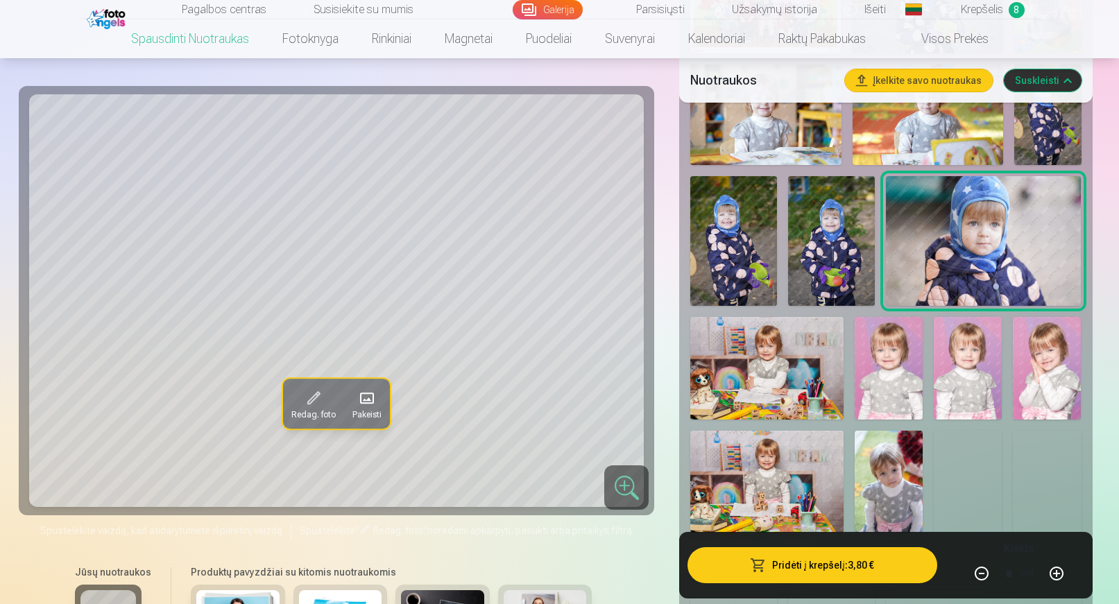
scroll to position [624, 0]
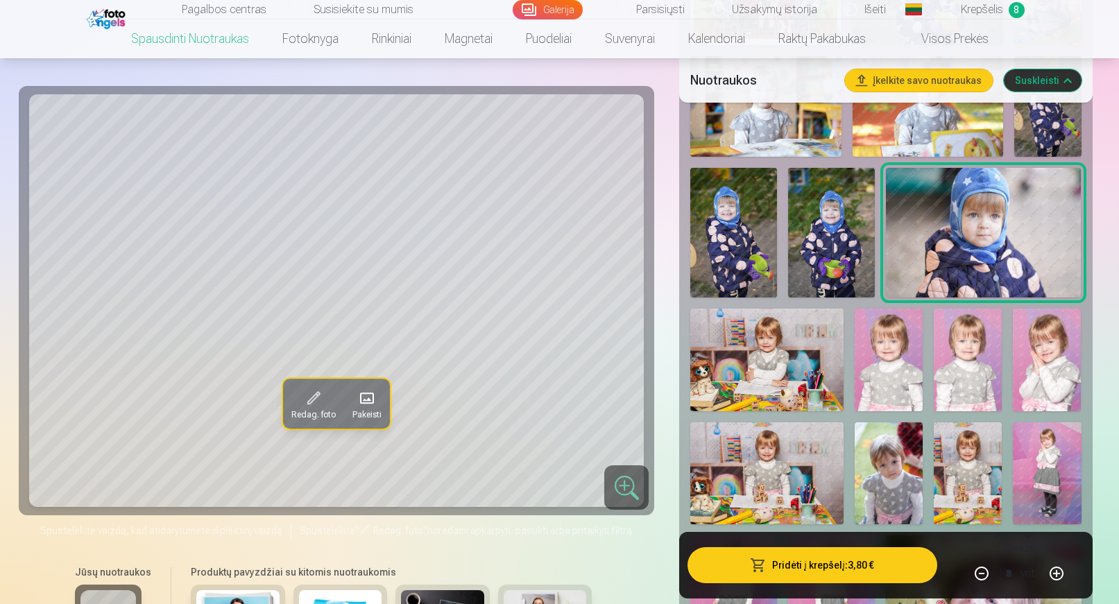
click at [787, 373] on img at bounding box center [766, 360] width 153 height 102
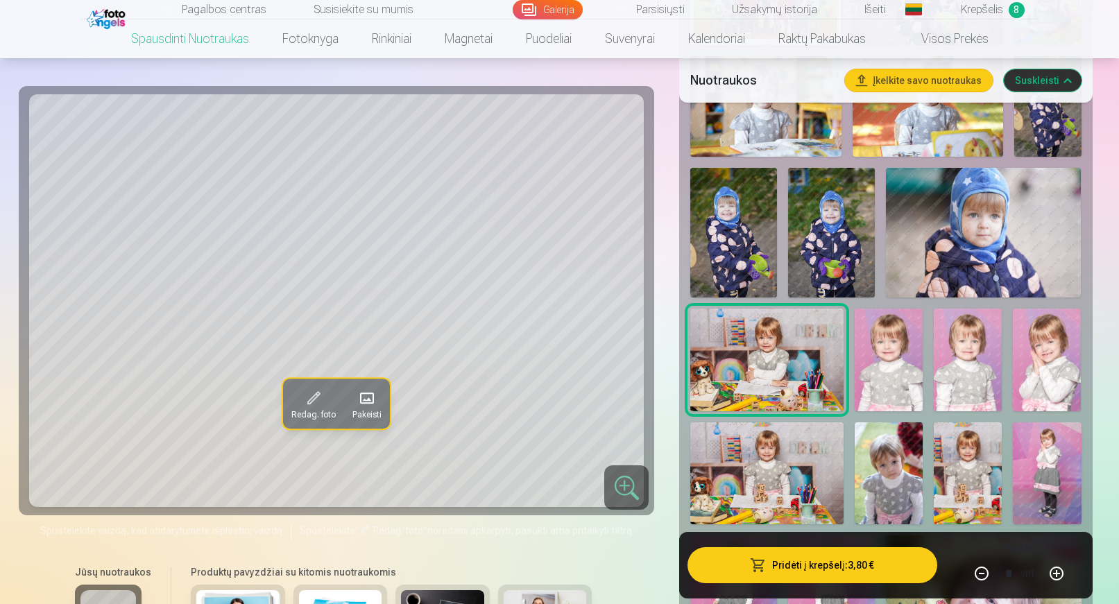
click at [778, 470] on img at bounding box center [766, 474] width 153 height 102
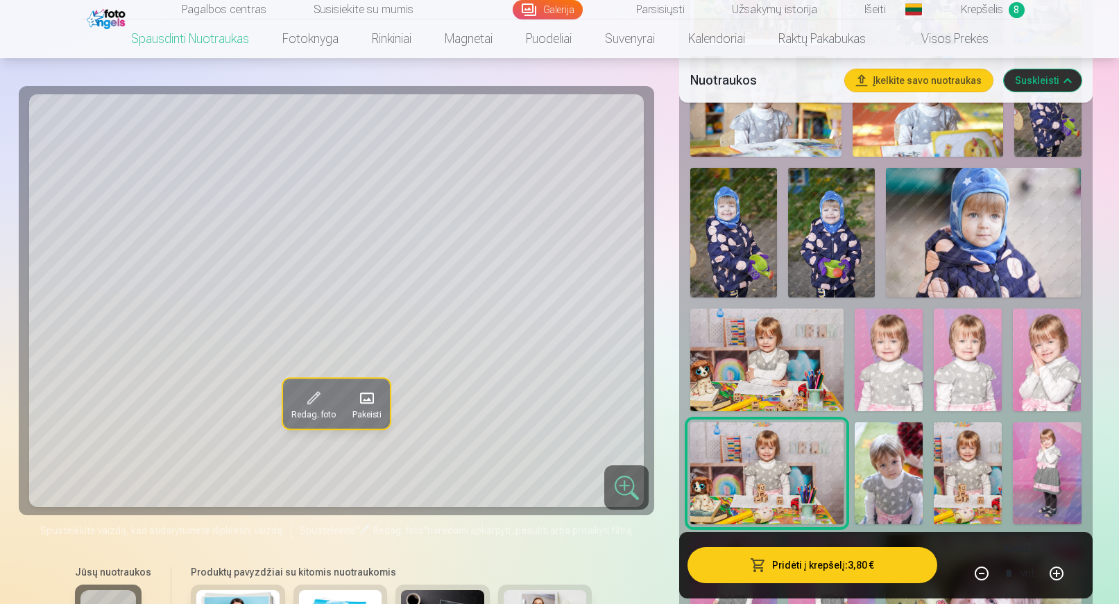
click at [776, 392] on img at bounding box center [766, 360] width 153 height 102
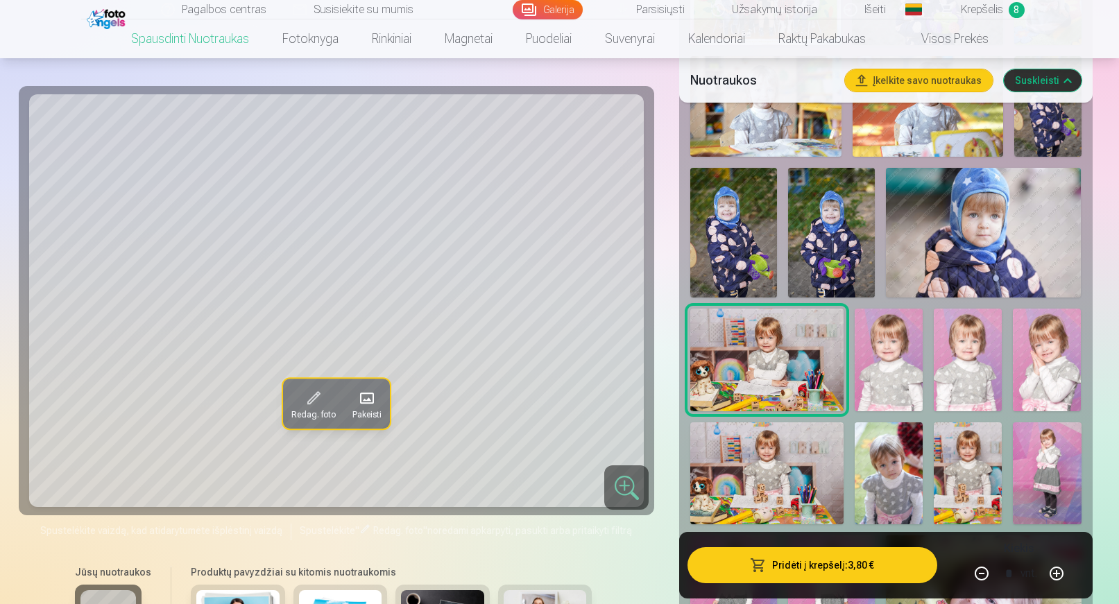
click at [769, 484] on img at bounding box center [766, 474] width 153 height 102
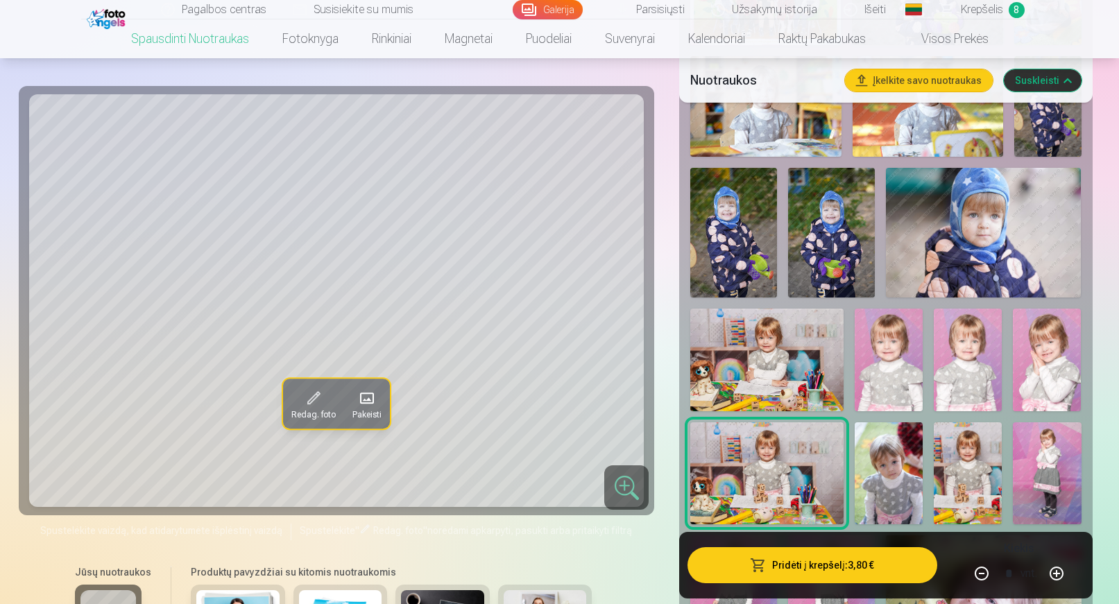
click at [778, 358] on img at bounding box center [766, 360] width 153 height 102
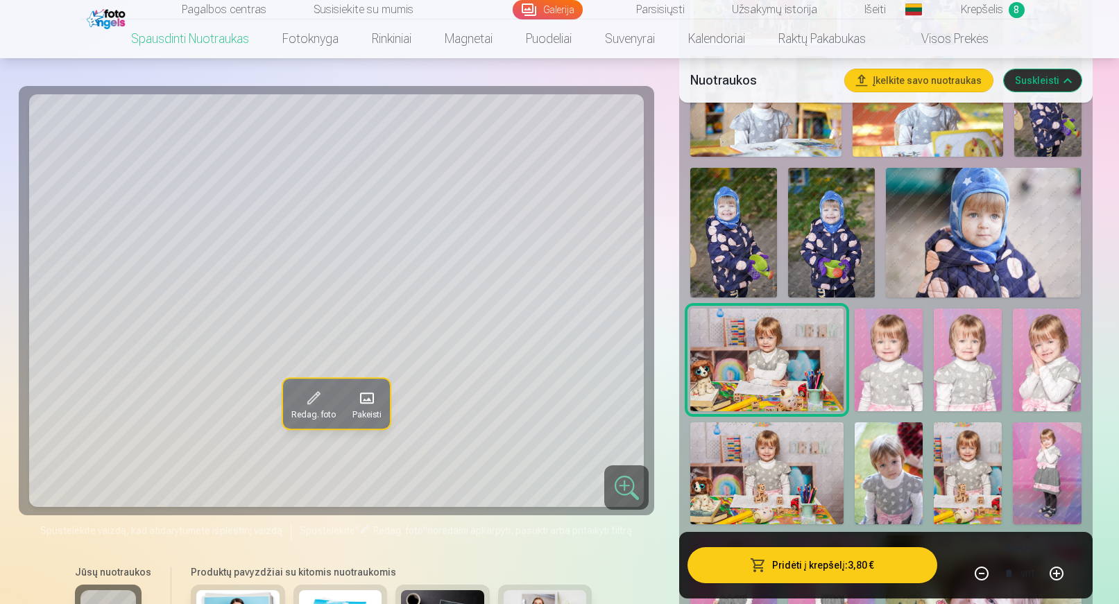
click at [767, 479] on img at bounding box center [766, 474] width 153 height 102
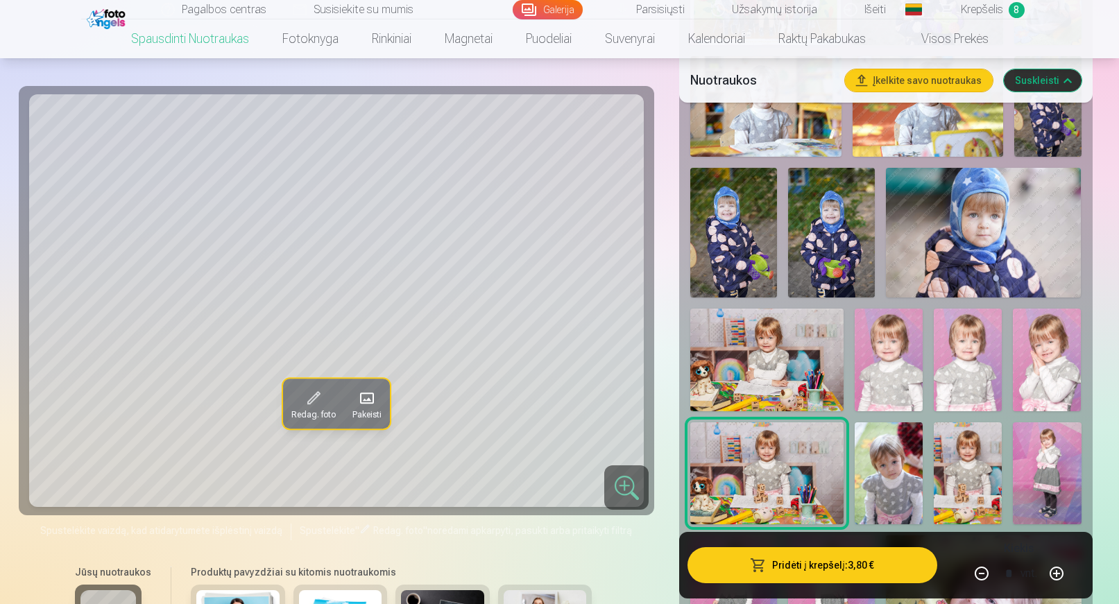
click at [769, 361] on img at bounding box center [766, 360] width 153 height 102
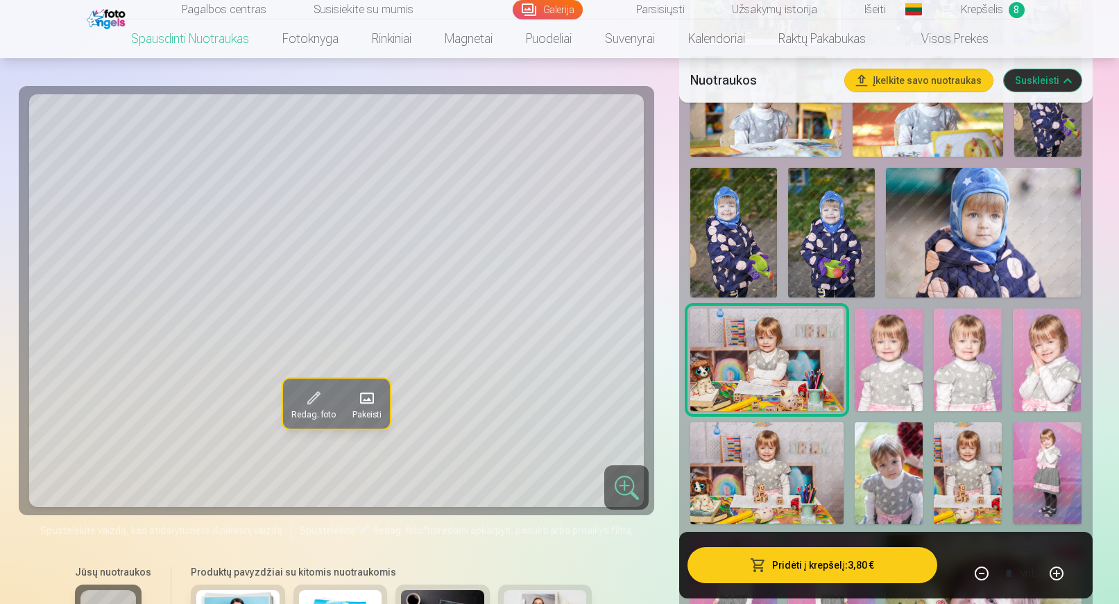
click at [775, 460] on img at bounding box center [766, 474] width 153 height 102
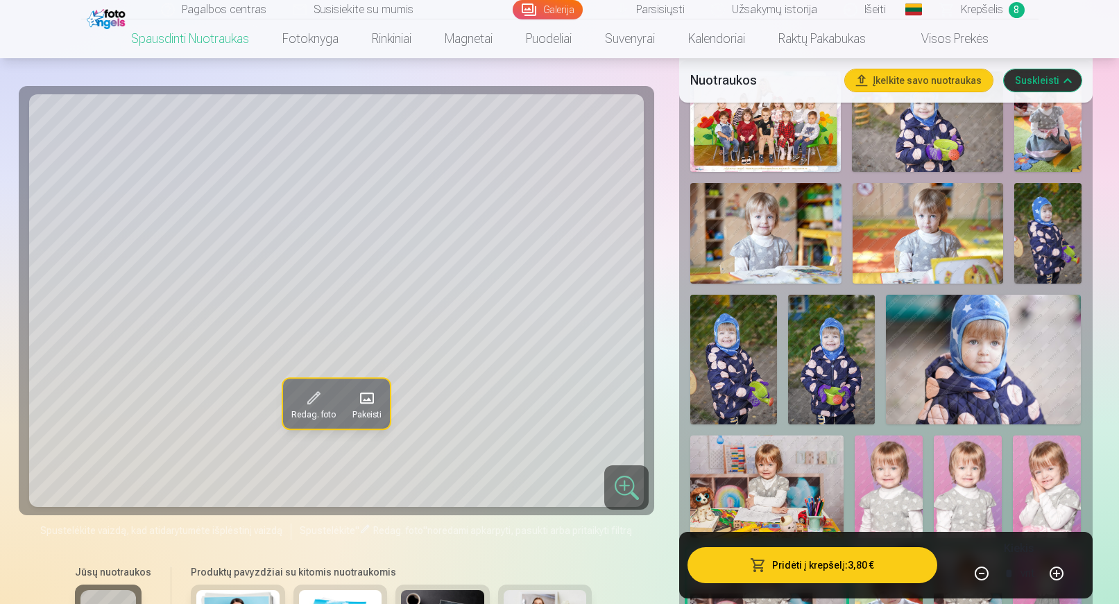
scroll to position [486, 0]
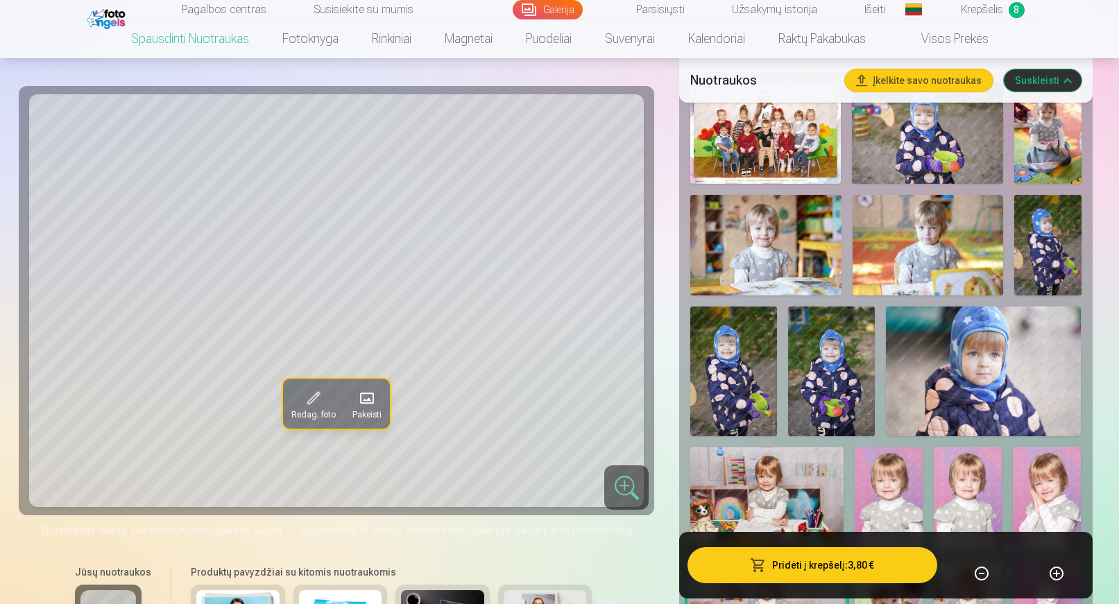
click at [800, 237] on img at bounding box center [765, 245] width 151 height 101
click at [919, 239] on img at bounding box center [928, 245] width 151 height 101
click at [799, 254] on img at bounding box center [765, 245] width 151 height 101
click at [905, 241] on img at bounding box center [928, 245] width 151 height 101
click at [761, 247] on img at bounding box center [765, 245] width 151 height 101
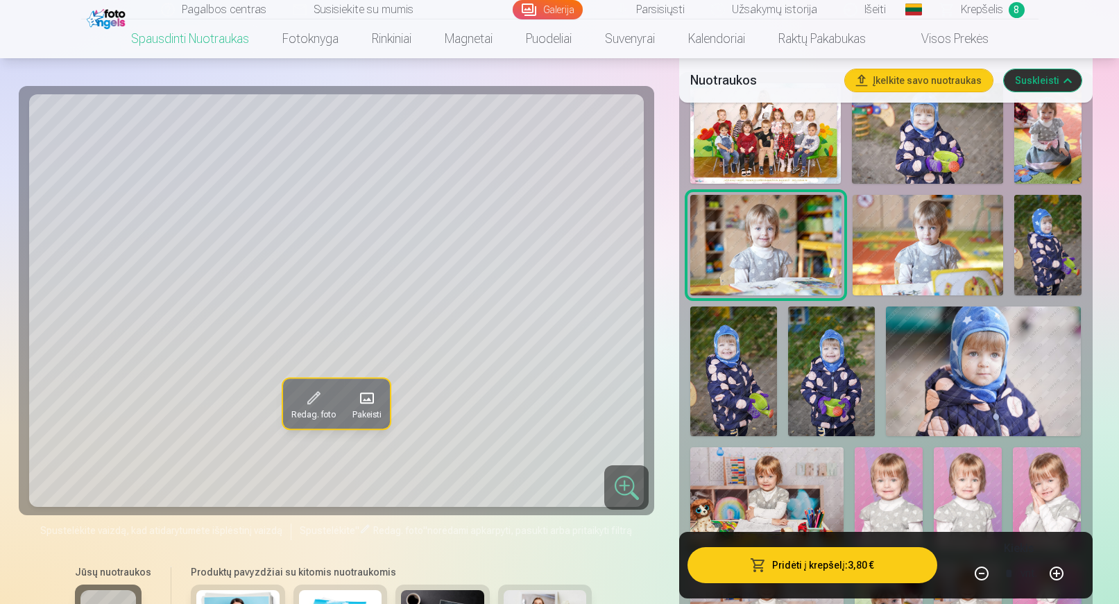
click at [1056, 133] on img at bounding box center [1047, 133] width 67 height 101
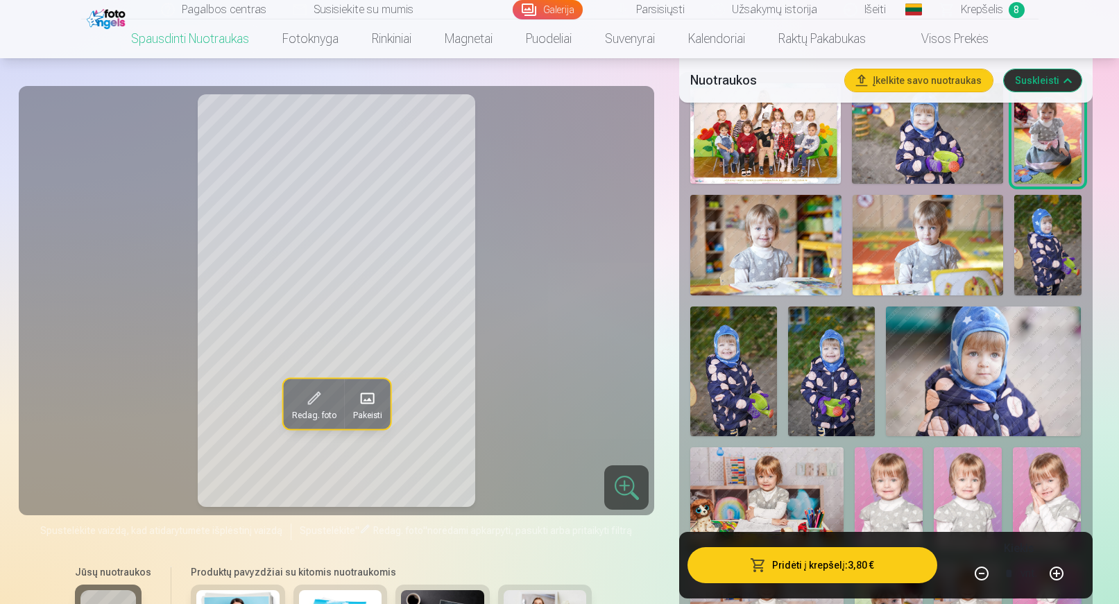
click at [806, 254] on img at bounding box center [765, 245] width 151 height 101
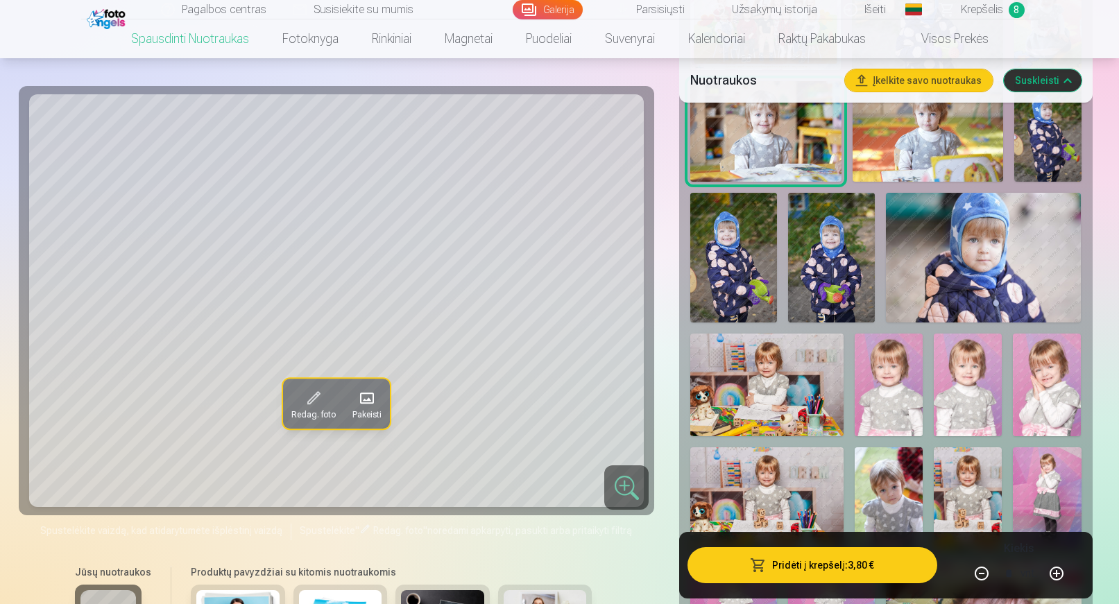
scroll to position [624, 0]
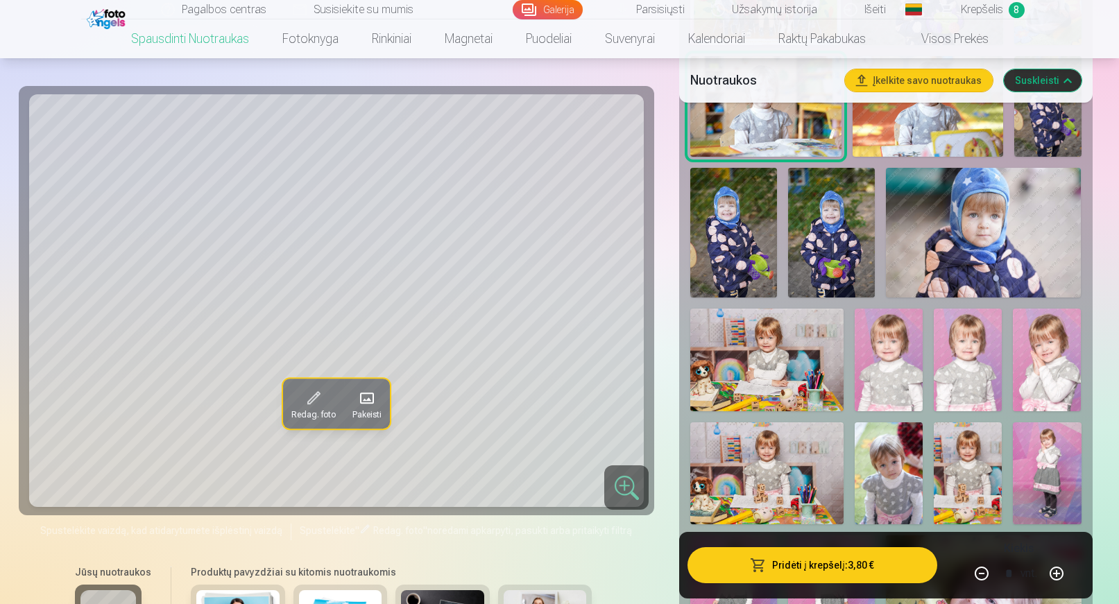
click at [794, 373] on img at bounding box center [766, 360] width 153 height 102
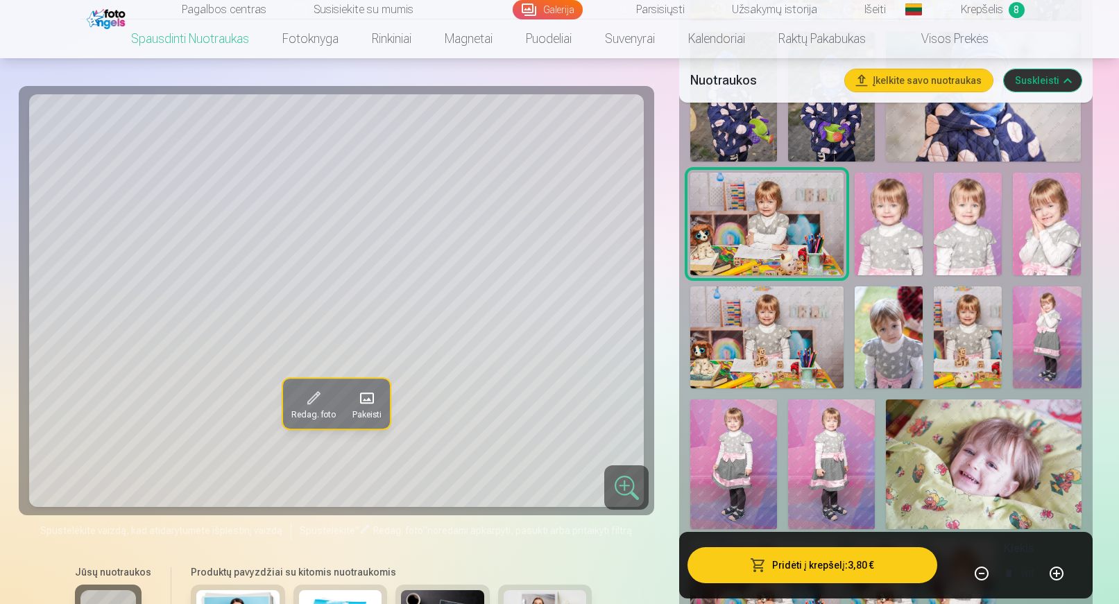
scroll to position [763, 0]
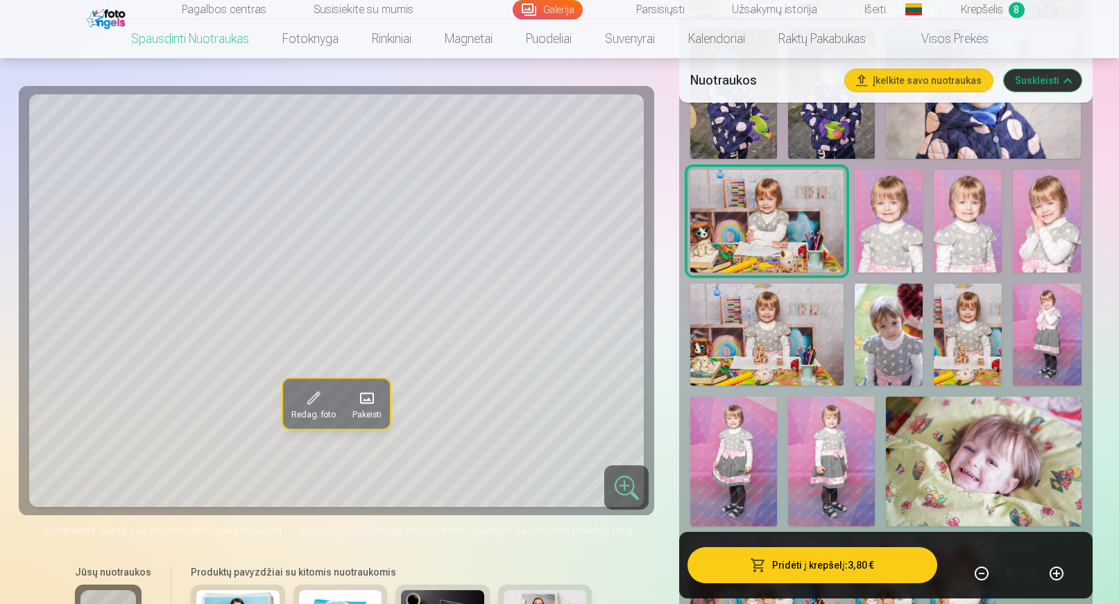
click at [911, 219] on img at bounding box center [889, 221] width 68 height 102
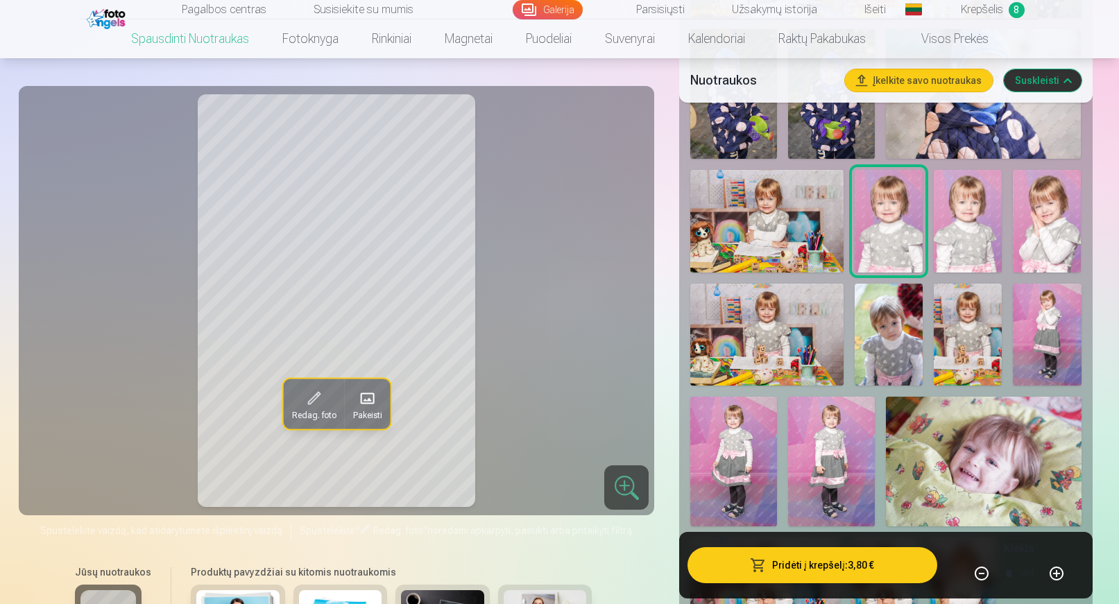
click at [967, 224] on img at bounding box center [968, 221] width 68 height 102
click at [1034, 223] on img at bounding box center [1047, 221] width 68 height 102
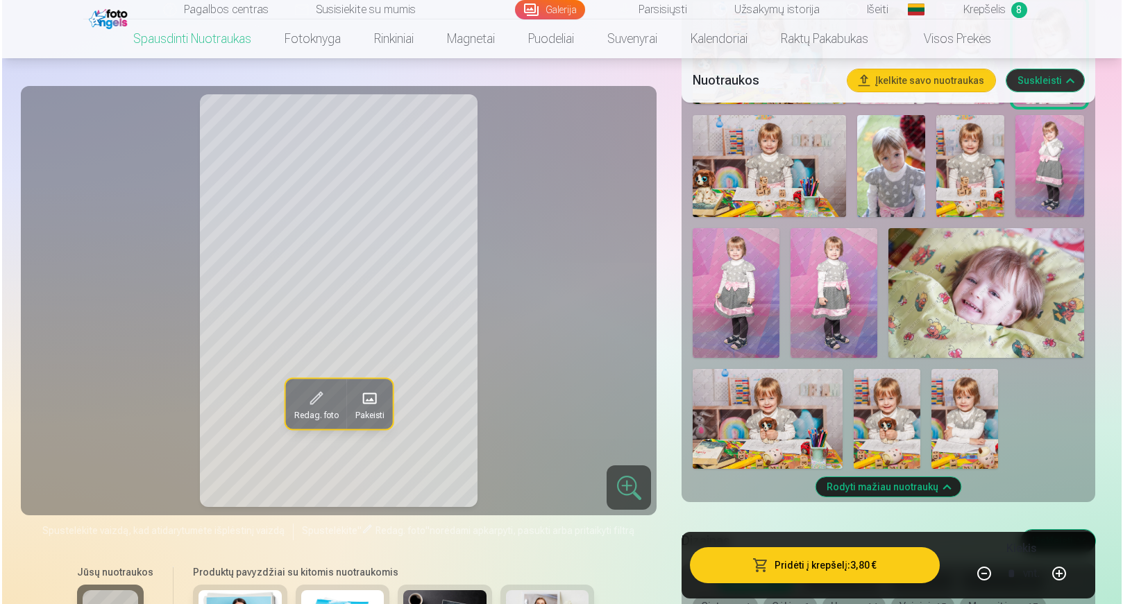
scroll to position [971, 0]
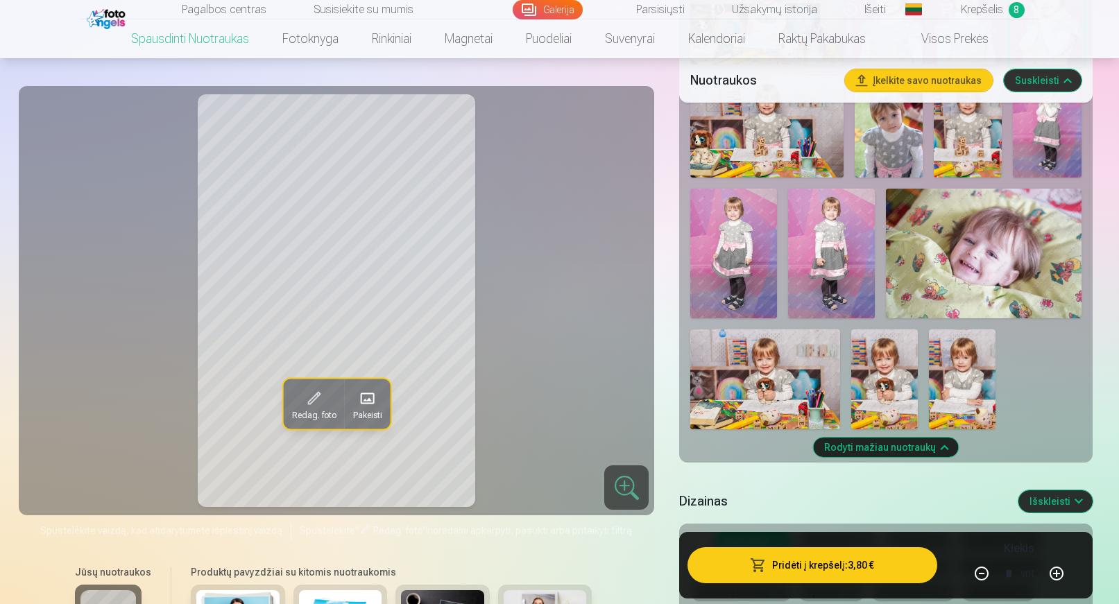
click at [841, 565] on button "Pridėti į krepšelį : 3,80 €" at bounding box center [812, 565] width 249 height 36
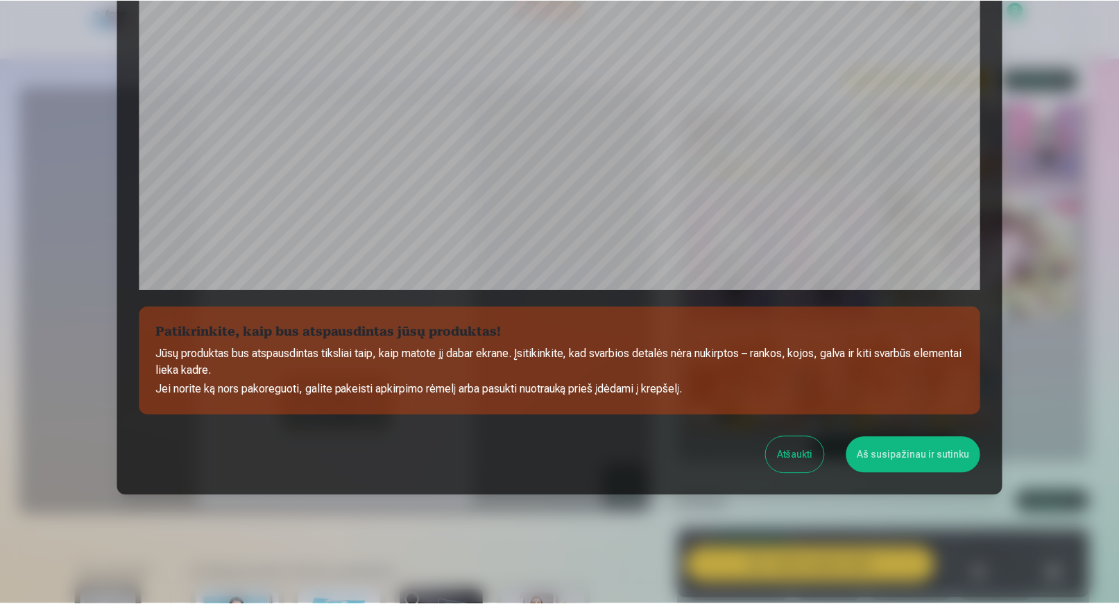
scroll to position [395, 0]
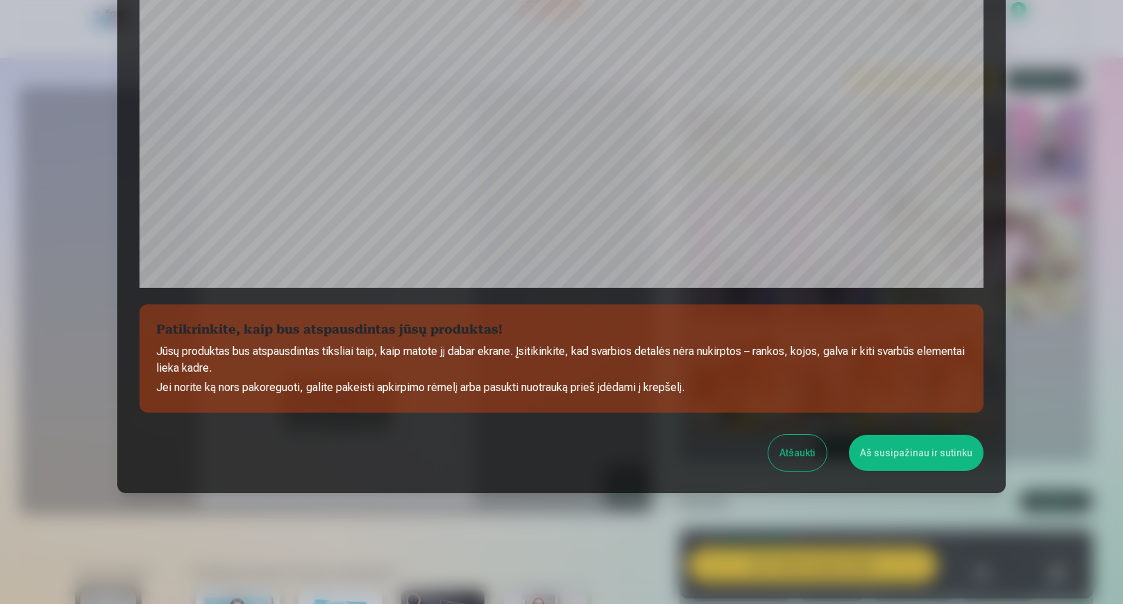
click at [903, 459] on button "Aš susipažinau ir sutinku" at bounding box center [916, 453] width 135 height 36
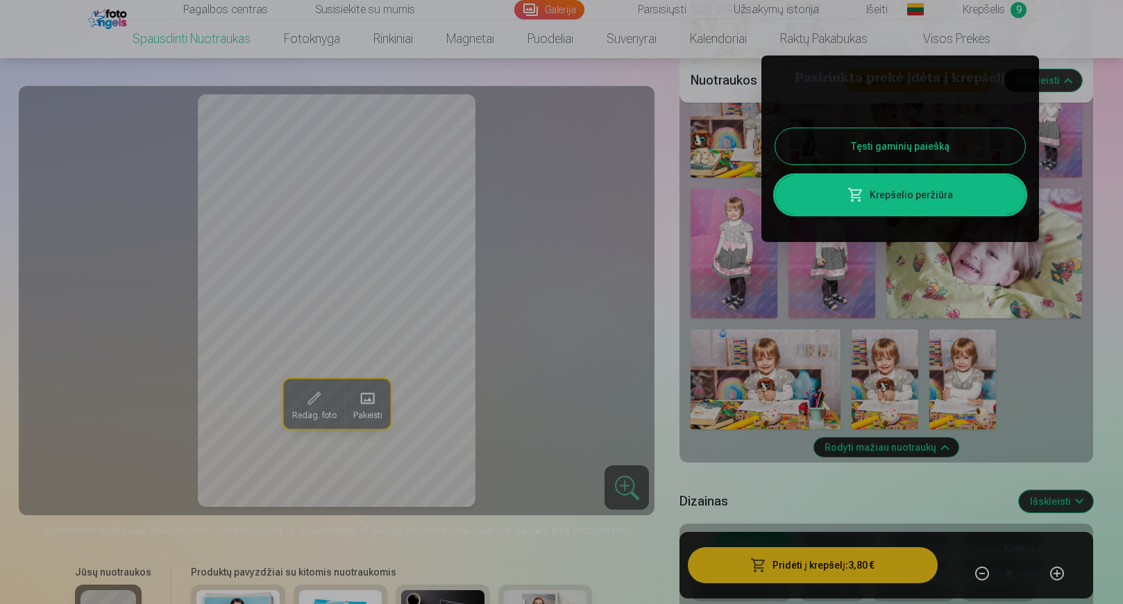
click at [934, 137] on button "Tęsti gaminių paiešką" at bounding box center [900, 146] width 250 height 36
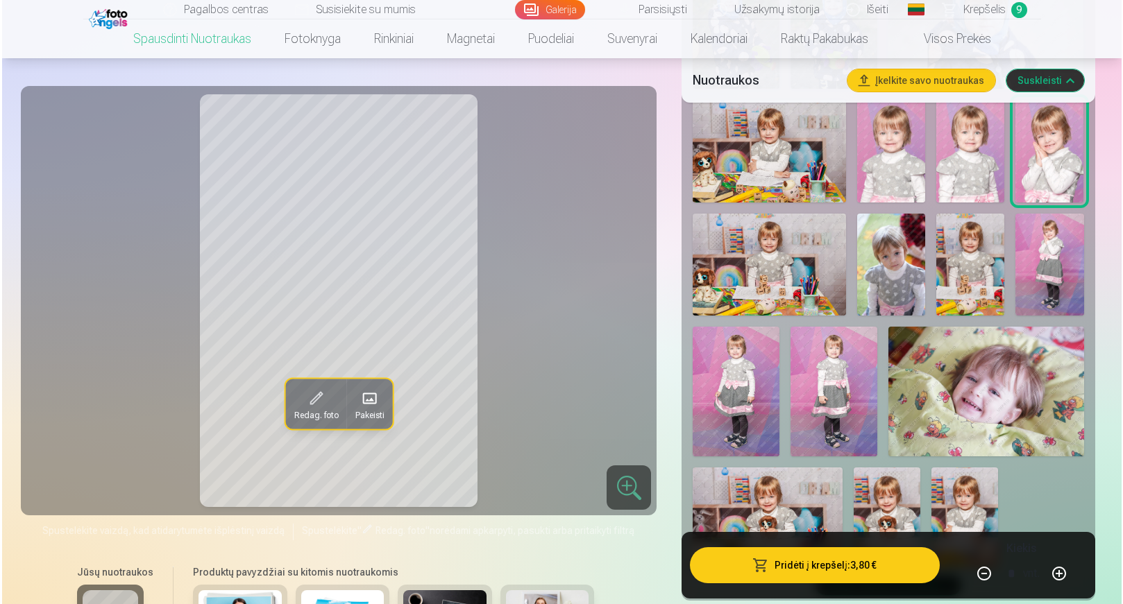
scroll to position [833, 0]
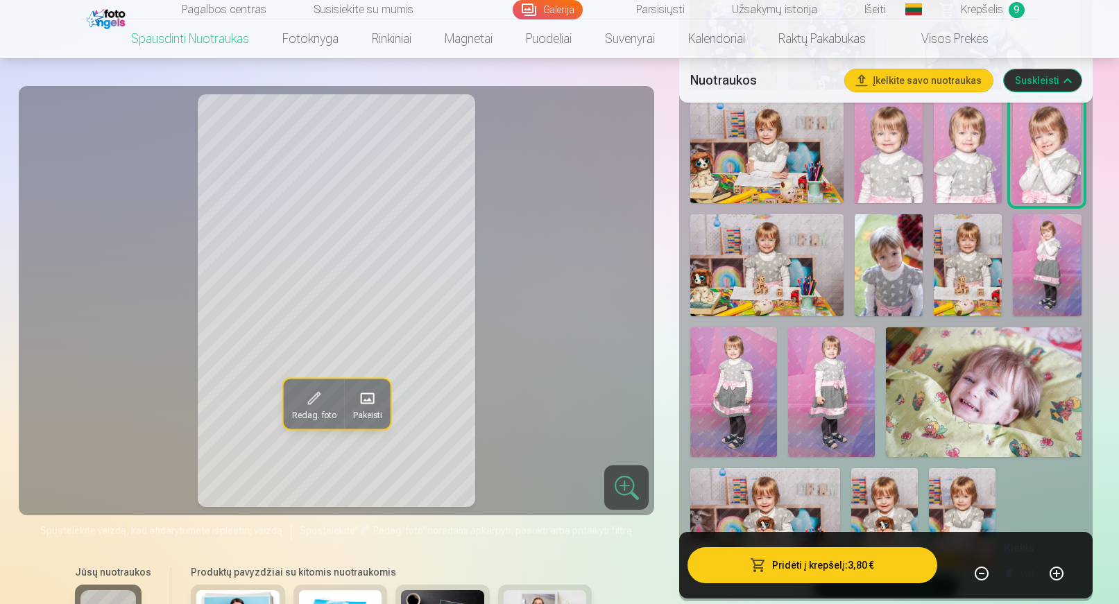
click at [804, 268] on img at bounding box center [766, 265] width 153 height 102
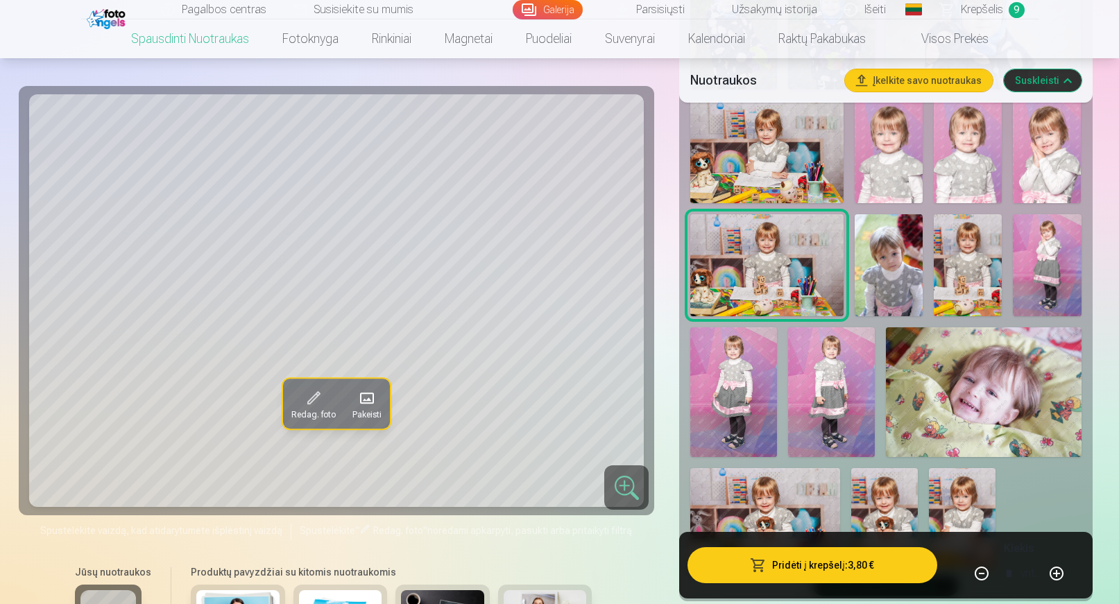
click at [896, 276] on img at bounding box center [889, 265] width 68 height 102
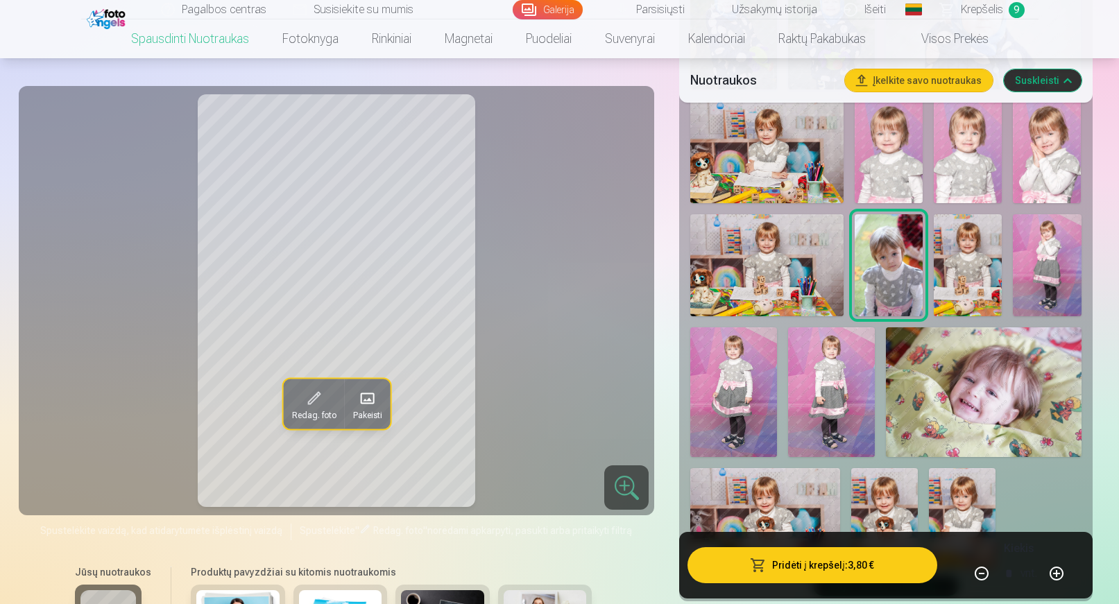
click at [856, 565] on button "Pridėti į krepšelį : 3,80 €" at bounding box center [812, 565] width 249 height 36
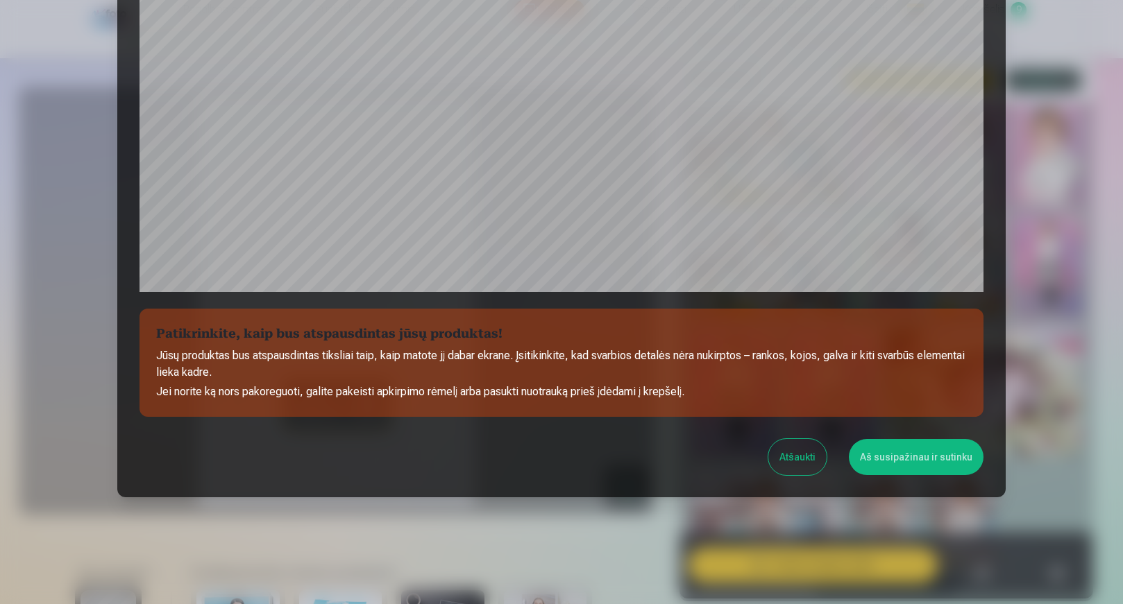
scroll to position [395, 0]
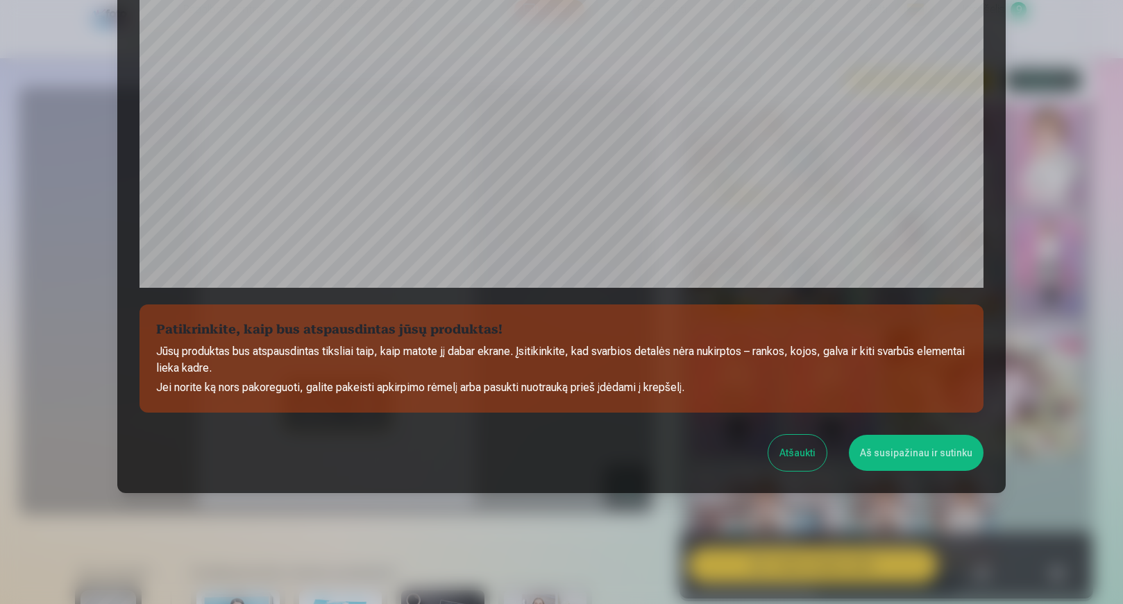
click at [903, 459] on button "Aš susipažinau ir sutinku" at bounding box center [916, 453] width 135 height 36
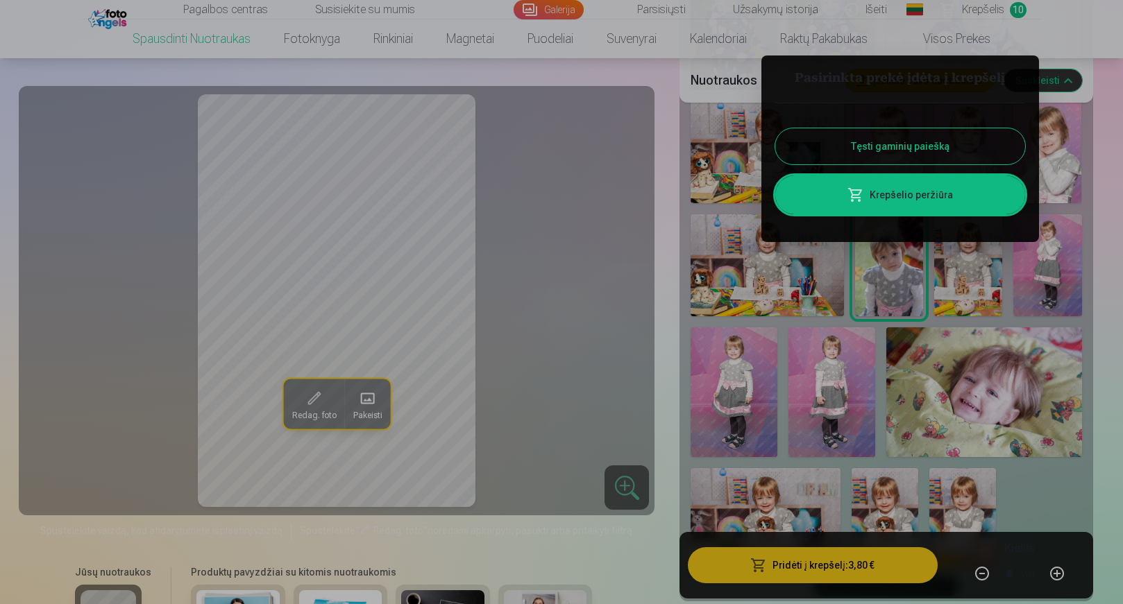
click at [883, 144] on button "Tęsti gaminių paiešką" at bounding box center [900, 146] width 250 height 36
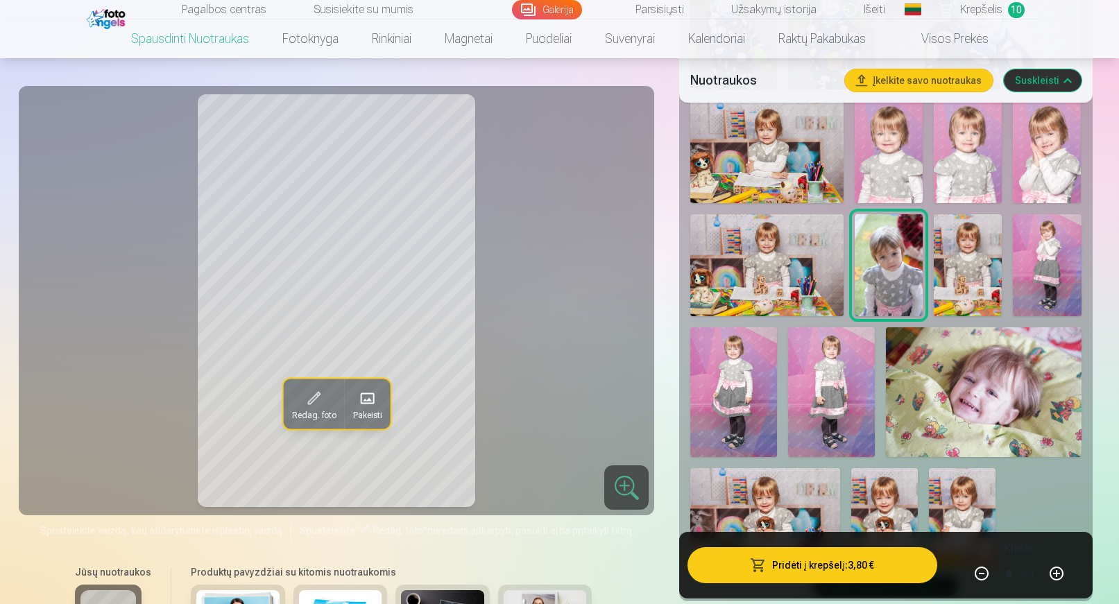
click at [957, 269] on img at bounding box center [968, 265] width 68 height 102
click at [1047, 274] on img at bounding box center [1047, 265] width 68 height 102
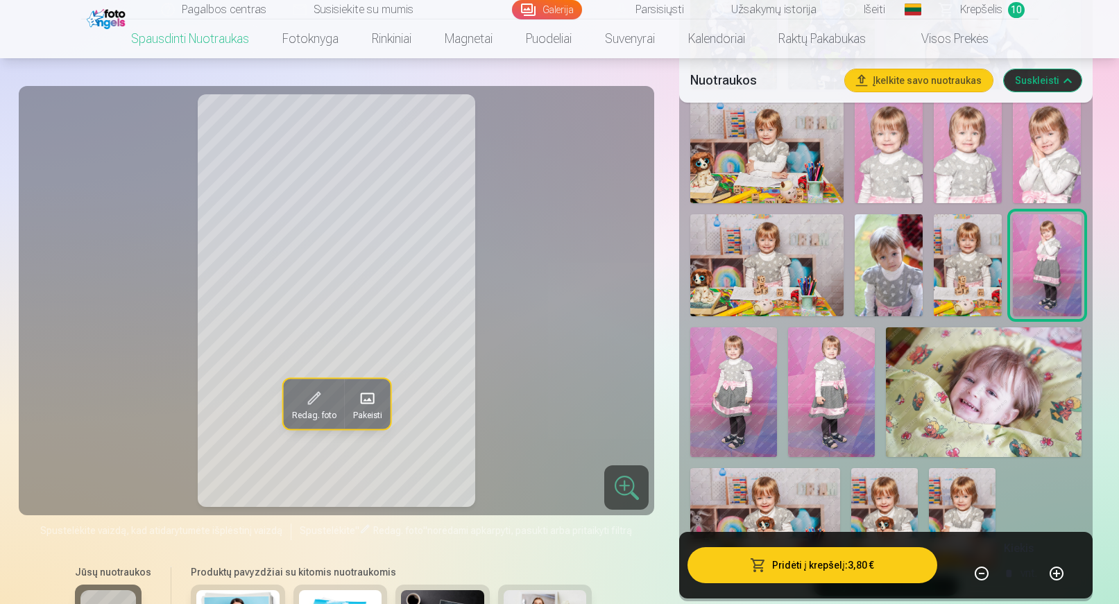
click at [1048, 170] on img at bounding box center [1047, 152] width 68 height 102
click at [1041, 267] on img at bounding box center [1047, 265] width 68 height 102
click at [724, 409] on img at bounding box center [733, 392] width 87 height 130
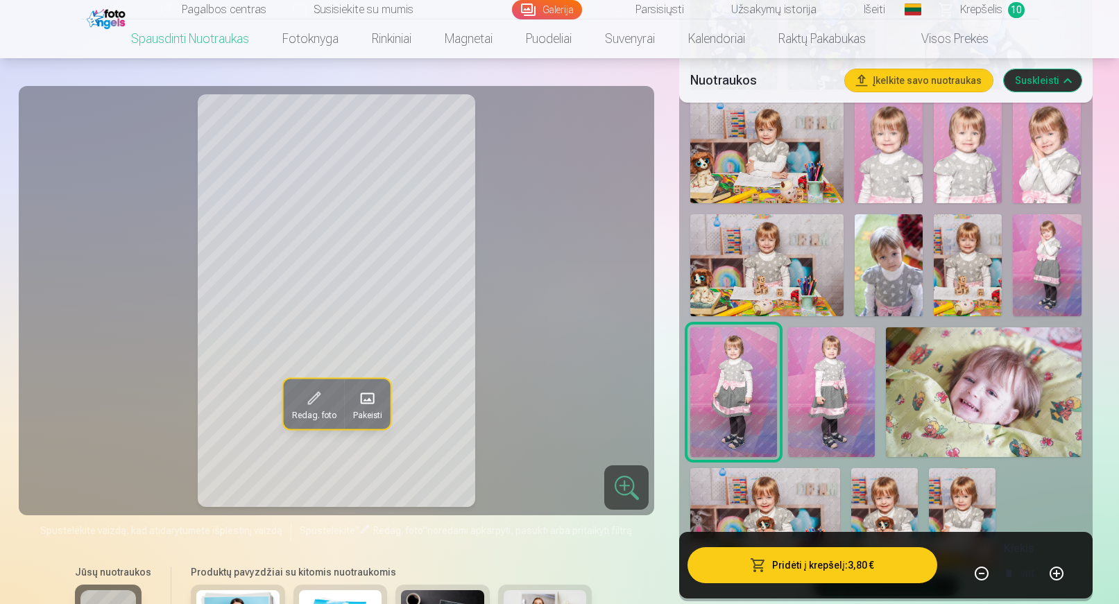
click at [830, 395] on img at bounding box center [831, 392] width 87 height 130
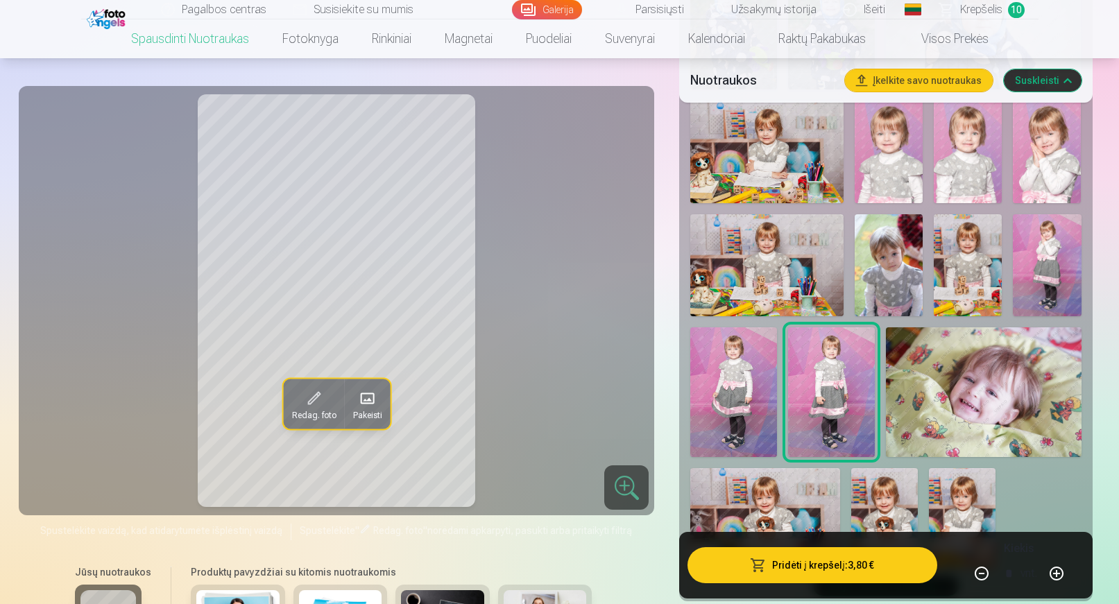
click at [751, 391] on img at bounding box center [733, 392] width 87 height 130
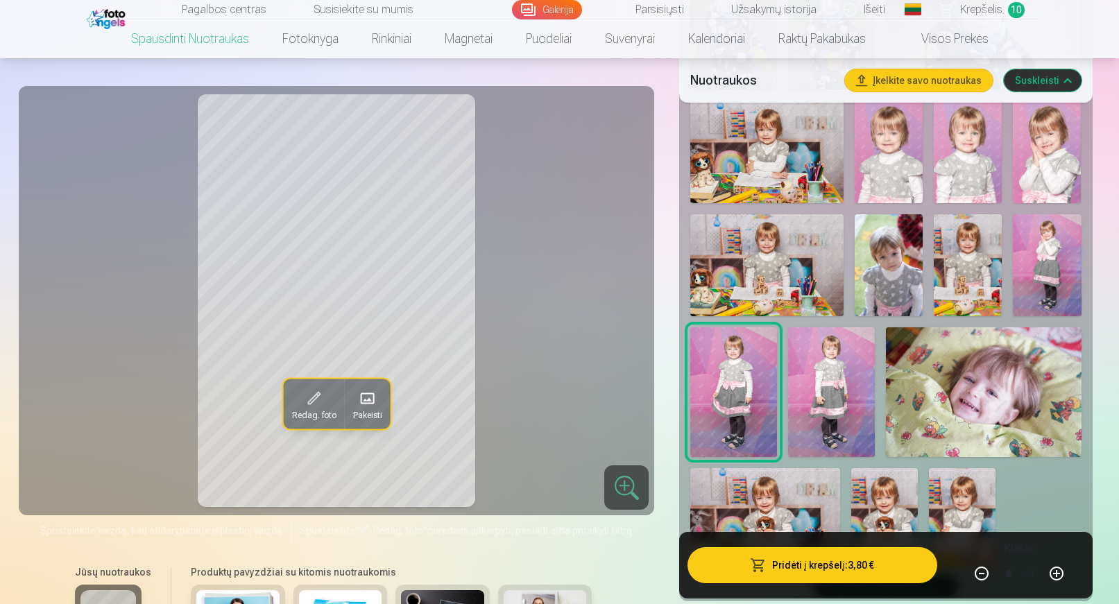
click at [821, 380] on img at bounding box center [831, 392] width 87 height 130
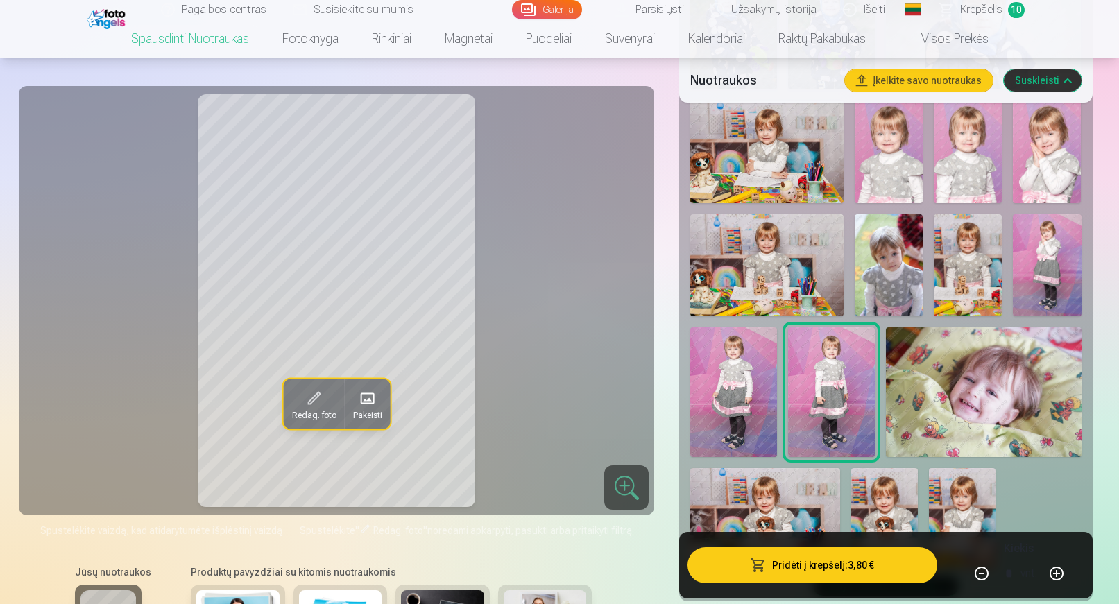
click at [756, 382] on img at bounding box center [733, 392] width 87 height 130
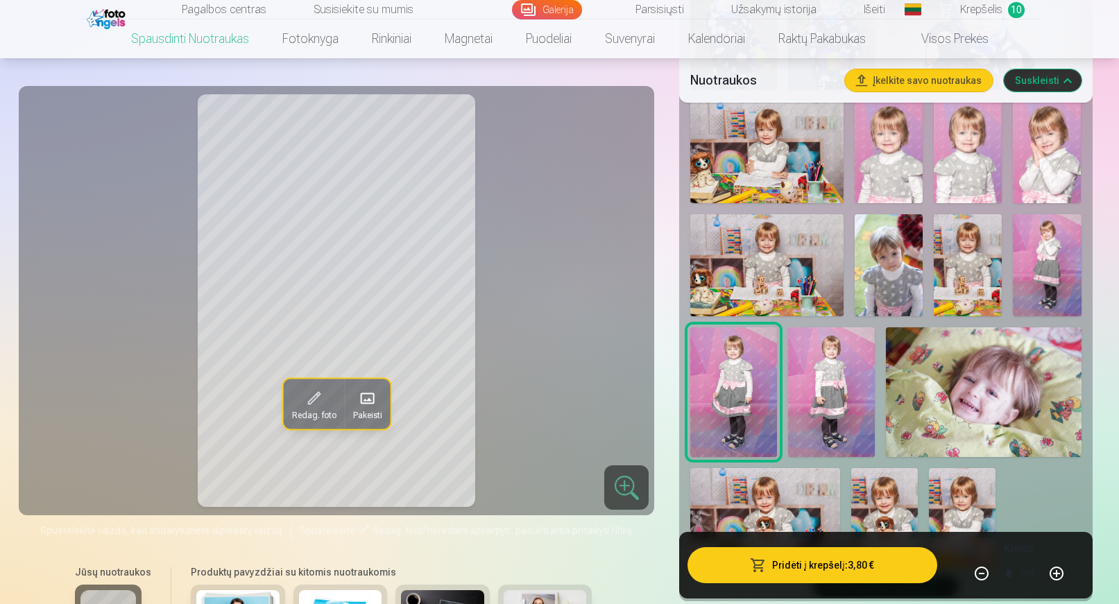
click at [827, 382] on img at bounding box center [831, 392] width 87 height 130
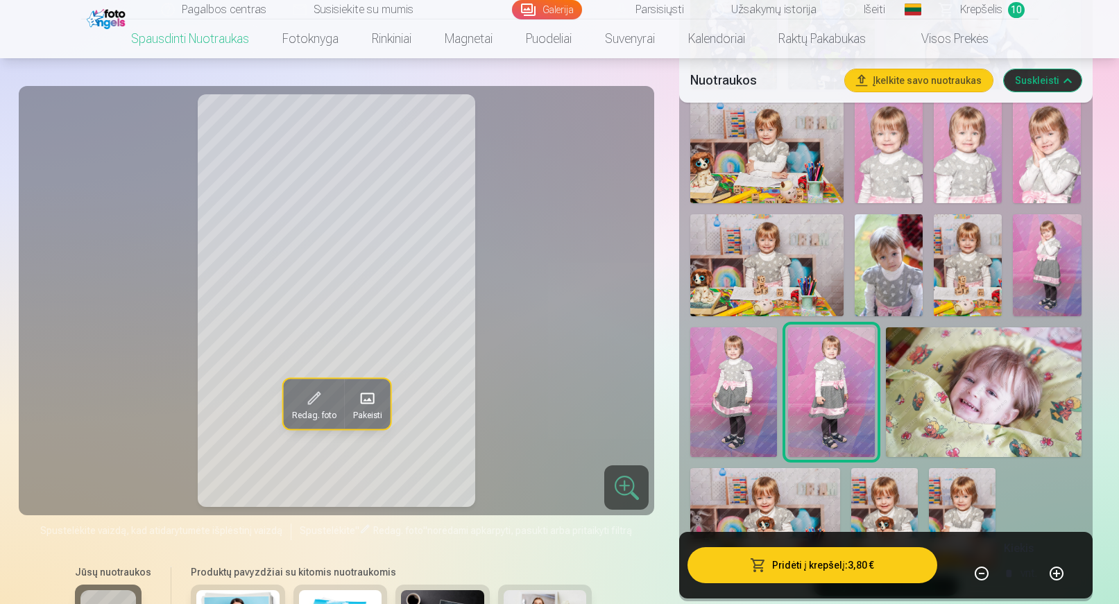
click at [747, 389] on img at bounding box center [733, 392] width 87 height 130
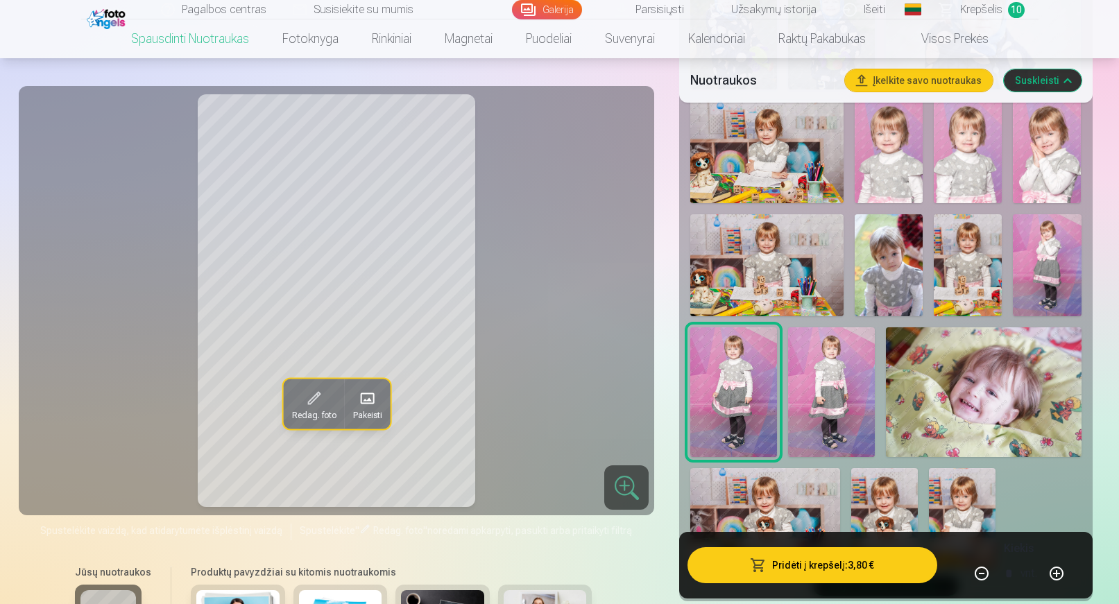
click at [845, 574] on button "Pridėti į krepšelį : 3,80 €" at bounding box center [812, 565] width 249 height 36
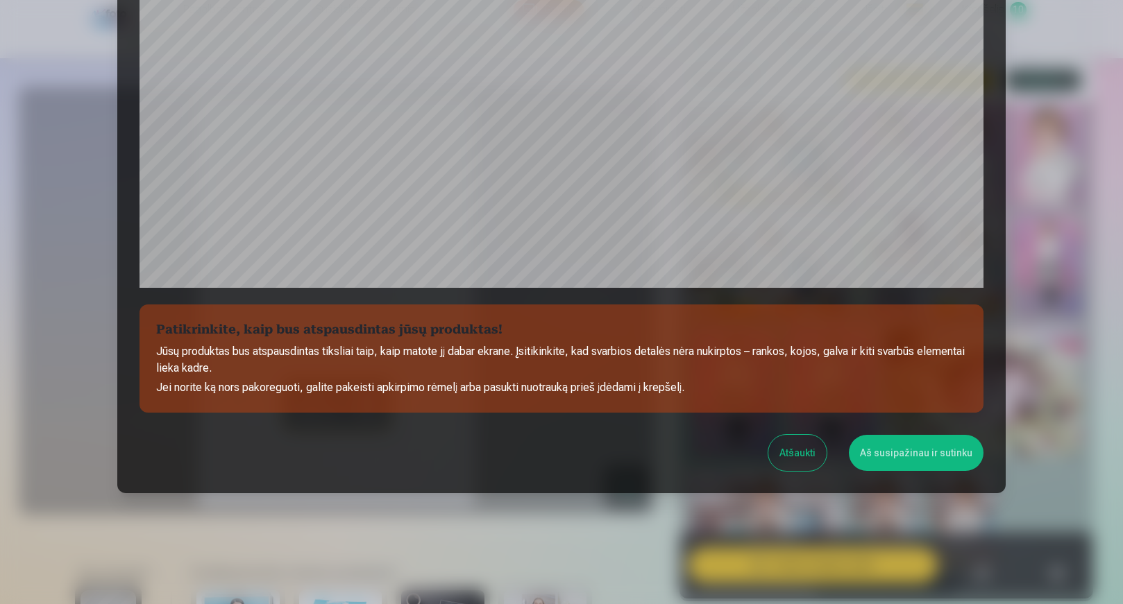
click at [897, 454] on button "Aš susipažinau ir sutinku" at bounding box center [916, 453] width 135 height 36
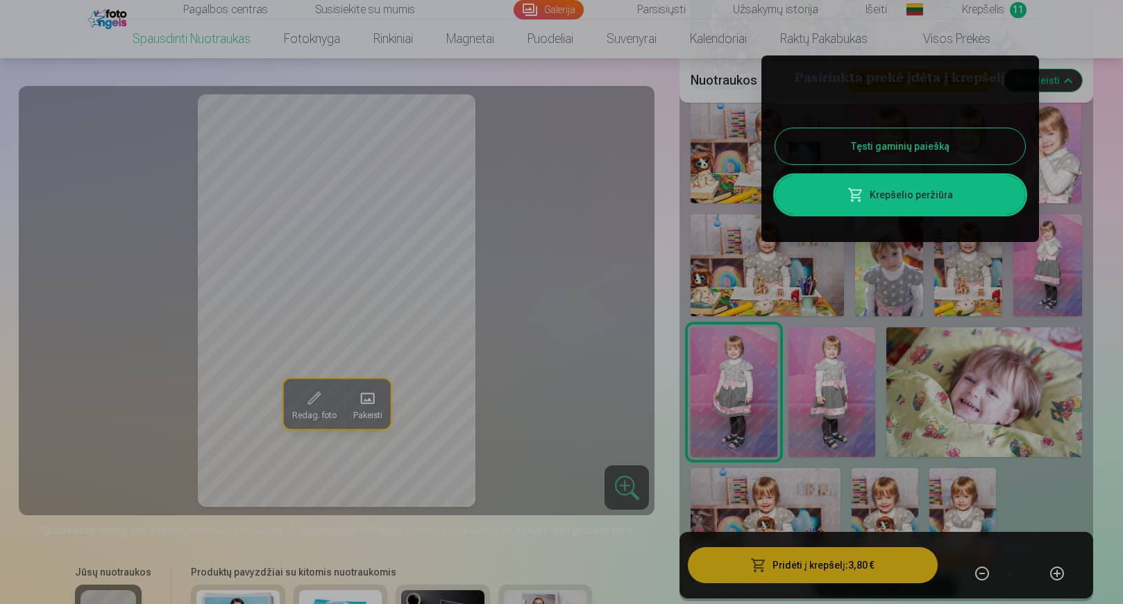
click at [878, 140] on button "Tęsti gaminių paiešką" at bounding box center [900, 146] width 250 height 36
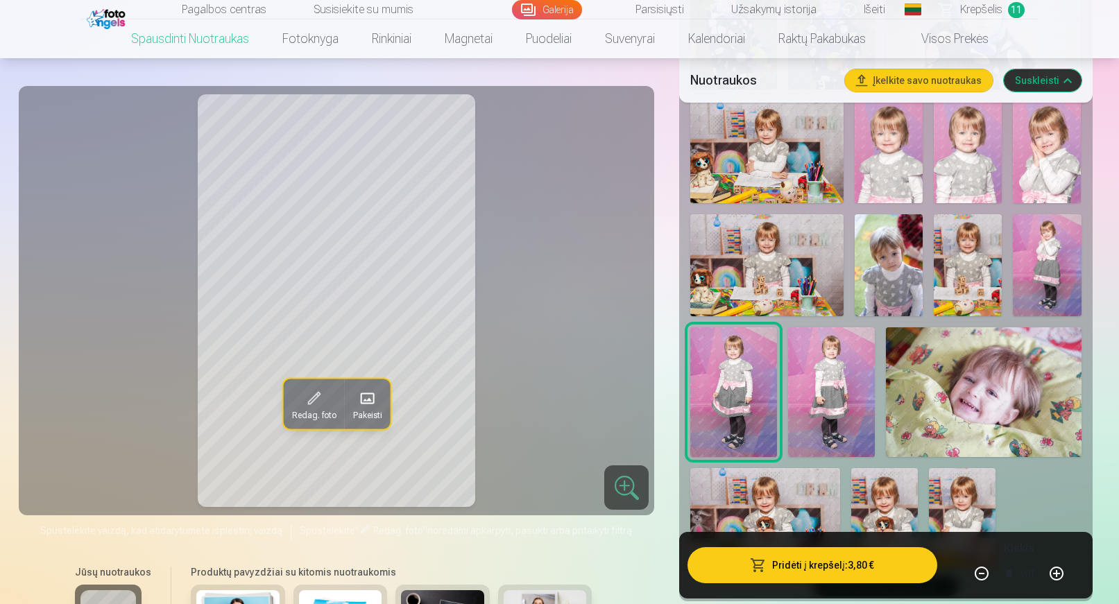
click at [845, 414] on img at bounding box center [831, 392] width 87 height 130
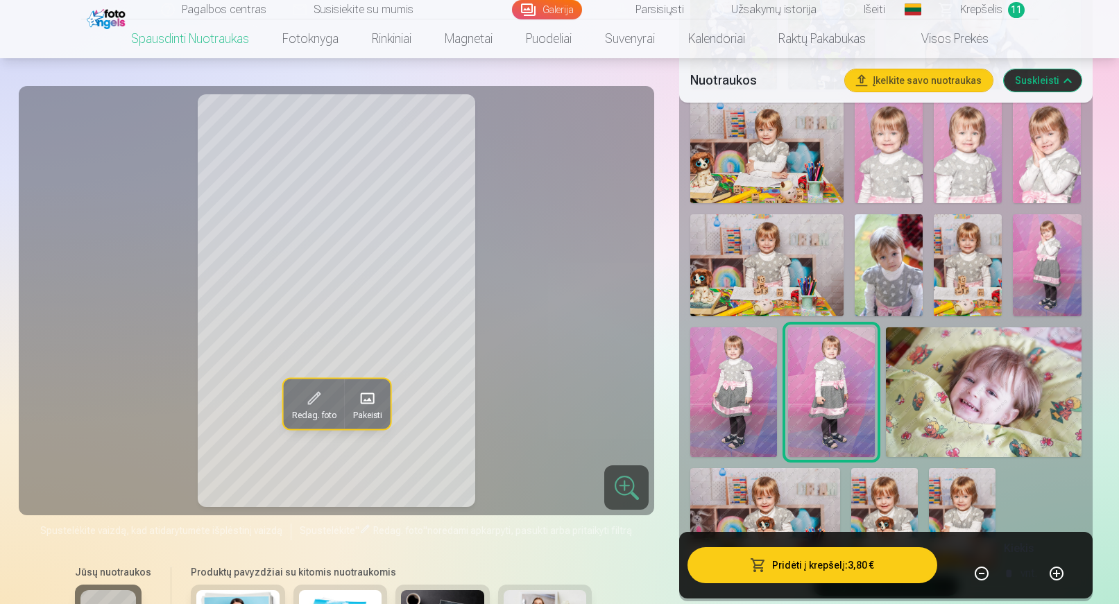
click at [971, 411] on img at bounding box center [983, 392] width 195 height 130
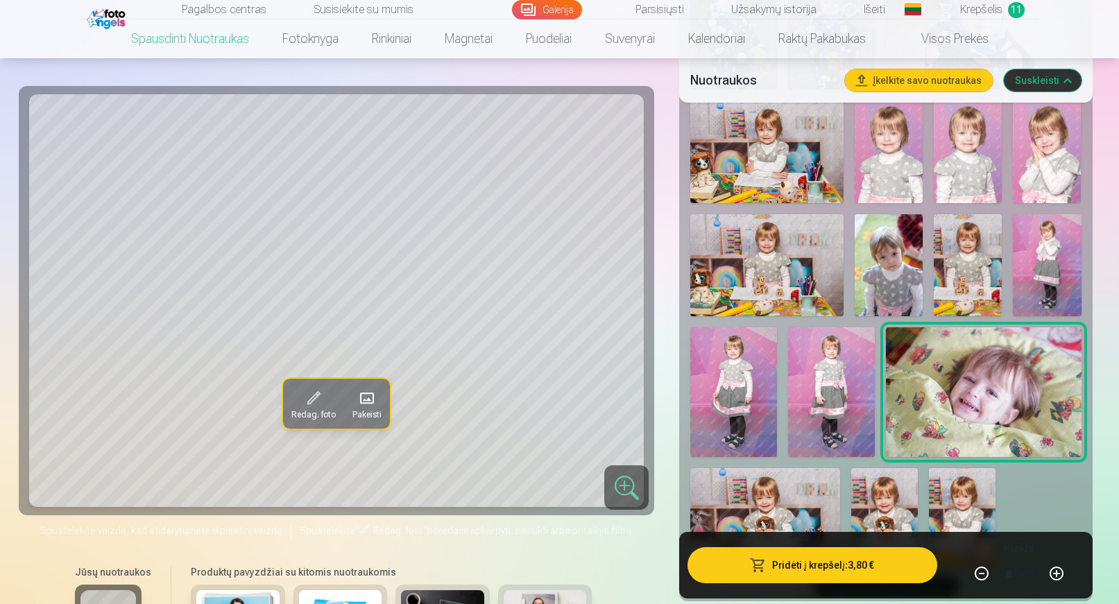
click at [870, 566] on button "Pridėti į krepšelį : 3,80 €" at bounding box center [812, 565] width 249 height 36
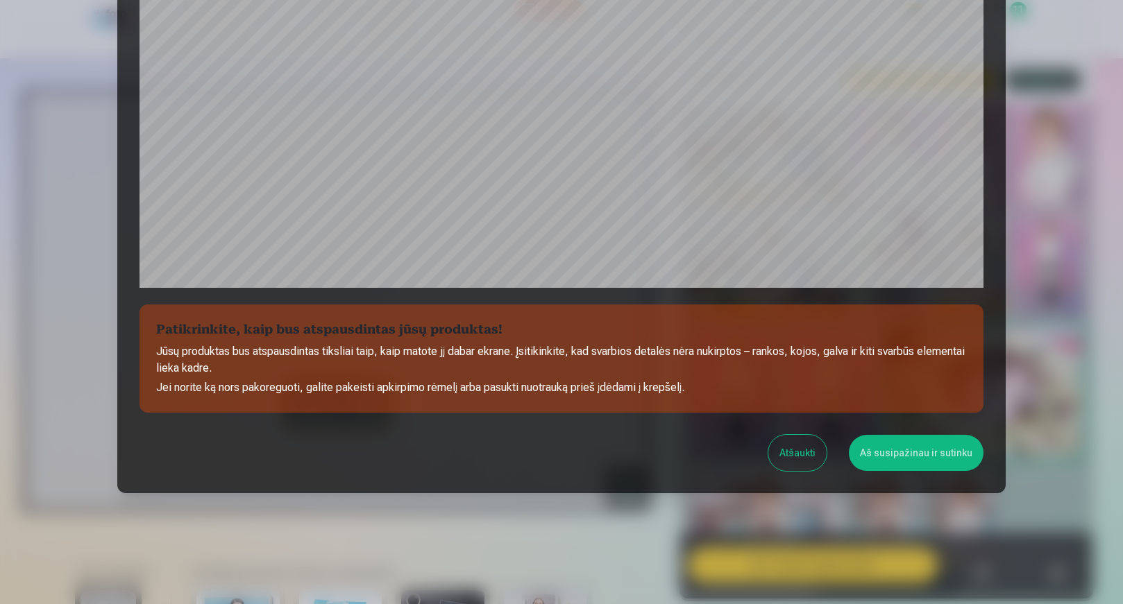
click at [900, 445] on button "Aš susipažinau ir sutinku" at bounding box center [916, 453] width 135 height 36
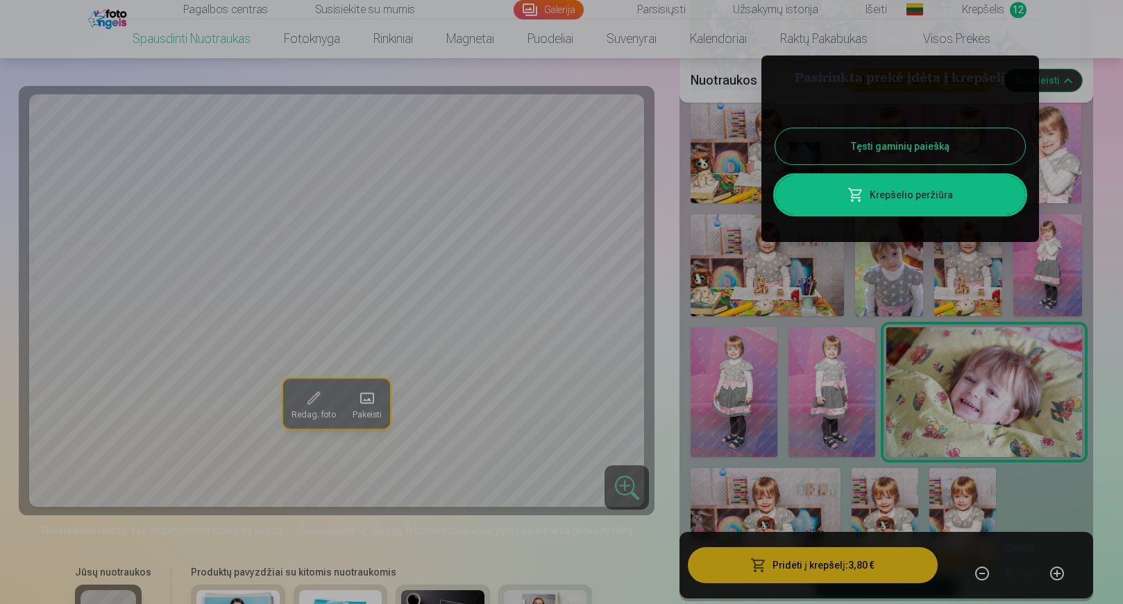
click at [860, 144] on button "Tęsti gaminių paiešką" at bounding box center [900, 146] width 250 height 36
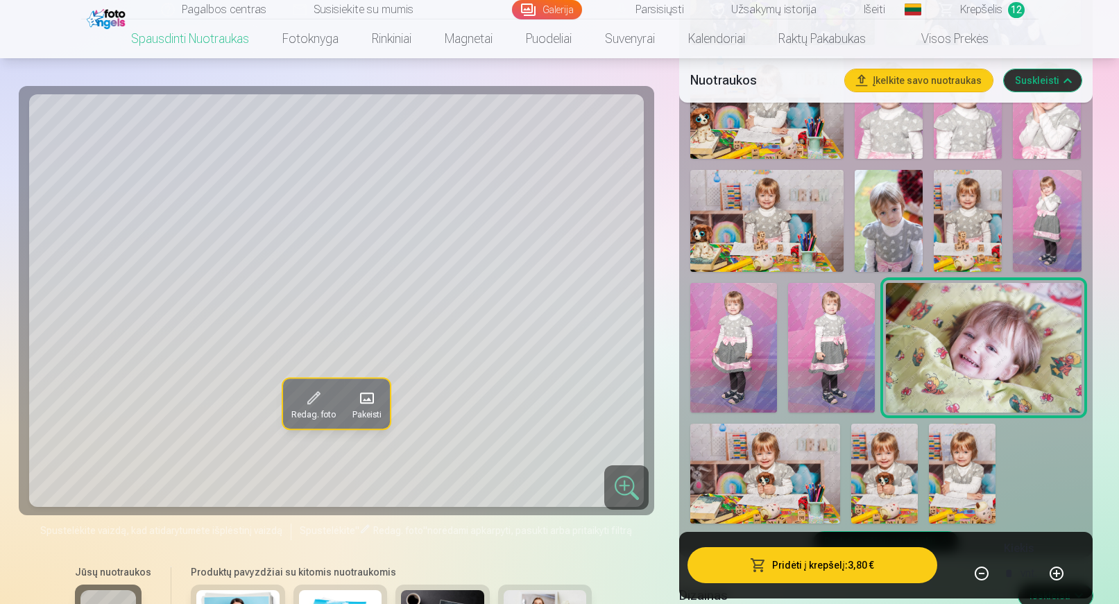
scroll to position [902, 0]
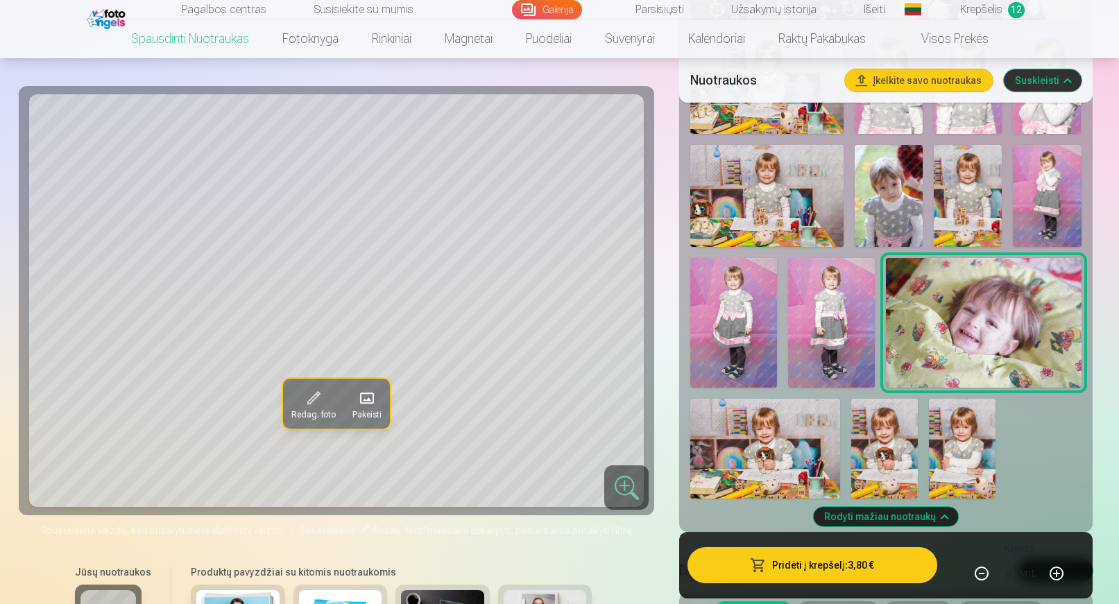
click at [778, 434] on img at bounding box center [765, 449] width 150 height 100
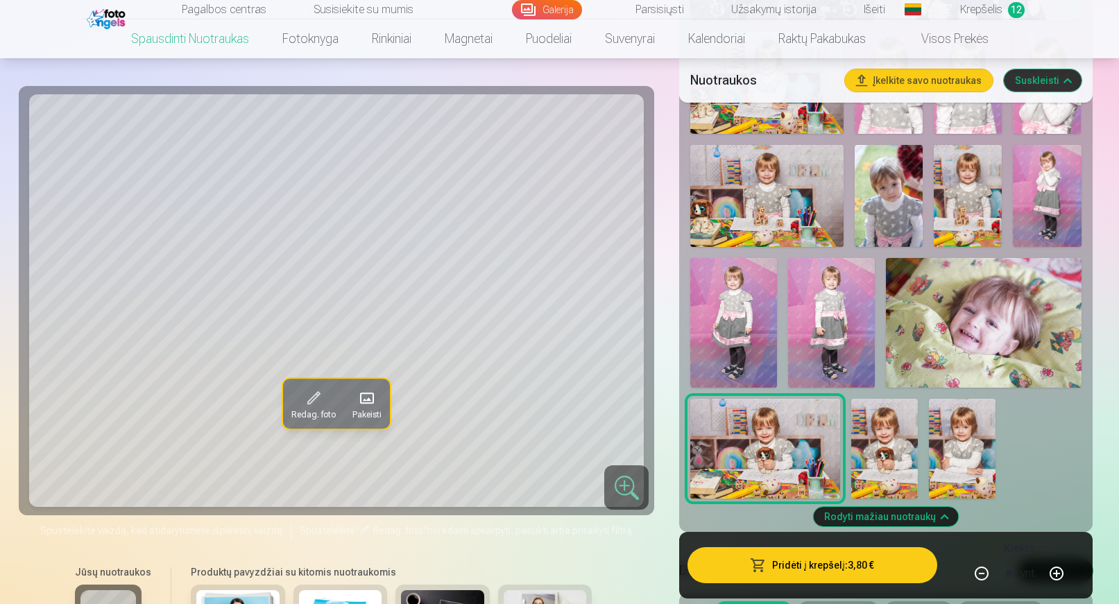
click at [873, 445] on img at bounding box center [884, 449] width 67 height 100
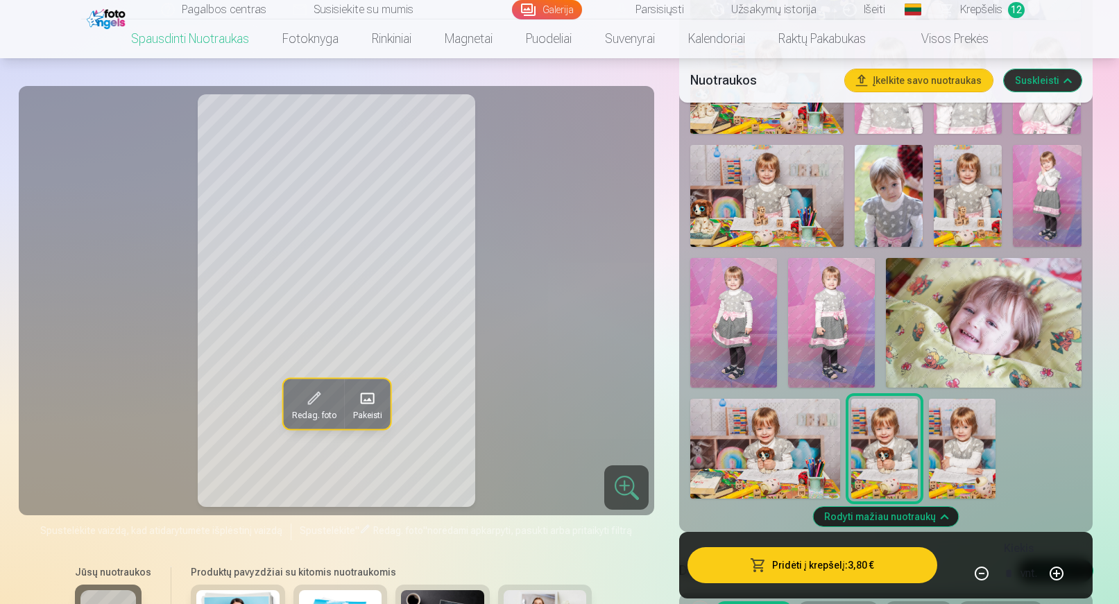
click at [937, 442] on img at bounding box center [962, 449] width 67 height 100
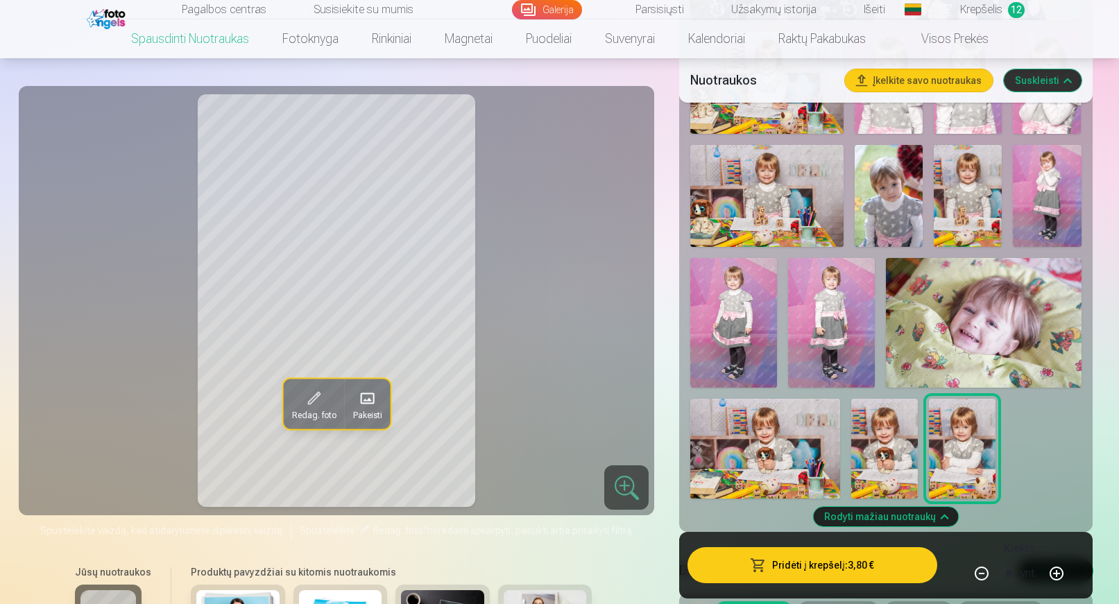
click at [874, 451] on img at bounding box center [884, 449] width 67 height 100
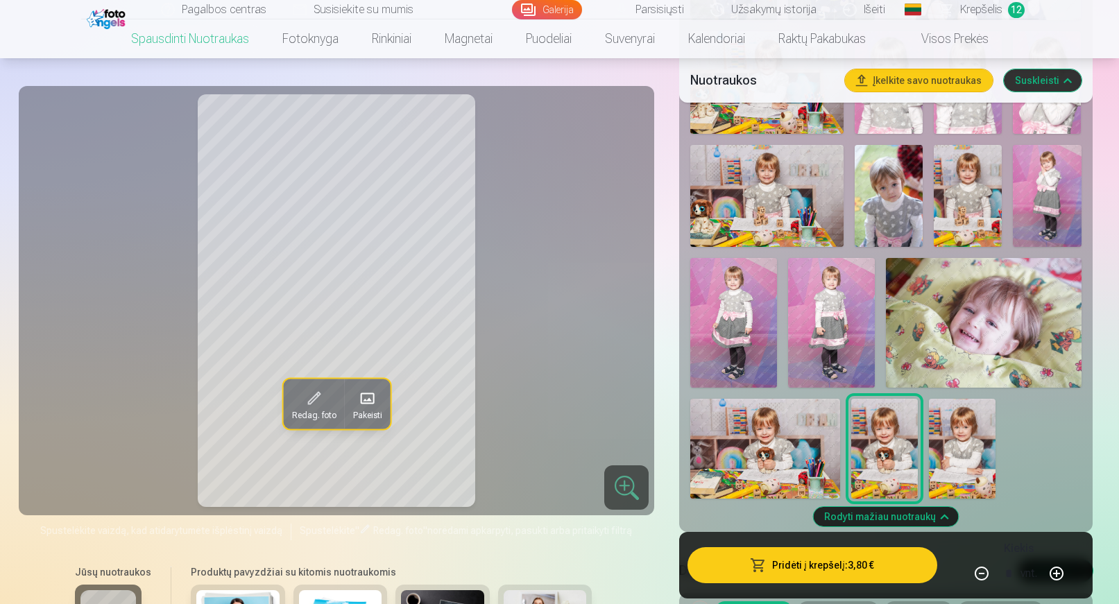
click at [772, 450] on img at bounding box center [765, 449] width 150 height 100
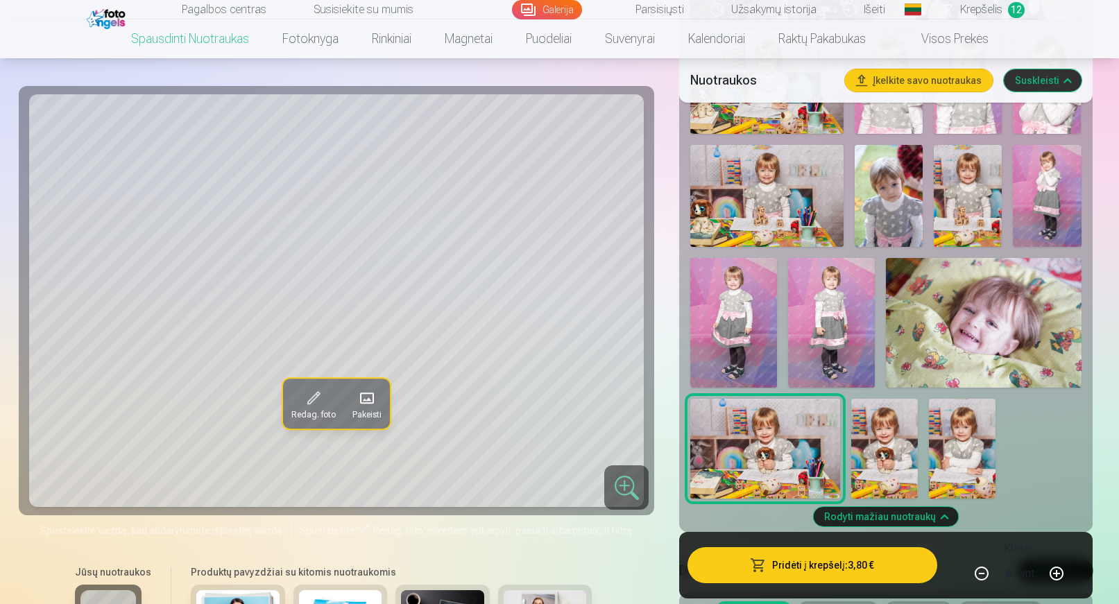
click at [871, 448] on img at bounding box center [884, 449] width 67 height 100
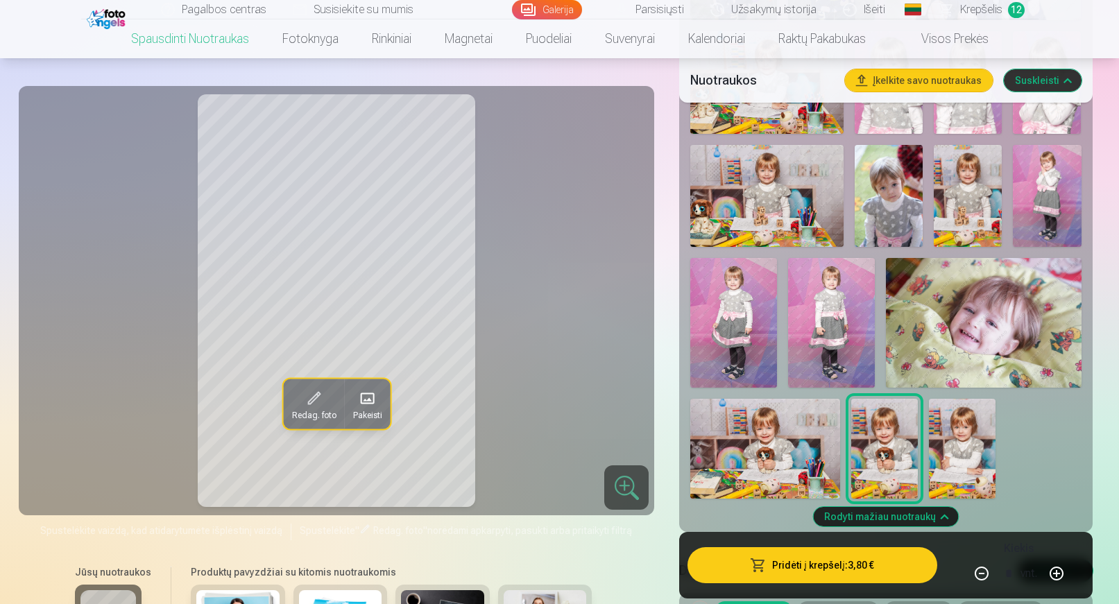
click at [949, 454] on img at bounding box center [962, 449] width 67 height 100
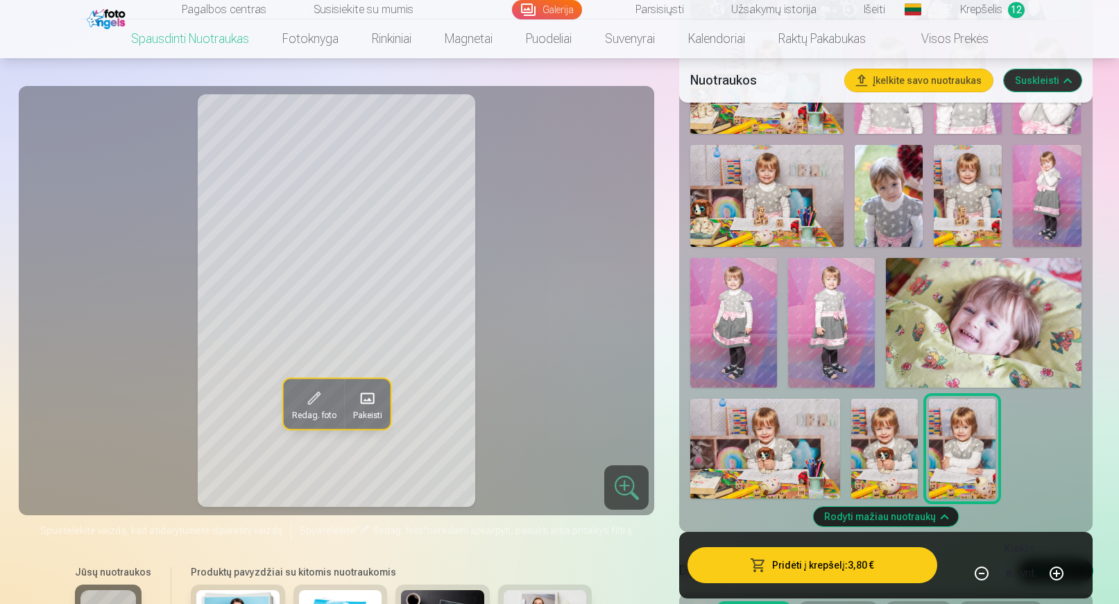
click at [901, 463] on img at bounding box center [884, 449] width 67 height 100
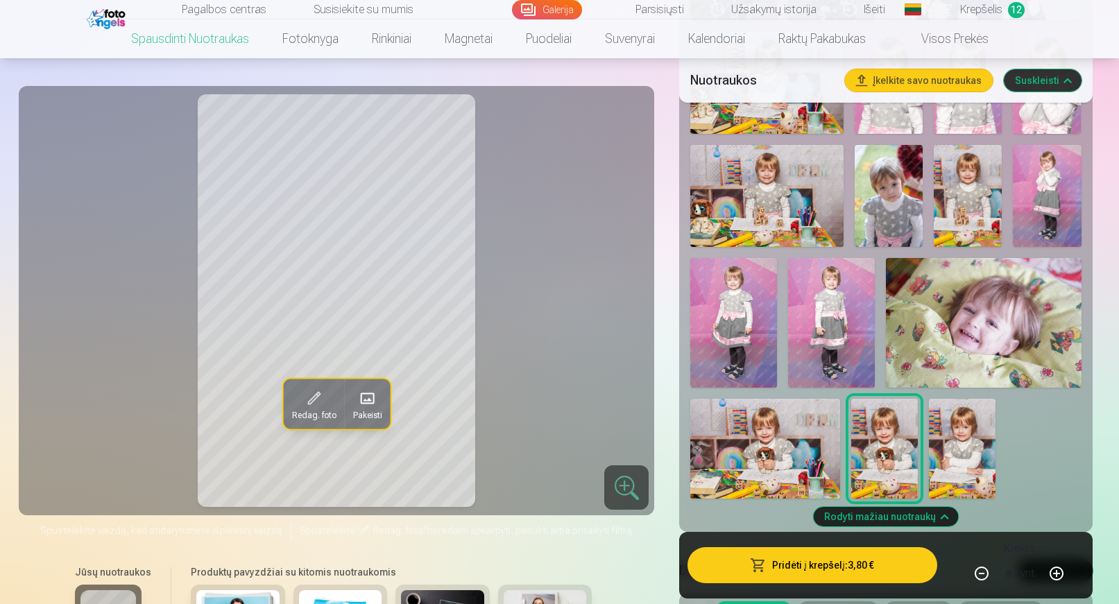
click at [954, 454] on img at bounding box center [962, 449] width 67 height 100
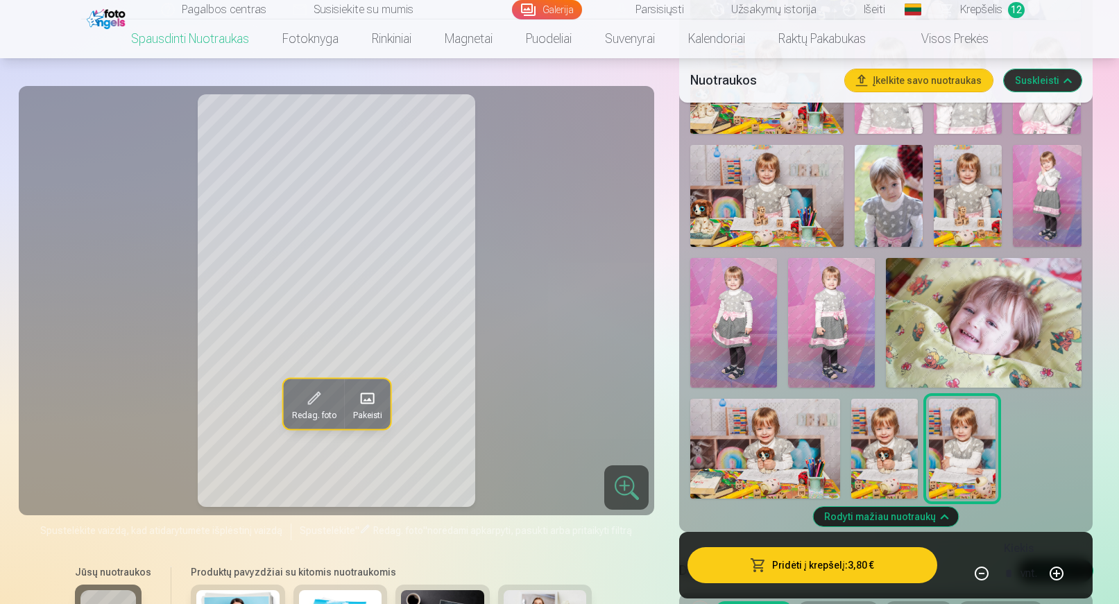
click at [892, 449] on img at bounding box center [884, 449] width 67 height 100
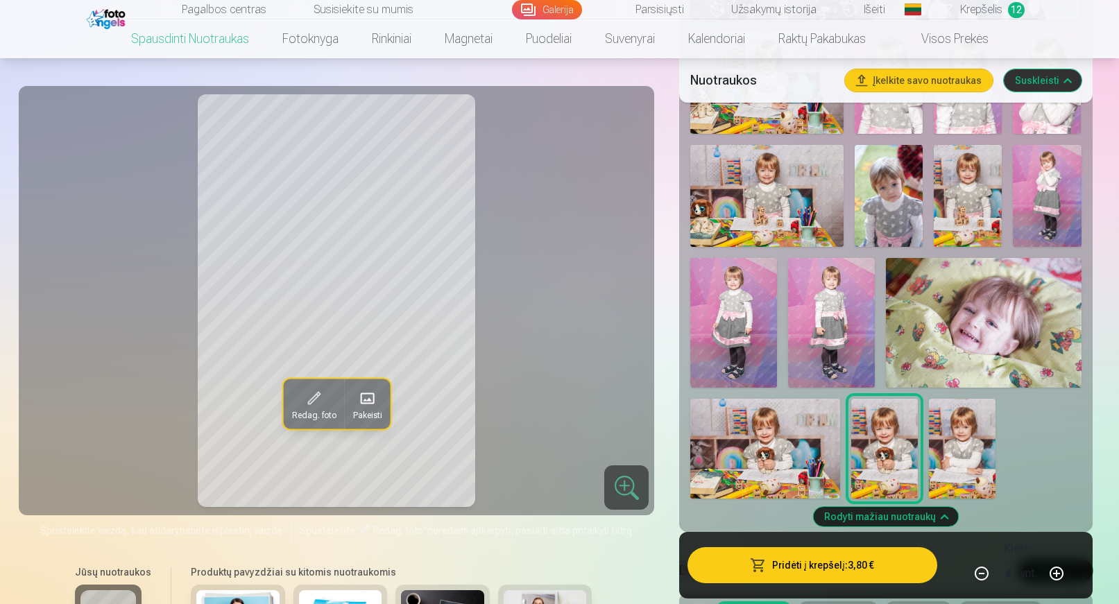
click at [833, 454] on img at bounding box center [765, 449] width 150 height 100
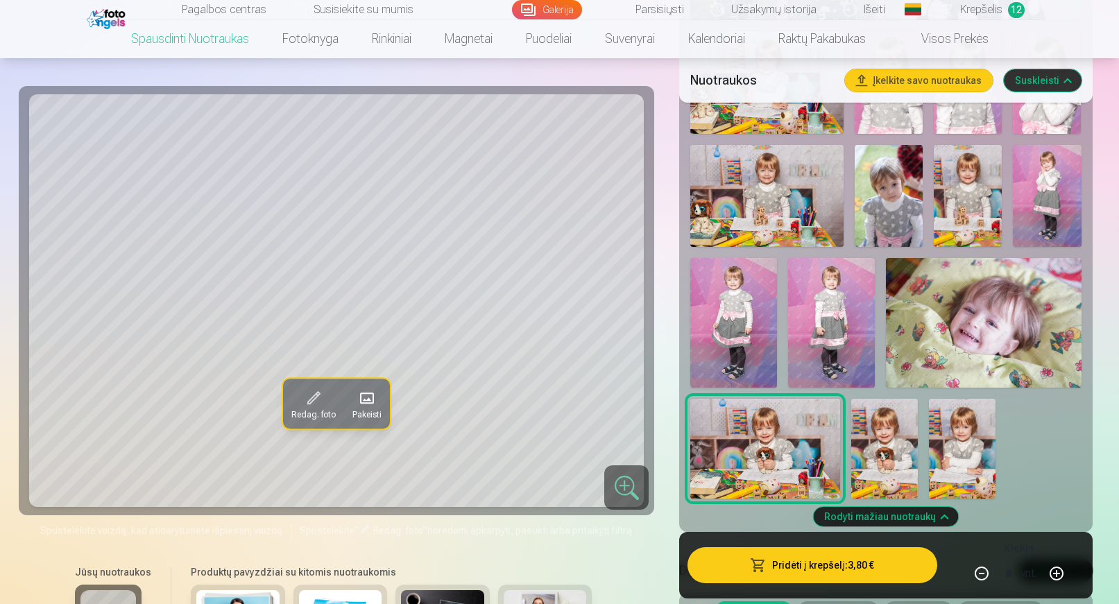
click at [896, 459] on img at bounding box center [884, 449] width 67 height 100
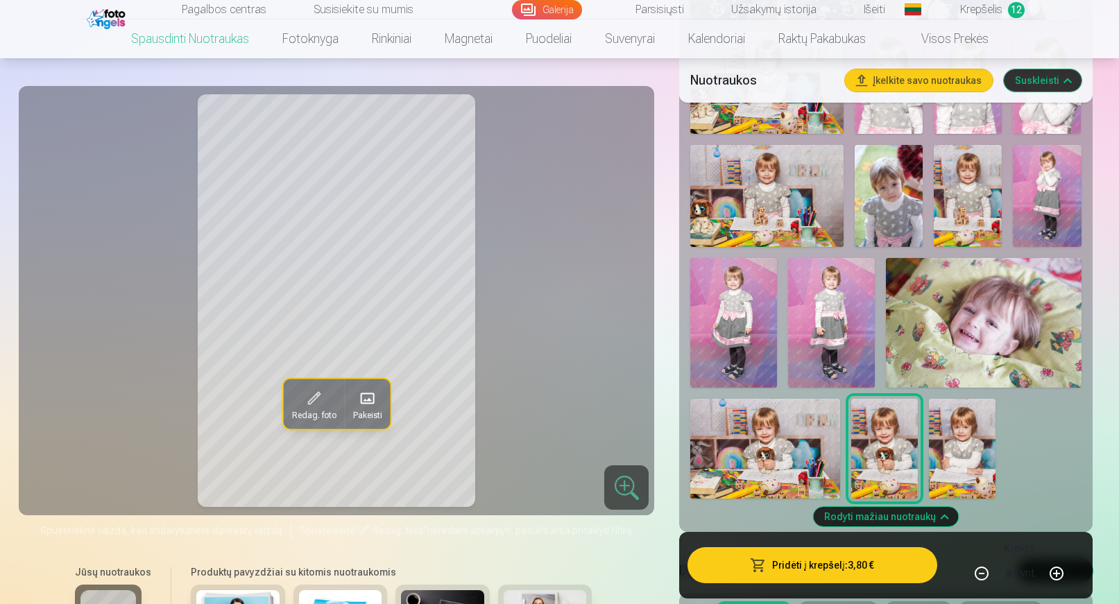
click at [933, 450] on img at bounding box center [962, 449] width 67 height 100
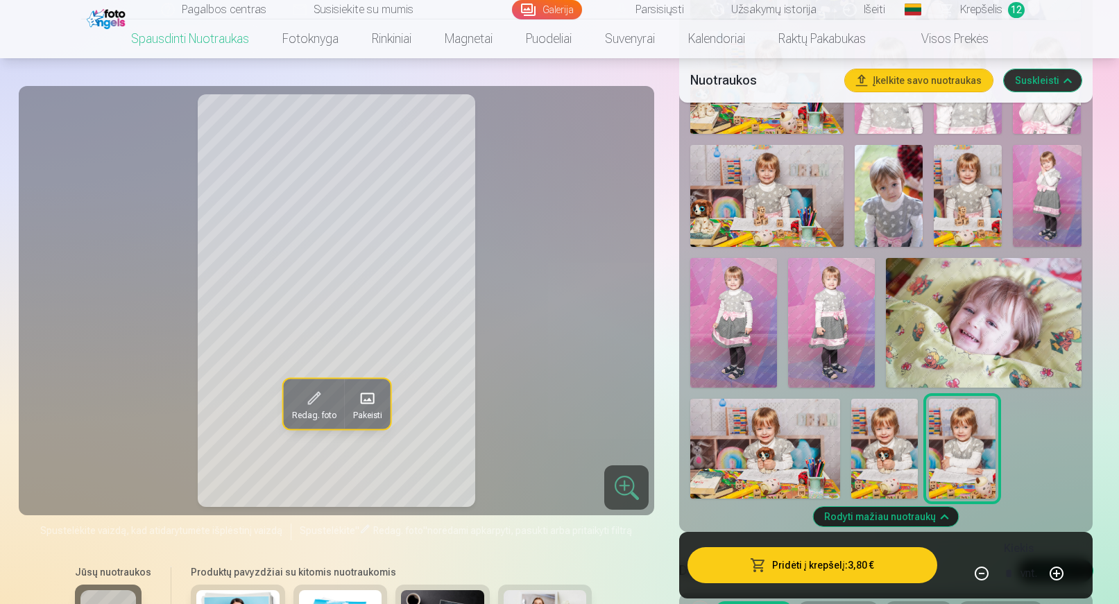
click at [843, 450] on div at bounding box center [886, 82] width 402 height 843
click at [783, 449] on img at bounding box center [765, 449] width 150 height 100
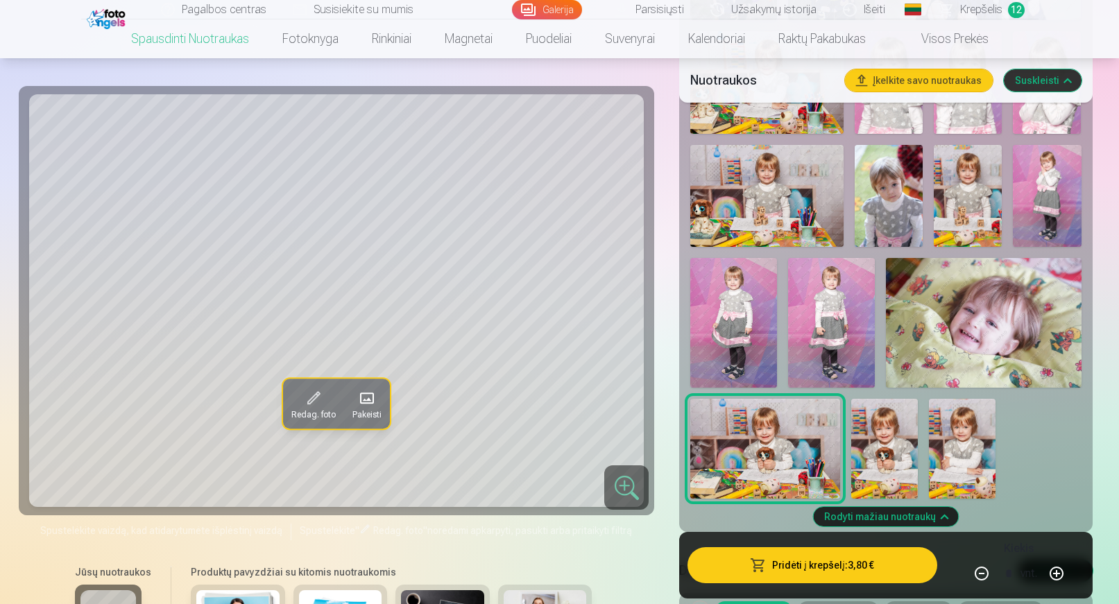
click at [868, 443] on img at bounding box center [884, 449] width 67 height 100
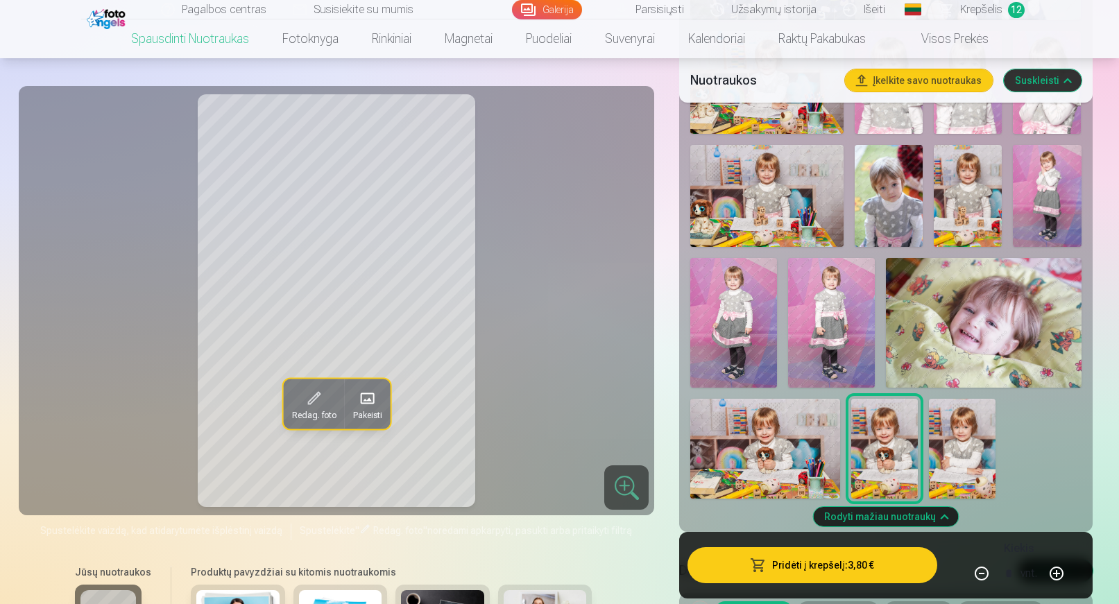
click at [791, 445] on img at bounding box center [765, 449] width 150 height 100
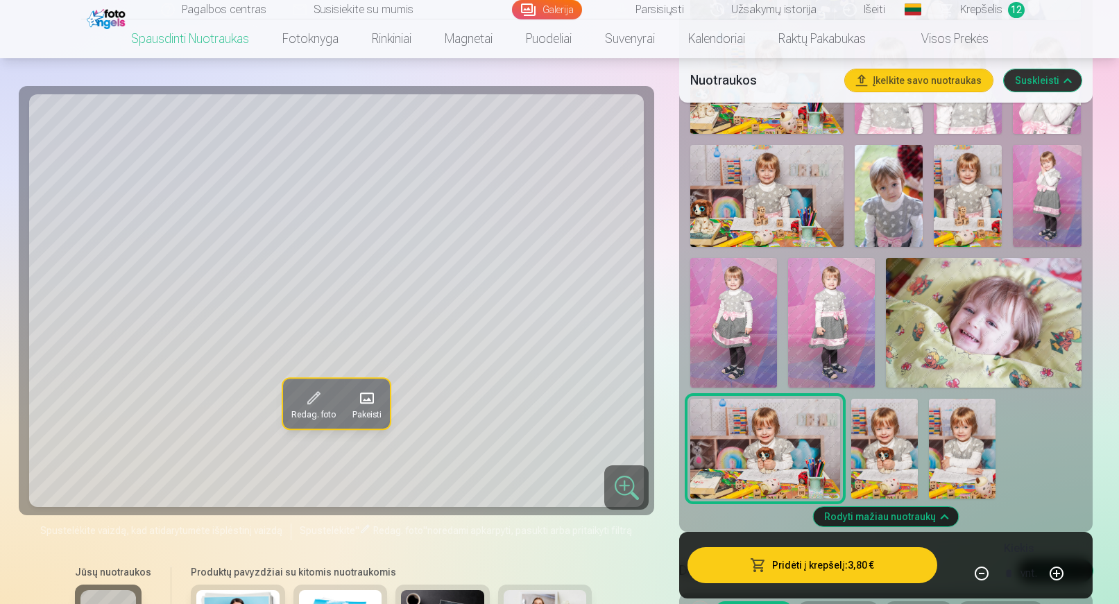
click at [876, 450] on img at bounding box center [884, 449] width 67 height 100
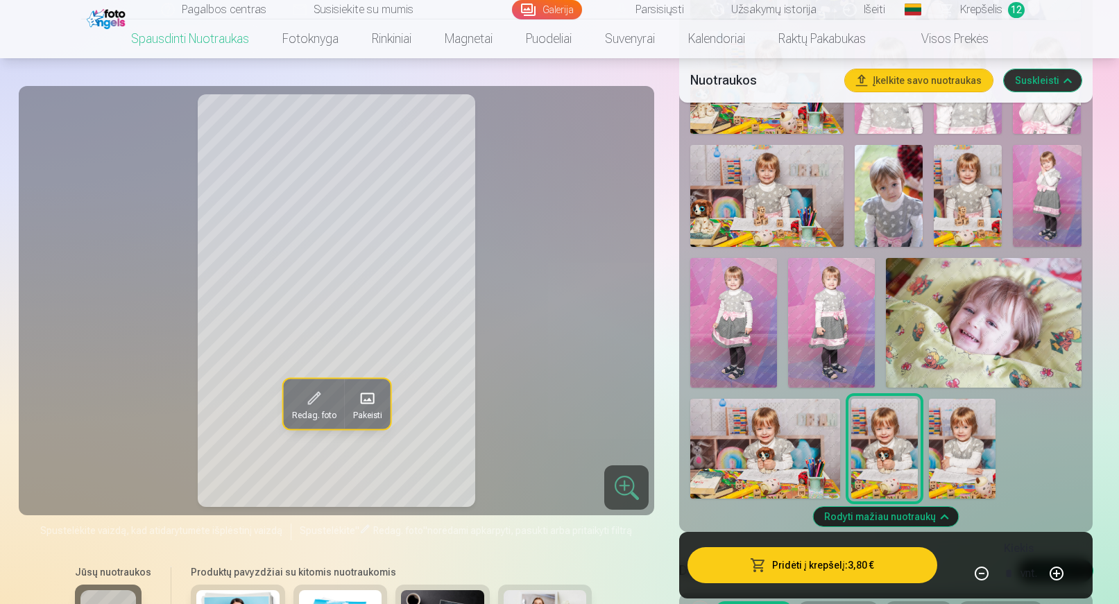
click at [800, 450] on img at bounding box center [765, 449] width 150 height 100
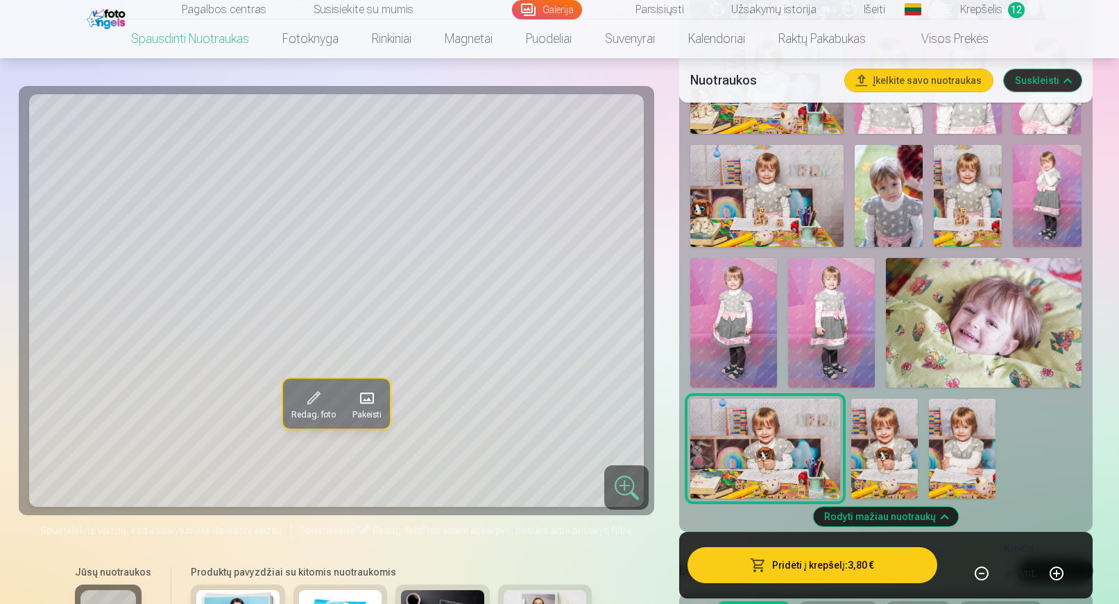
click at [872, 452] on img at bounding box center [884, 449] width 67 height 100
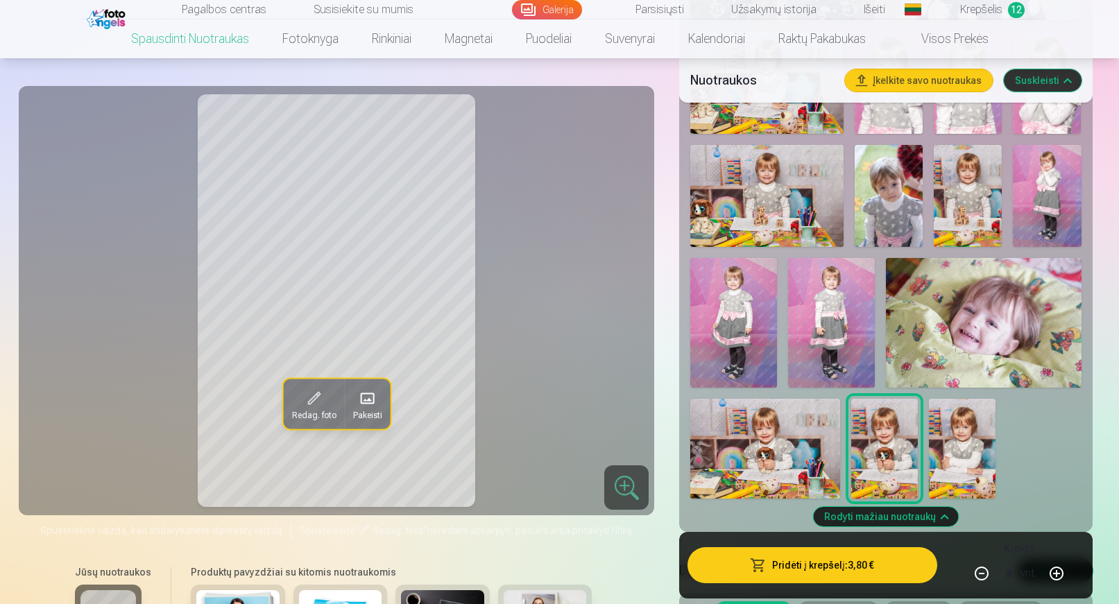
click at [797, 453] on img at bounding box center [765, 449] width 150 height 100
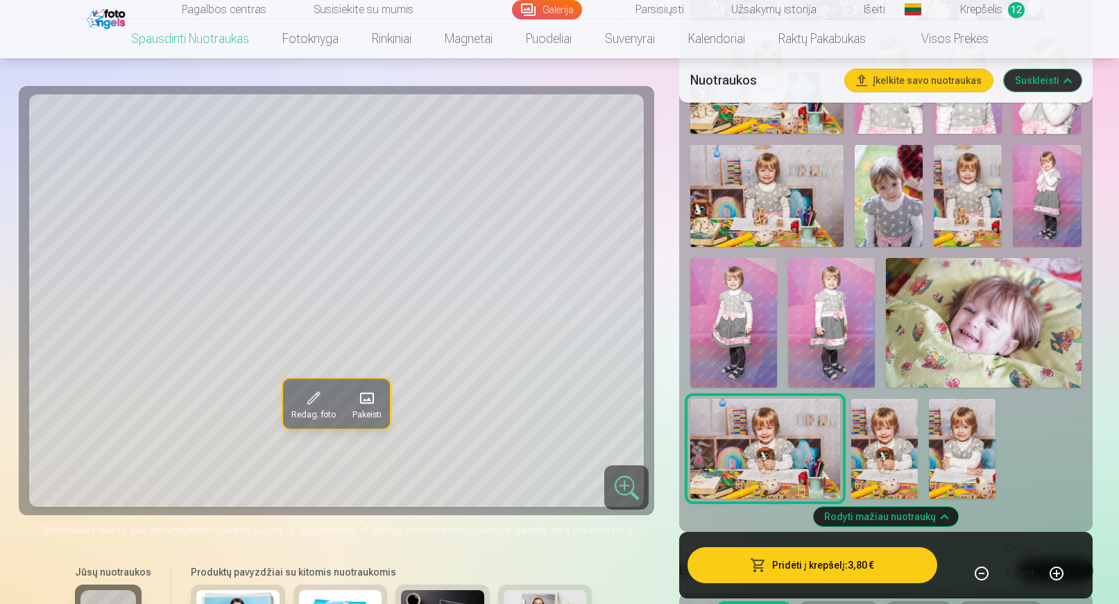
click at [871, 462] on img at bounding box center [884, 449] width 67 height 100
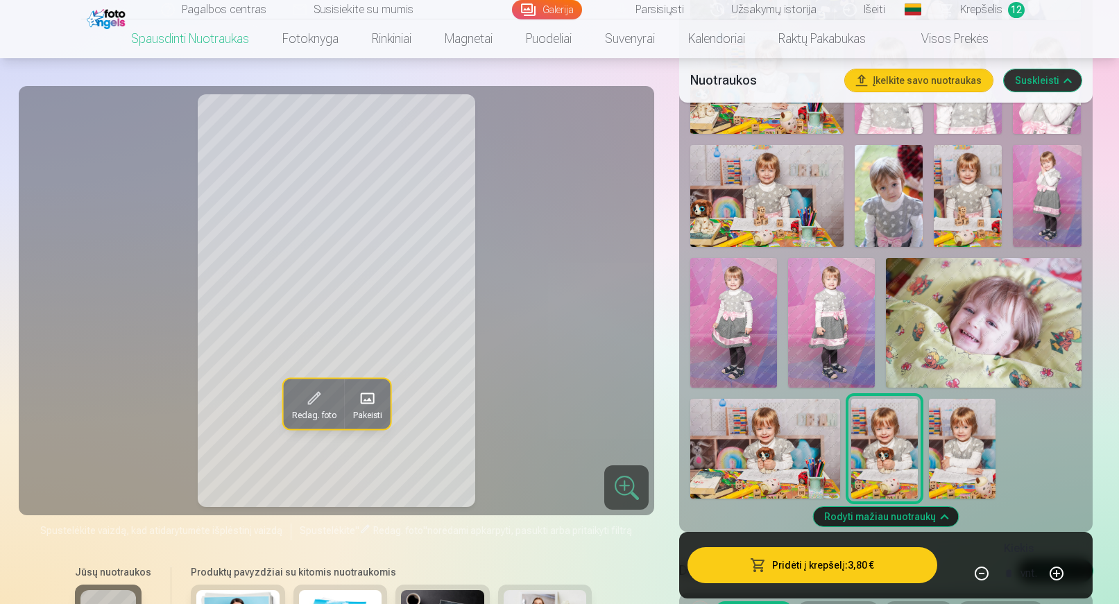
click at [782, 458] on img at bounding box center [765, 449] width 150 height 100
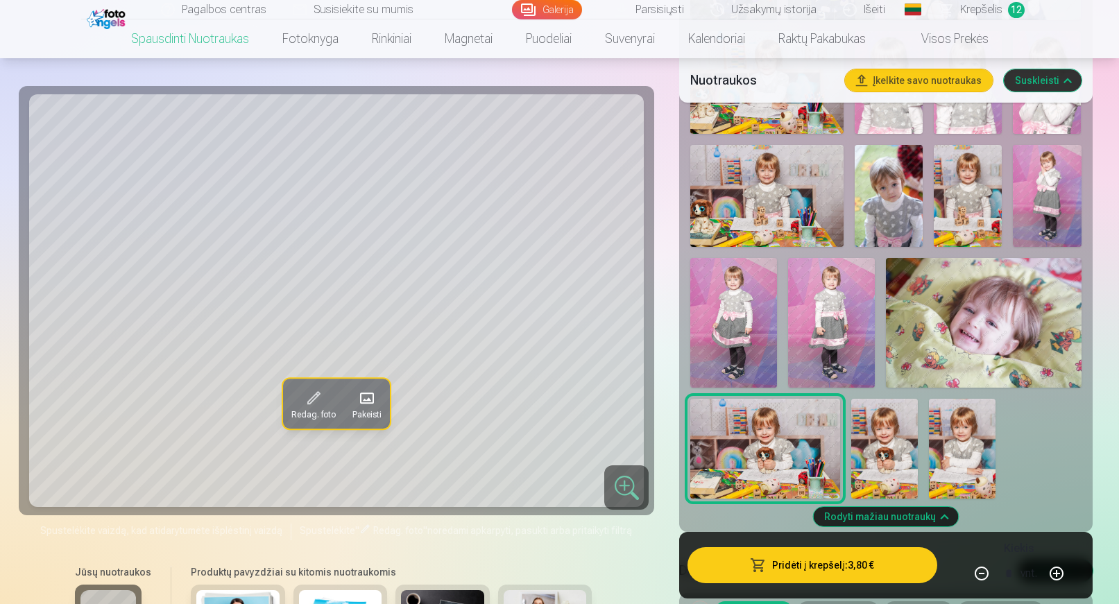
click at [871, 440] on img at bounding box center [884, 449] width 67 height 100
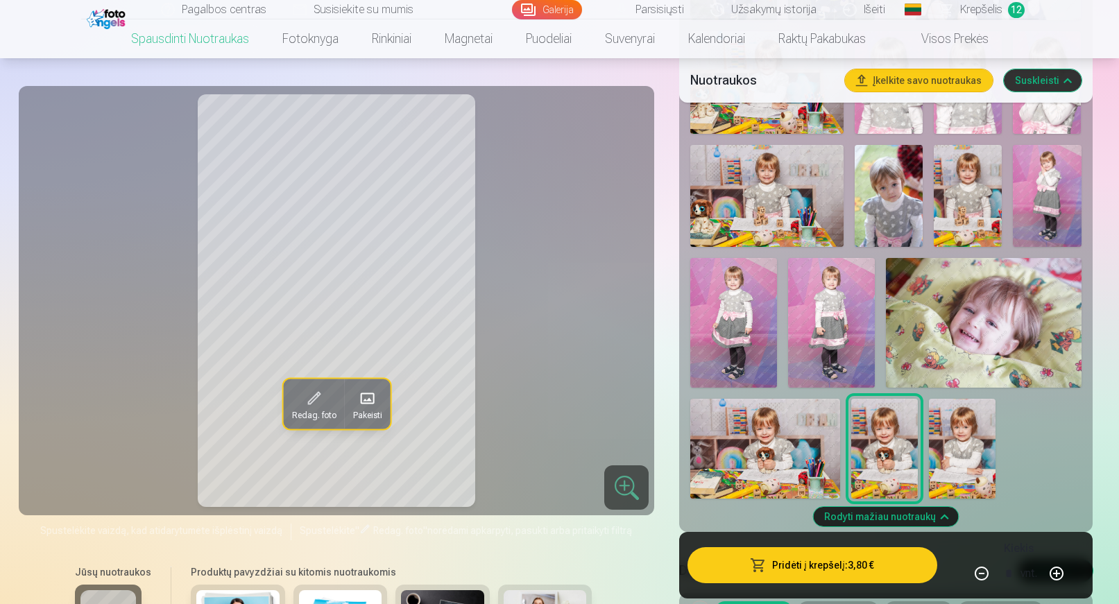
click at [778, 452] on img at bounding box center [765, 449] width 150 height 100
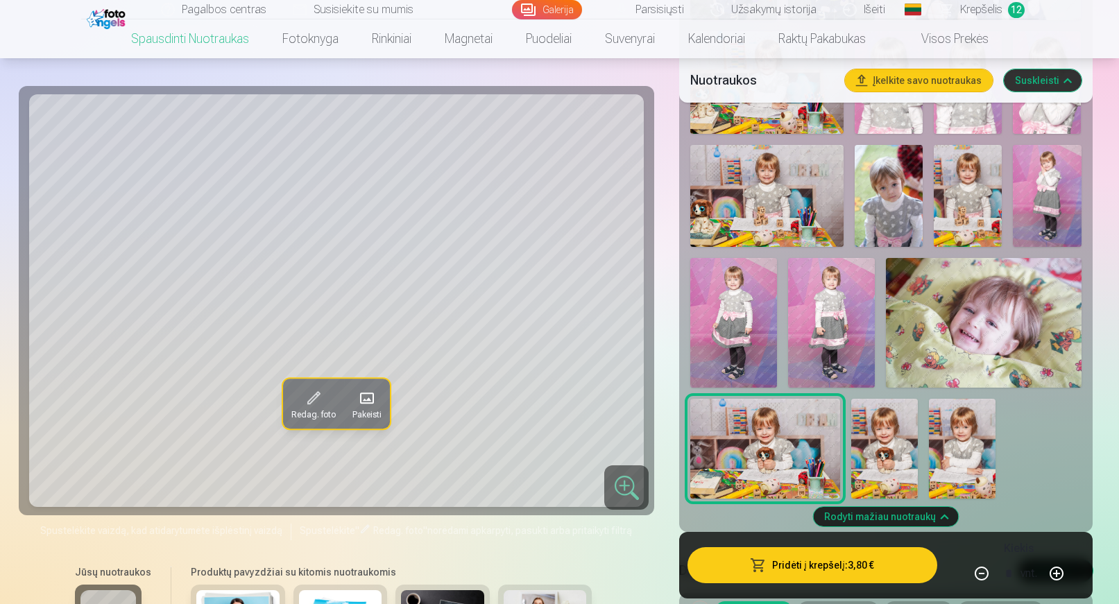
click at [955, 445] on img at bounding box center [962, 449] width 67 height 100
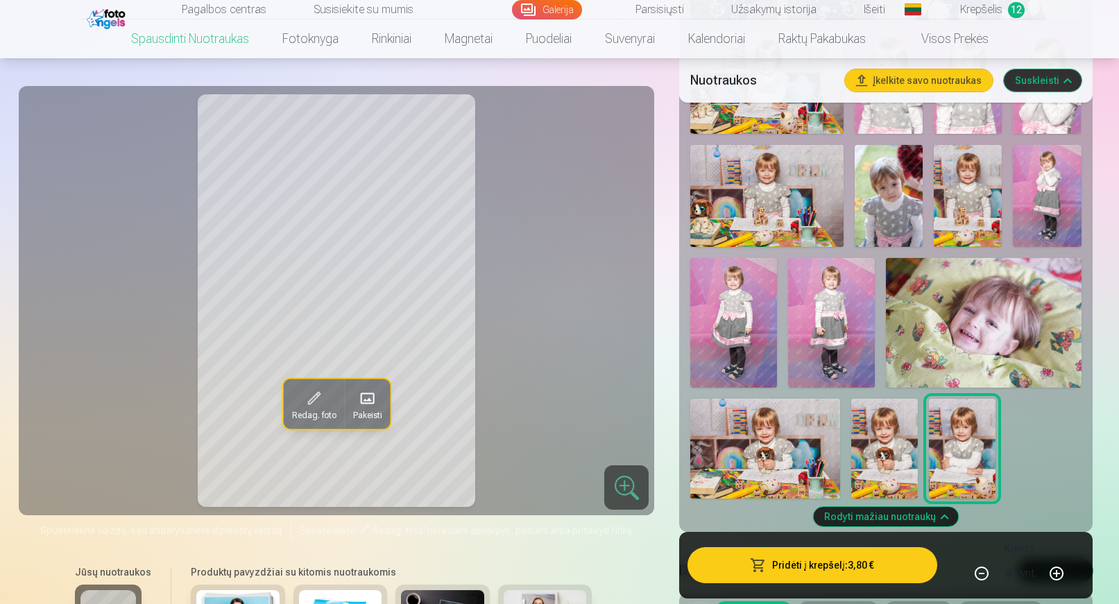
click at [883, 448] on img at bounding box center [884, 449] width 67 height 100
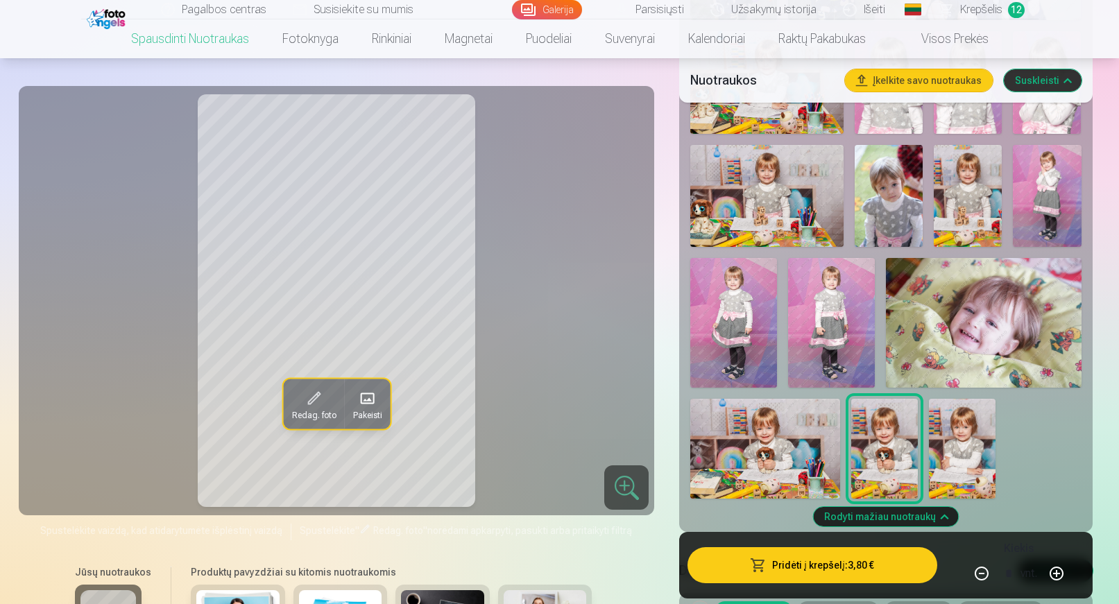
click at [775, 447] on img at bounding box center [765, 449] width 150 height 100
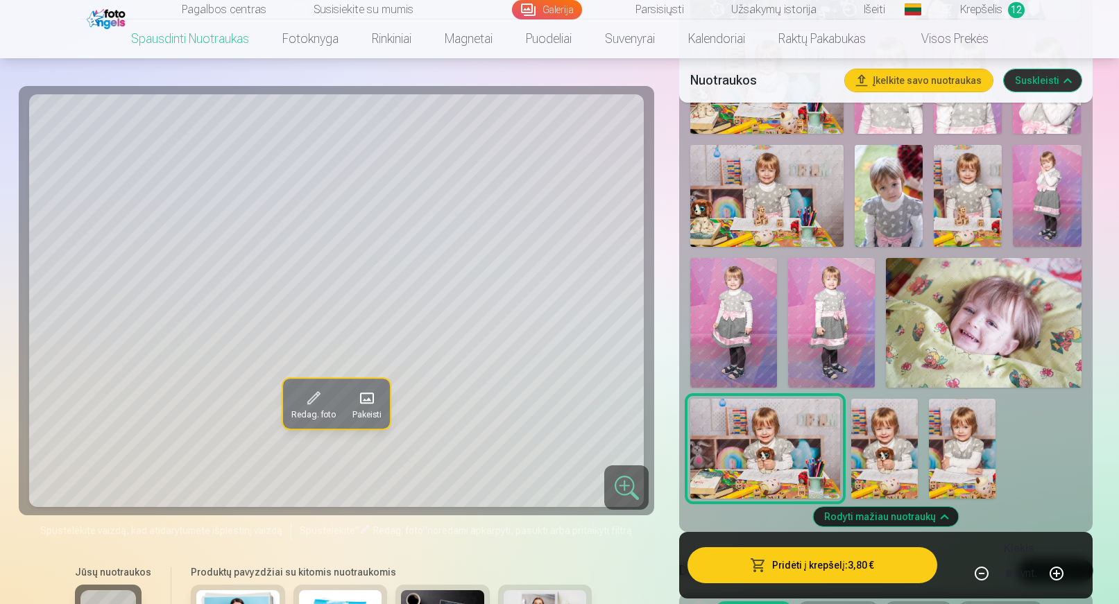
click at [857, 447] on img at bounding box center [884, 449] width 67 height 100
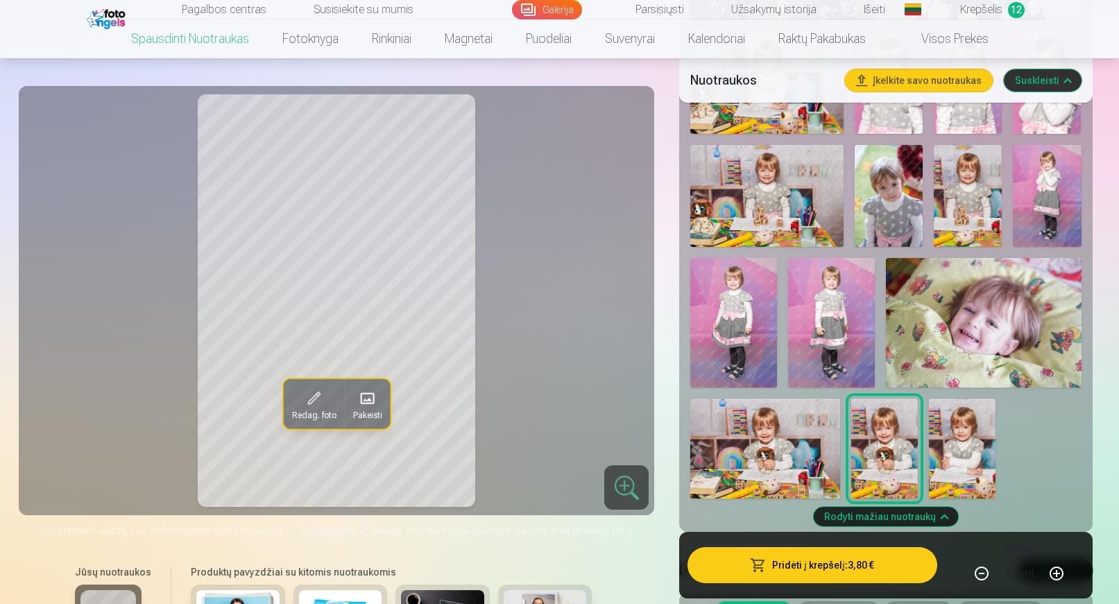
click at [964, 455] on img at bounding box center [962, 449] width 67 height 100
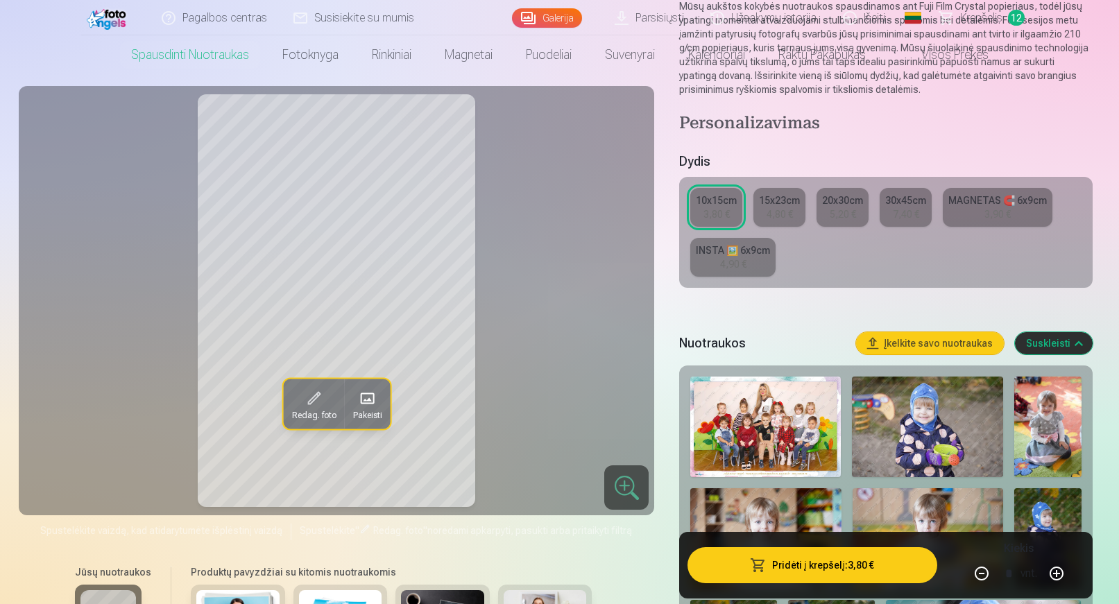
scroll to position [0, 0]
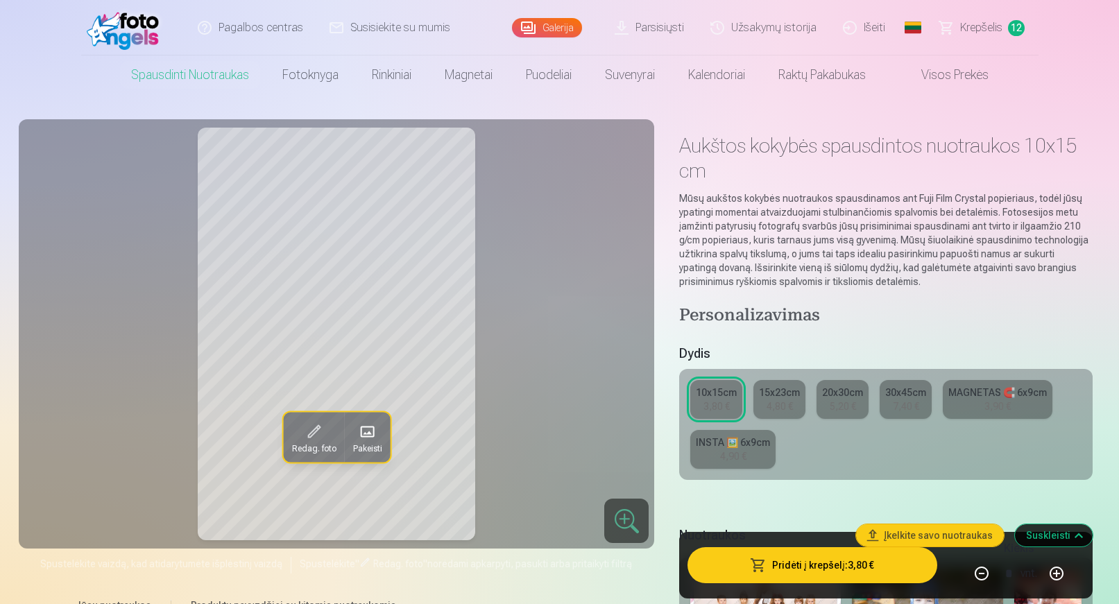
click at [986, 29] on span "Krepšelis" at bounding box center [981, 27] width 42 height 17
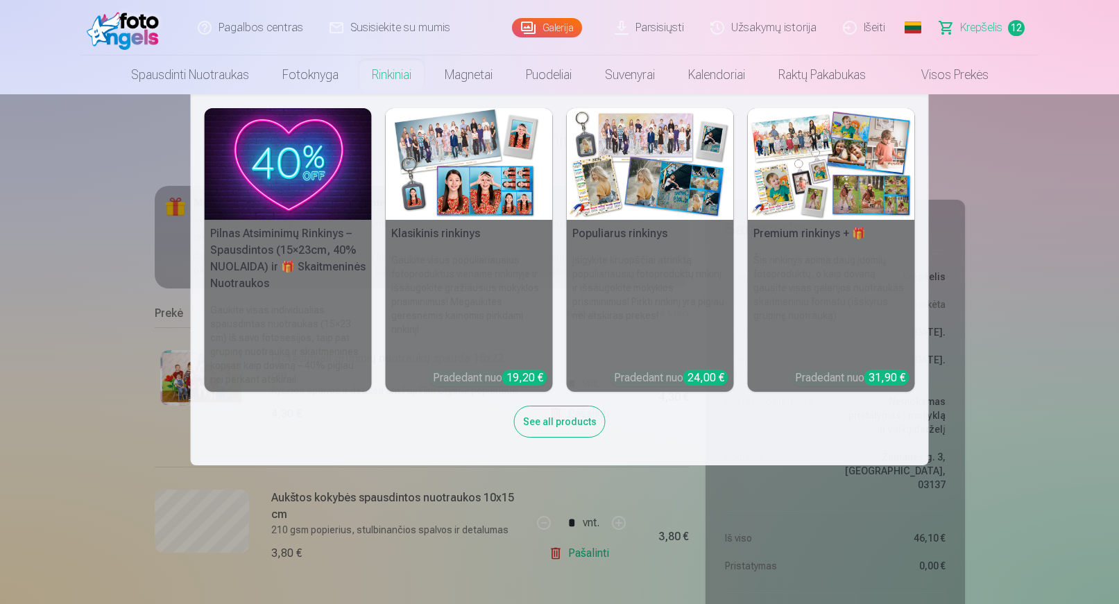
click at [284, 184] on img at bounding box center [288, 164] width 167 height 112
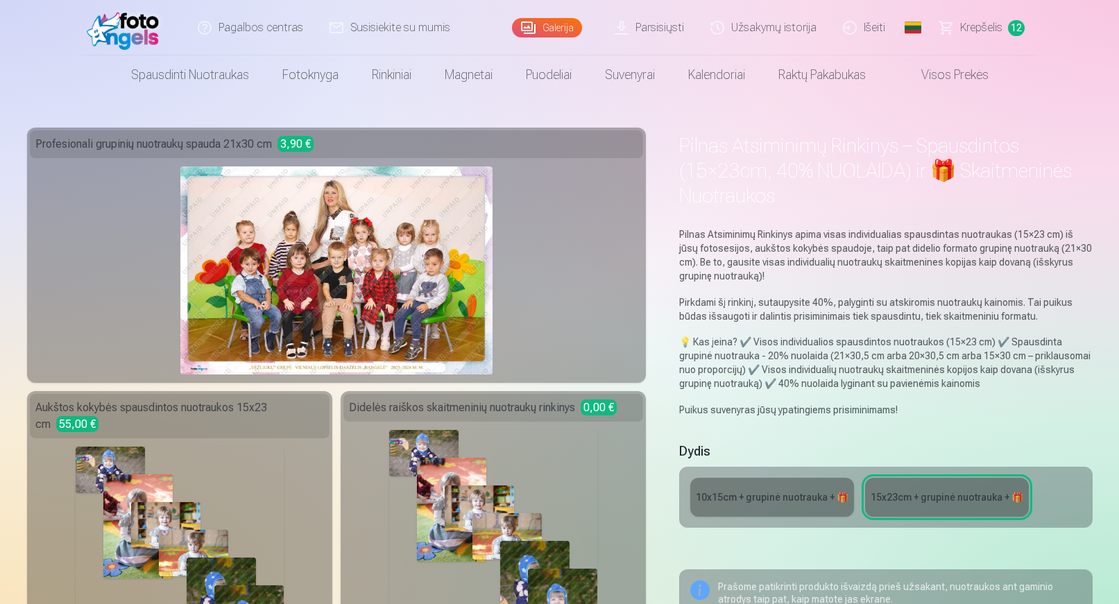
click at [978, 31] on span "Krepšelis" at bounding box center [981, 27] width 42 height 17
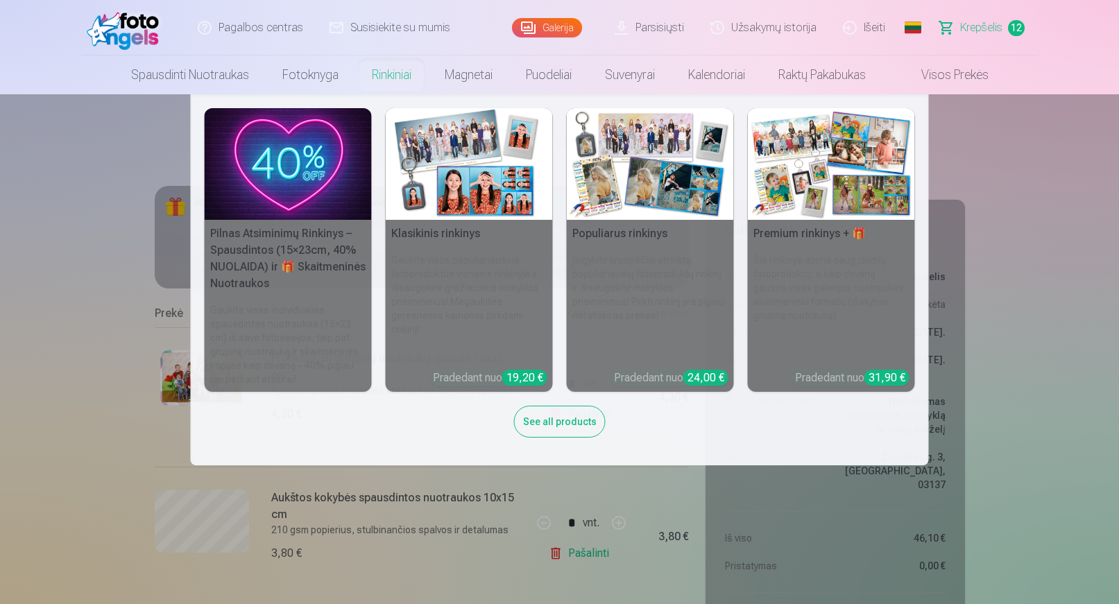
click at [290, 188] on img at bounding box center [288, 164] width 167 height 112
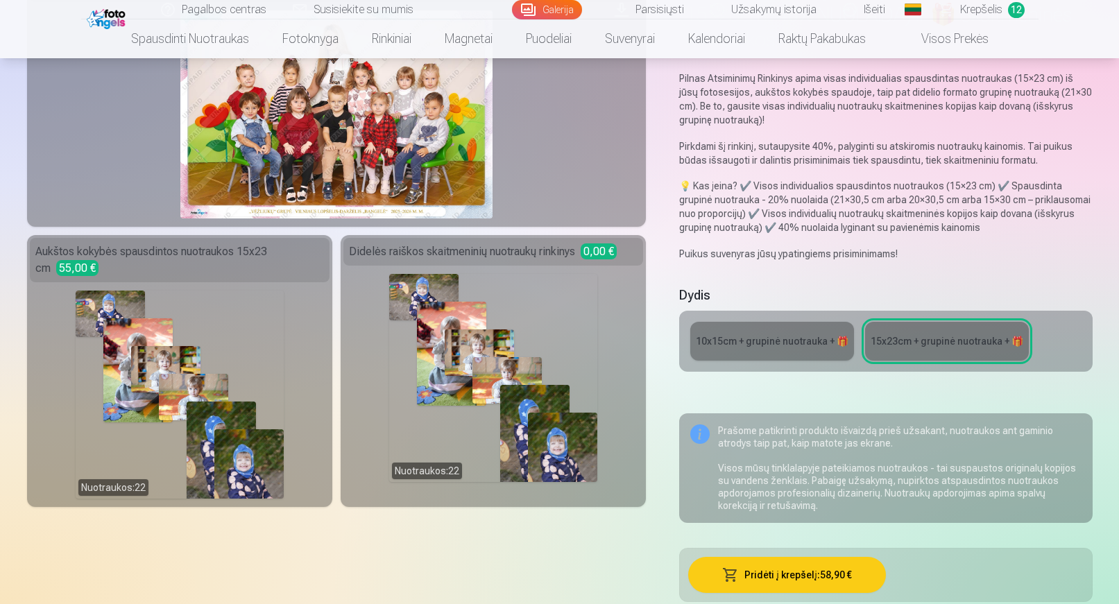
scroll to position [208, 0]
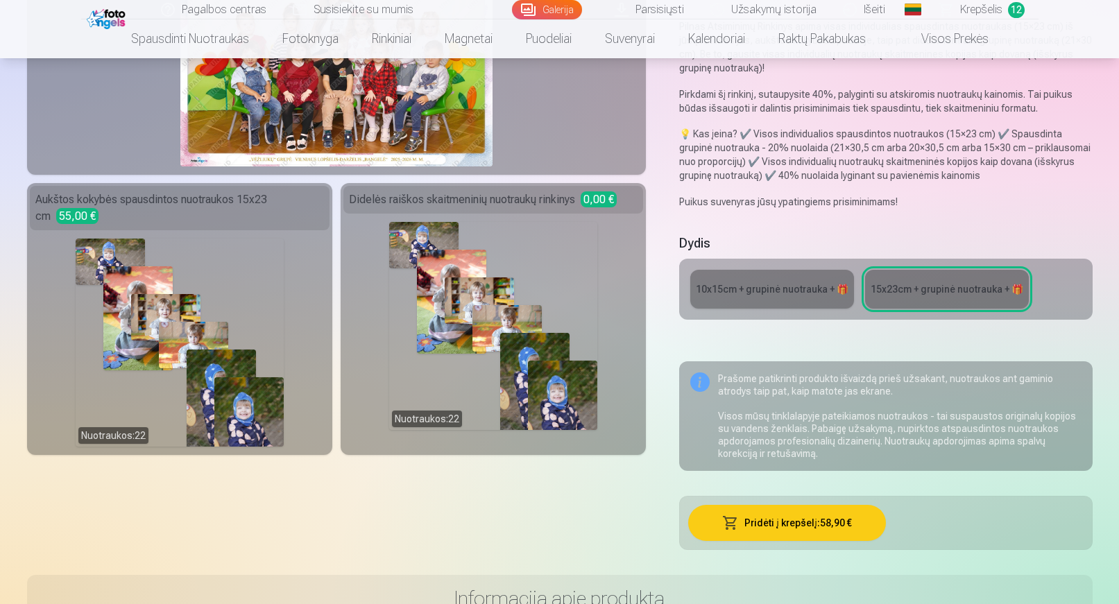
click at [756, 291] on div "10x15сm + grupinė nuotrauka + 🎁" at bounding box center [772, 289] width 153 height 14
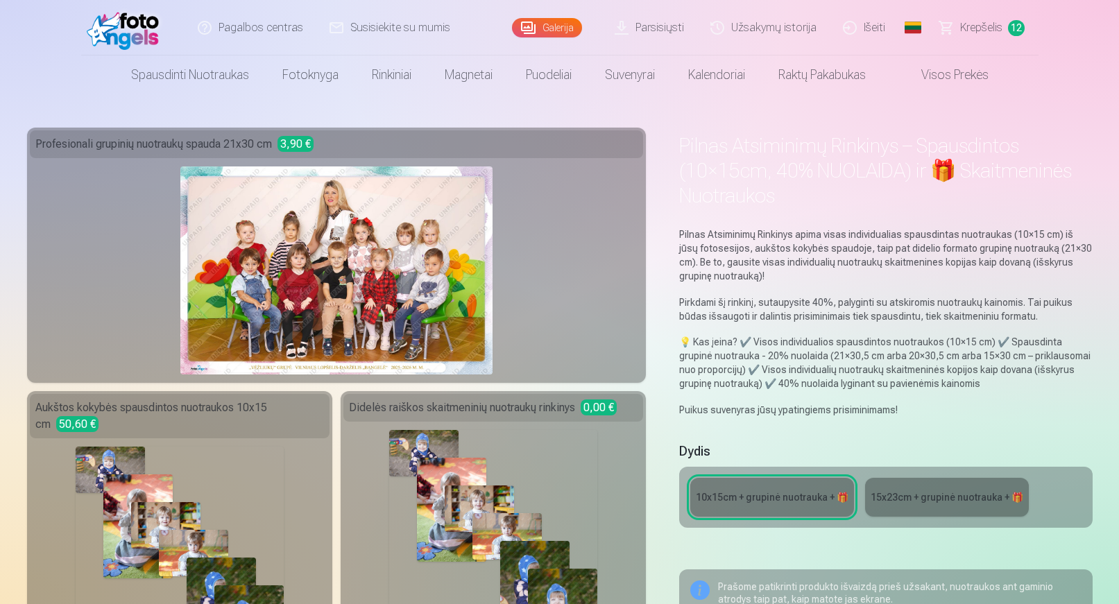
click at [981, 34] on span "Krepšelis" at bounding box center [981, 27] width 42 height 17
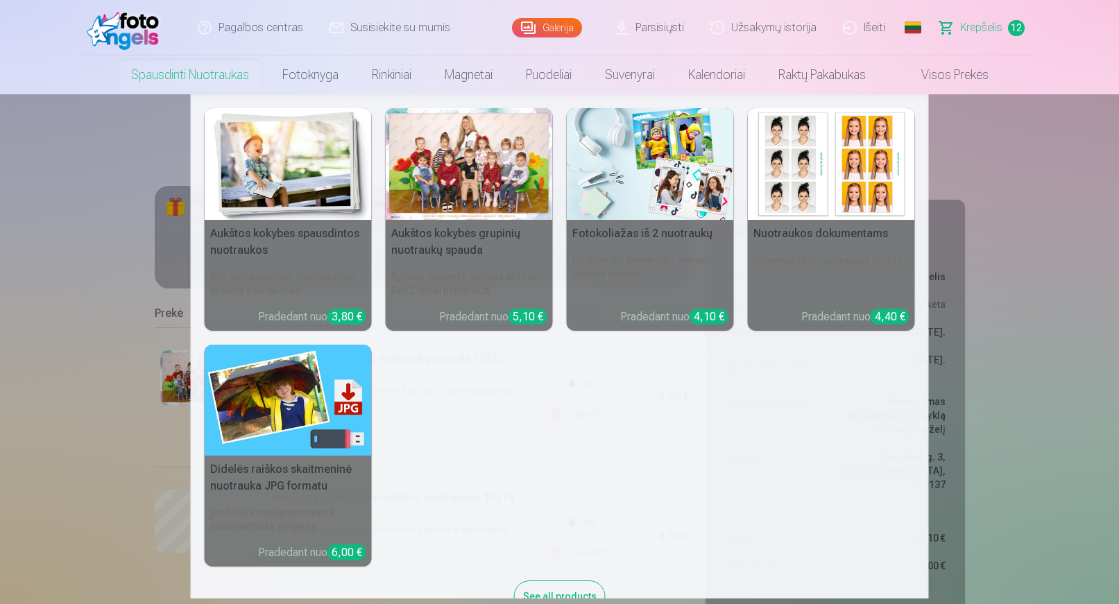
click at [289, 182] on img at bounding box center [288, 164] width 167 height 112
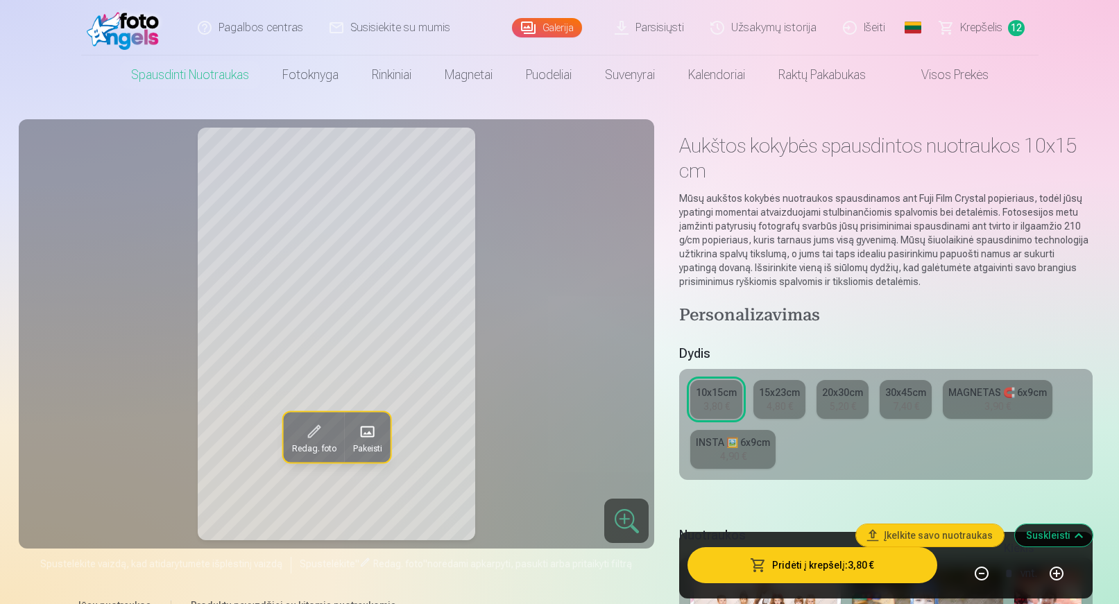
click at [904, 402] on div "7,40 €" at bounding box center [906, 407] width 26 height 14
click at [785, 394] on div "15x23cm" at bounding box center [779, 393] width 41 height 14
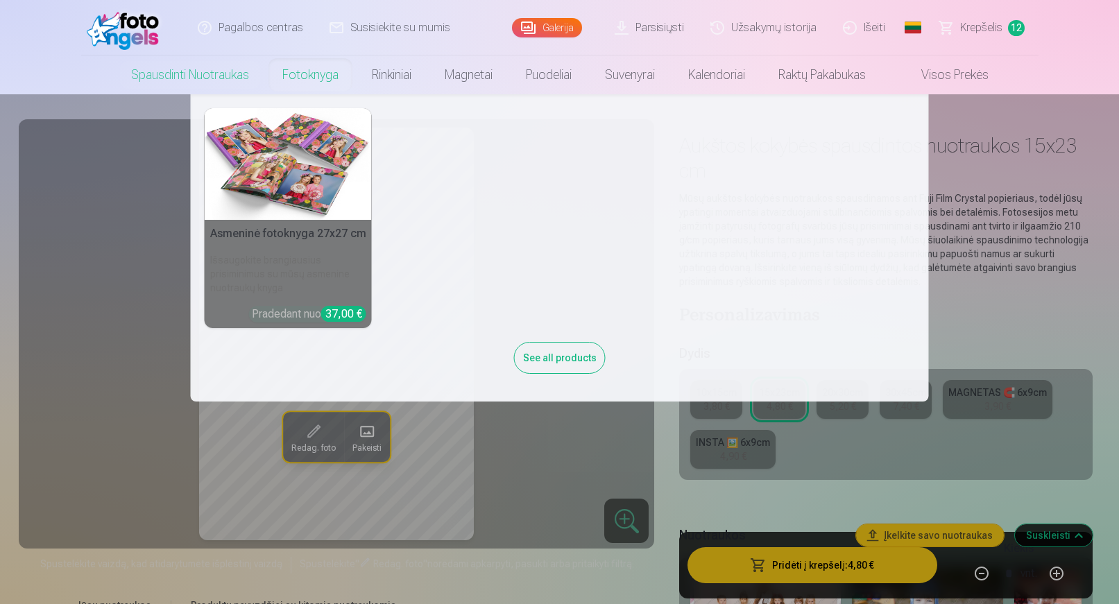
click at [302, 78] on link "Fotoknyga" at bounding box center [311, 75] width 90 height 39
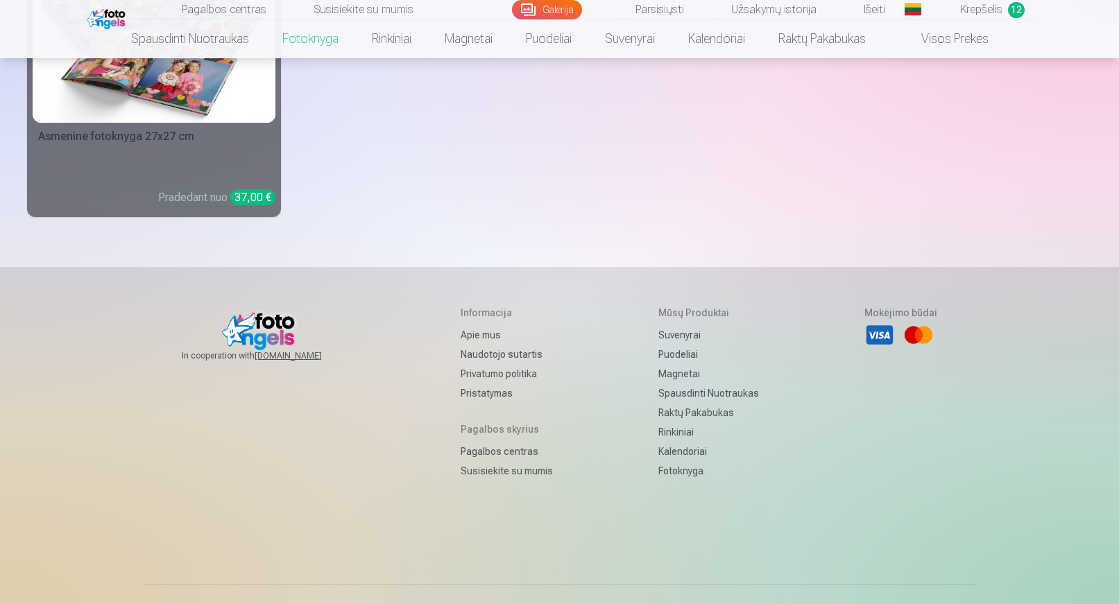
scroll to position [148, 0]
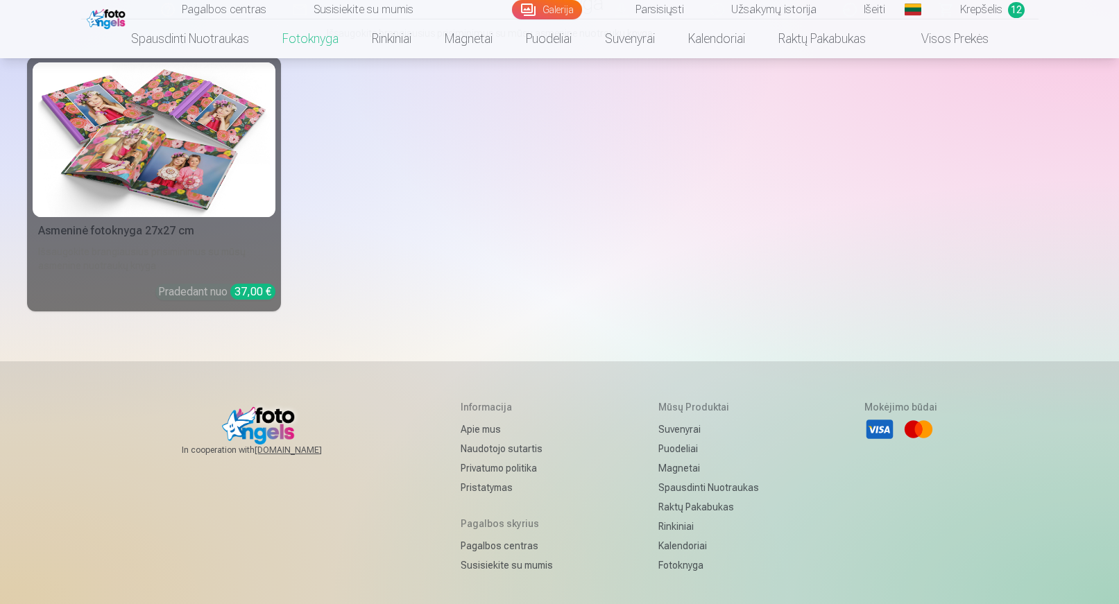
click at [143, 137] on img at bounding box center [154, 139] width 232 height 155
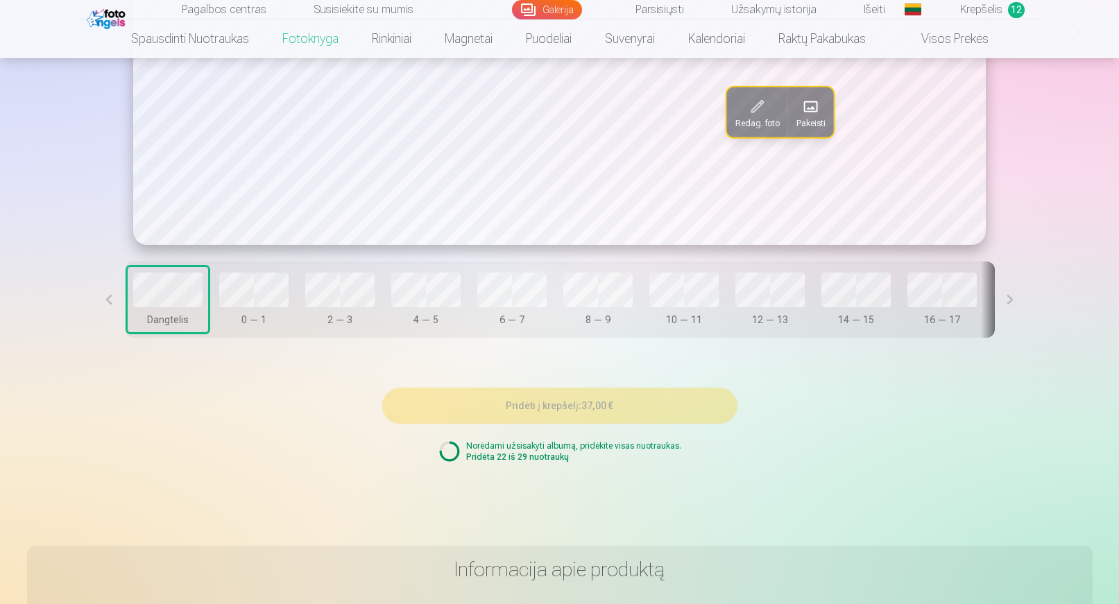
scroll to position [1110, 0]
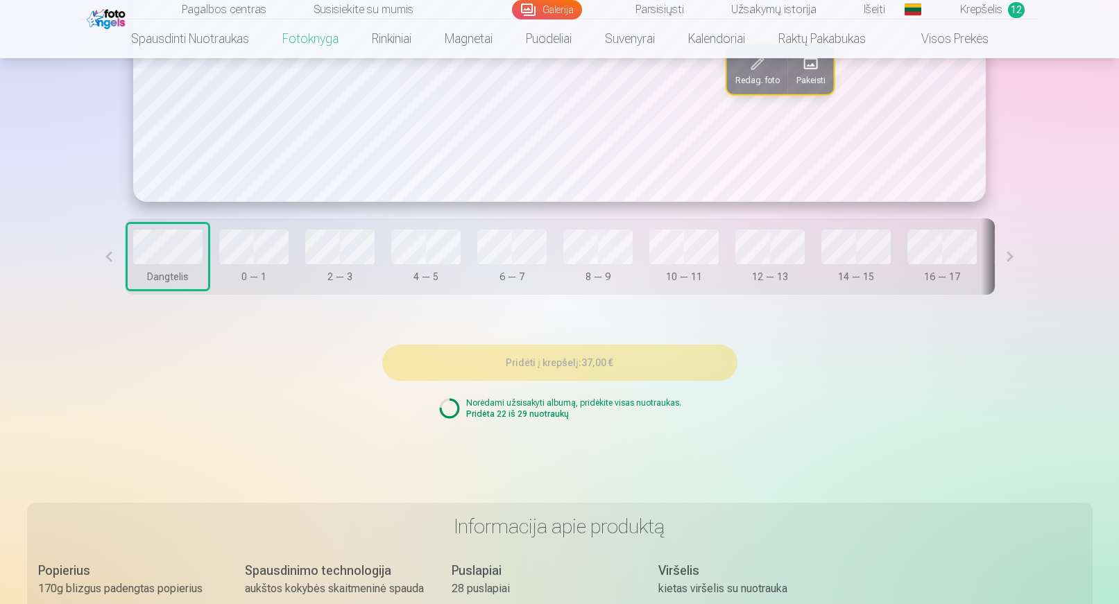
click at [102, 265] on button at bounding box center [109, 257] width 31 height 76
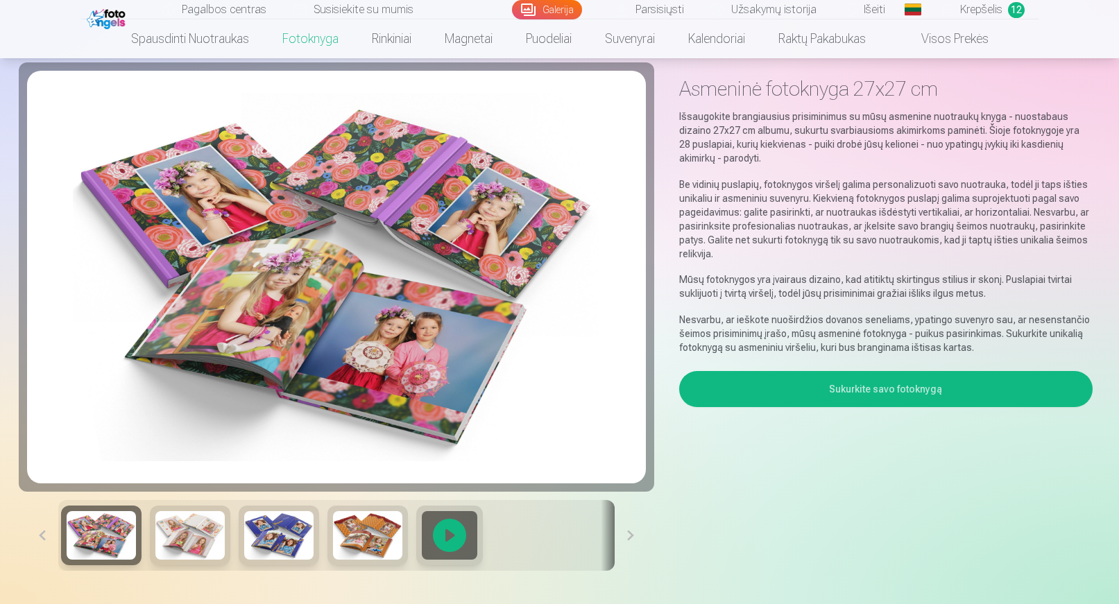
scroll to position [0, 0]
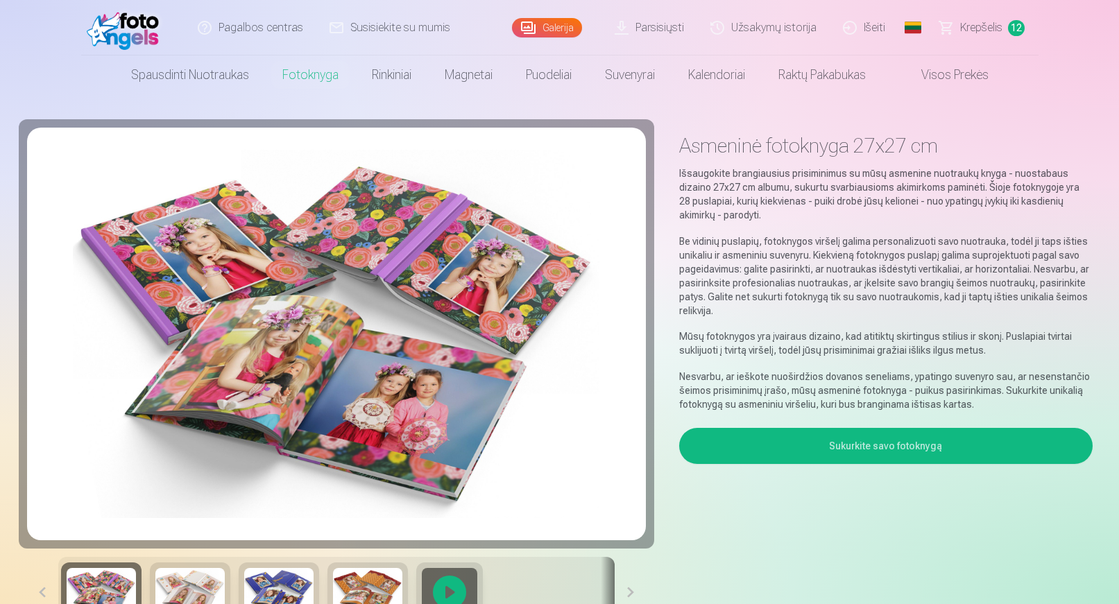
click at [975, 25] on span "Krepšelis" at bounding box center [981, 27] width 42 height 17
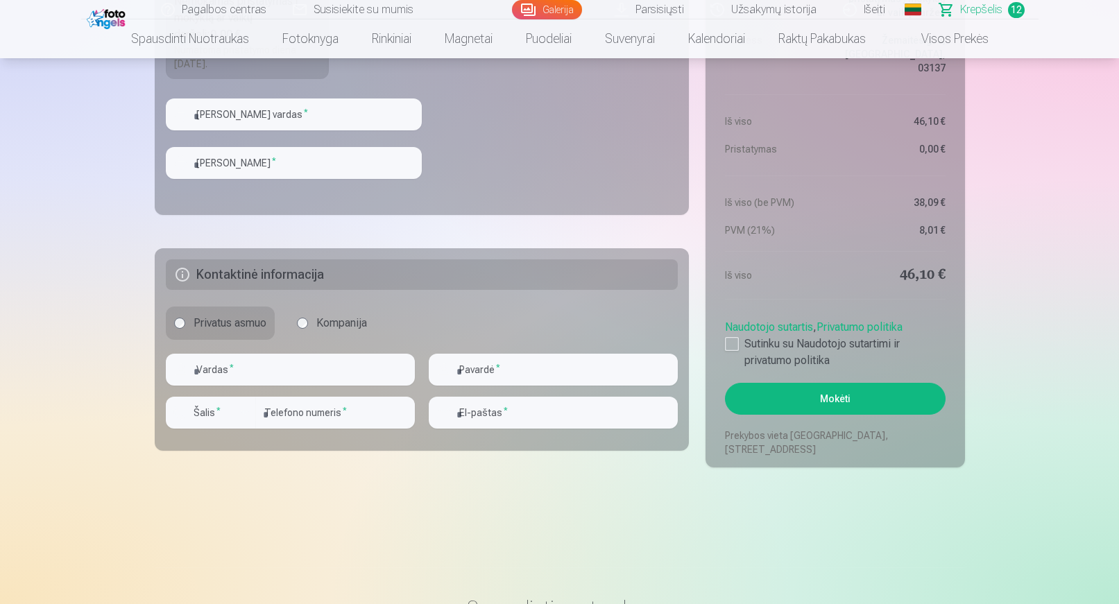
scroll to position [2151, 0]
click at [243, 414] on div "button" at bounding box center [245, 411] width 17 height 17
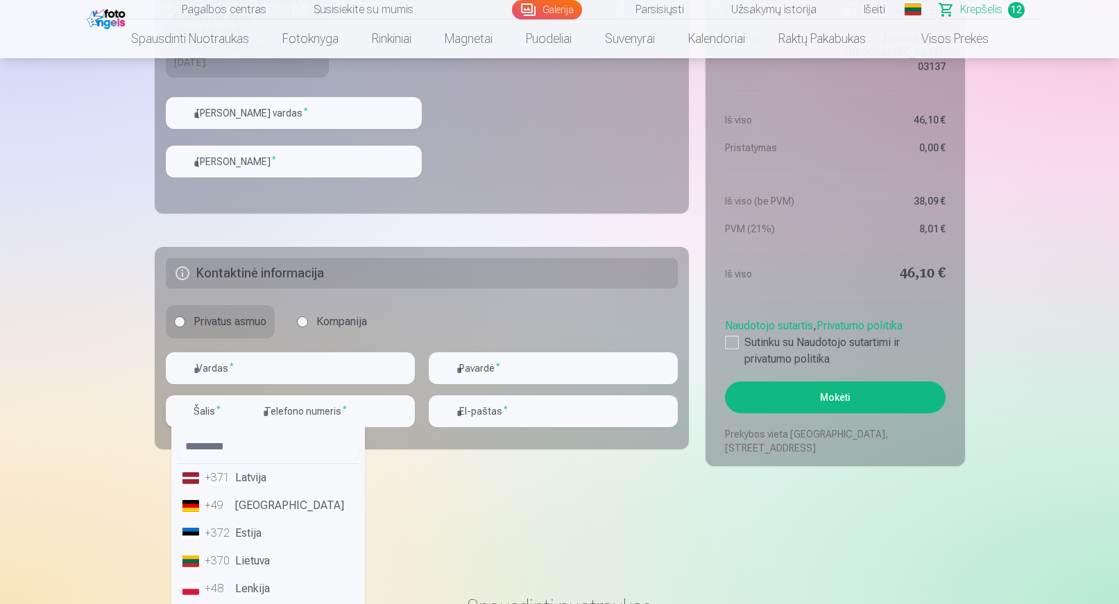
click at [243, 415] on div "button" at bounding box center [245, 411] width 17 height 17
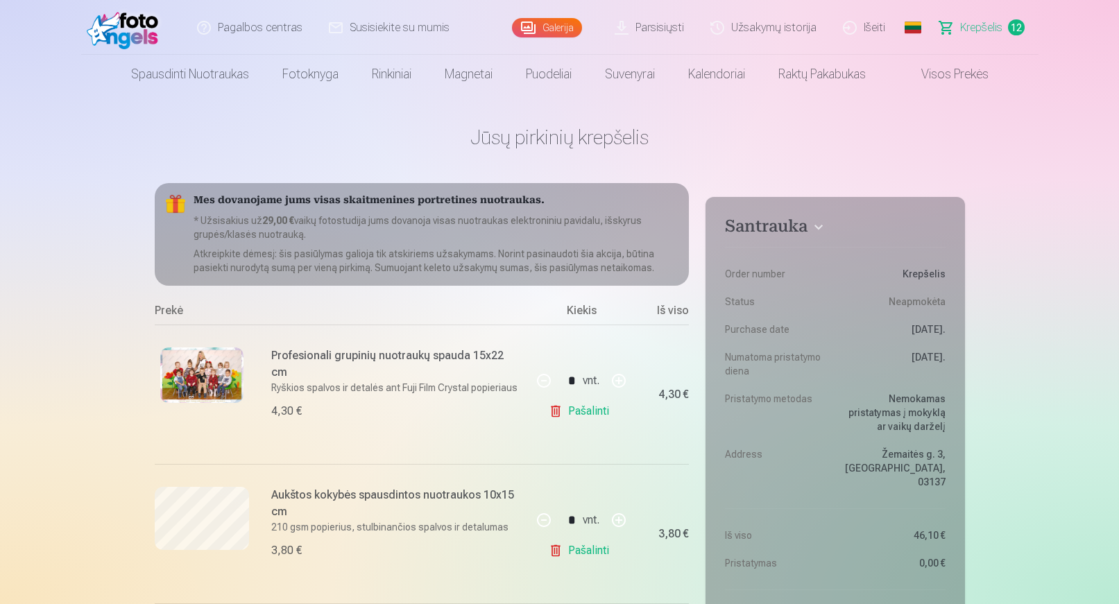
scroll to position [0, 0]
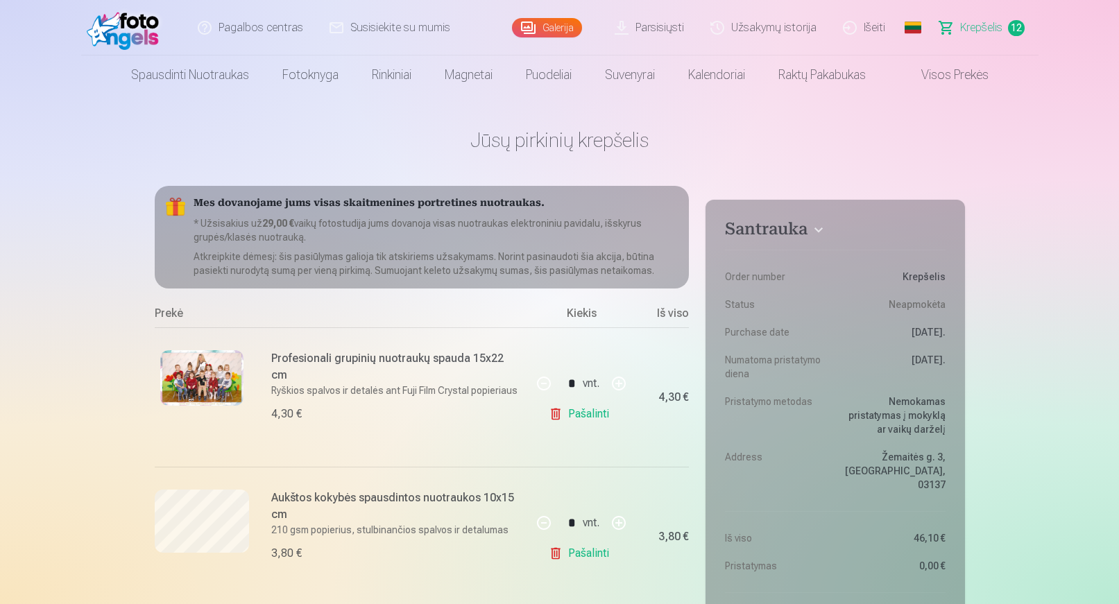
click at [824, 229] on h4 "Santrauka" at bounding box center [835, 231] width 220 height 25
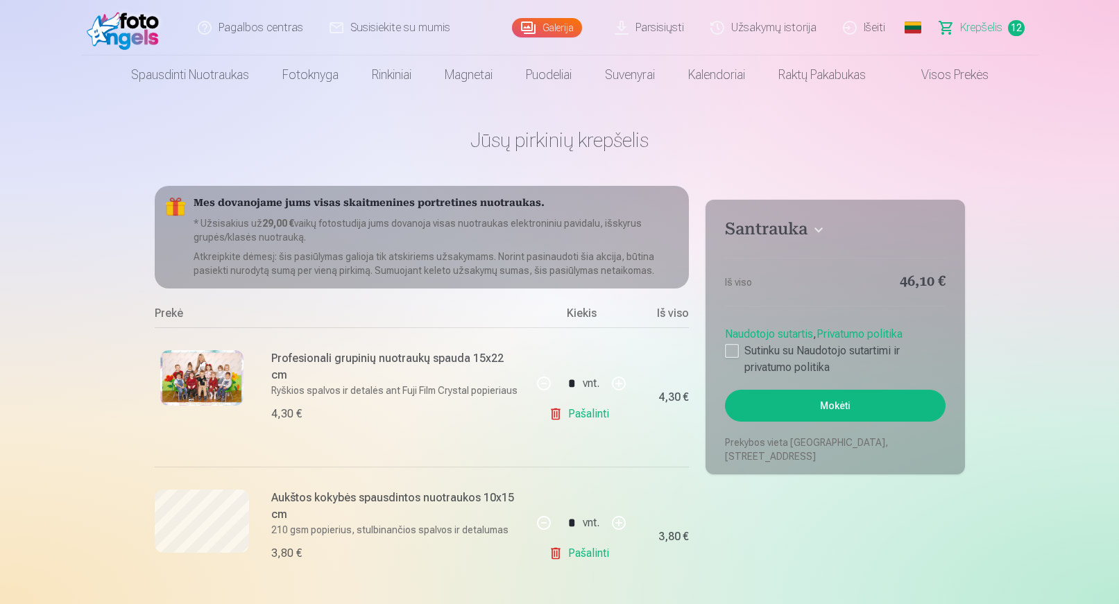
click at [814, 228] on h4 "Santrauka" at bounding box center [835, 231] width 220 height 25
